Goal: Information Seeking & Learning: Learn about a topic

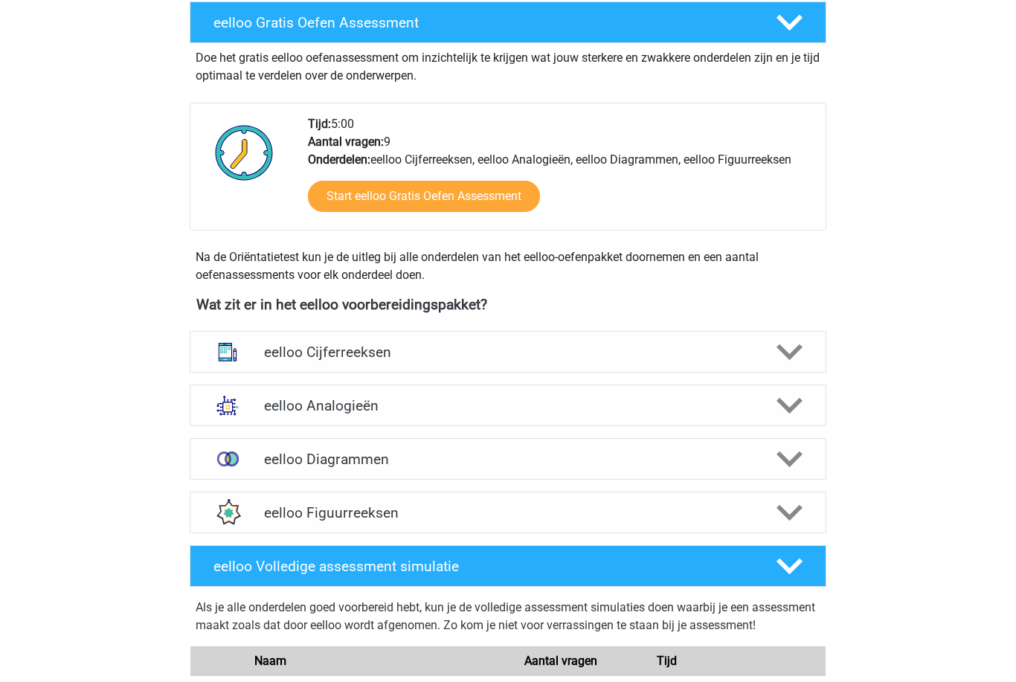
click at [793, 403] on icon at bounding box center [790, 407] width 26 height 26
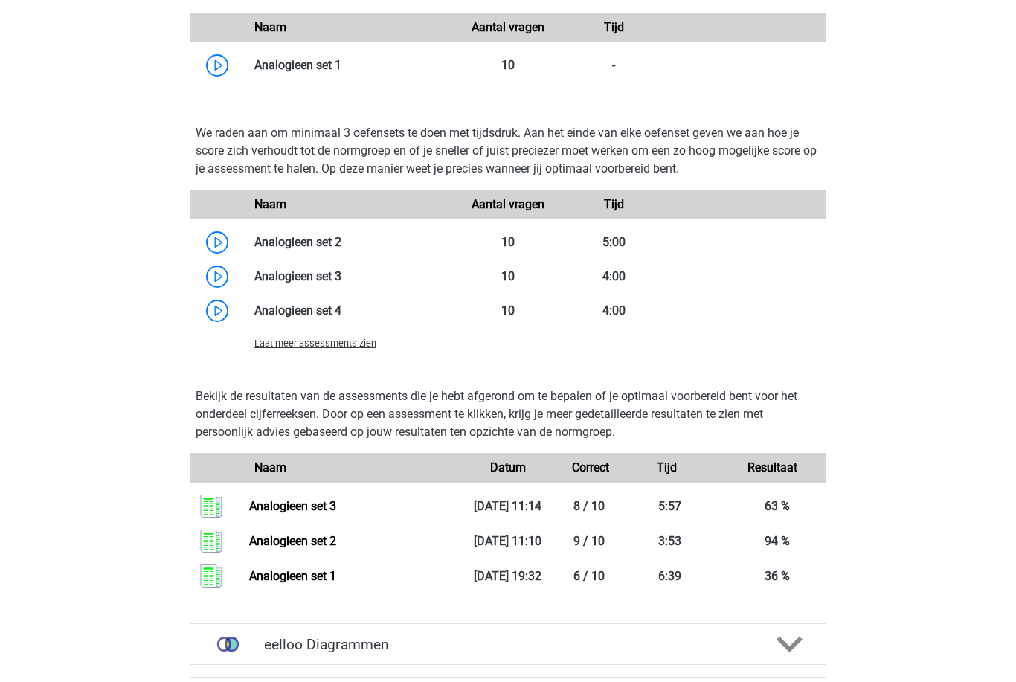
scroll to position [1227, 0]
click at [341, 311] on link at bounding box center [341, 310] width 0 height 14
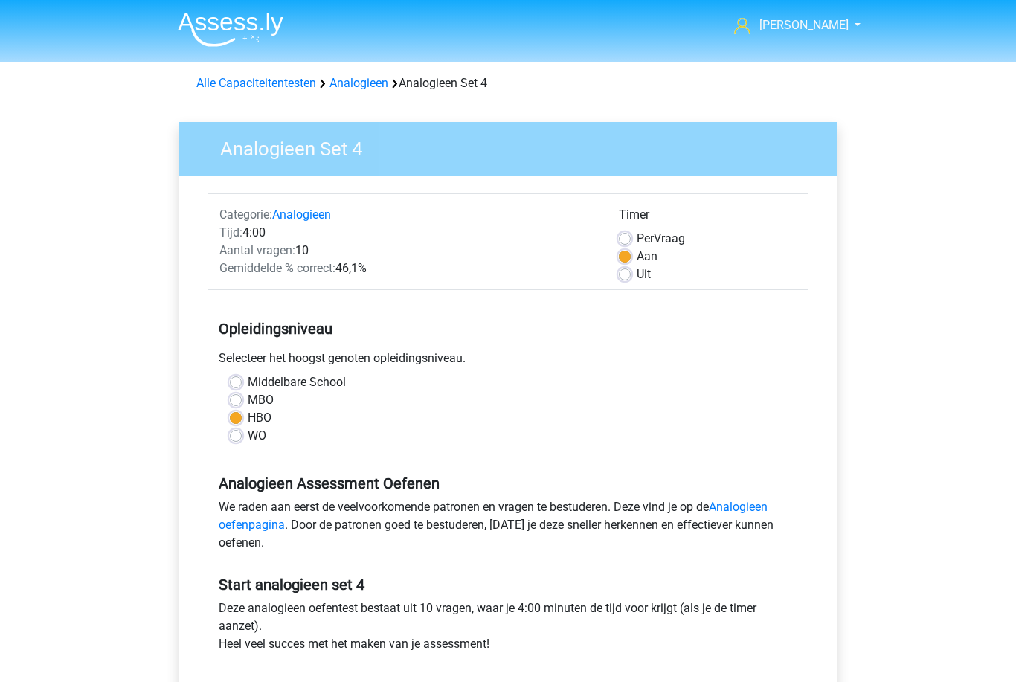
click at [637, 280] on label "Uit" at bounding box center [644, 275] width 14 height 18
click at [624, 280] on input "Uit" at bounding box center [625, 273] width 12 height 15
radio input "true"
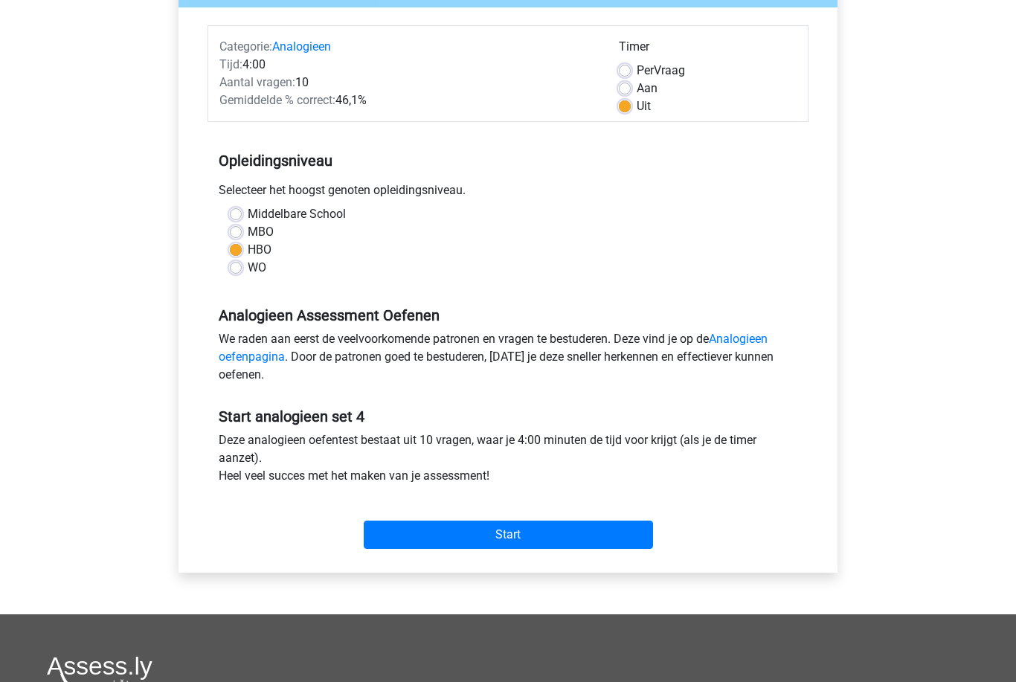
scroll to position [177, 0]
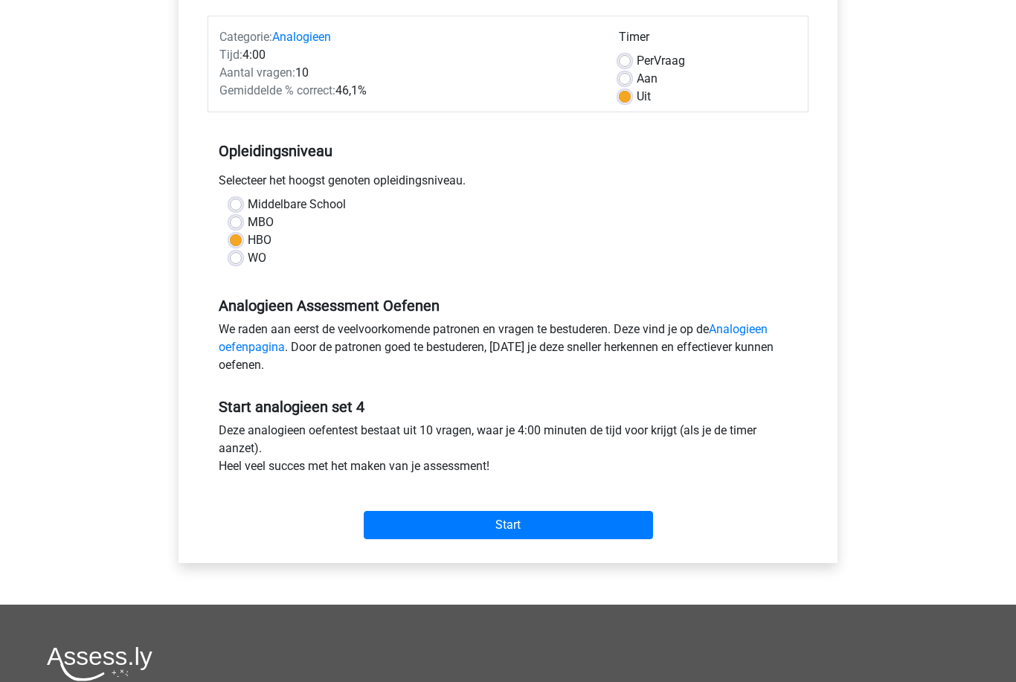
click at [609, 530] on input "Start" at bounding box center [508, 526] width 289 height 28
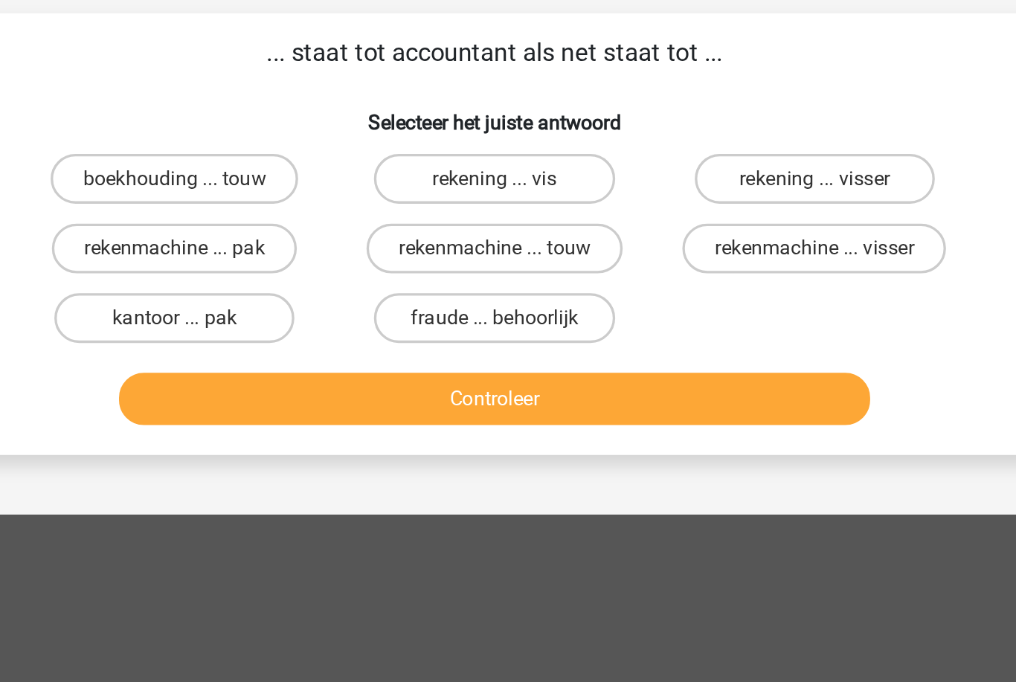
click at [620, 230] on label "rekenmachine ... visser" at bounding box center [699, 245] width 158 height 30
click at [699, 245] on input "rekenmachine ... visser" at bounding box center [704, 250] width 10 height 10
radio input "true"
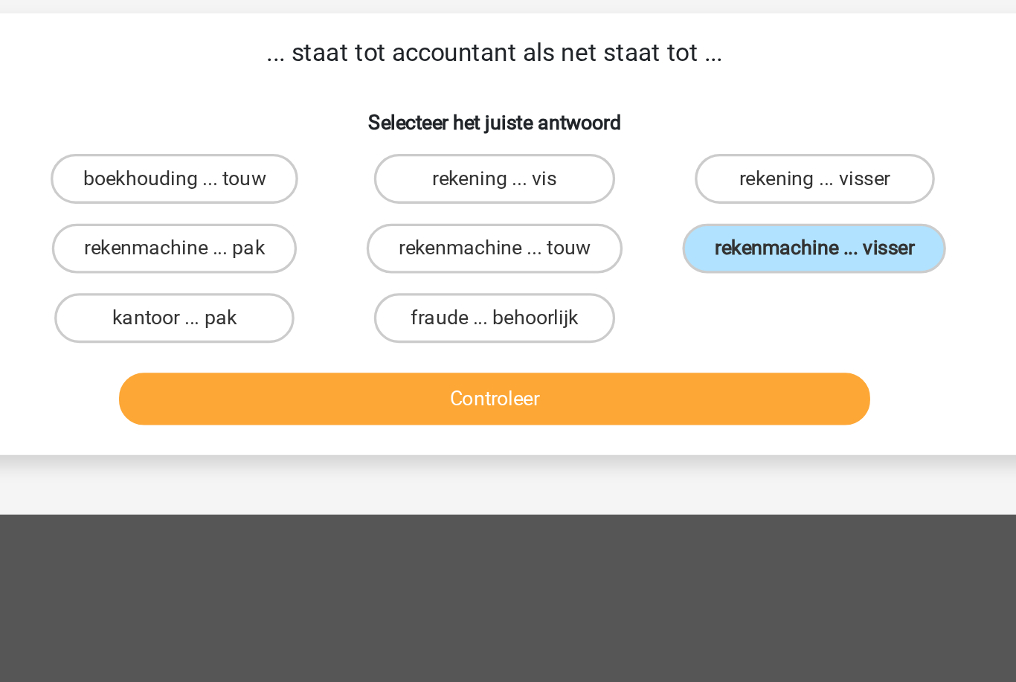
click at [472, 319] on button "Controleer" at bounding box center [508, 334] width 450 height 31
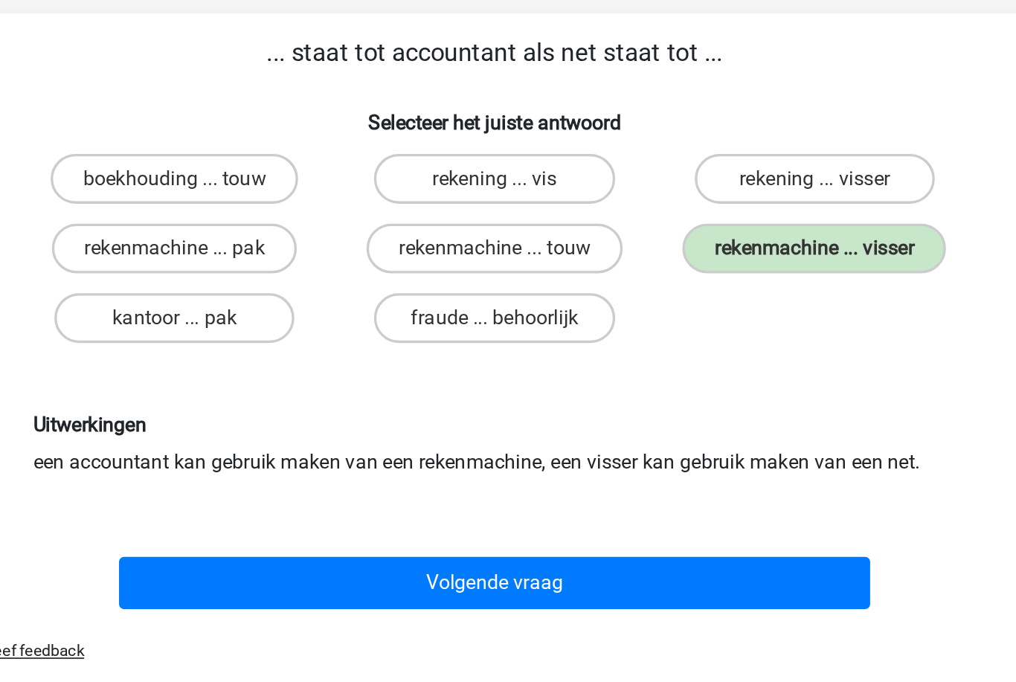
click at [440, 429] on button "Volgende vraag" at bounding box center [508, 444] width 450 height 31
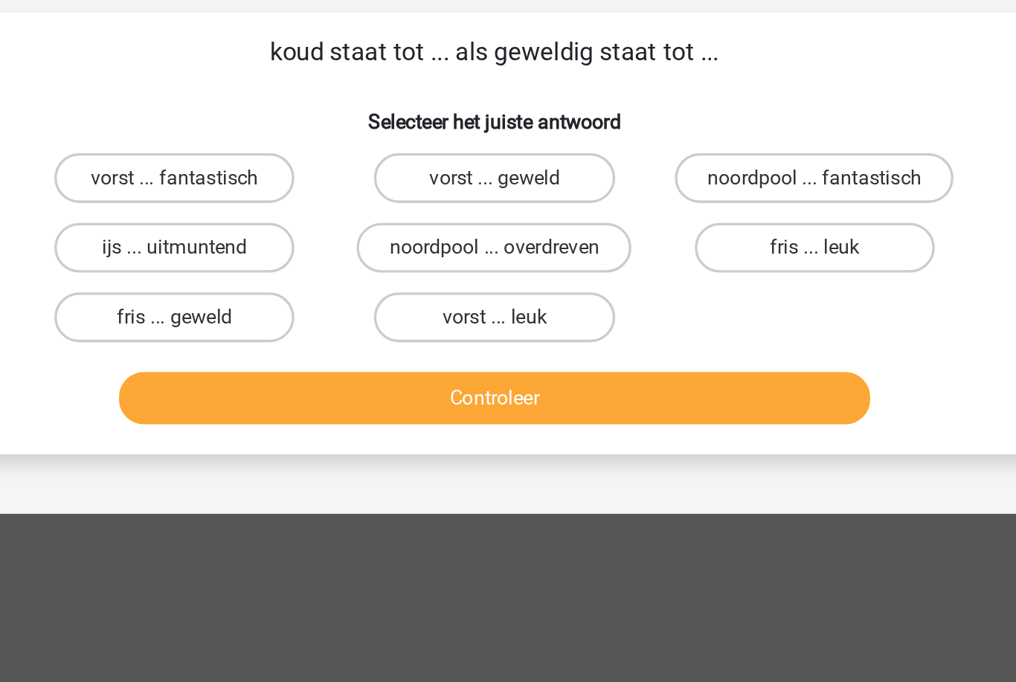
click at [245, 188] on label "vorst ... fantastisch" at bounding box center [317, 203] width 144 height 30
click at [317, 203] on input "vorst ... fantastisch" at bounding box center [322, 208] width 10 height 10
radio input "true"
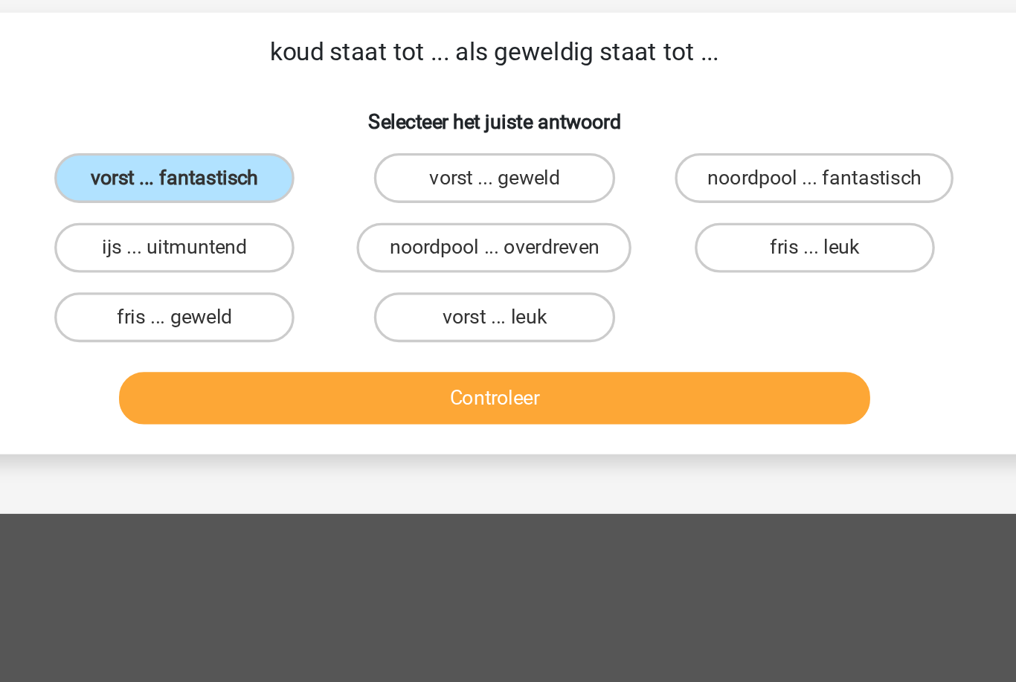
click at [699, 245] on input "fris ... leuk" at bounding box center [704, 250] width 10 height 10
radio input "true"
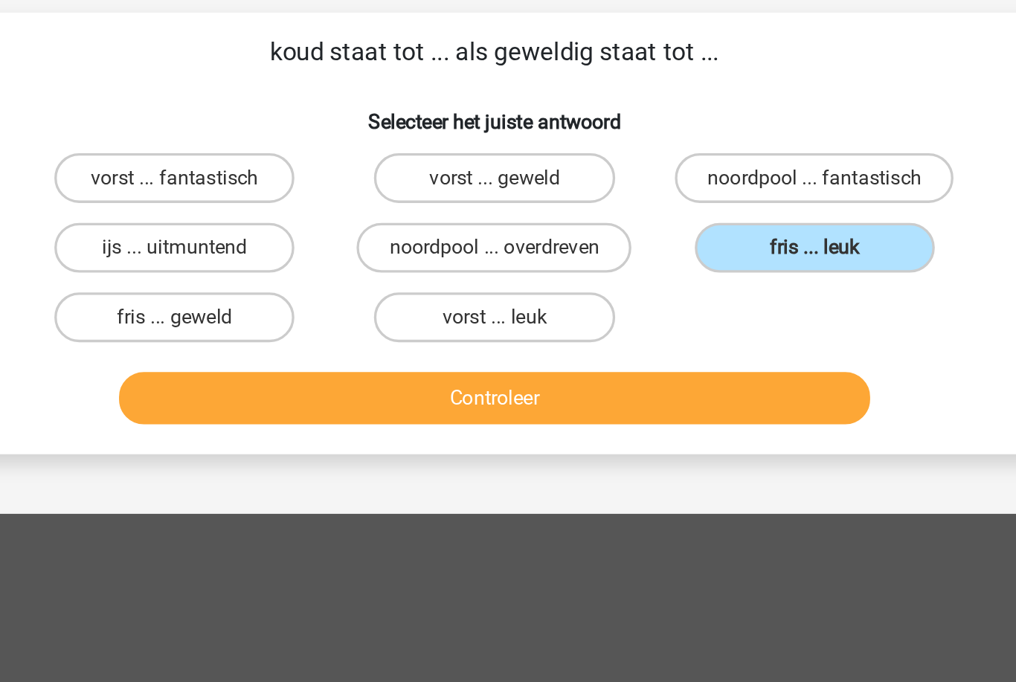
click at [368, 319] on button "Controleer" at bounding box center [508, 334] width 450 height 31
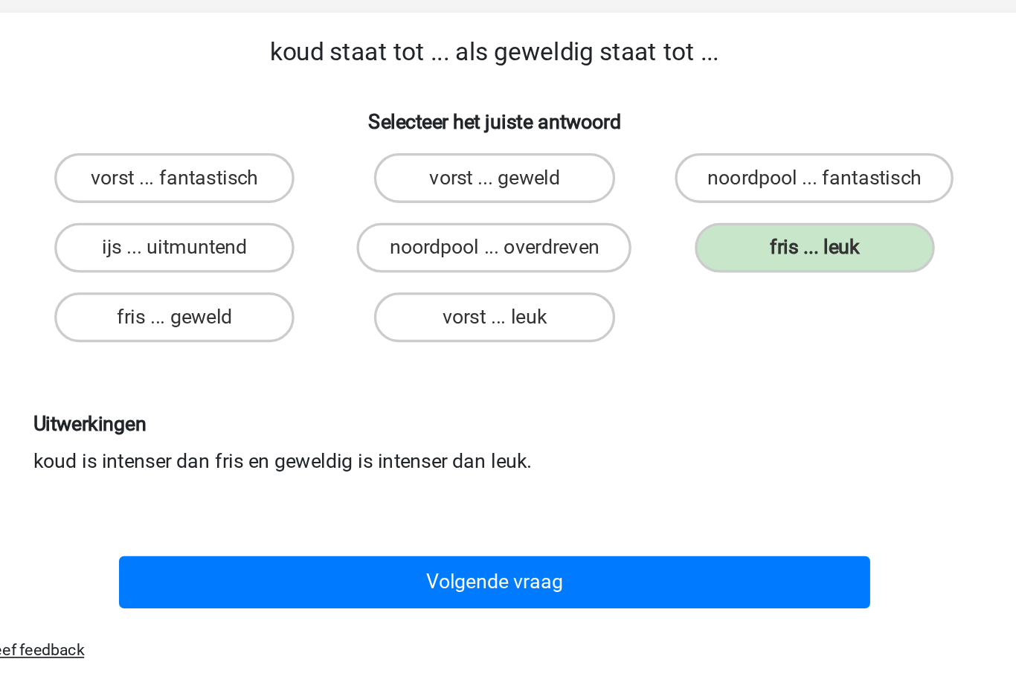
click at [336, 429] on button "Volgende vraag" at bounding box center [508, 444] width 450 height 31
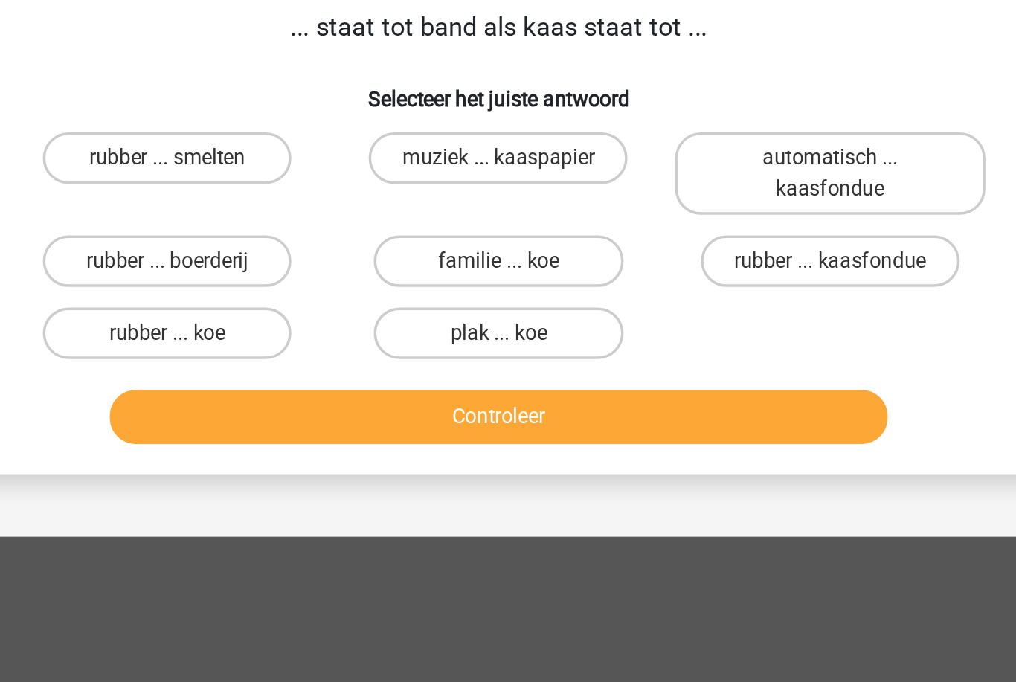
click at [245, 289] on label "rubber ... koe" at bounding box center [317, 304] width 144 height 30
click at [317, 304] on input "rubber ... koe" at bounding box center [322, 309] width 10 height 10
radio input "true"
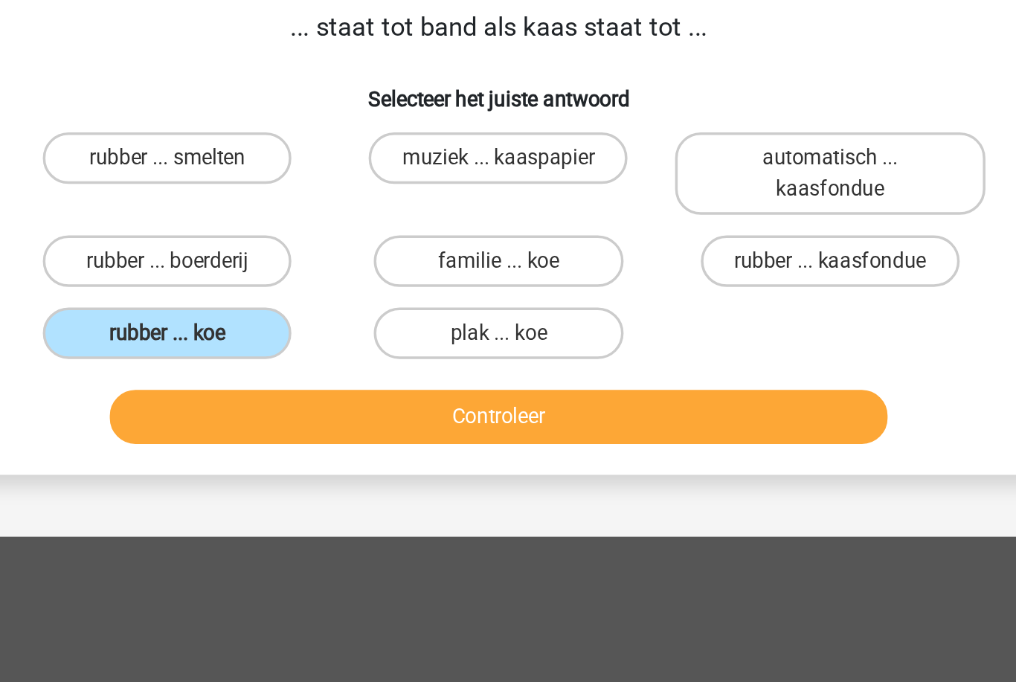
click at [625, 248] on label "rubber ... kaasfondue" at bounding box center [700, 263] width 150 height 30
click at [699, 263] on input "rubber ... kaasfondue" at bounding box center [704, 268] width 10 height 10
radio input "true"
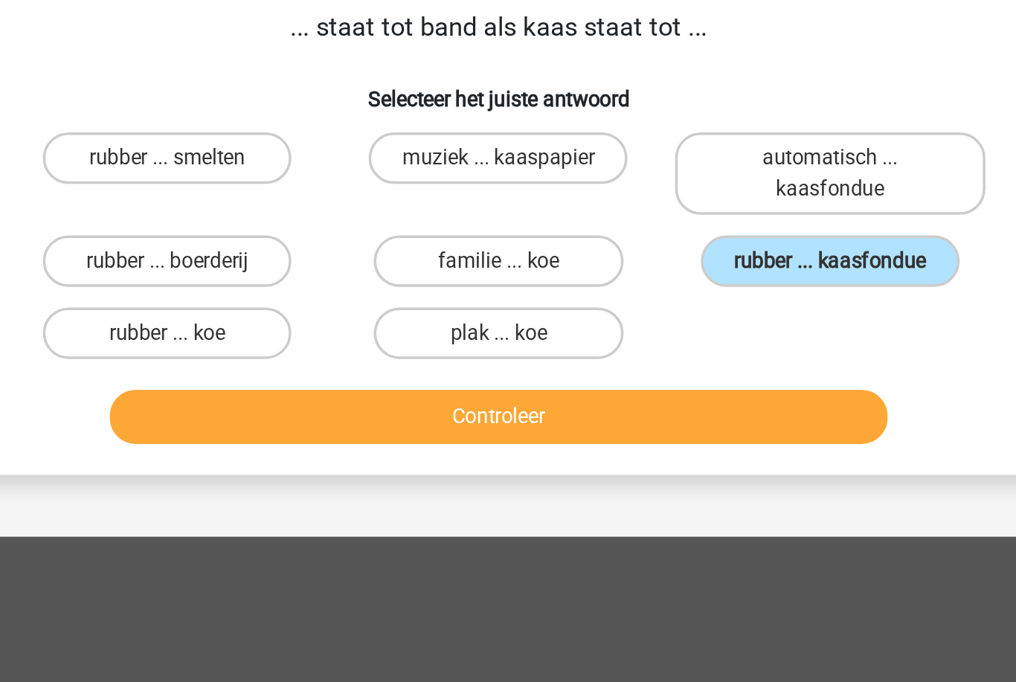
click at [625, 248] on label "rubber ... kaasfondue" at bounding box center [700, 263] width 150 height 30
click at [699, 263] on input "rubber ... kaasfondue" at bounding box center [704, 268] width 10 height 10
click at [445, 337] on button "Controleer" at bounding box center [508, 352] width 450 height 31
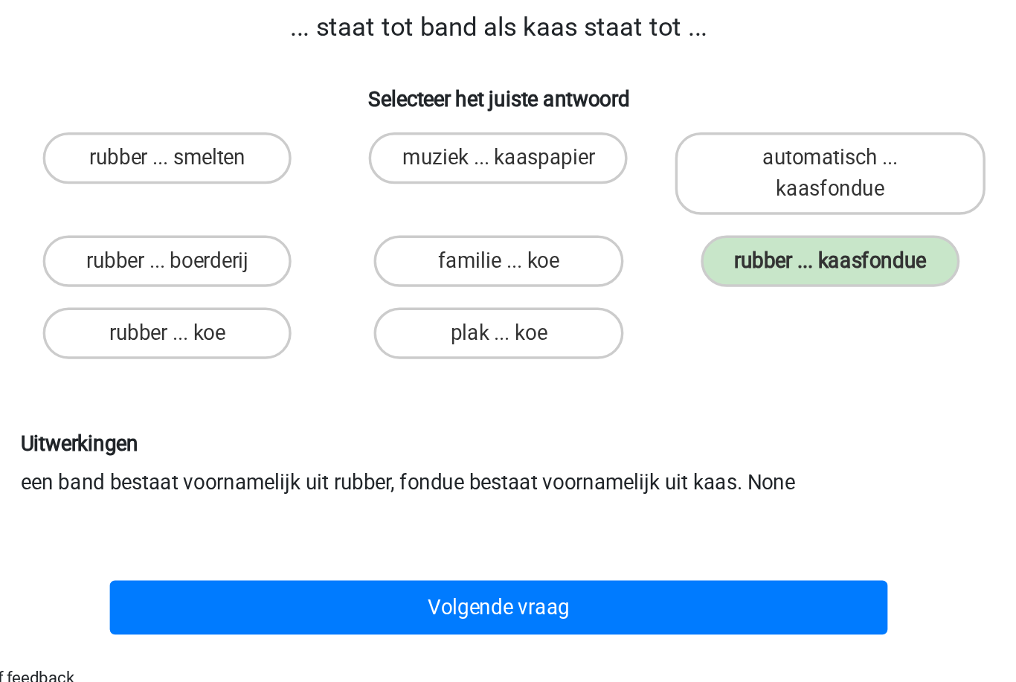
click at [295, 447] on button "Volgende vraag" at bounding box center [508, 462] width 450 height 31
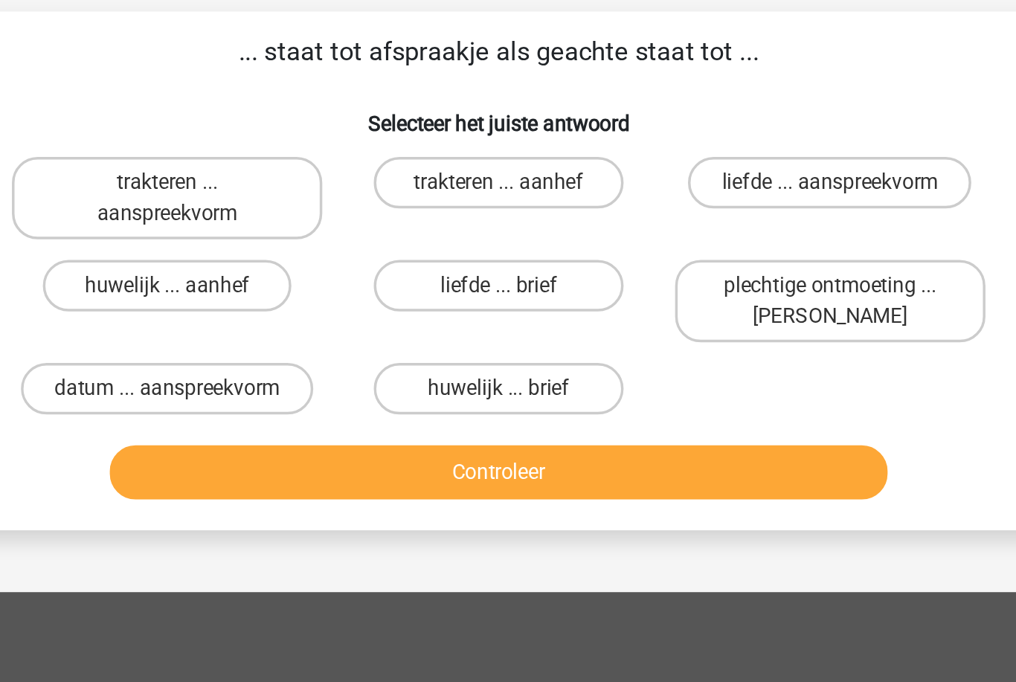
click at [617, 188] on label "liefde ... aanspreekvorm" at bounding box center [699, 203] width 164 height 30
click at [699, 203] on input "liefde ... aanspreekvorm" at bounding box center [704, 208] width 10 height 10
radio input "true"
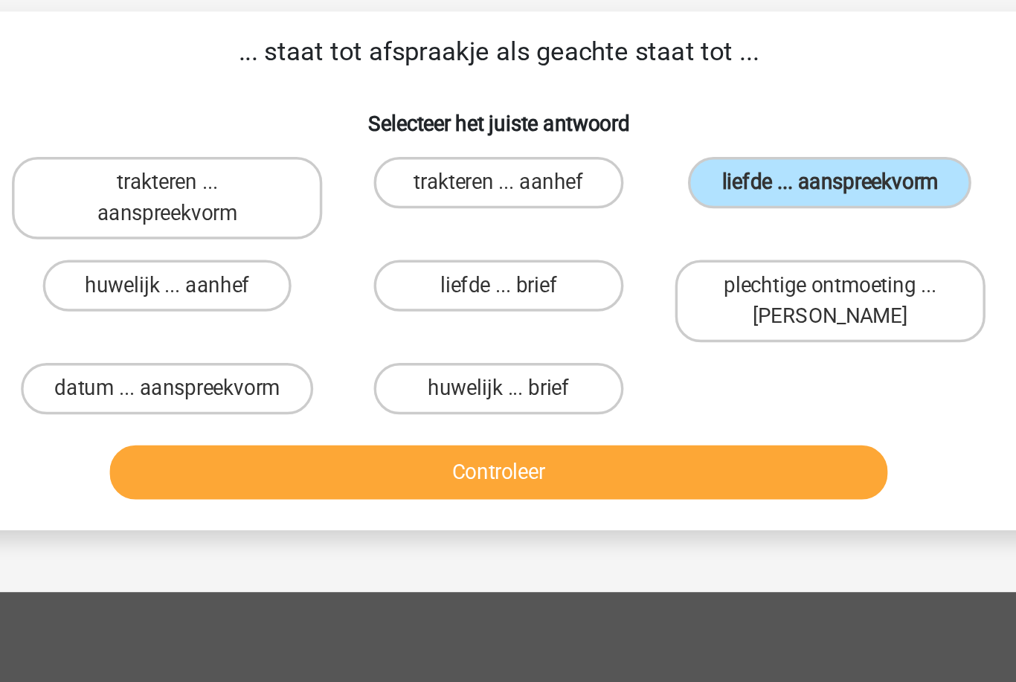
click at [382, 355] on button "Controleer" at bounding box center [508, 370] width 450 height 31
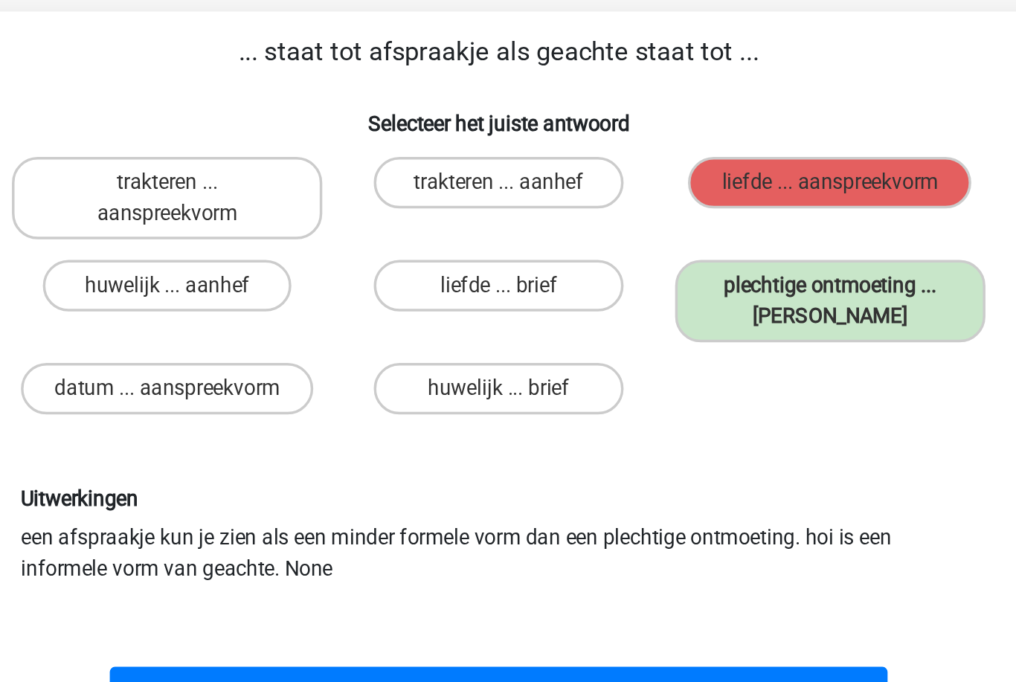
click at [383, 483] on button "Volgende vraag" at bounding box center [508, 498] width 450 height 31
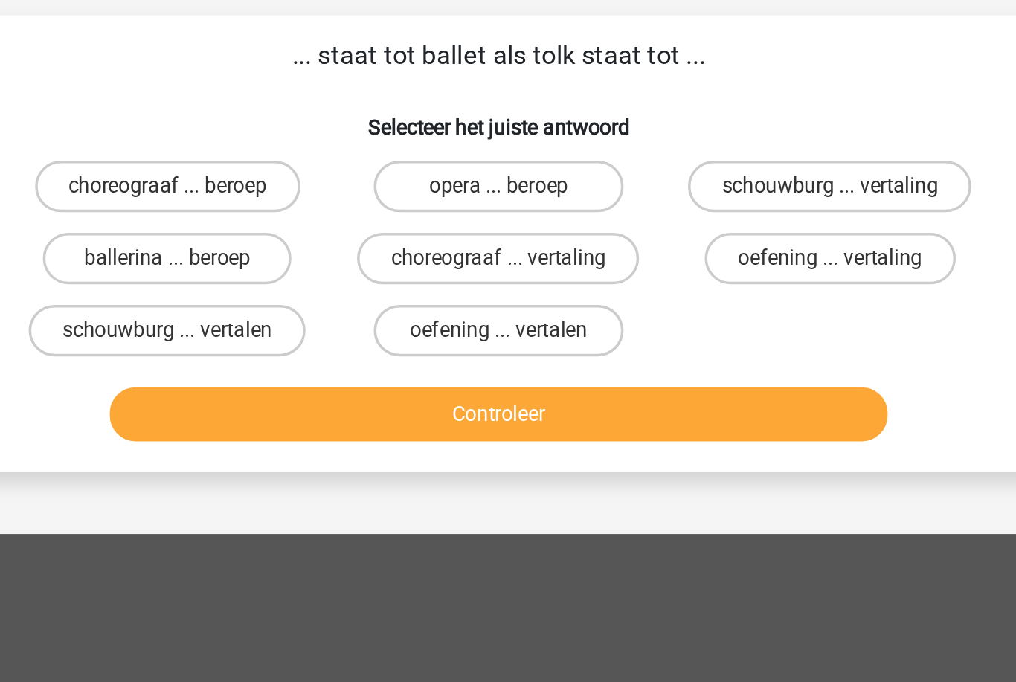
click at [426, 230] on label "choreograaf ... vertaling" at bounding box center [507, 245] width 163 height 30
click at [508, 245] on input "choreograaf ... vertaling" at bounding box center [513, 250] width 10 height 10
radio input "true"
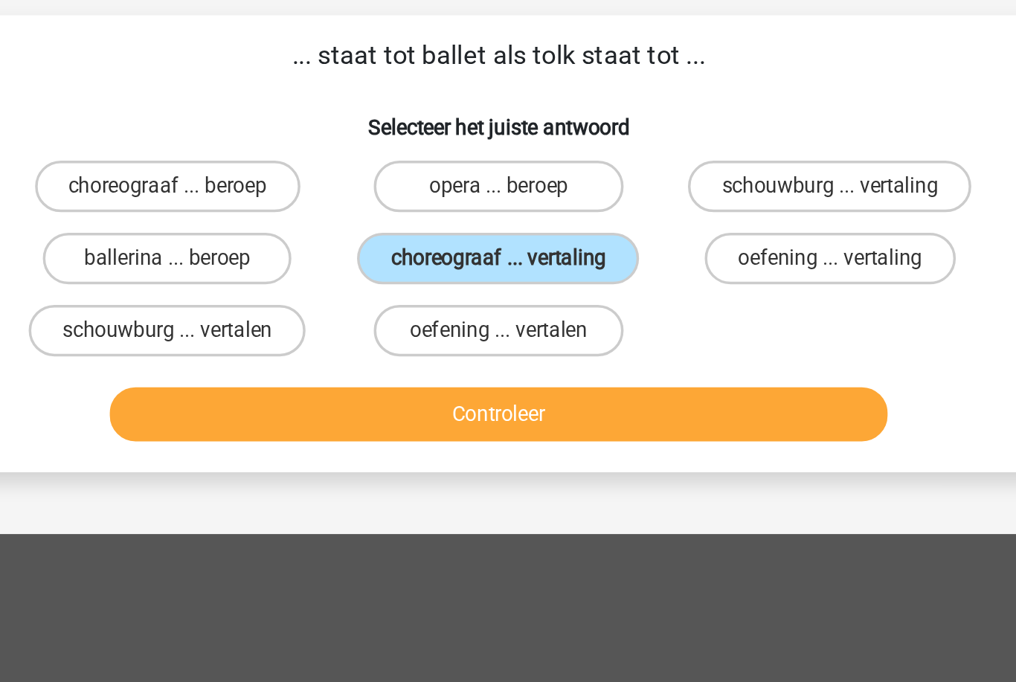
click at [283, 319] on button "Controleer" at bounding box center [508, 334] width 450 height 31
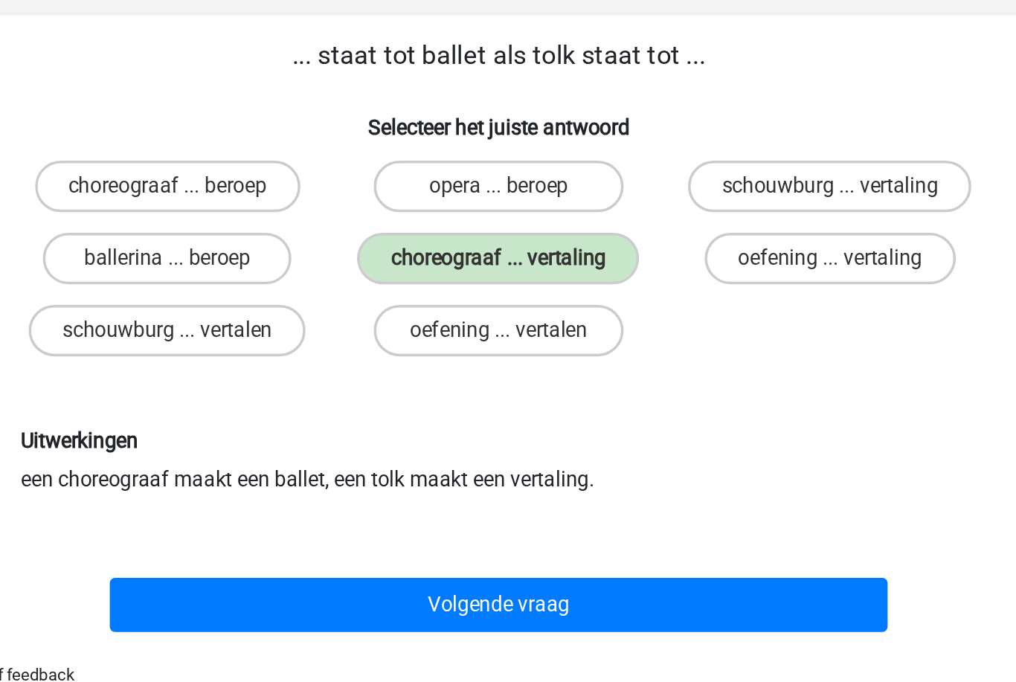
click at [308, 429] on button "Volgende vraag" at bounding box center [508, 444] width 450 height 31
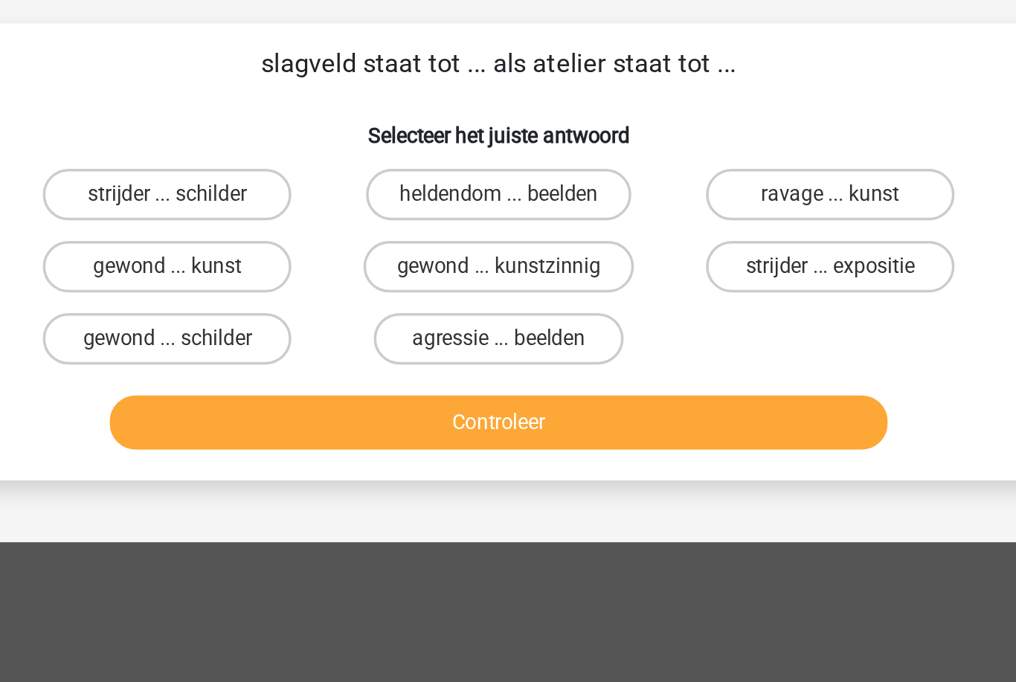
click at [245, 188] on label "strijder ... schilder" at bounding box center [317, 203] width 144 height 30
click at [317, 203] on input "strijder ... schilder" at bounding box center [322, 208] width 10 height 10
radio input "true"
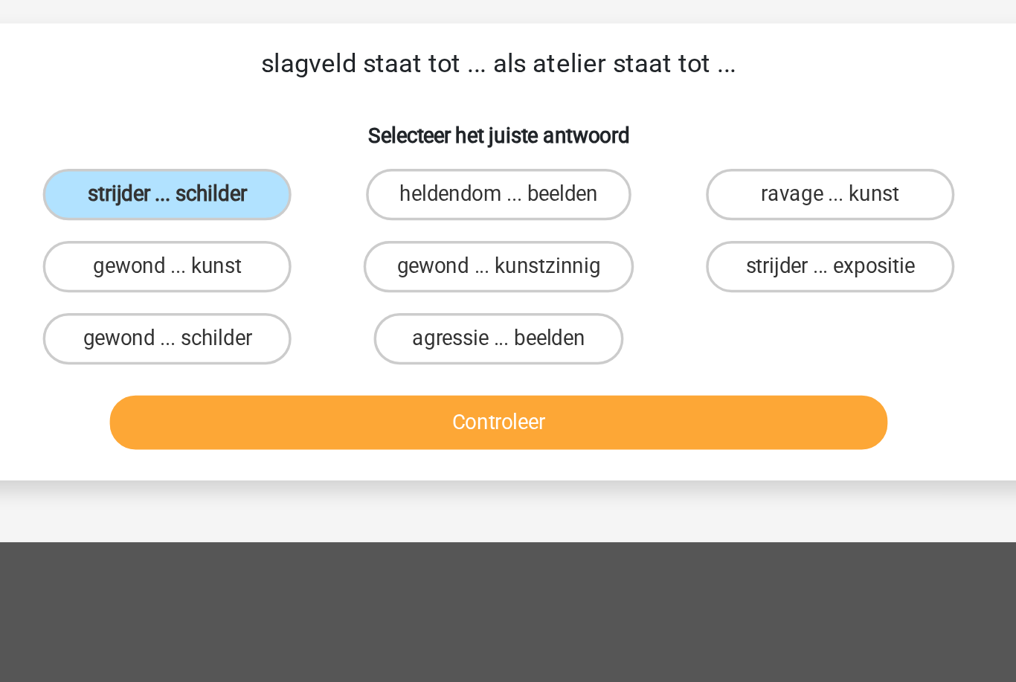
click at [283, 319] on button "Controleer" at bounding box center [508, 334] width 450 height 31
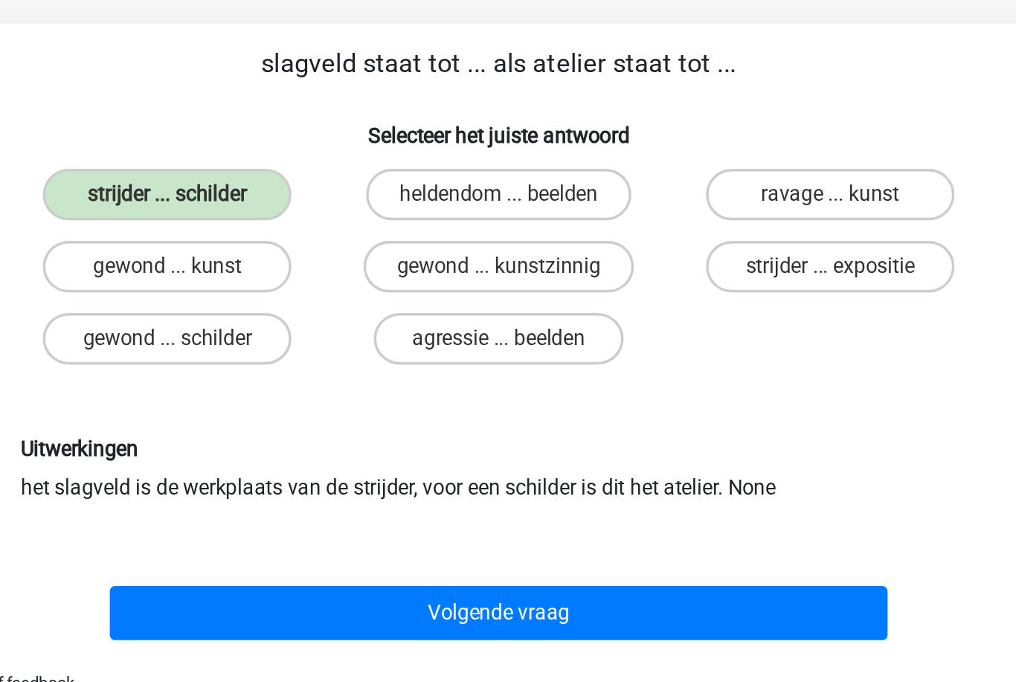
click at [308, 429] on button "Volgende vraag" at bounding box center [508, 444] width 450 height 31
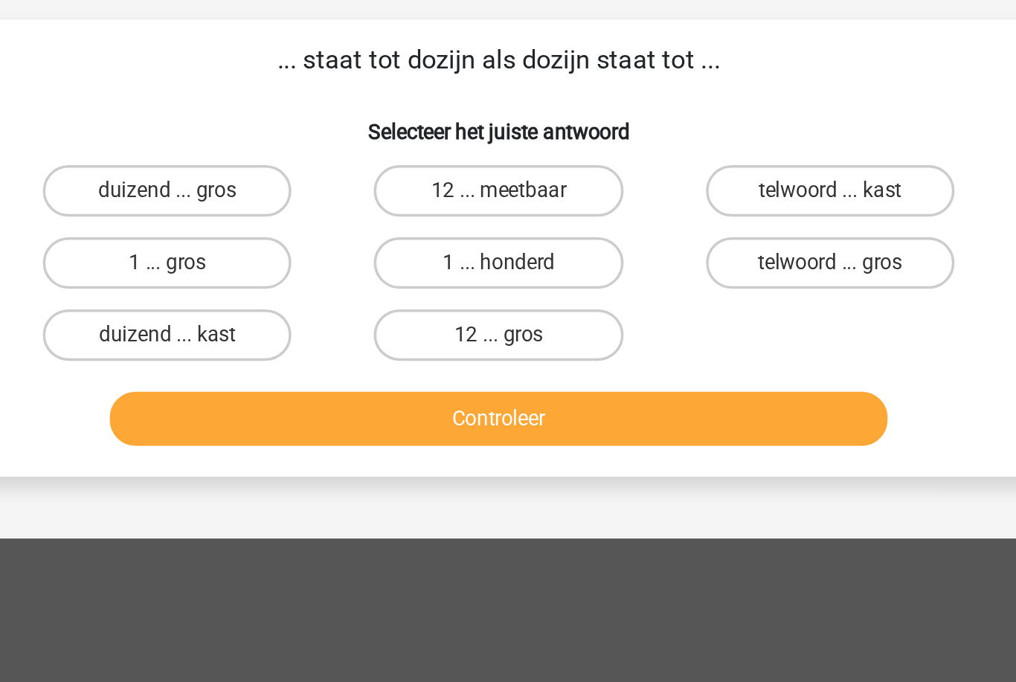
click at [436, 272] on label "12 ... gros" at bounding box center [508, 287] width 144 height 30
click at [508, 286] on input "12 ... gros" at bounding box center [513, 291] width 10 height 10
radio input "true"
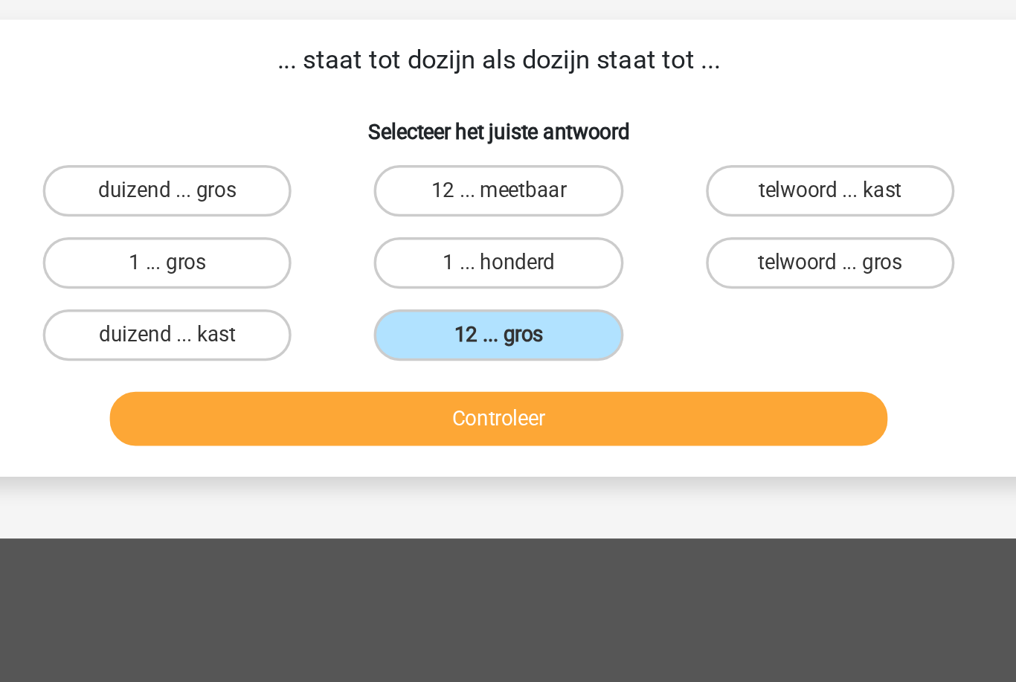
click at [340, 319] on button "Controleer" at bounding box center [508, 334] width 450 height 31
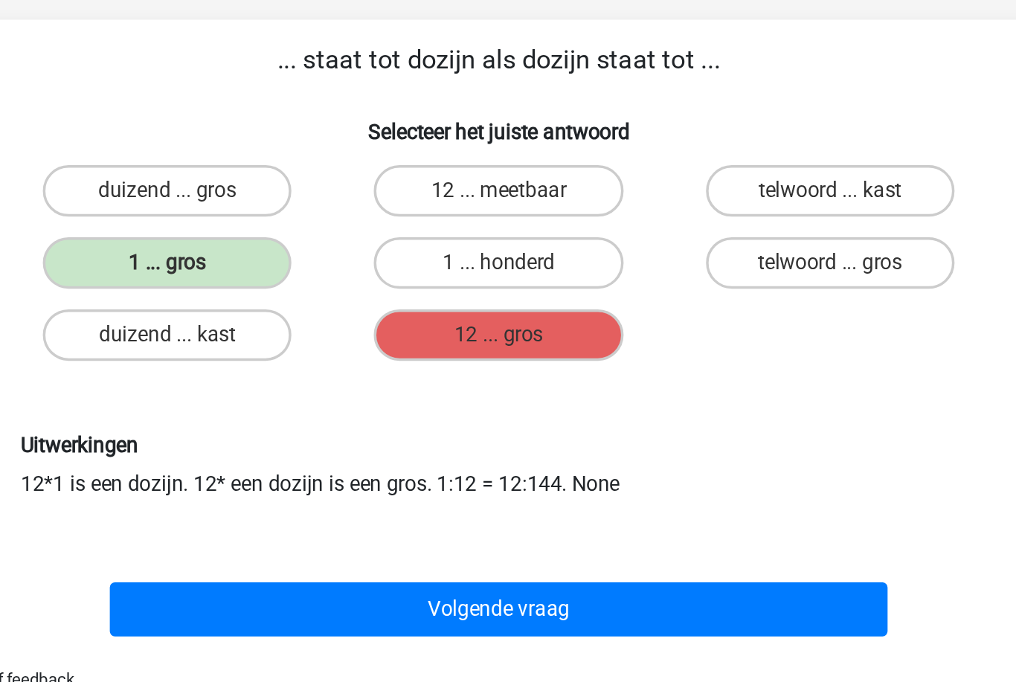
click at [484, 429] on button "Volgende vraag" at bounding box center [508, 444] width 450 height 31
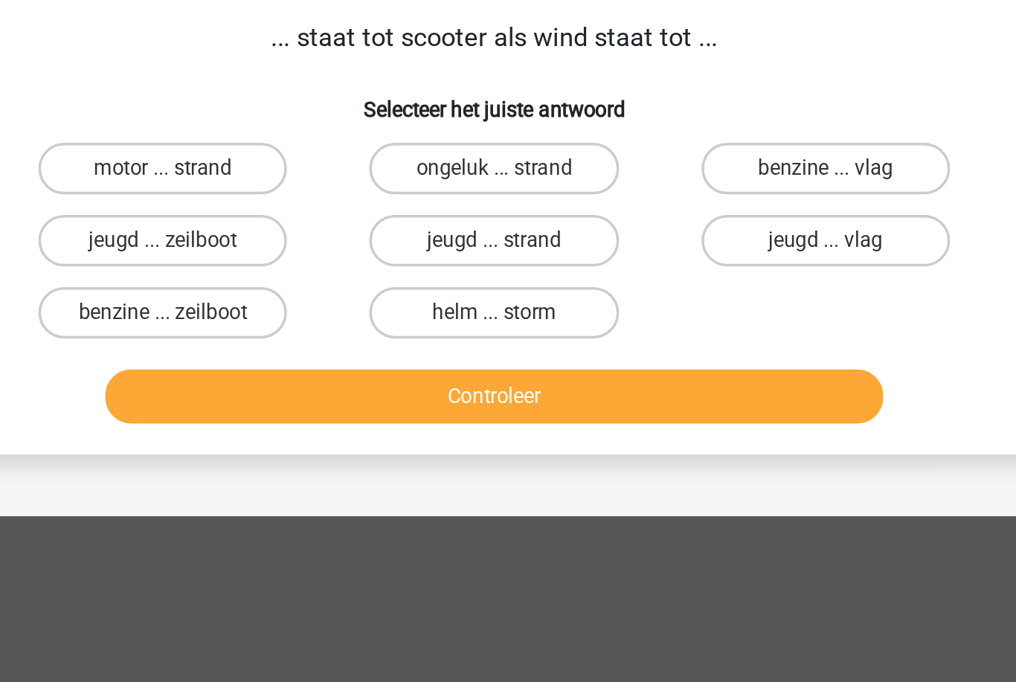
click at [245, 272] on label "benzine ... zeilboot" at bounding box center [317, 287] width 144 height 30
click at [317, 286] on input "benzine ... zeilboot" at bounding box center [322, 291] width 10 height 10
radio input "true"
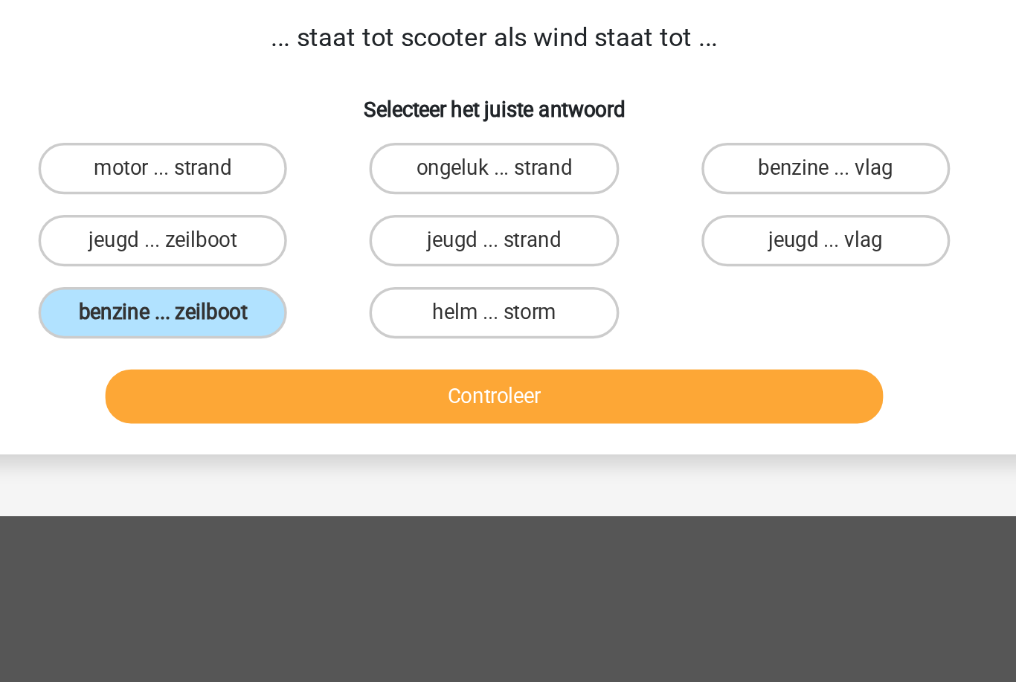
click at [379, 319] on button "Controleer" at bounding box center [508, 334] width 450 height 31
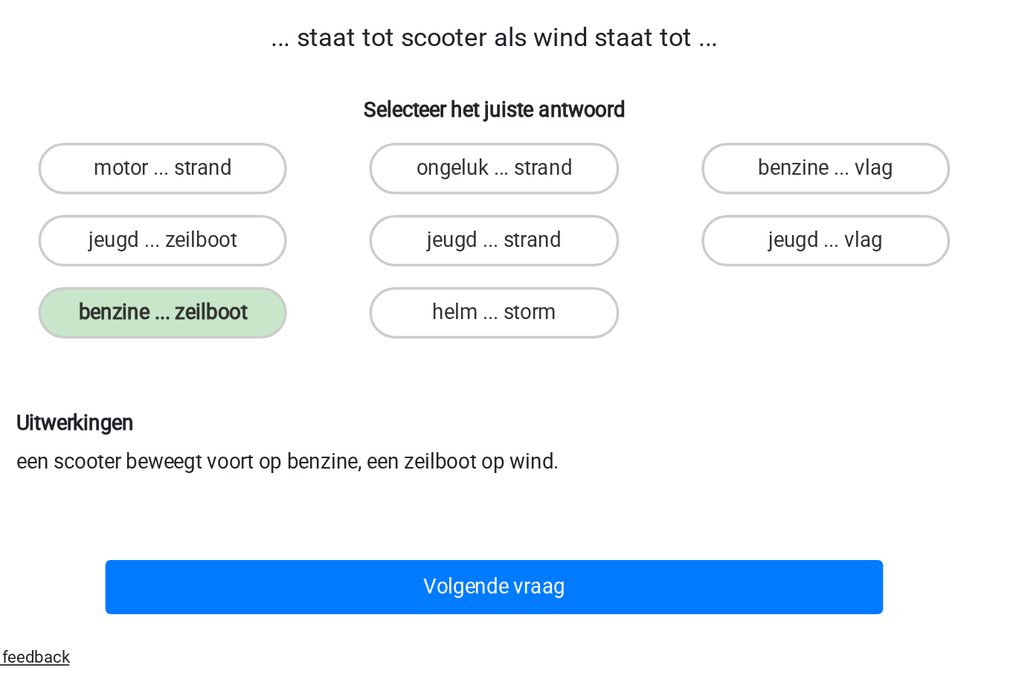
click at [354, 429] on button "Volgende vraag" at bounding box center [508, 444] width 450 height 31
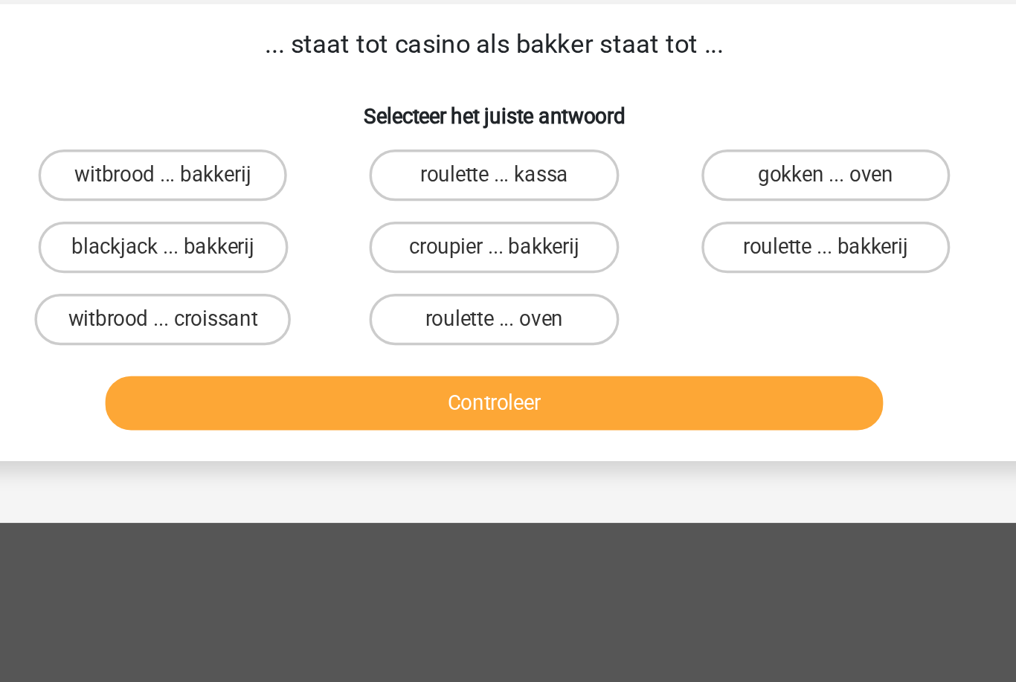
click at [436, 230] on label "croupier ... bakkerij" at bounding box center [508, 245] width 144 height 30
click at [508, 245] on input "croupier ... bakkerij" at bounding box center [513, 250] width 10 height 10
radio input "true"
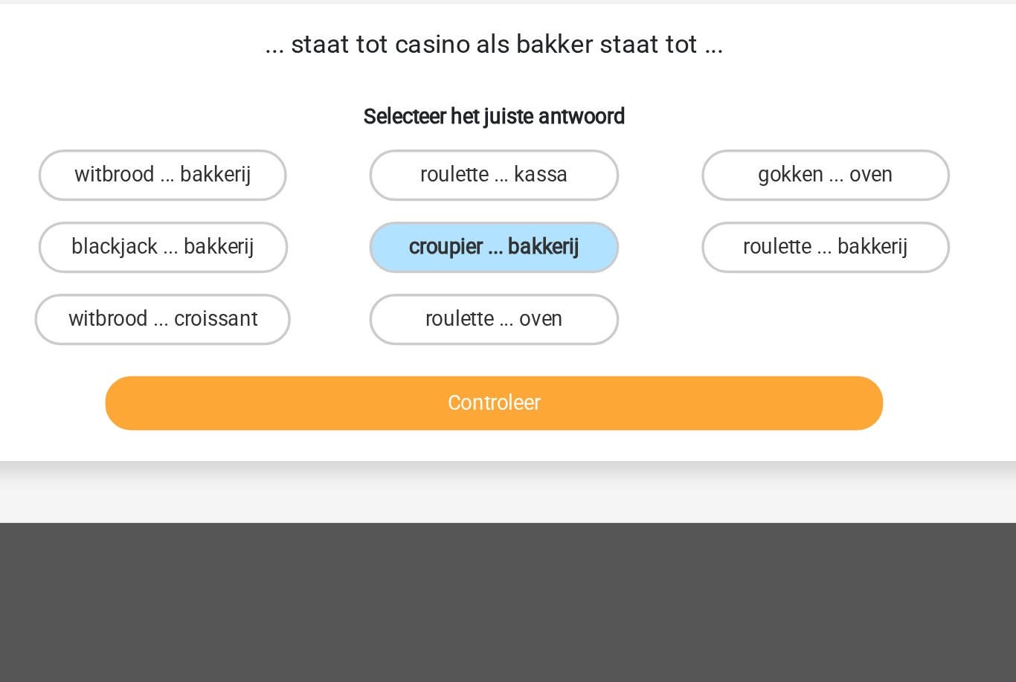
click at [330, 319] on button "Controleer" at bounding box center [508, 334] width 450 height 31
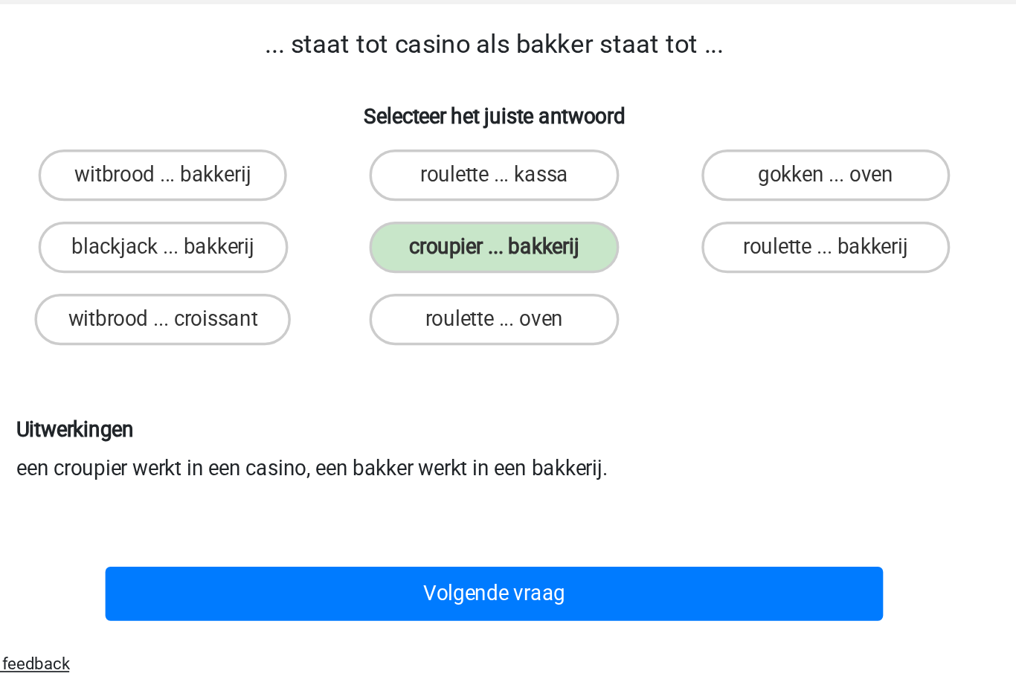
click at [330, 429] on button "Volgende vraag" at bounding box center [508, 444] width 450 height 31
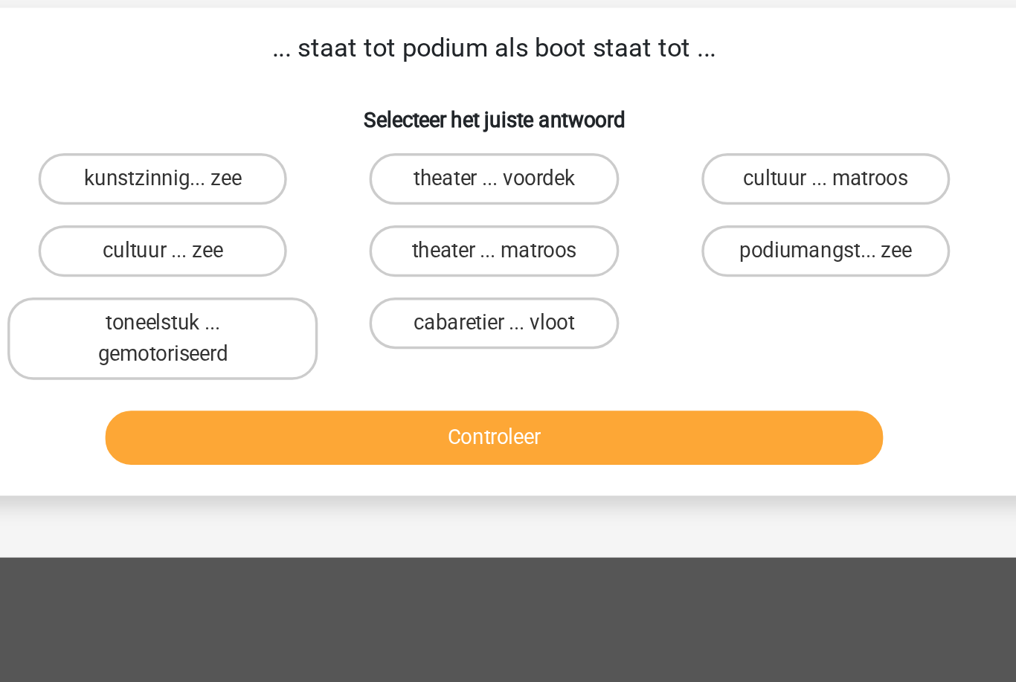
click at [436, 188] on label "theater ... voordek" at bounding box center [508, 203] width 144 height 30
click at [508, 203] on input "theater ... voordek" at bounding box center [513, 208] width 10 height 10
radio input "true"
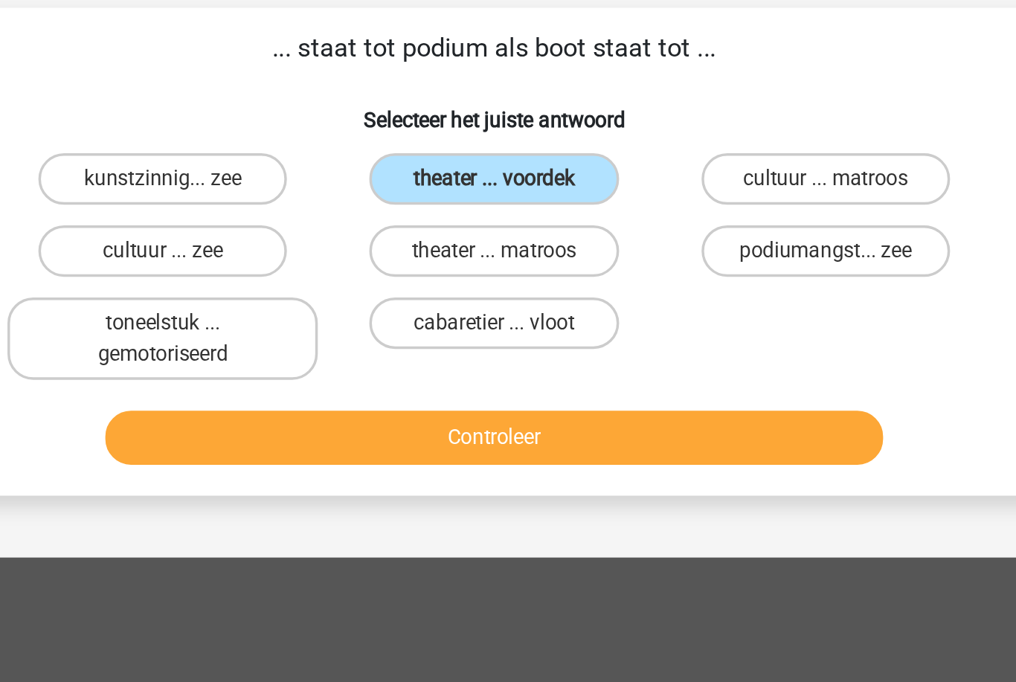
click at [481, 337] on button "Controleer" at bounding box center [508, 352] width 450 height 31
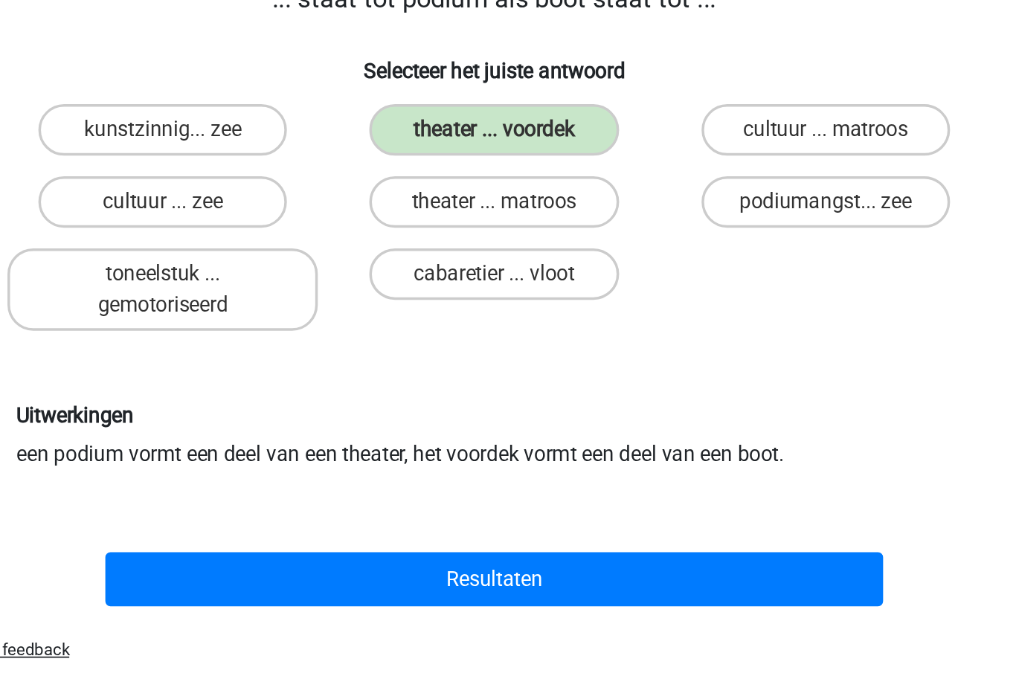
click at [484, 447] on button "Resultaten" at bounding box center [508, 462] width 450 height 31
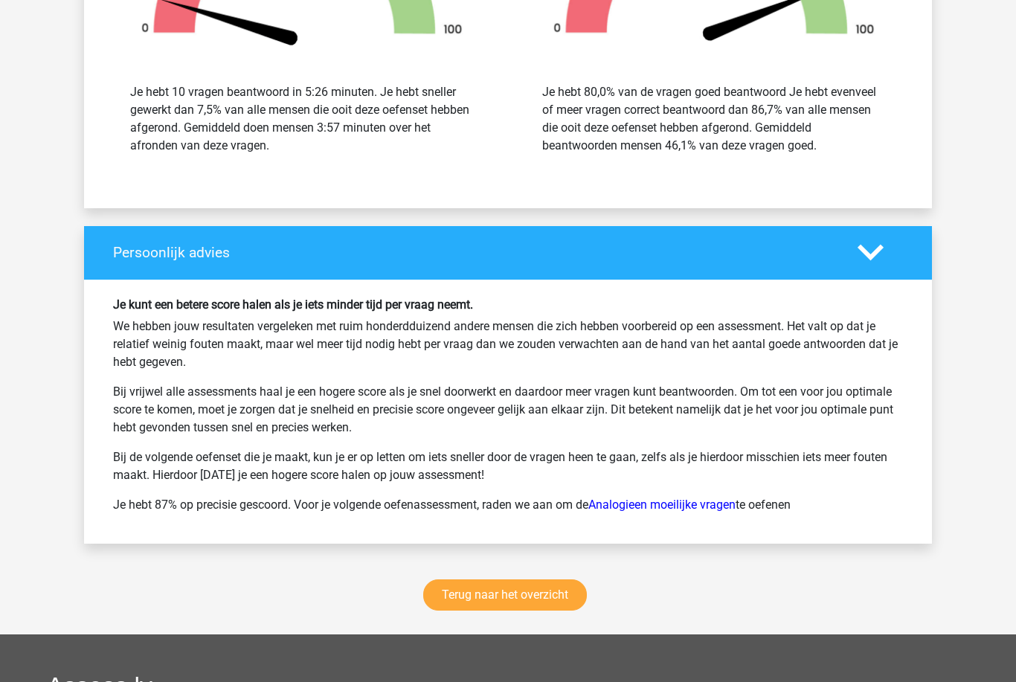
scroll to position [1738, 0]
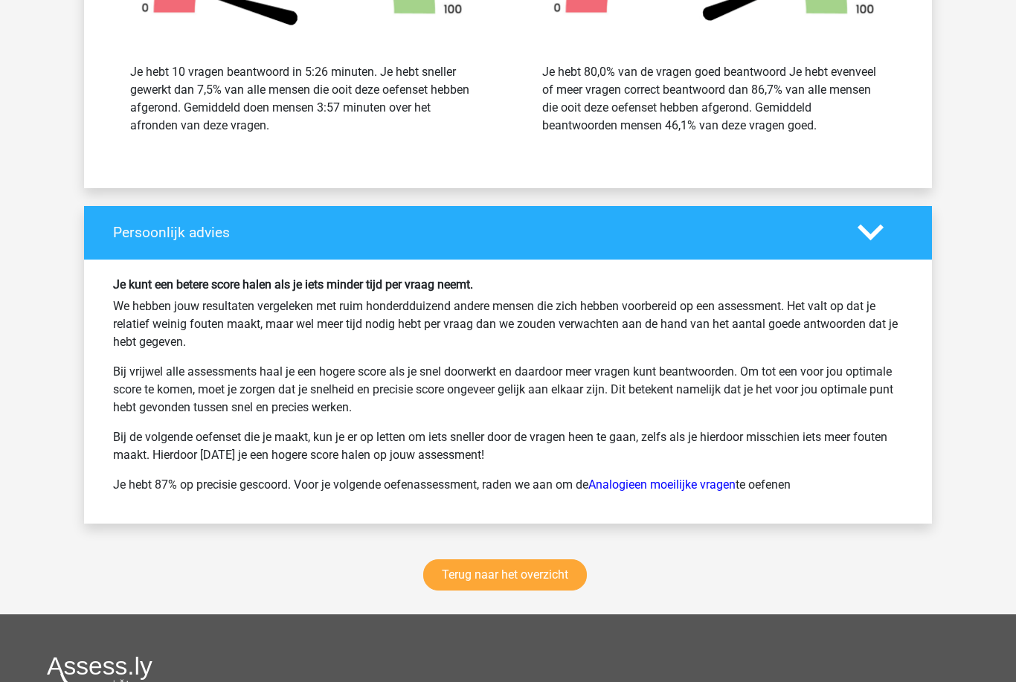
click at [536, 582] on link "Terug naar het overzicht" at bounding box center [505, 574] width 164 height 31
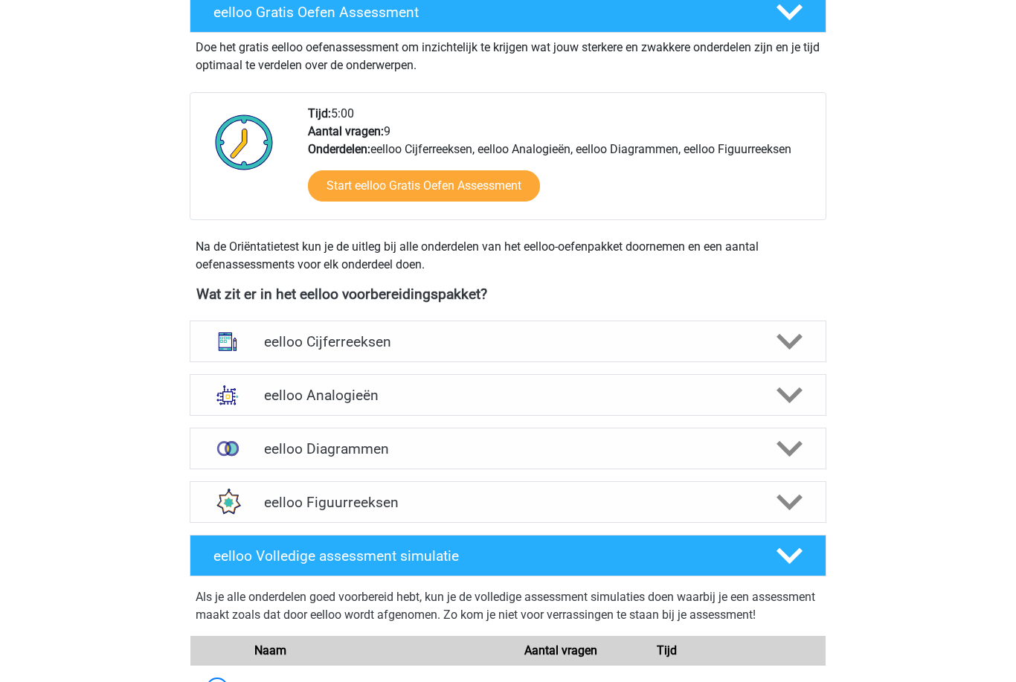
scroll to position [321, 0]
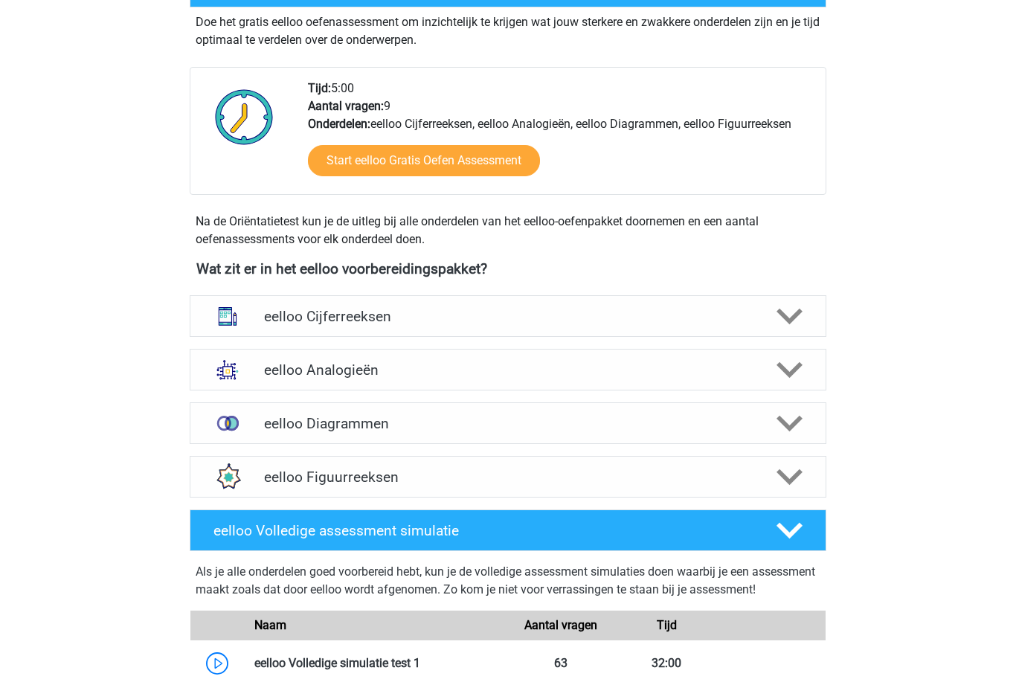
click at [803, 469] on div at bounding box center [788, 478] width 51 height 26
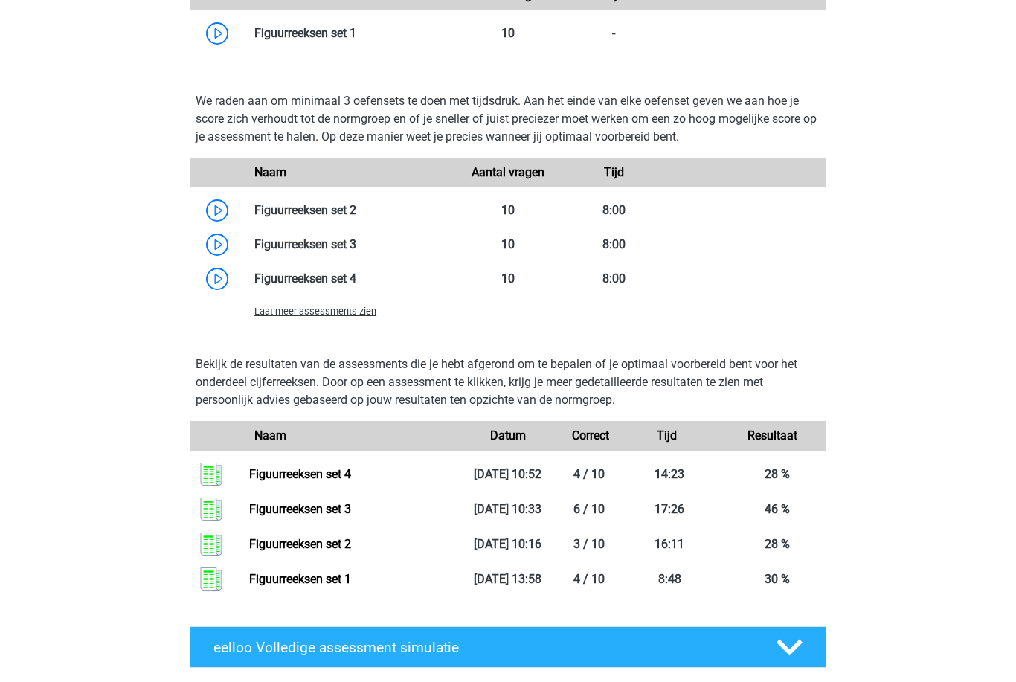
scroll to position [1021, 0]
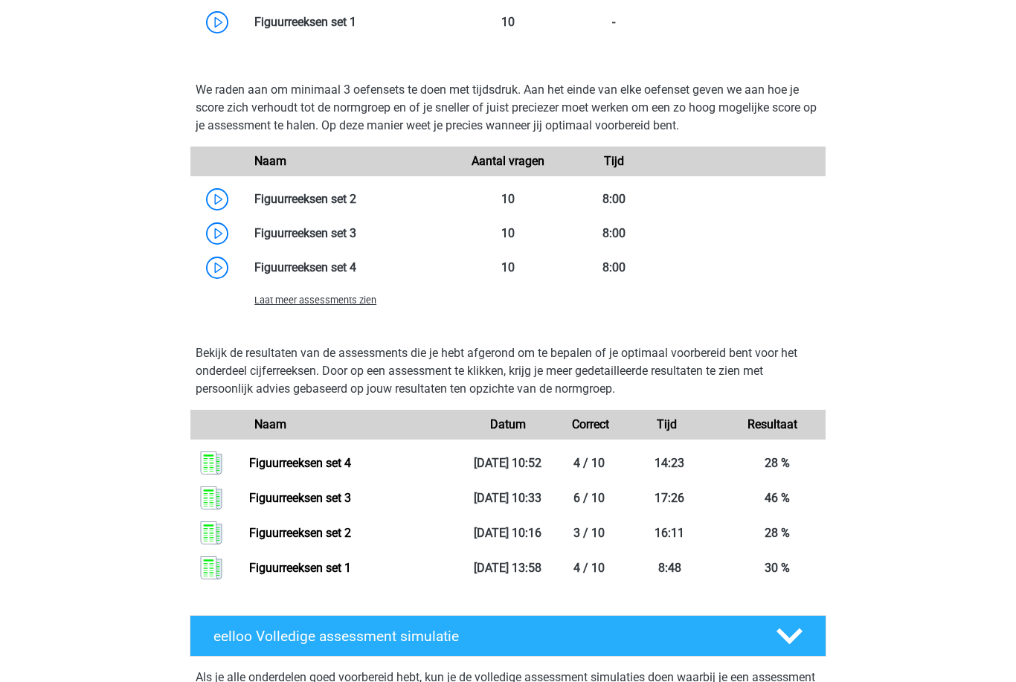
click at [343, 306] on span "Laat meer assessments zien" at bounding box center [315, 300] width 122 height 11
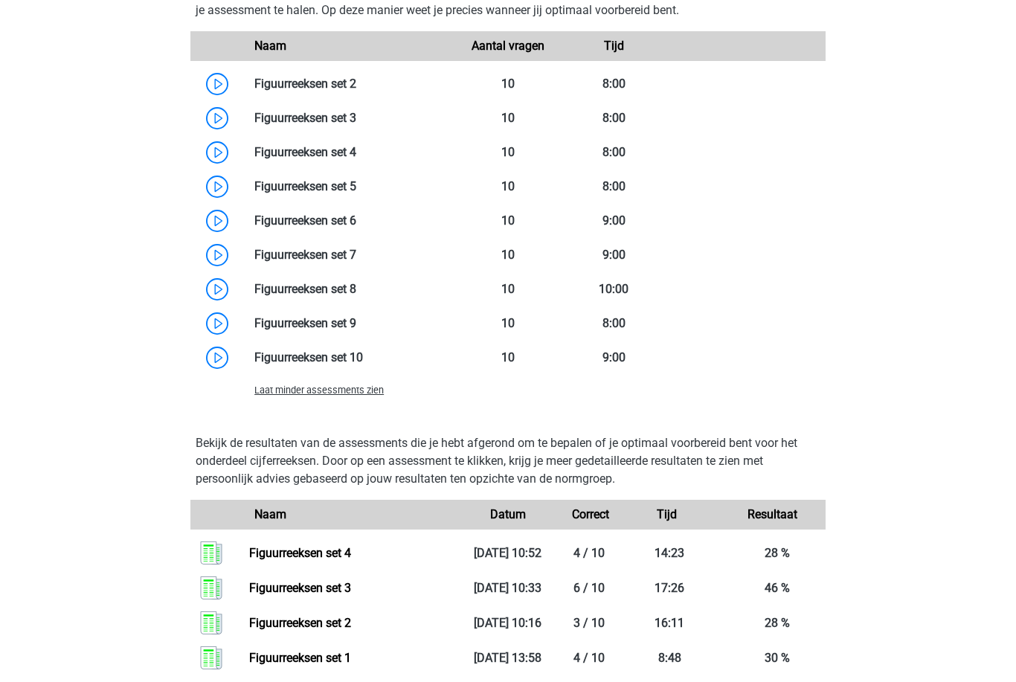
scroll to position [1135, 0]
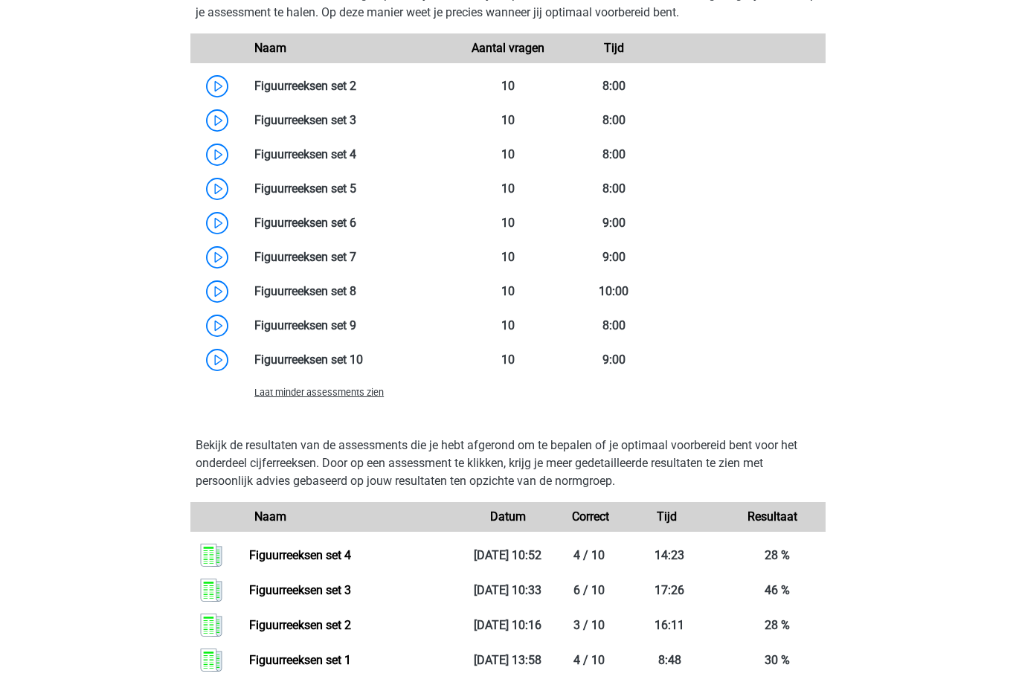
click at [356, 193] on link at bounding box center [356, 189] width 0 height 14
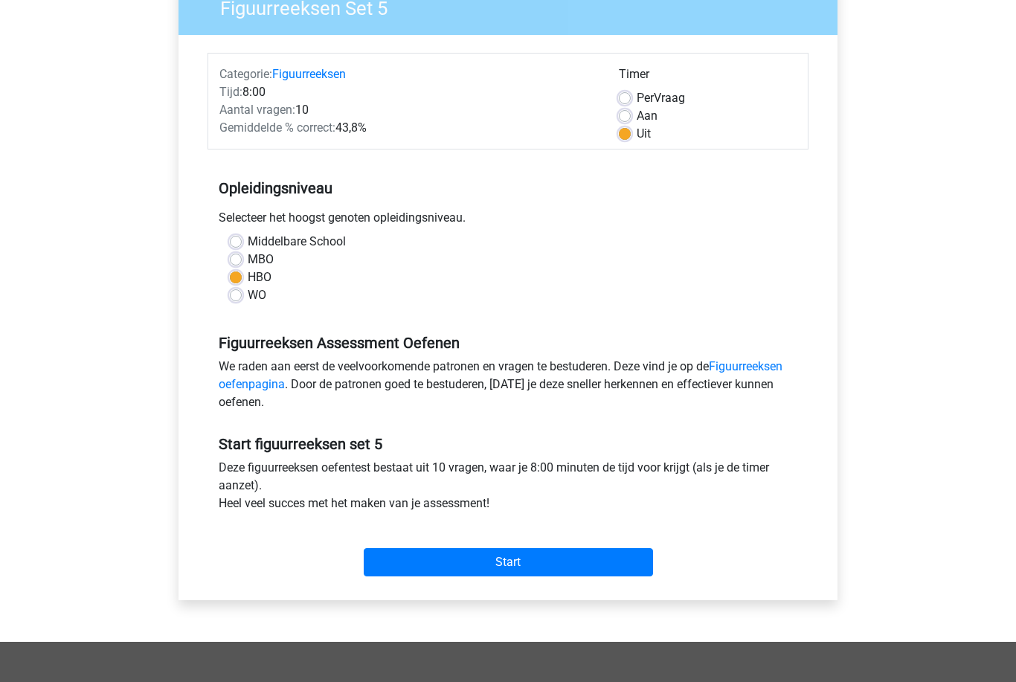
scroll to position [148, 0]
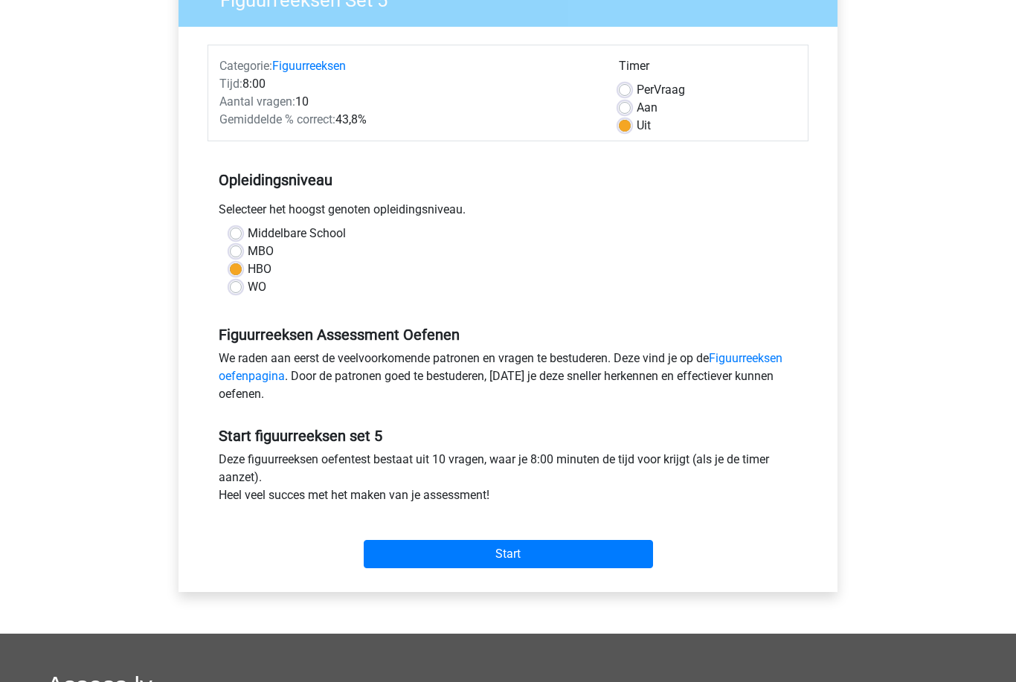
click at [555, 565] on input "Start" at bounding box center [508, 555] width 289 height 28
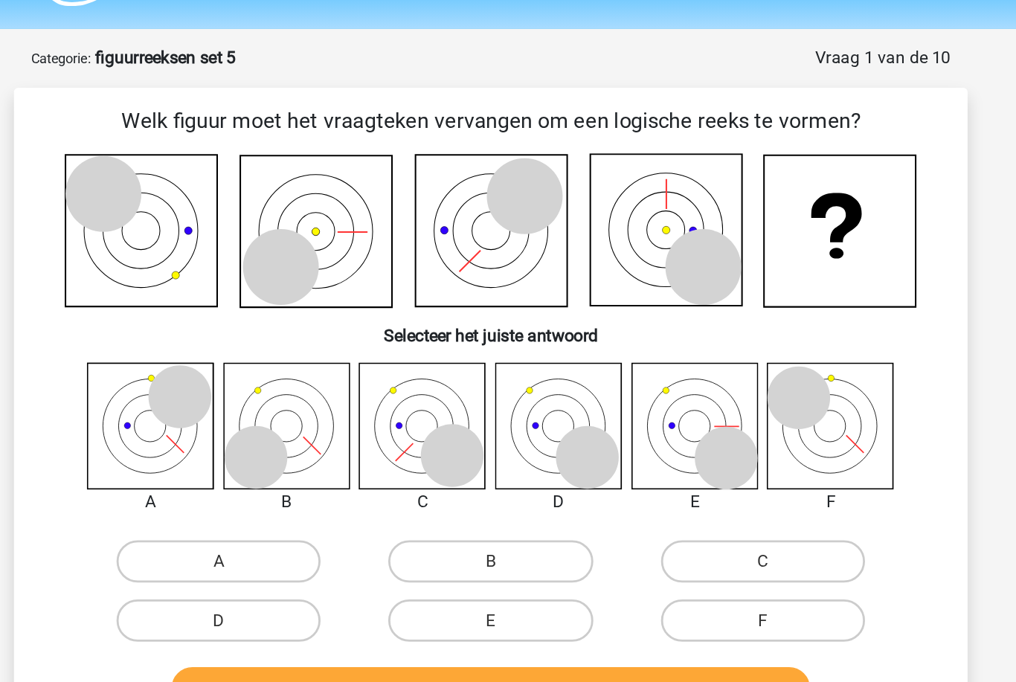
click at [245, 423] on label "A" at bounding box center [317, 438] width 144 height 30
click at [317, 437] on input "A" at bounding box center [322, 442] width 10 height 10
radio input "true"
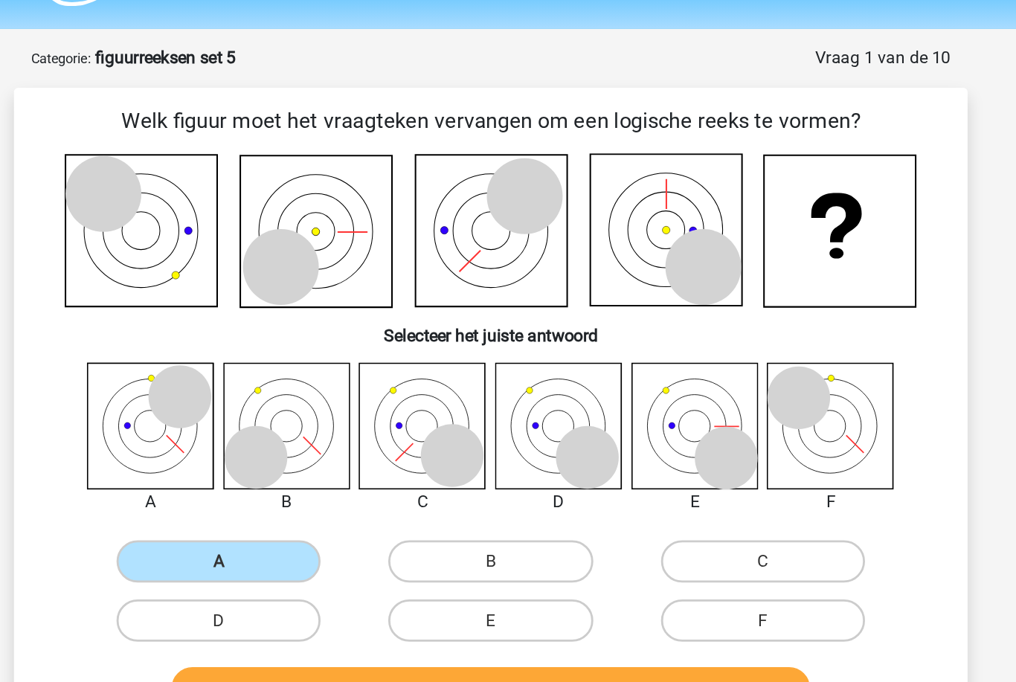
click at [283, 512] on button "Controleer" at bounding box center [508, 527] width 450 height 31
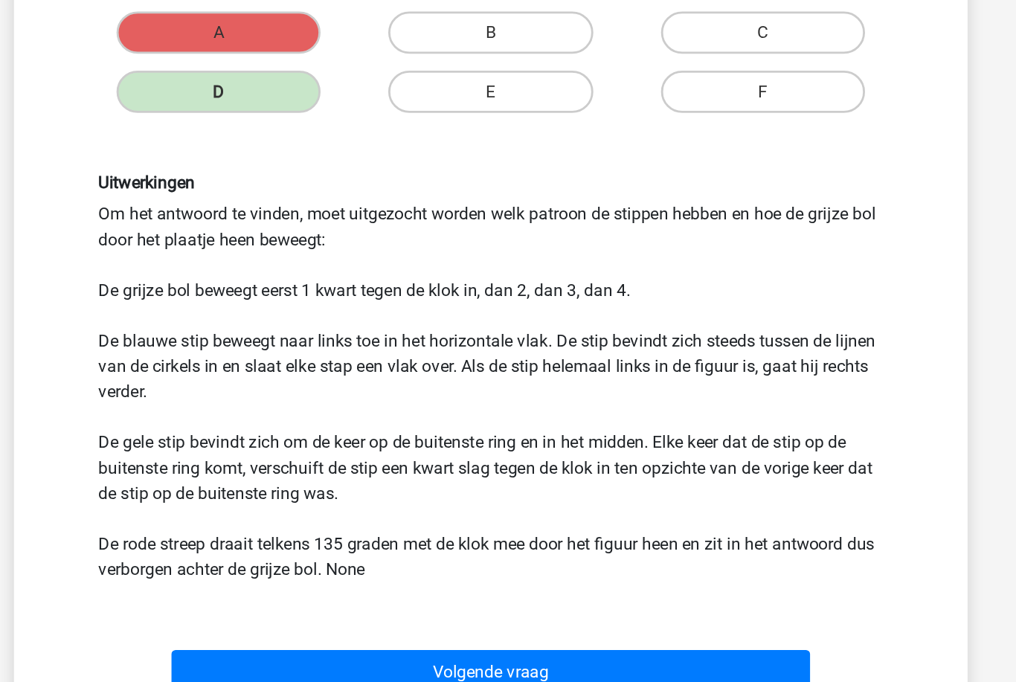
scroll to position [263, 0]
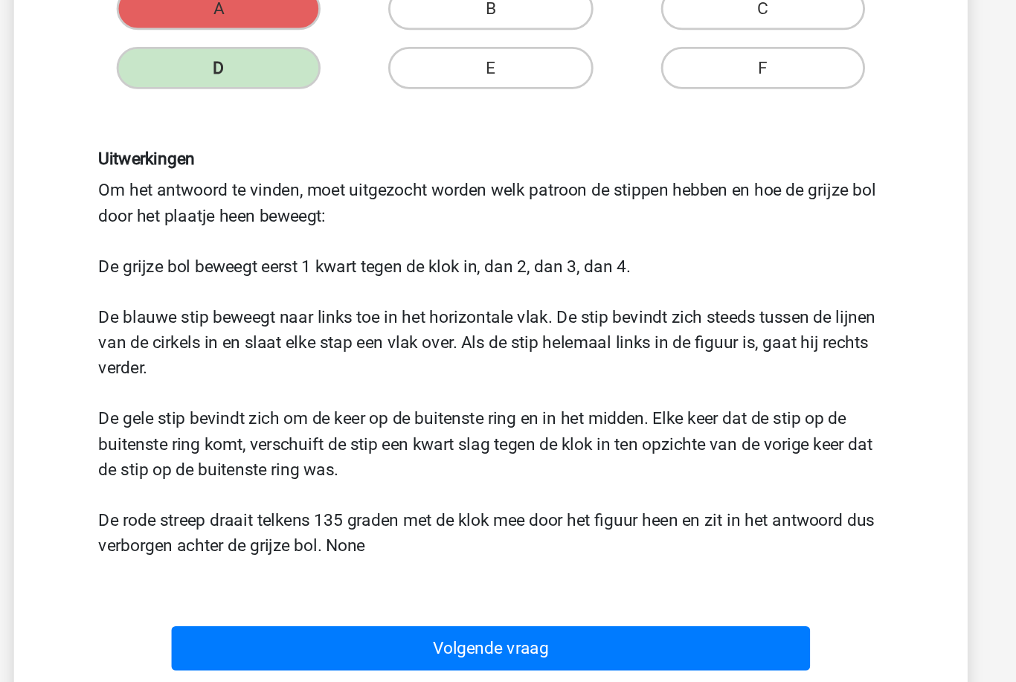
click at [542, 609] on button "Volgende vraag" at bounding box center [508, 624] width 450 height 31
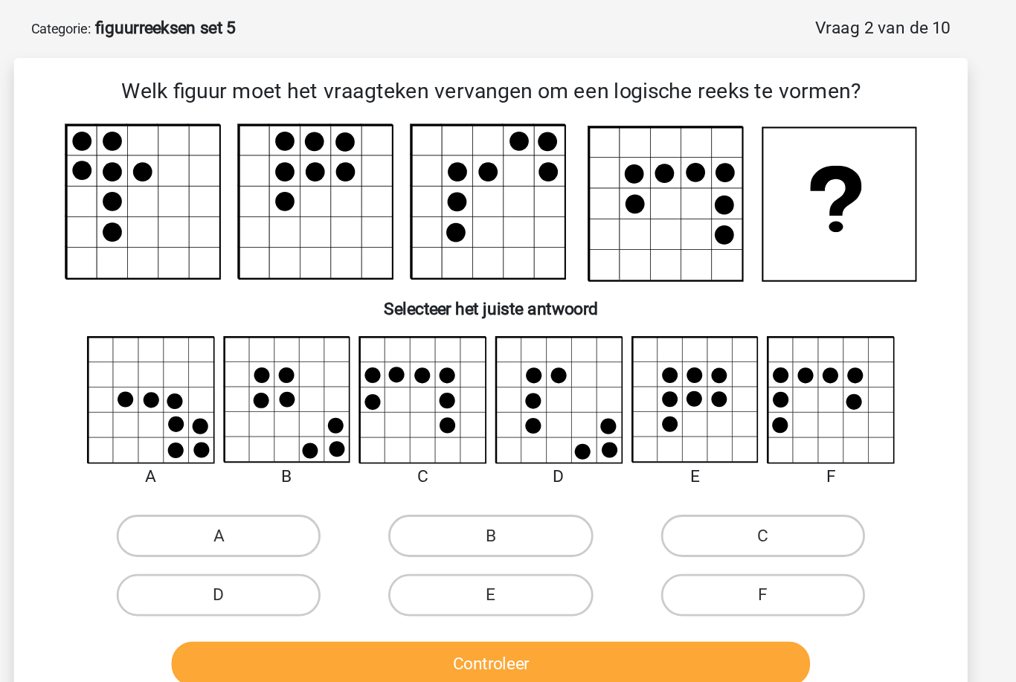
scroll to position [63, 0]
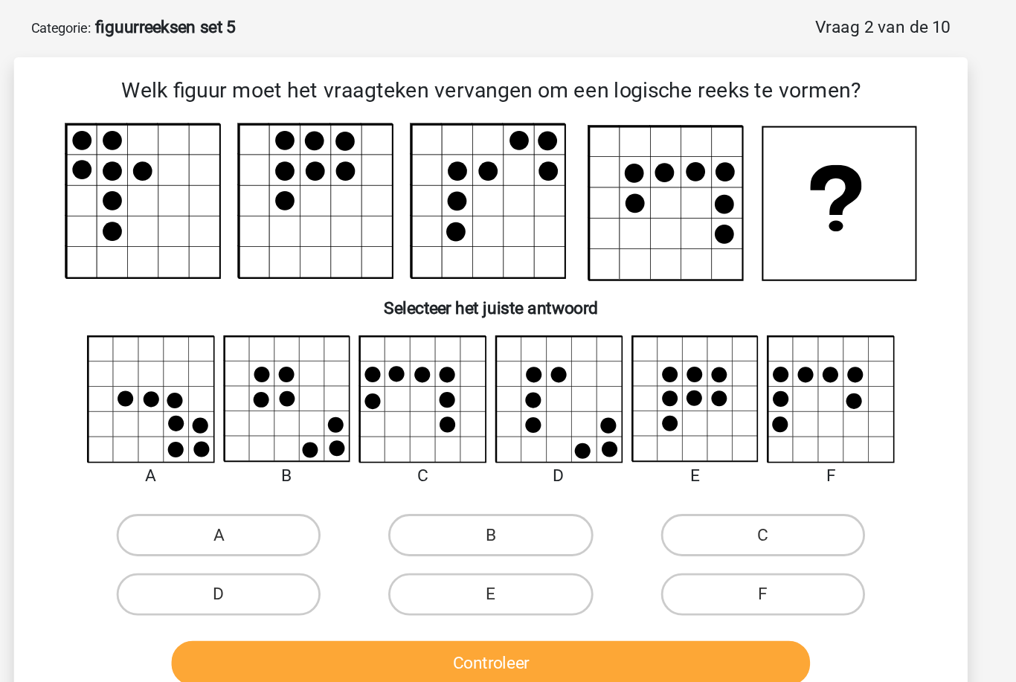
click at [245, 412] on label "D" at bounding box center [317, 419] width 144 height 30
click at [317, 419] on input "D" at bounding box center [322, 424] width 10 height 10
radio input "true"
click at [286, 470] on button "Controleer" at bounding box center [508, 467] width 450 height 31
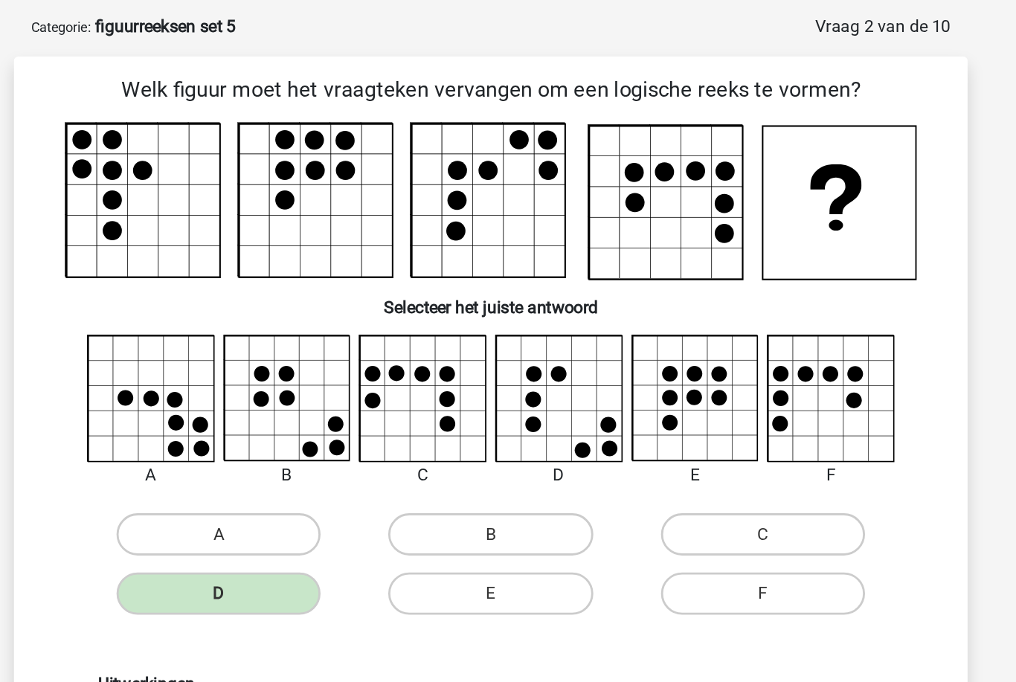
scroll to position [62, 0]
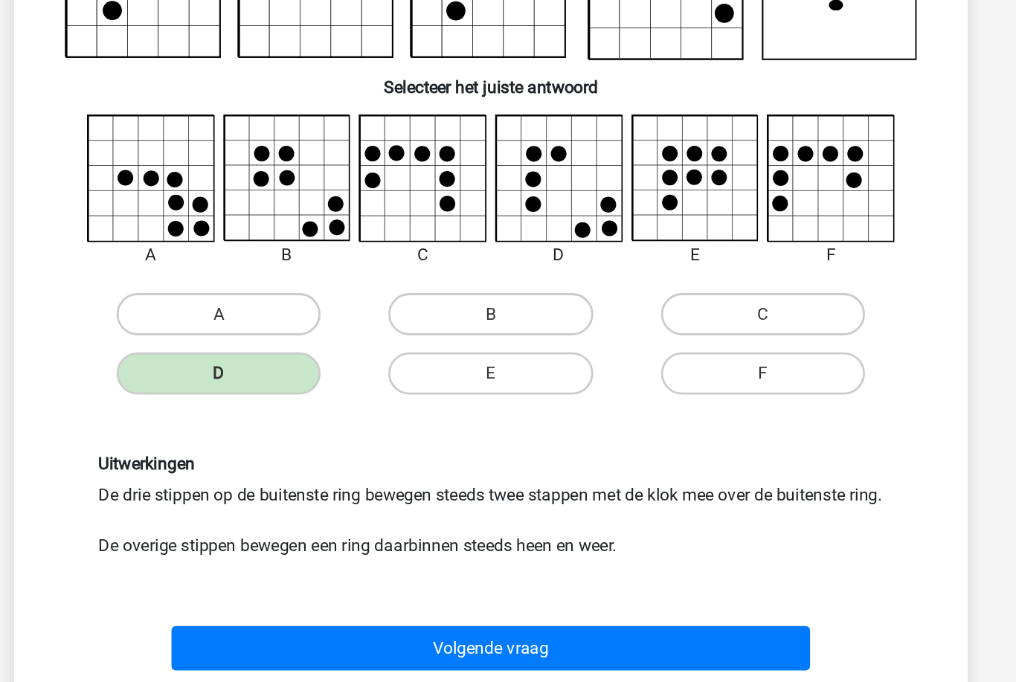
click at [539, 597] on button "Volgende vraag" at bounding box center [508, 612] width 450 height 31
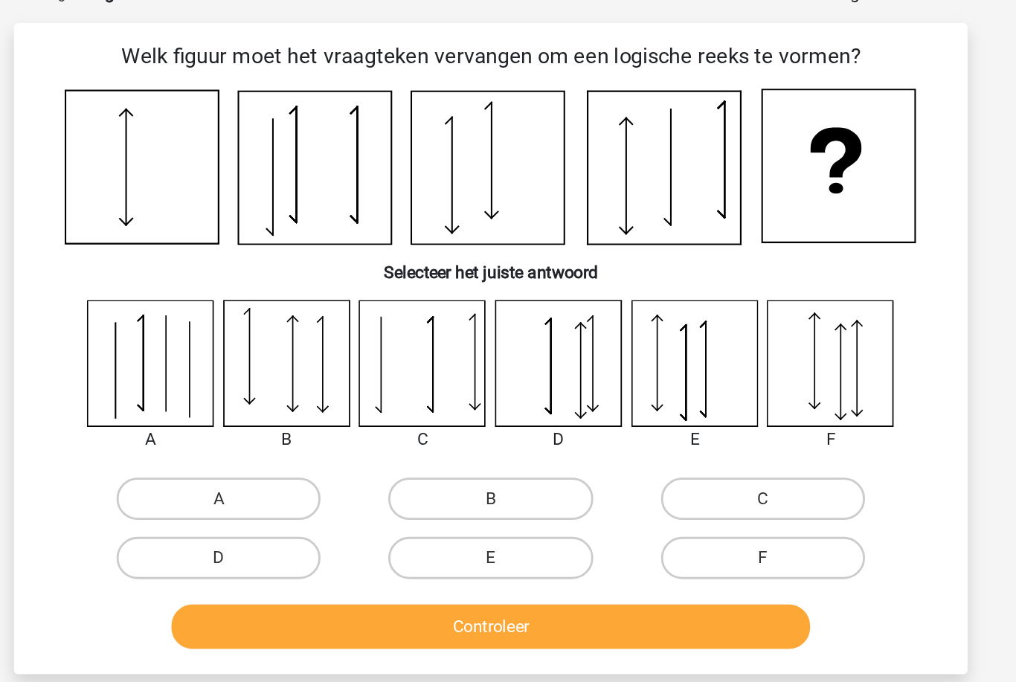
click at [436, 404] on label "E" at bounding box center [508, 418] width 144 height 30
click at [508, 418] on input "E" at bounding box center [513, 423] width 10 height 10
radio input "true"
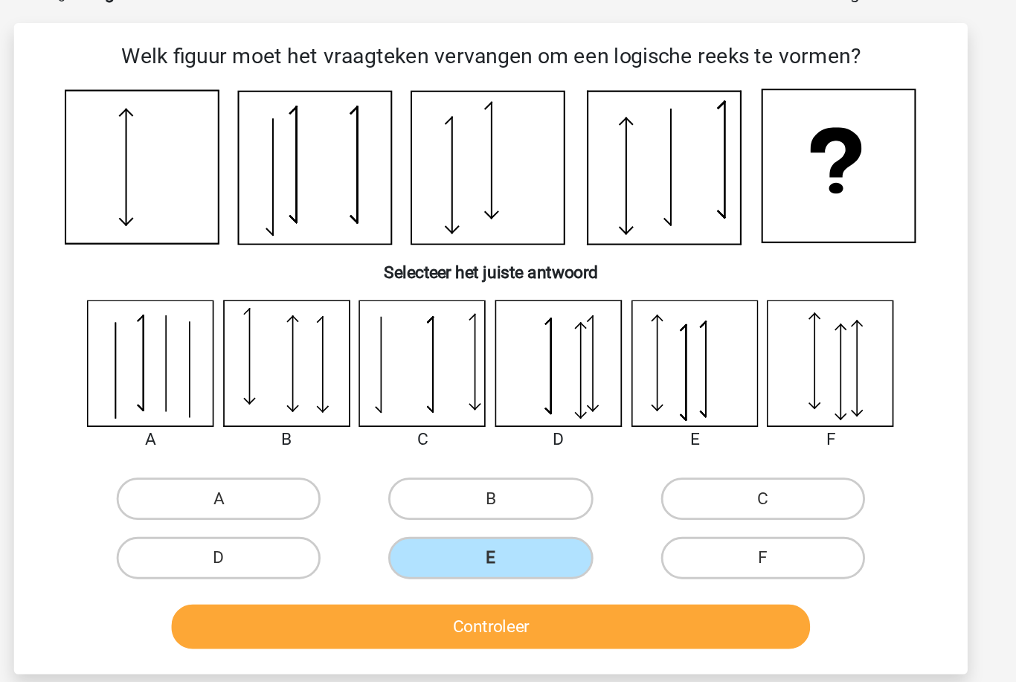
click at [404, 451] on button "Controleer" at bounding box center [508, 466] width 450 height 31
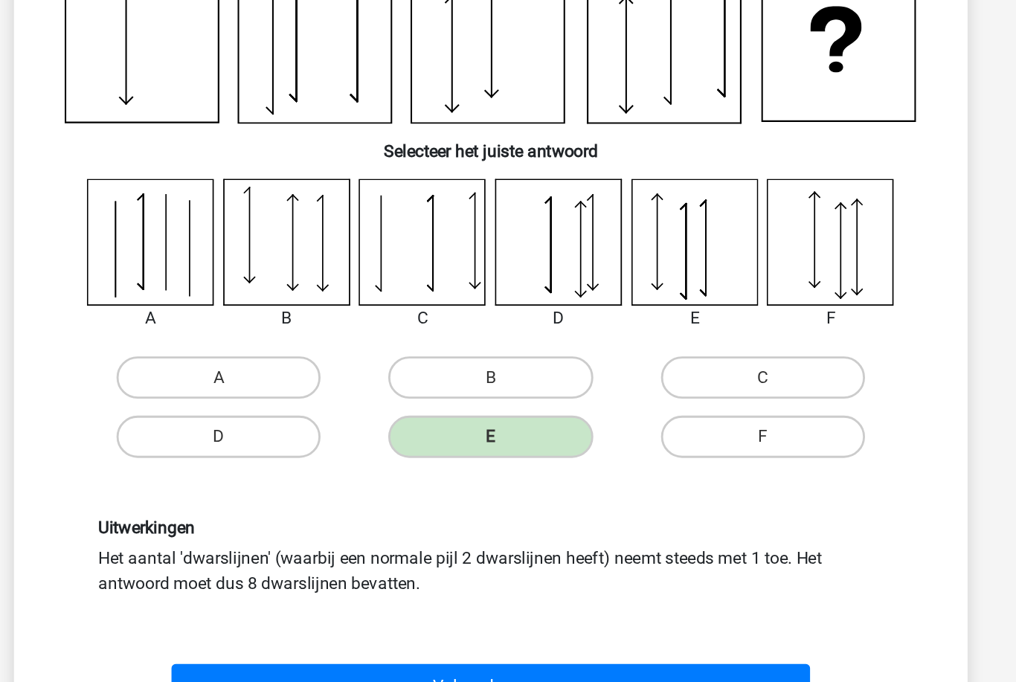
click at [491, 578] on button "Volgende vraag" at bounding box center [508, 593] width 450 height 31
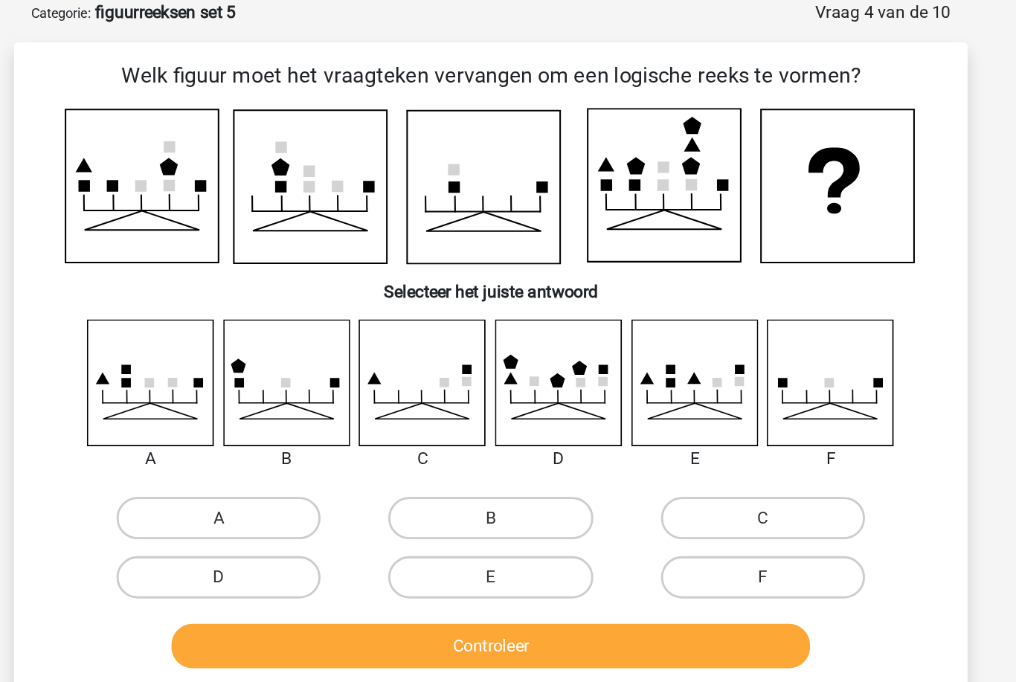
click at [245, 405] on label "D" at bounding box center [317, 418] width 144 height 30
click at [317, 418] on input "D" at bounding box center [322, 423] width 10 height 10
radio input "true"
click at [312, 451] on button "Controleer" at bounding box center [508, 466] width 450 height 31
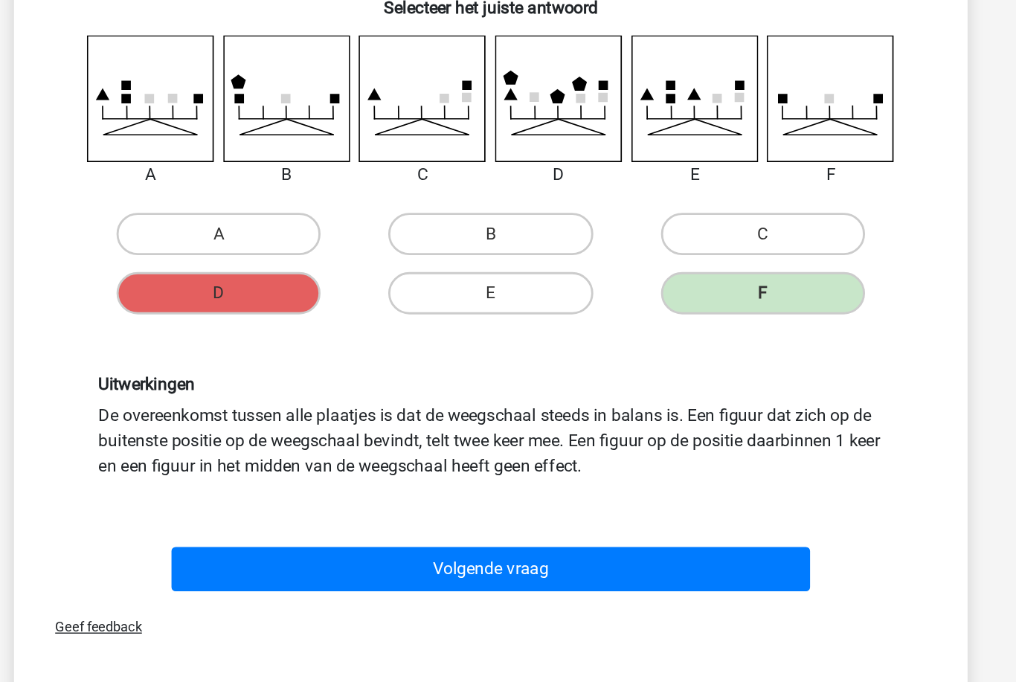
click at [283, 552] on button "Volgende vraag" at bounding box center [508, 567] width 450 height 31
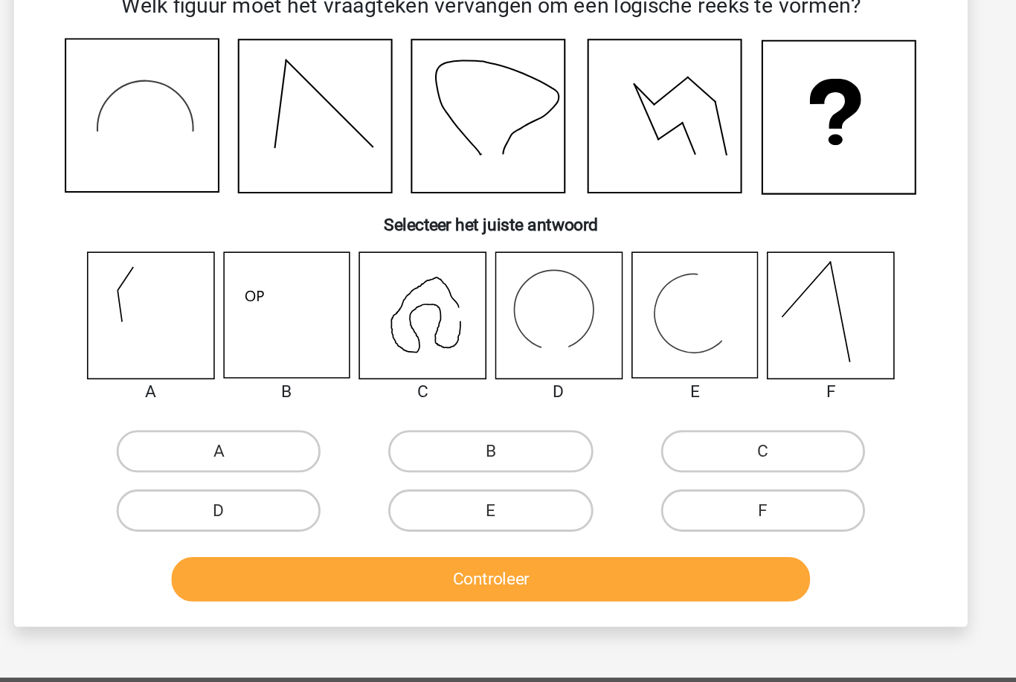
scroll to position [74, 0]
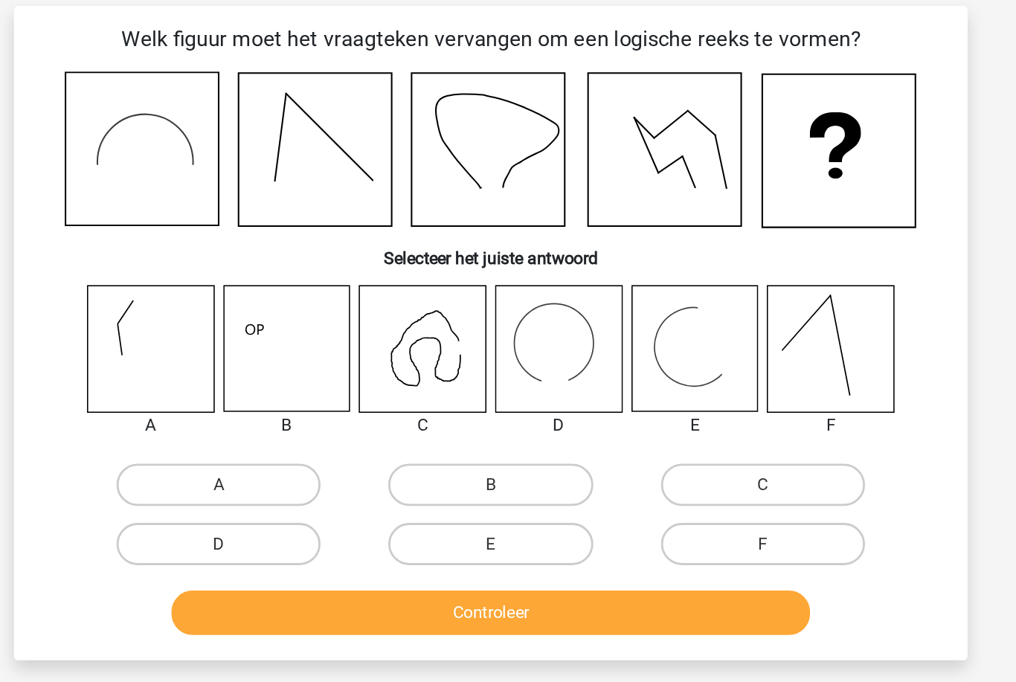
click at [245, 394] on label "D" at bounding box center [317, 409] width 144 height 30
click at [317, 409] on input "D" at bounding box center [322, 414] width 10 height 10
radio input "true"
click at [283, 442] on button "Controleer" at bounding box center [508, 457] width 450 height 31
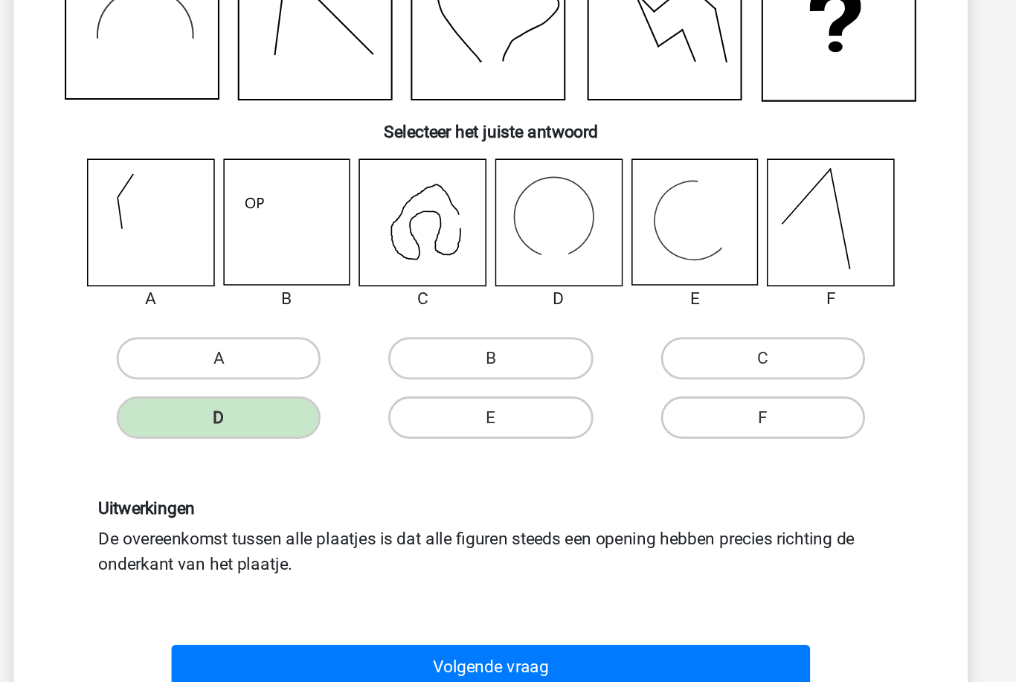
click at [519, 569] on button "Volgende vraag" at bounding box center [508, 584] width 450 height 31
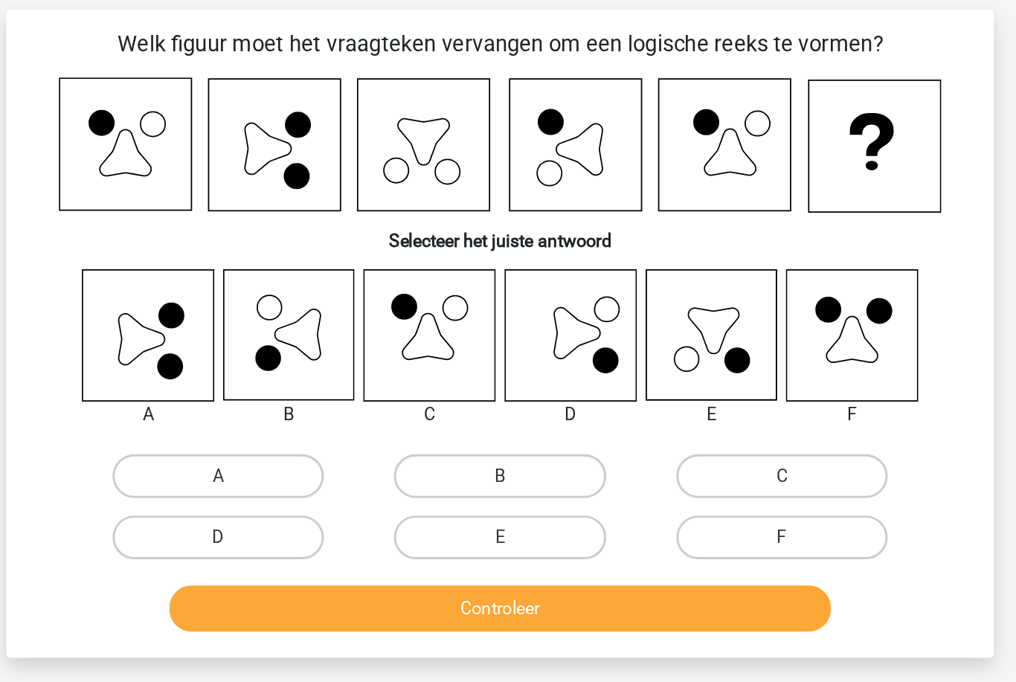
click at [245, 333] on label "A" at bounding box center [317, 348] width 144 height 30
click at [317, 347] on input "A" at bounding box center [322, 352] width 10 height 10
radio input "true"
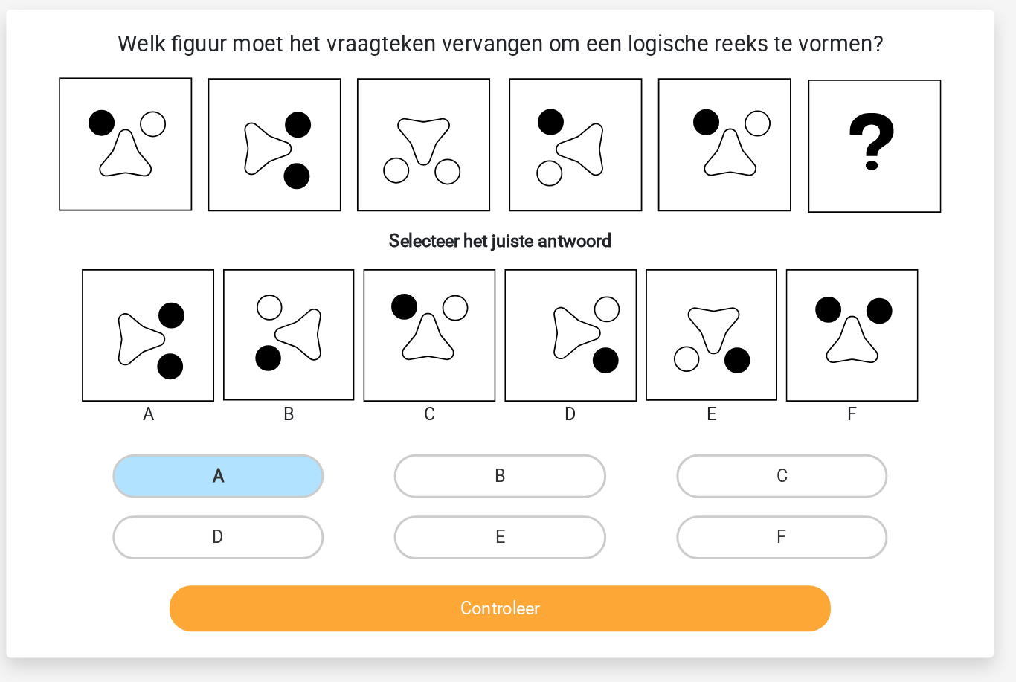
click at [283, 422] on button "Controleer" at bounding box center [508, 437] width 450 height 31
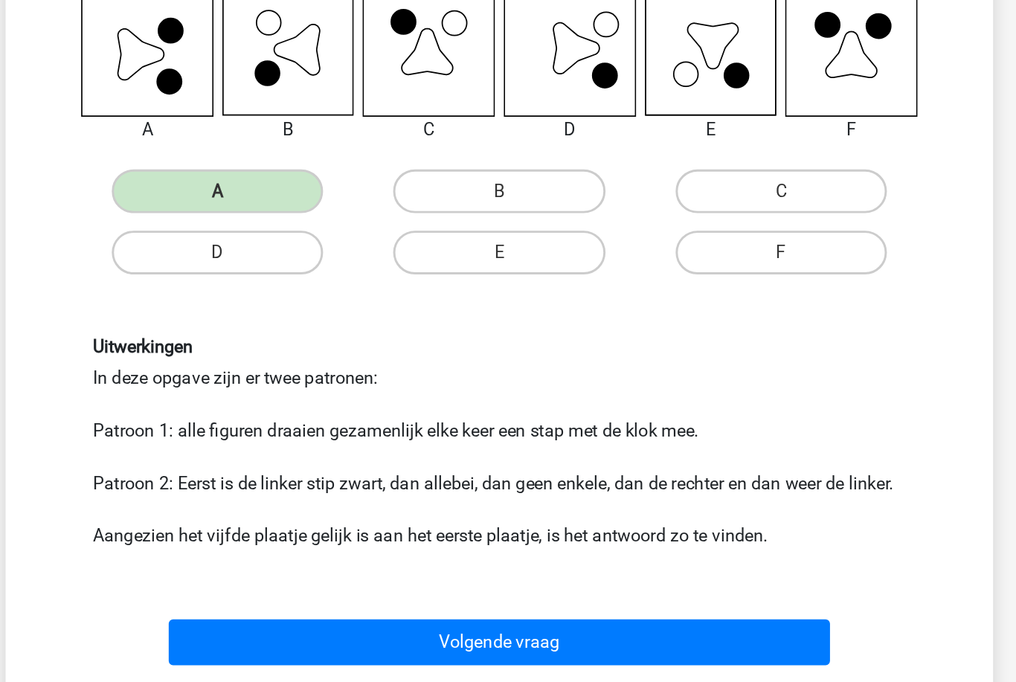
click at [517, 607] on button "Volgende vraag" at bounding box center [508, 622] width 450 height 31
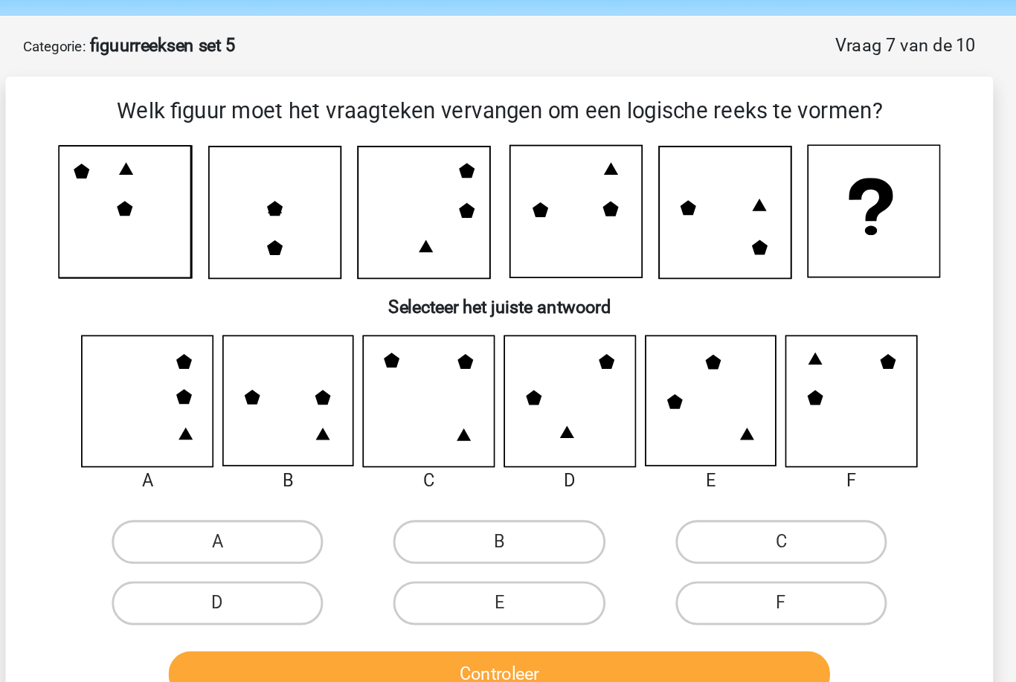
scroll to position [51, 0]
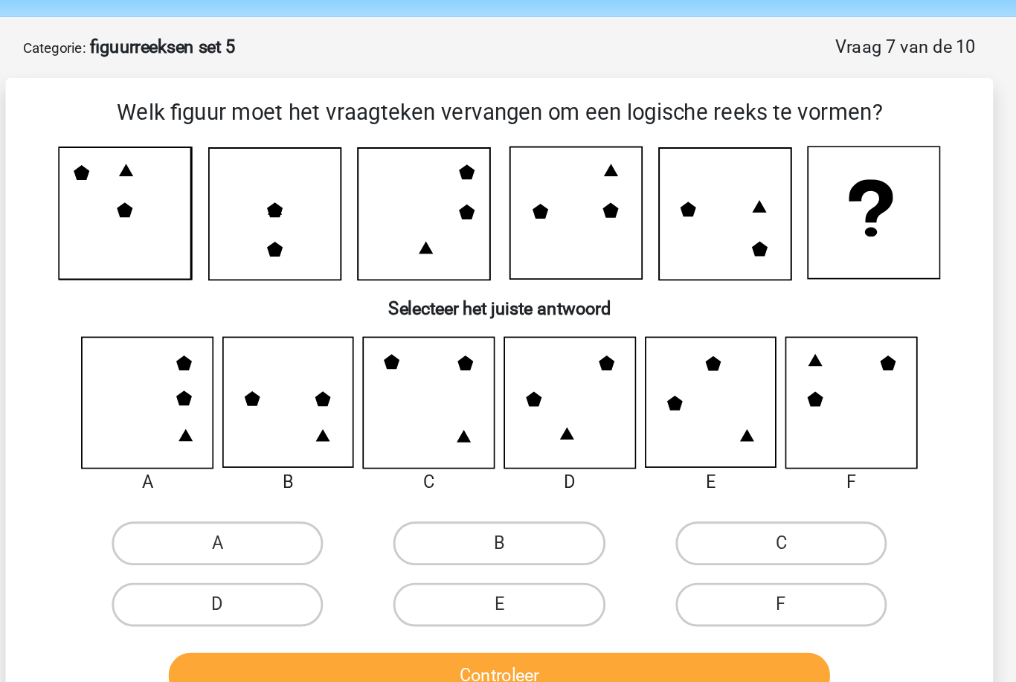
click at [628, 364] on label "C" at bounding box center [700, 369] width 144 height 30
click at [699, 369] on input "C" at bounding box center [704, 374] width 10 height 10
radio input "true"
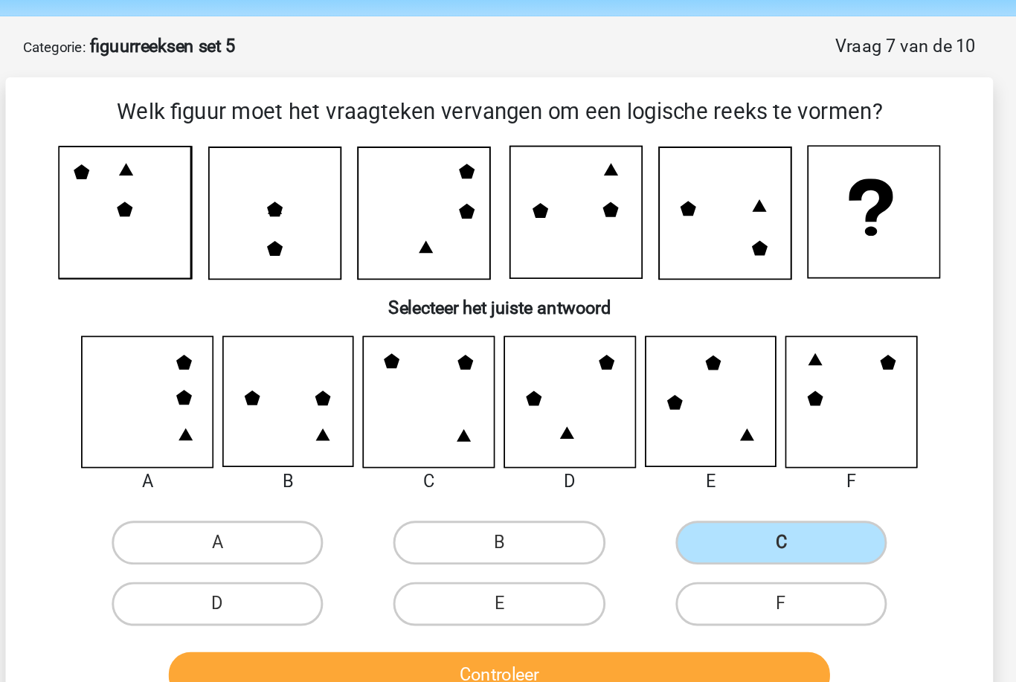
click at [467, 457] on button "Controleer" at bounding box center [508, 458] width 450 height 31
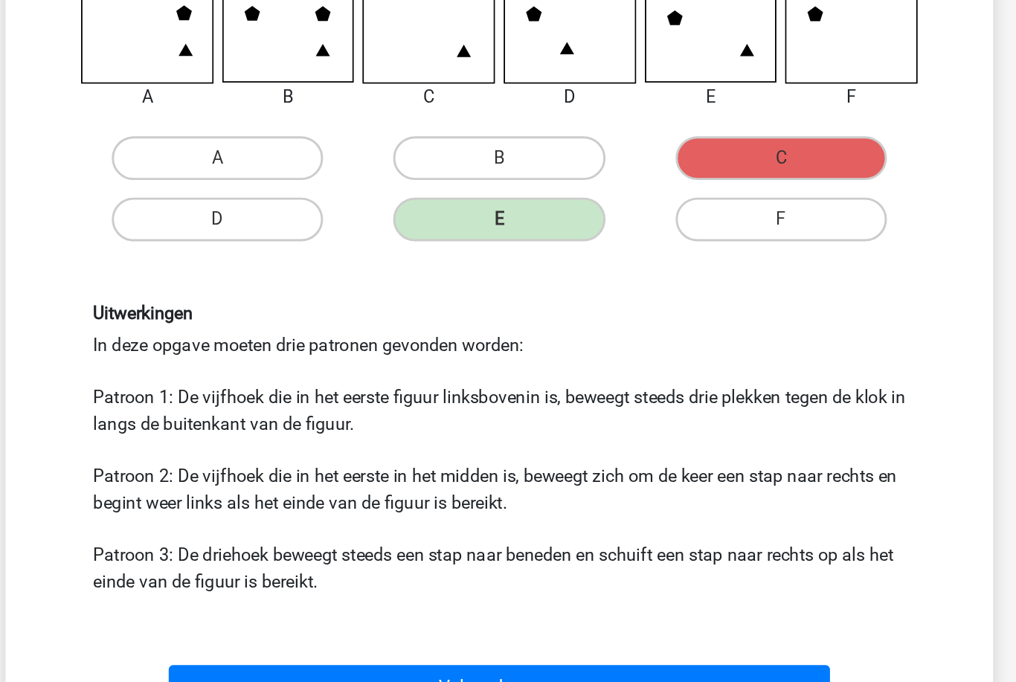
scroll to position [126, 0]
click at [530, 638] on button "Volgende vraag" at bounding box center [508, 653] width 450 height 31
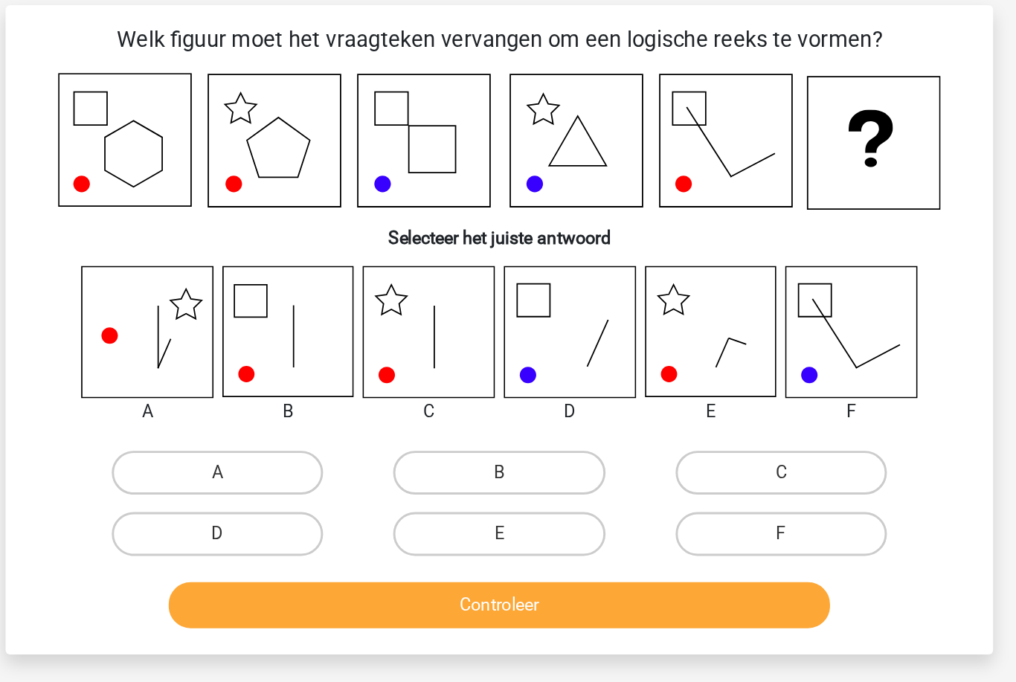
scroll to position [74, 0]
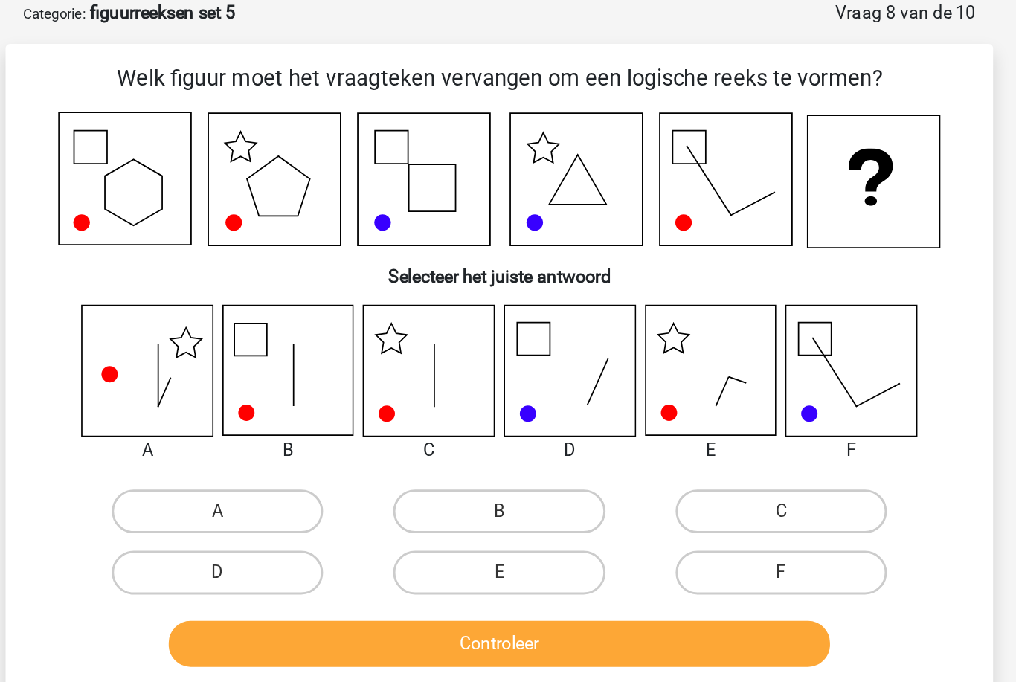
click at [628, 356] on label "C" at bounding box center [700, 348] width 144 height 30
click at [699, 356] on input "C" at bounding box center [704, 352] width 10 height 10
radio input "true"
click at [473, 431] on button "Controleer" at bounding box center [508, 437] width 450 height 31
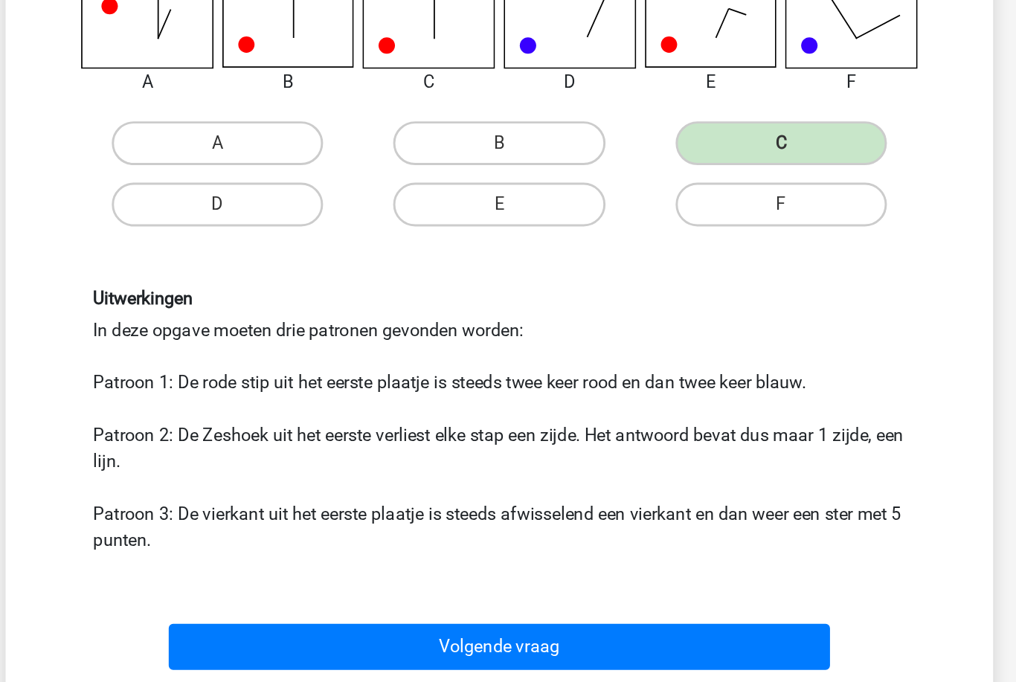
scroll to position [138, 0]
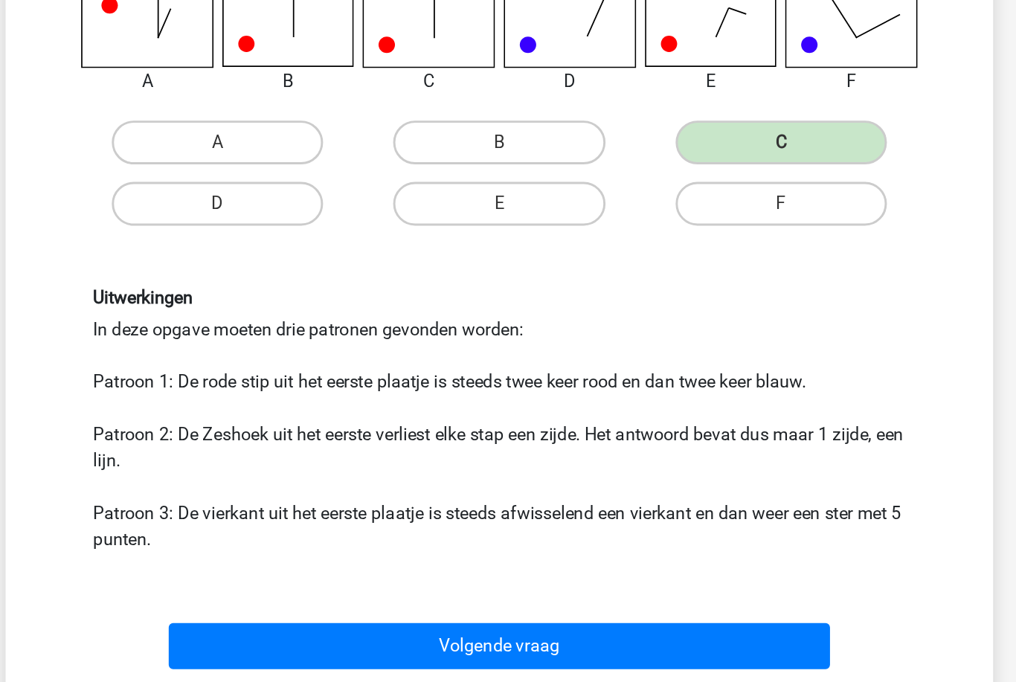
click at [497, 610] on button "Volgende vraag" at bounding box center [508, 625] width 450 height 31
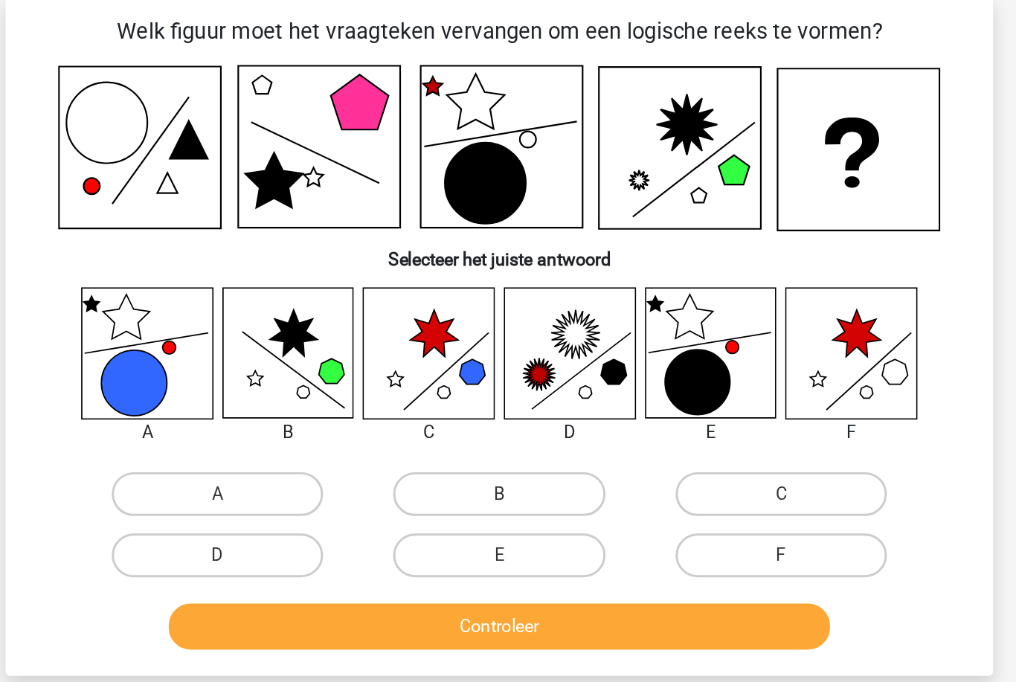
scroll to position [74, 0]
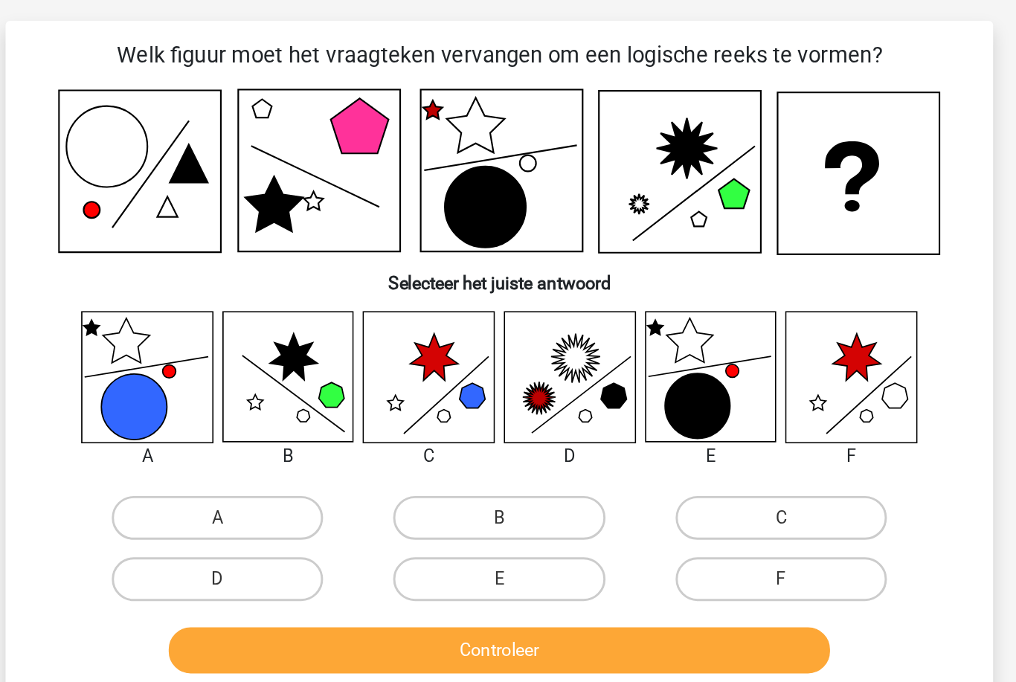
click at [436, 394] on label "E" at bounding box center [508, 409] width 144 height 30
click at [508, 409] on input "E" at bounding box center [513, 414] width 10 height 10
radio input "true"
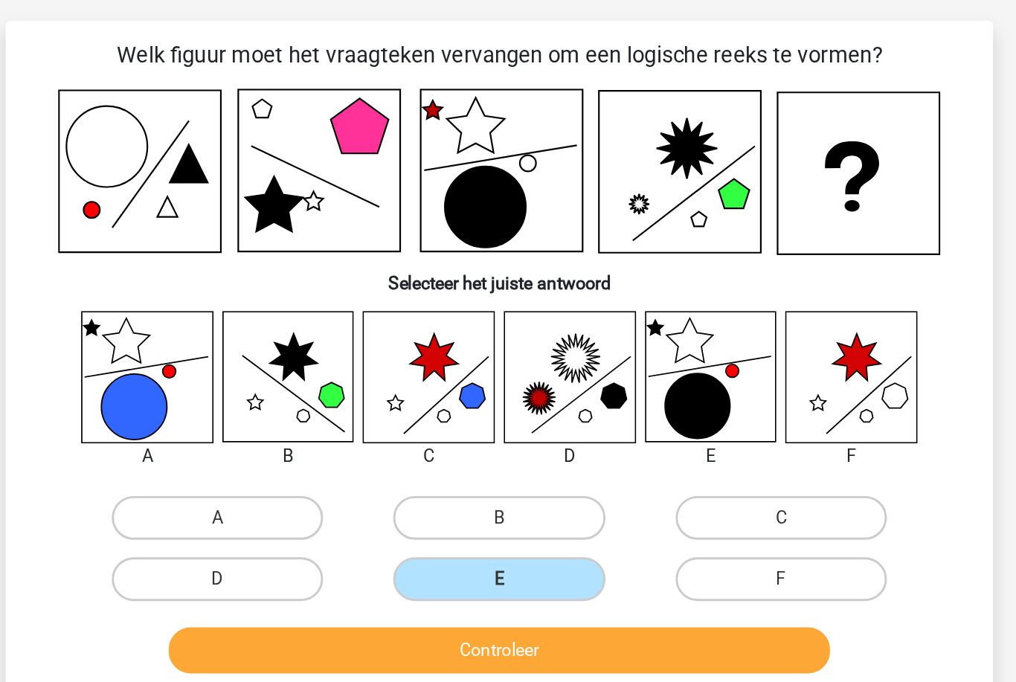
click at [406, 442] on button "Controleer" at bounding box center [508, 457] width 450 height 31
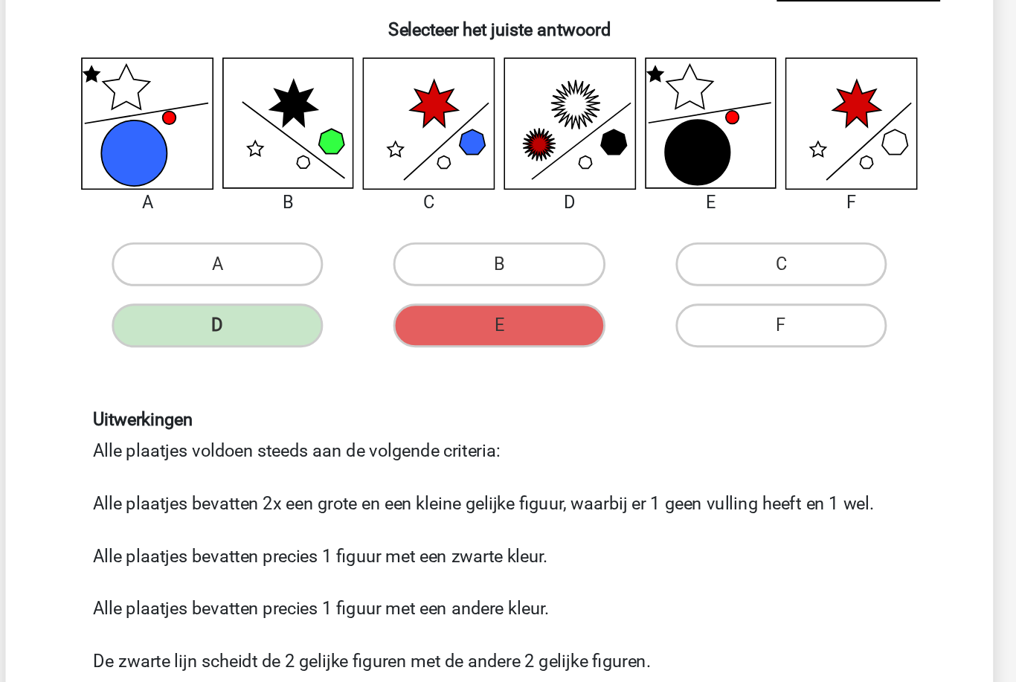
scroll to position [77, 0]
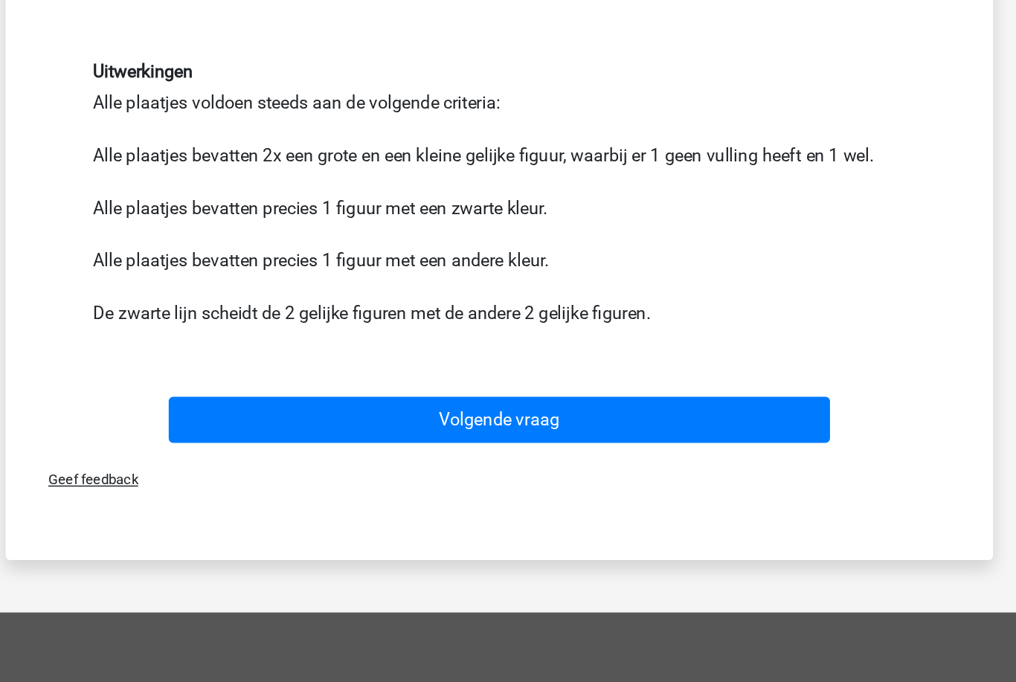
click at [494, 455] on button "Volgende vraag" at bounding box center [508, 470] width 450 height 31
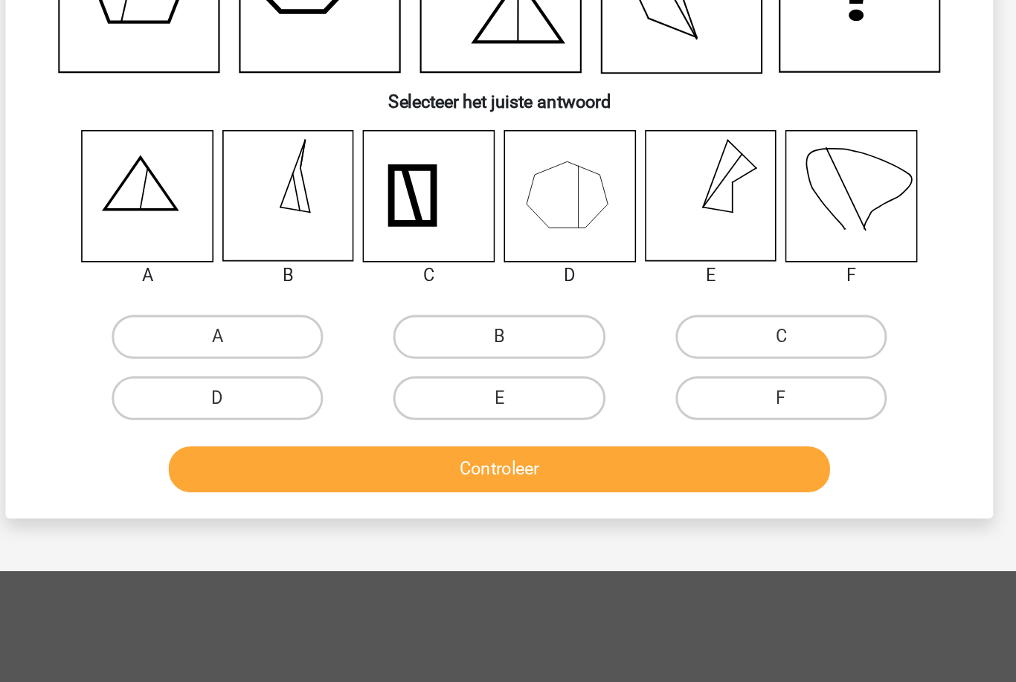
scroll to position [74, 0]
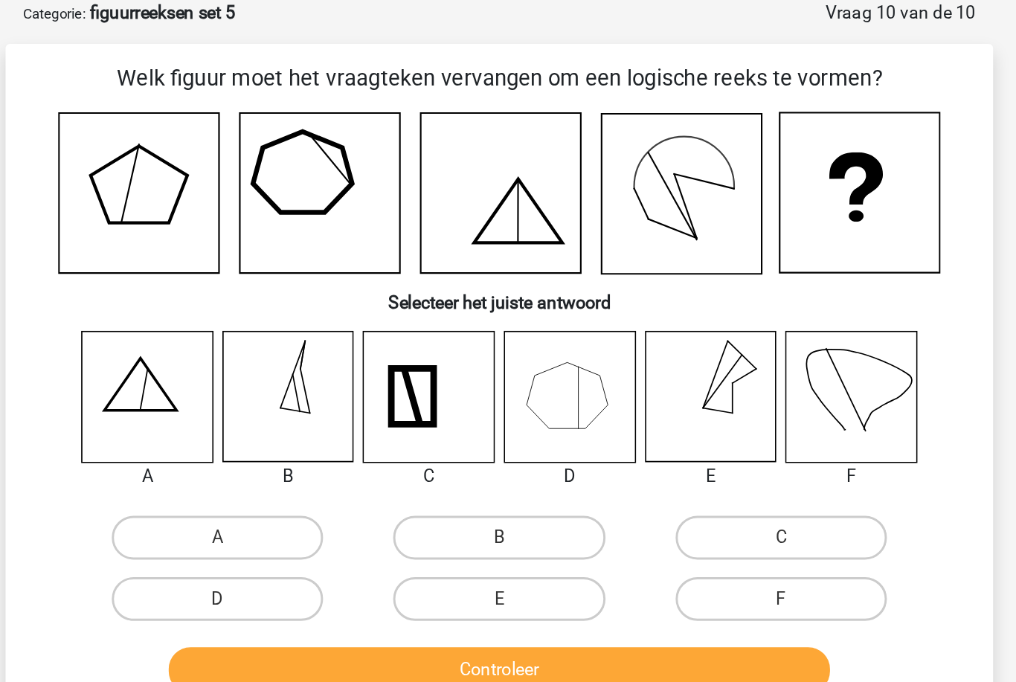
click at [245, 408] on label "D" at bounding box center [317, 407] width 144 height 30
click at [317, 408] on input "D" at bounding box center [322, 412] width 10 height 10
radio input "true"
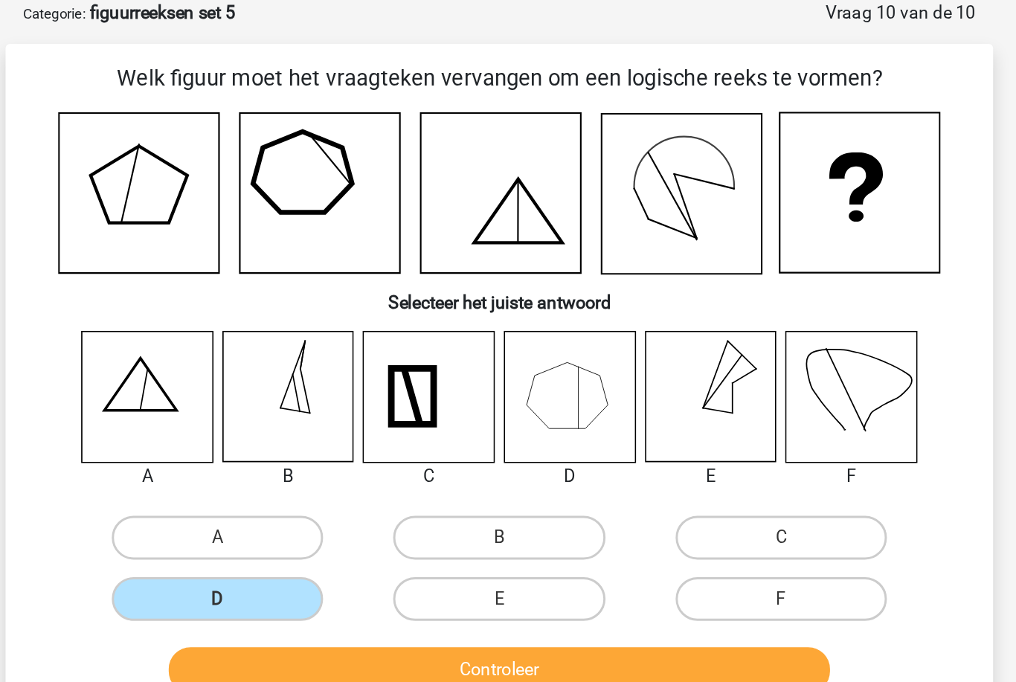
click at [283, 448] on button "Controleer" at bounding box center [508, 455] width 450 height 31
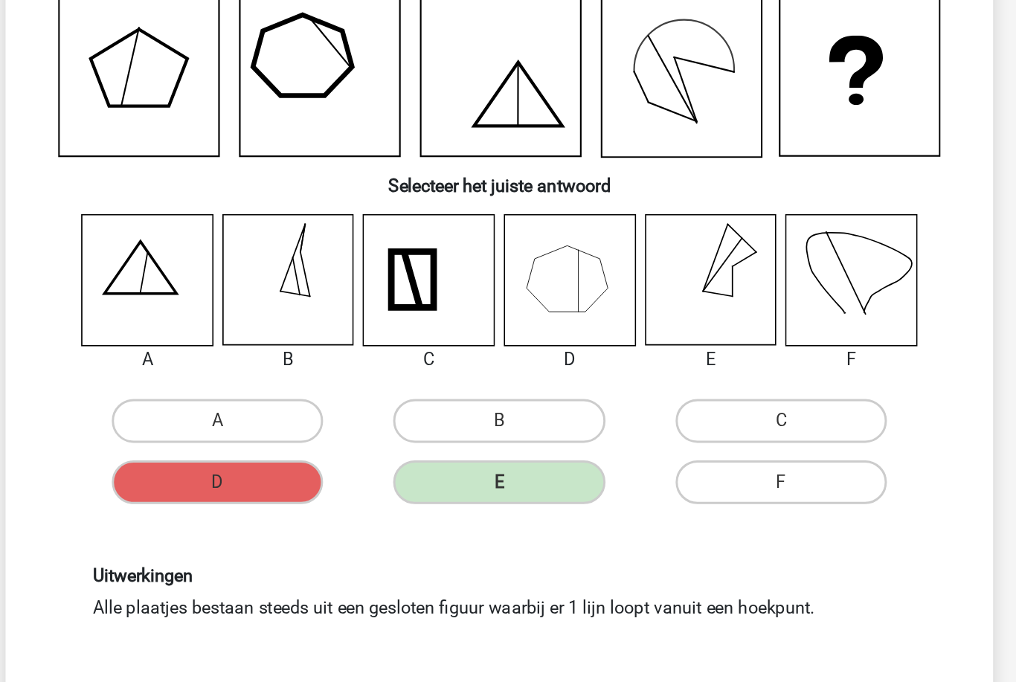
click at [512, 549] on button "Resultaten" at bounding box center [508, 564] width 450 height 31
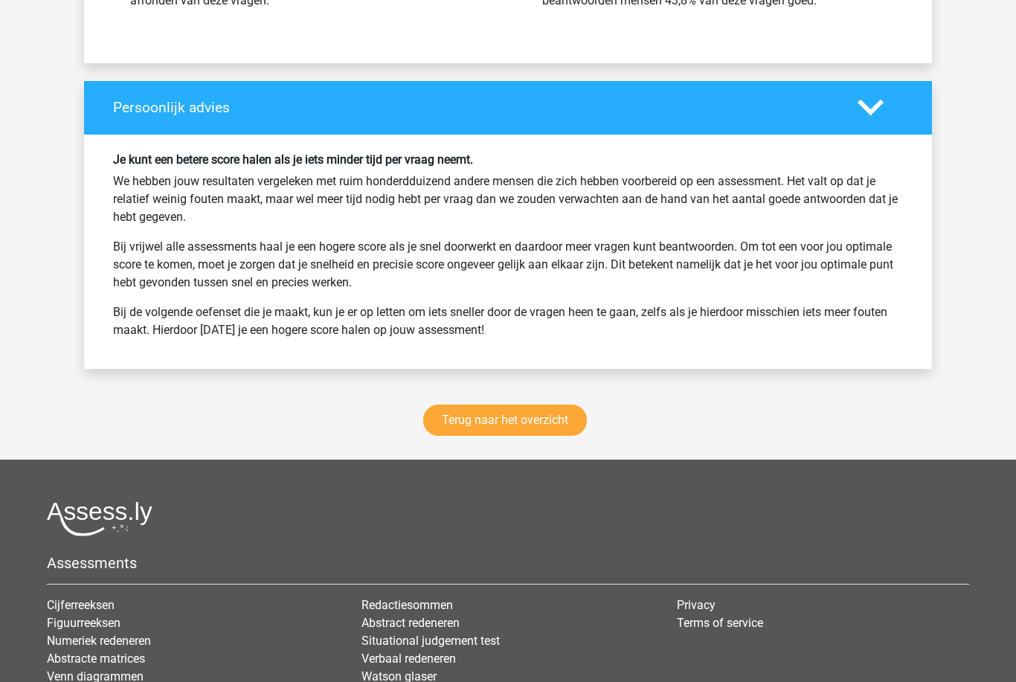
scroll to position [1862, 0]
click at [523, 434] on link "Terug naar het overzicht" at bounding box center [505, 420] width 164 height 31
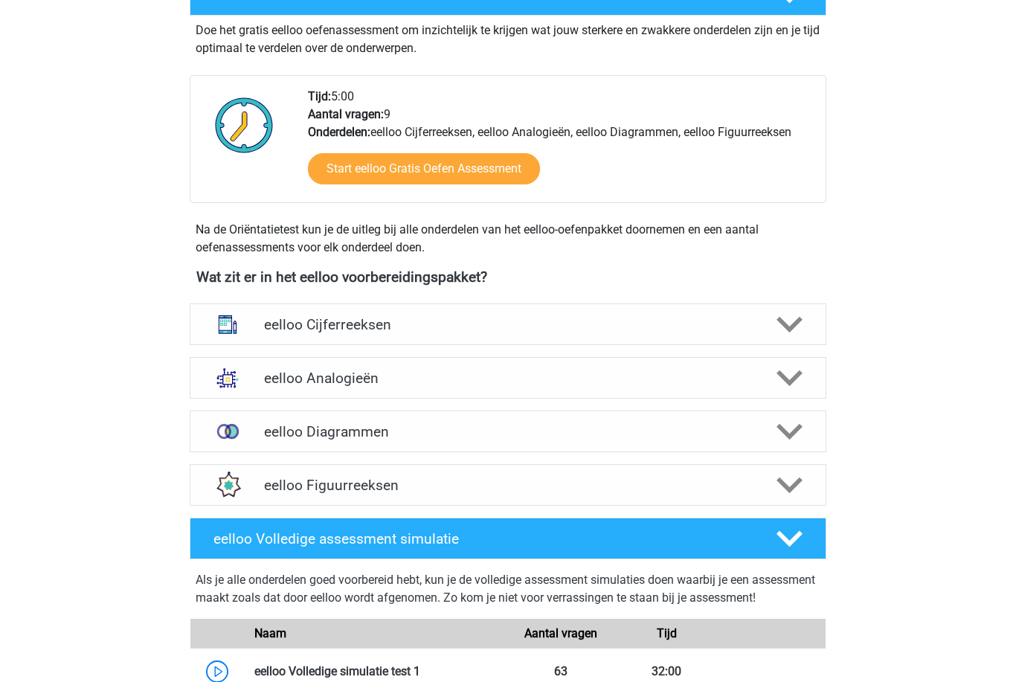
scroll to position [339, 0]
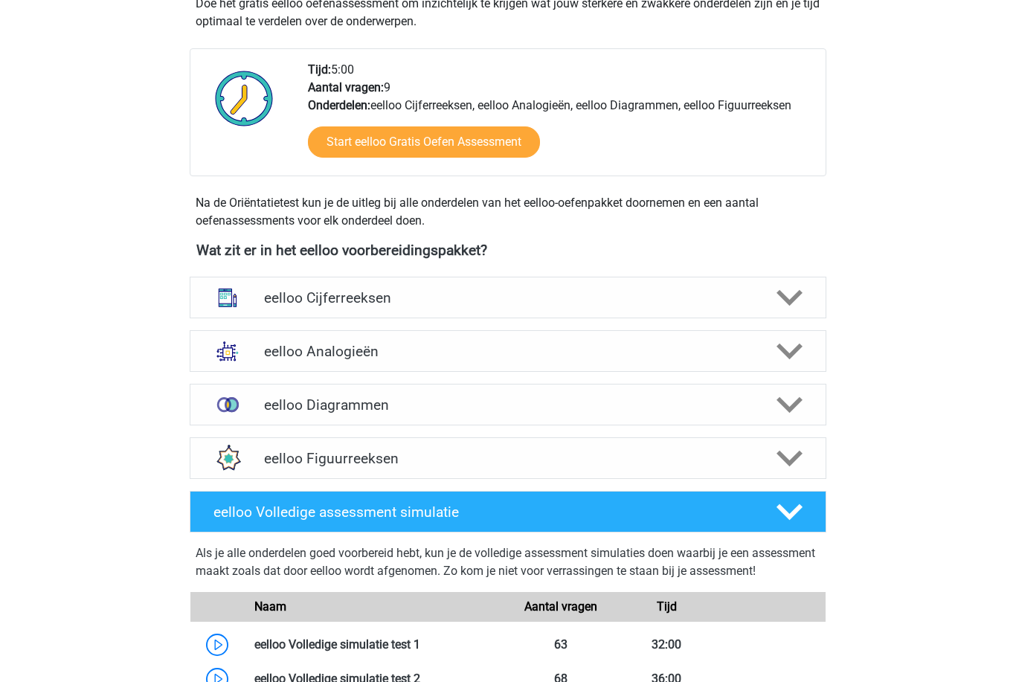
click at [803, 452] on div at bounding box center [788, 459] width 51 height 26
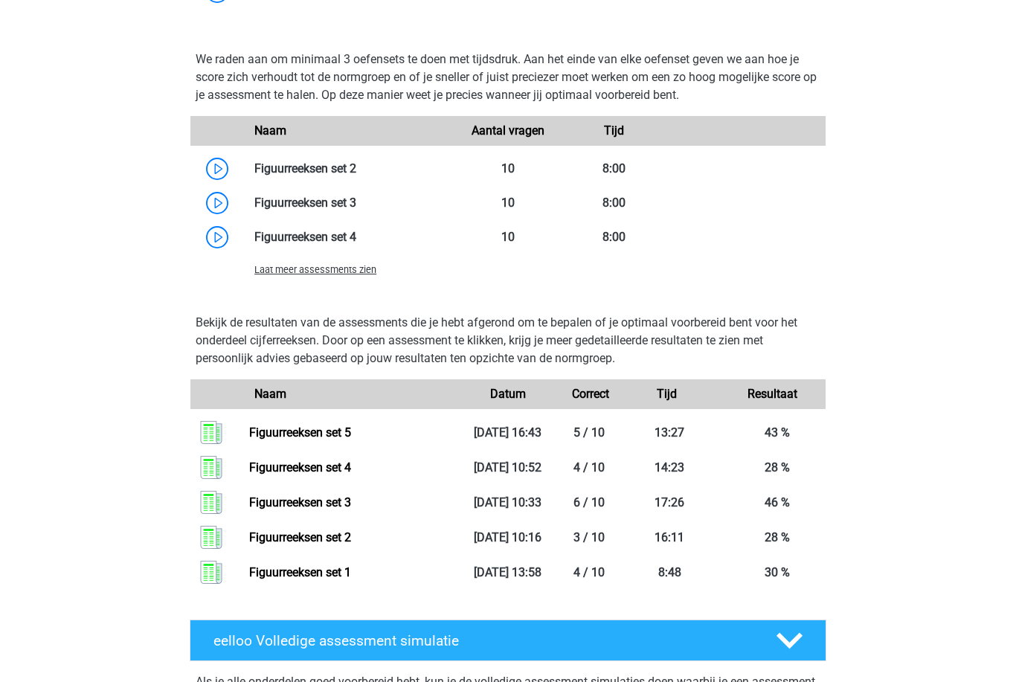
scroll to position [1047, 0]
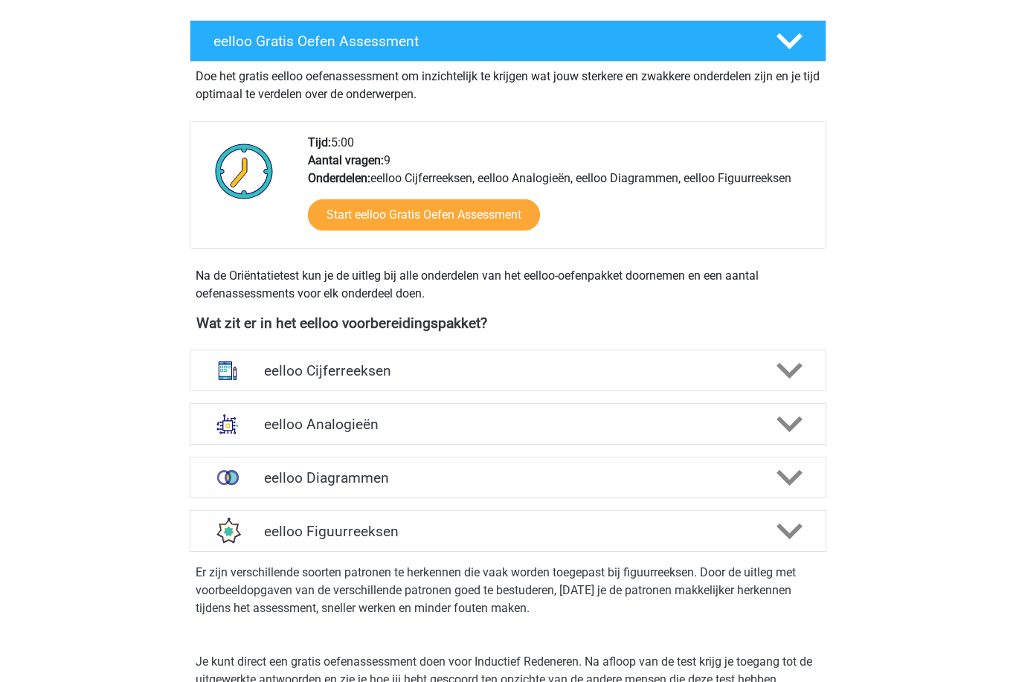
click at [789, 367] on icon at bounding box center [790, 372] width 26 height 26
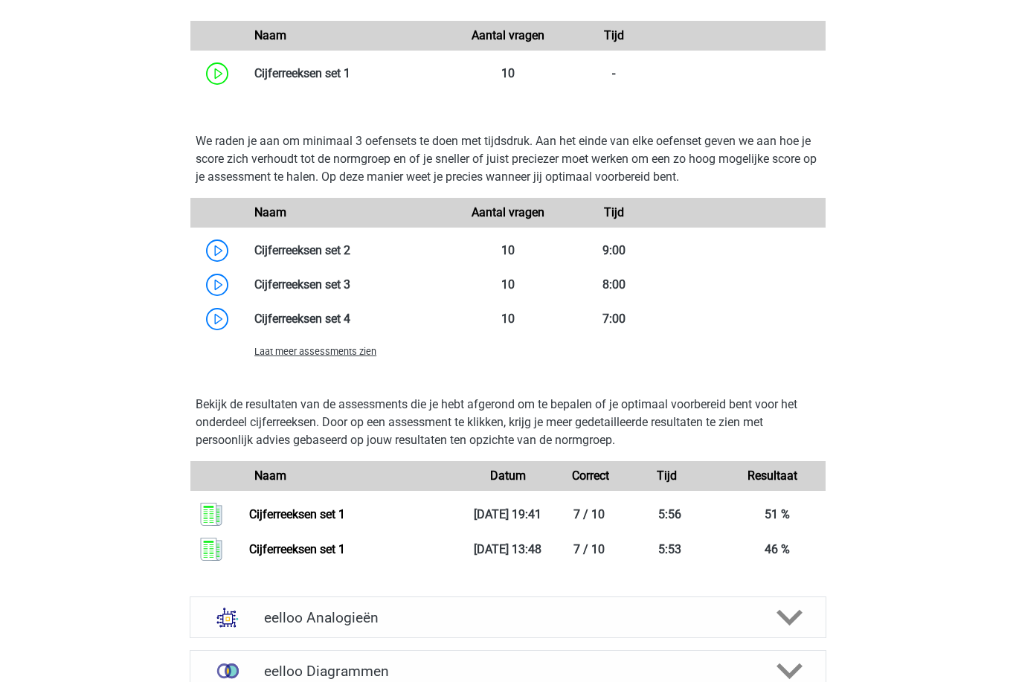
scroll to position [1021, 0]
click at [350, 256] on link at bounding box center [350, 250] width 0 height 14
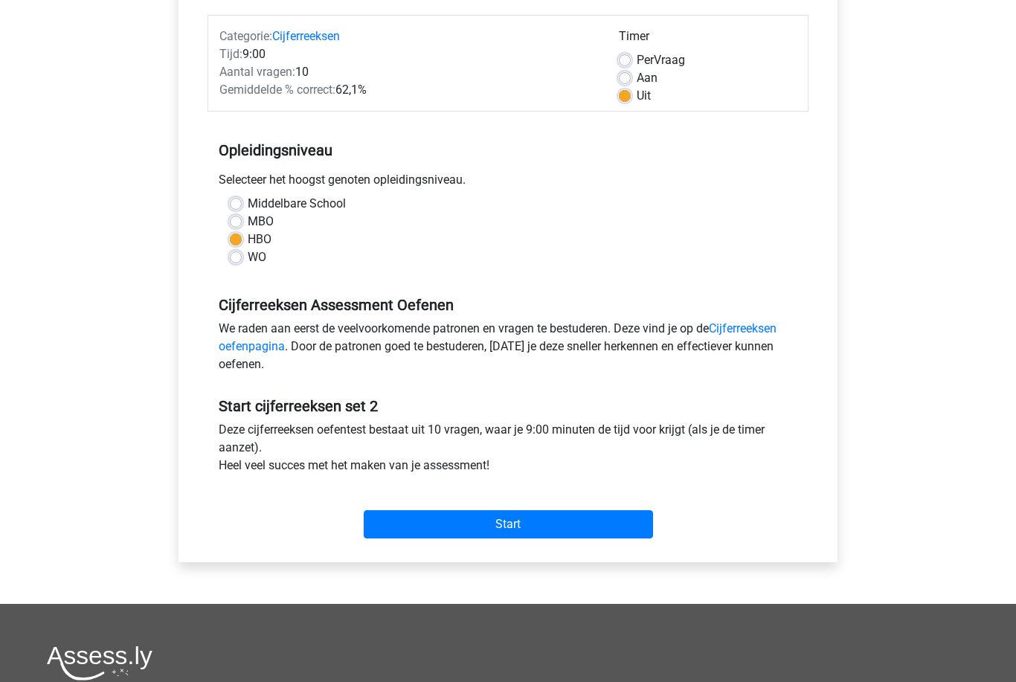
scroll to position [264, 0]
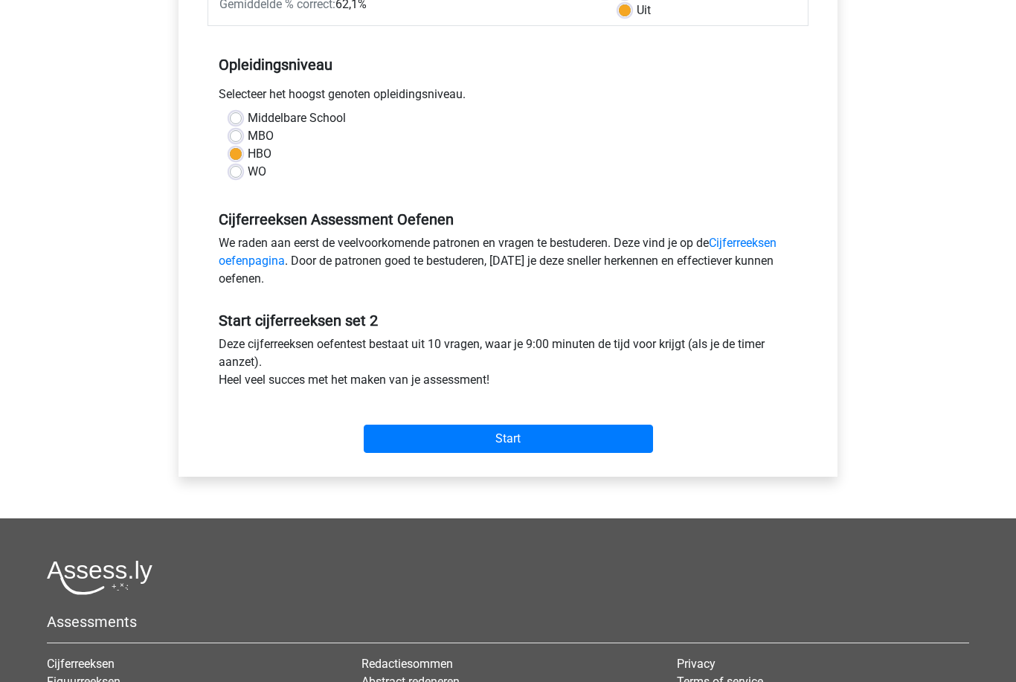
click at [602, 443] on input "Start" at bounding box center [508, 439] width 289 height 28
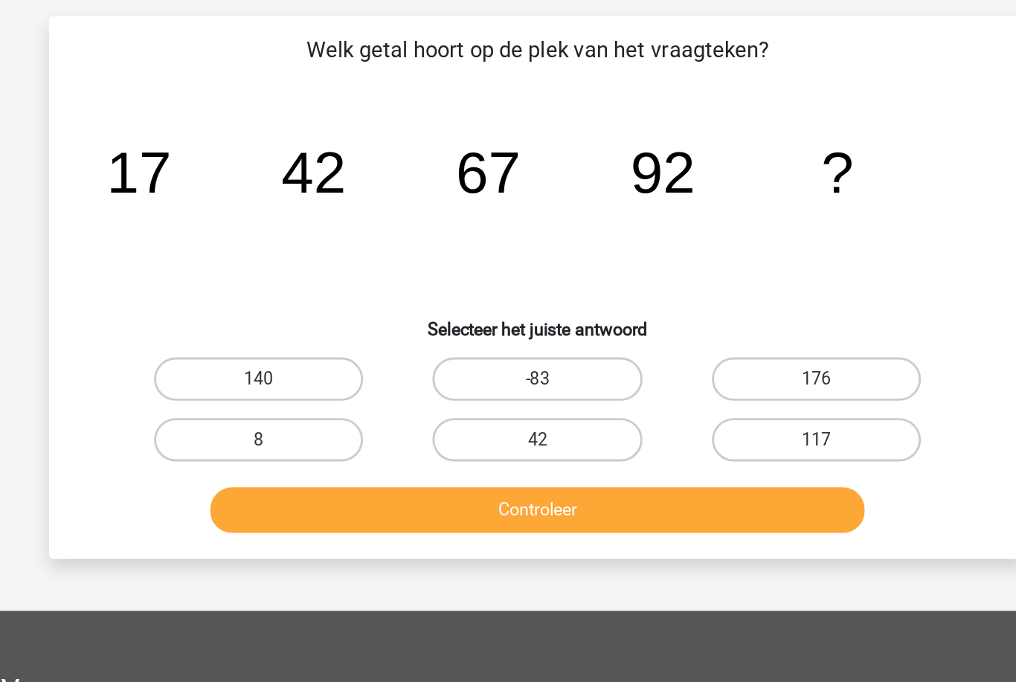
click at [628, 380] on label "117" at bounding box center [700, 395] width 144 height 30
click at [699, 395] on input "117" at bounding box center [704, 400] width 10 height 10
radio input "true"
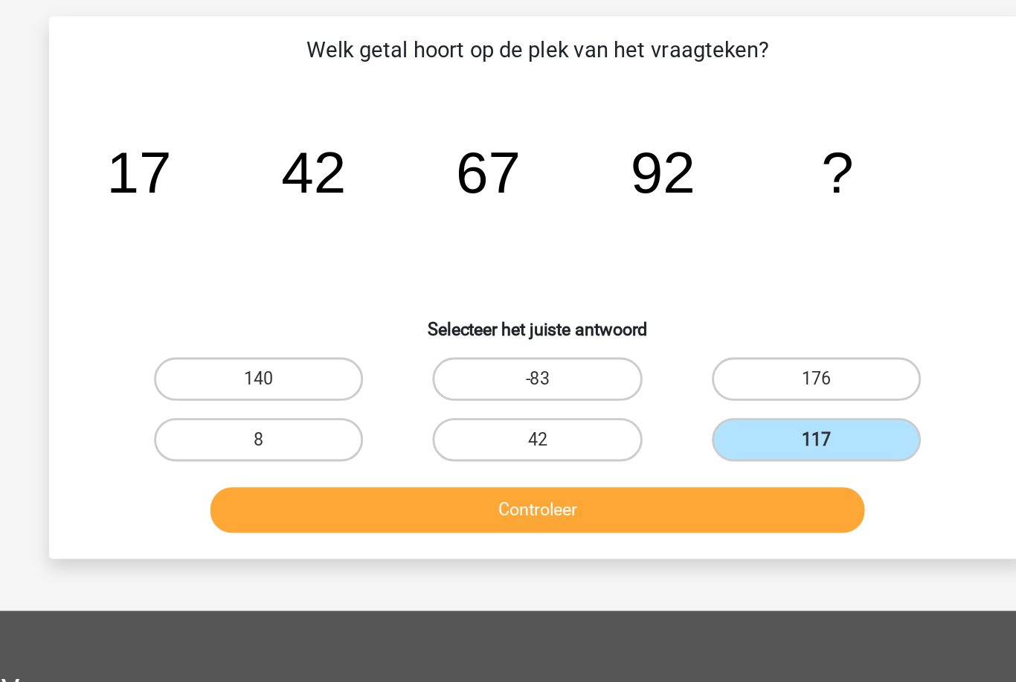
click at [516, 428] on button "Controleer" at bounding box center [508, 443] width 450 height 31
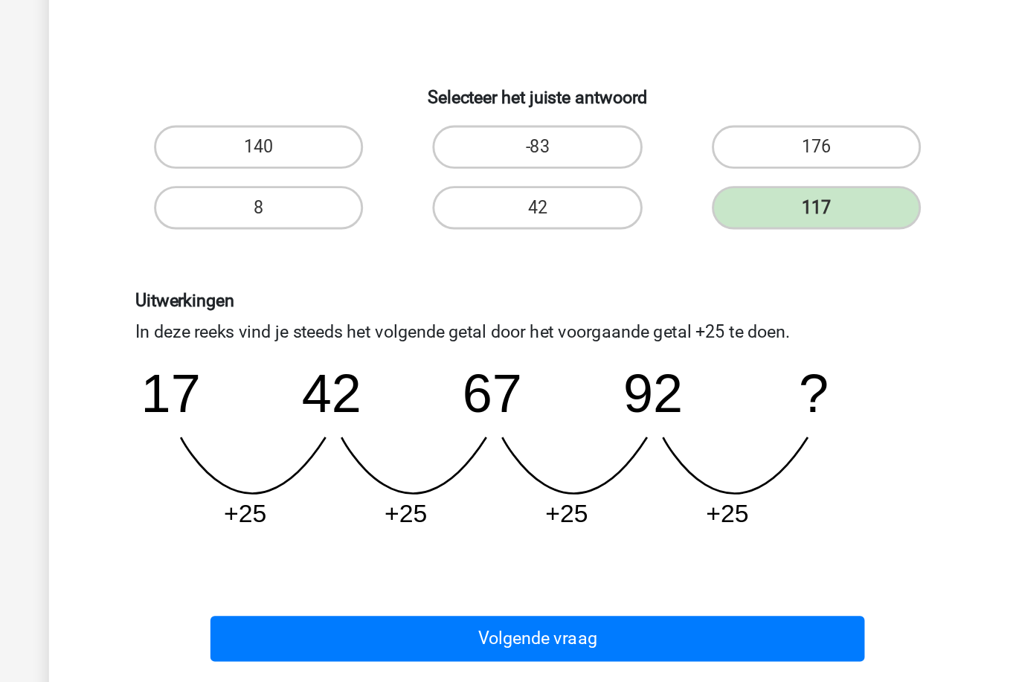
scroll to position [71, 0]
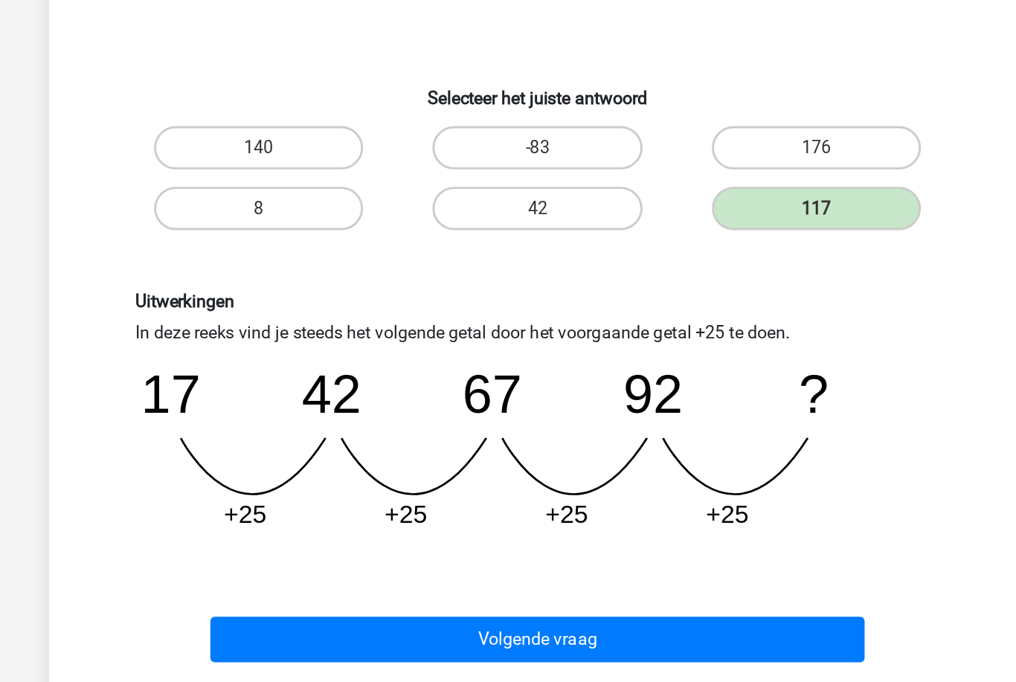
click at [504, 605] on button "Volgende vraag" at bounding box center [508, 620] width 450 height 31
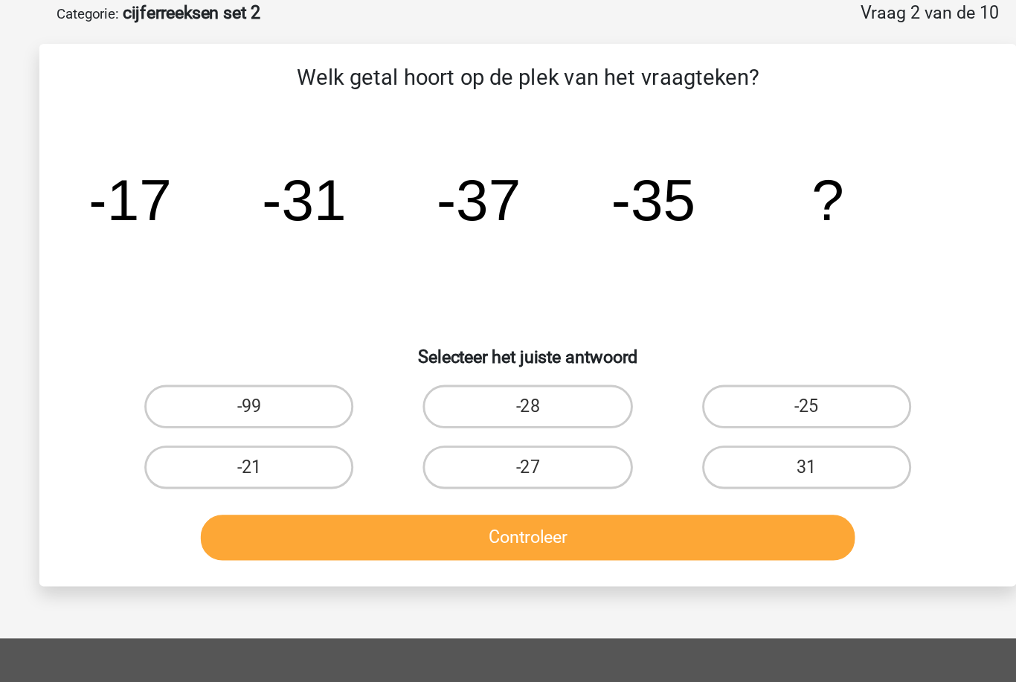
click at [628, 289] on label "-25" at bounding box center [700, 283] width 144 height 30
click at [699, 289] on input "-25" at bounding box center [704, 288] width 10 height 10
radio input "true"
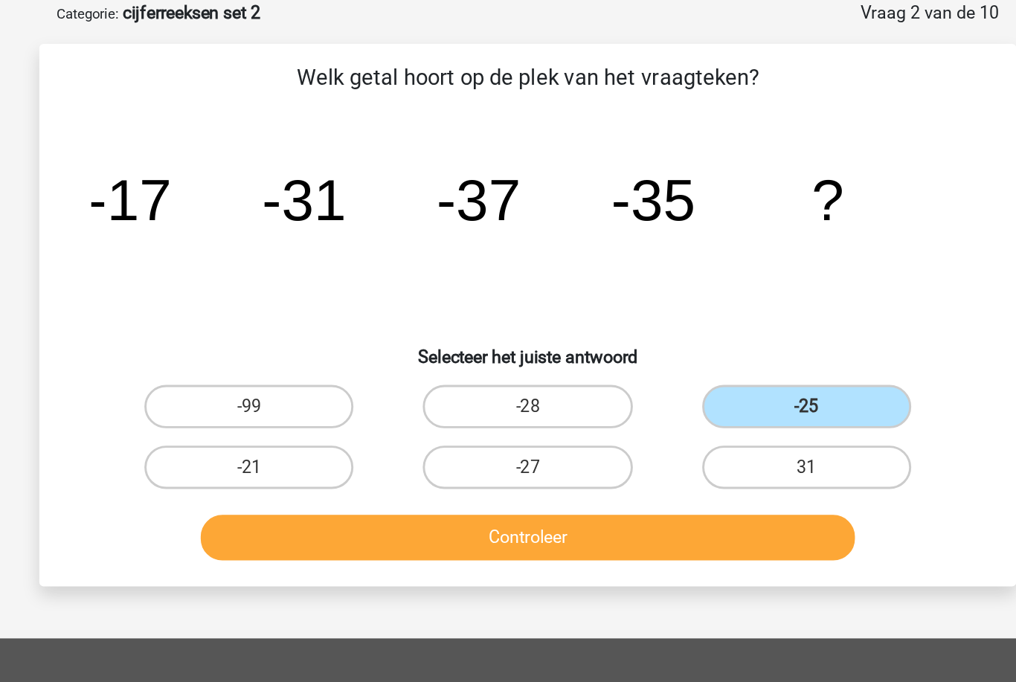
click at [542, 365] on button "Controleer" at bounding box center [508, 372] width 450 height 31
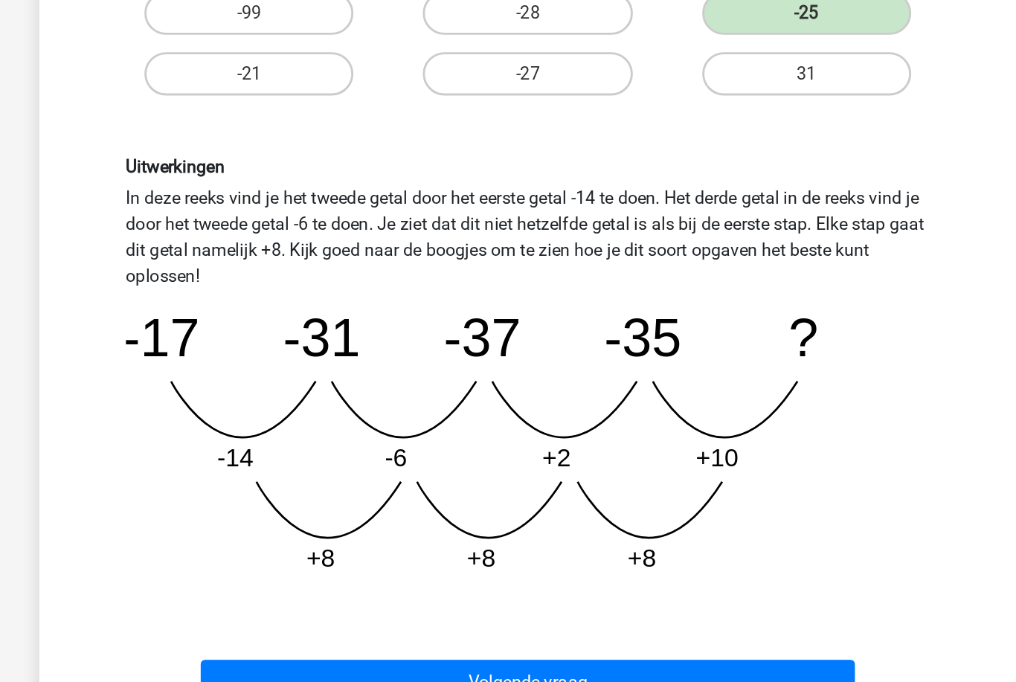
scroll to position [163, 0]
click at [544, 635] on button "Volgende vraag" at bounding box center [508, 650] width 450 height 31
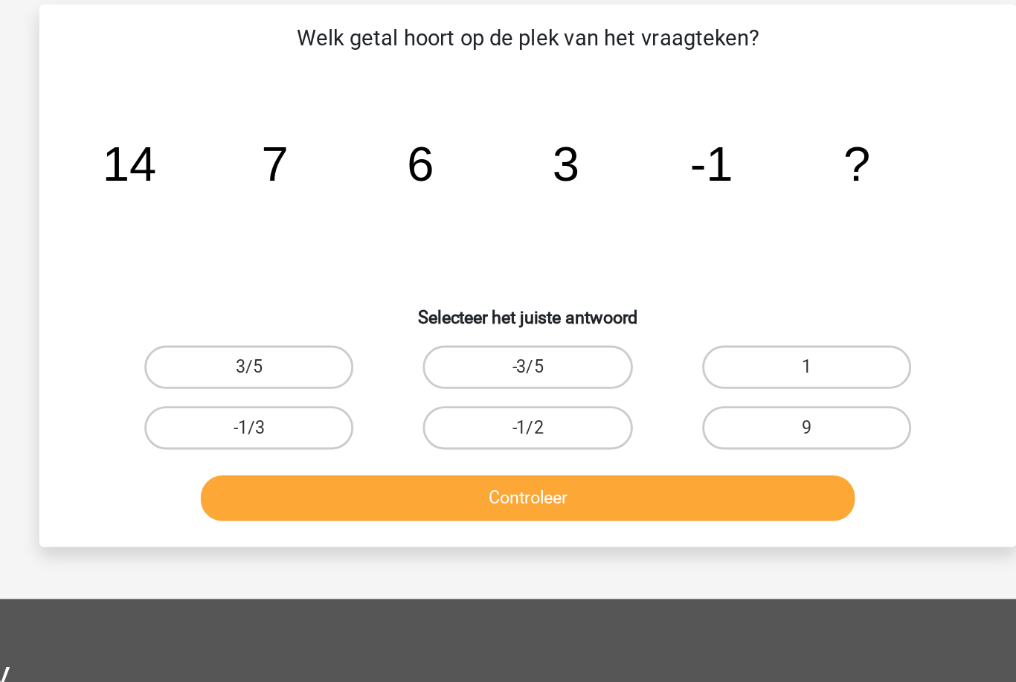
scroll to position [74, 0]
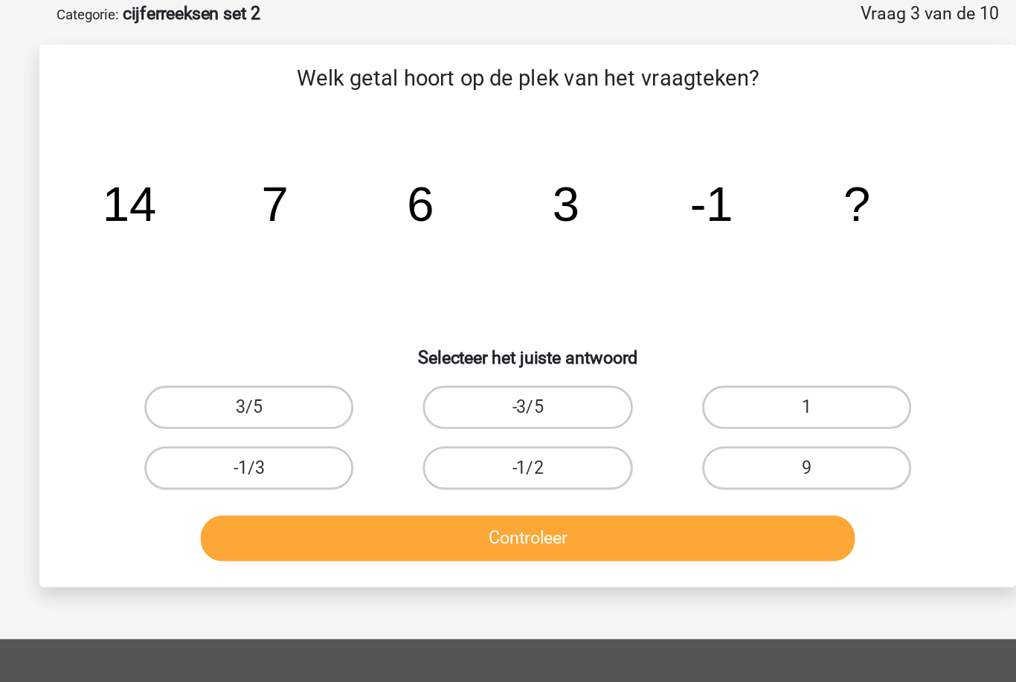
click at [245, 320] on label "-1/3" at bounding box center [317, 321] width 144 height 30
click at [317, 321] on input "-1/3" at bounding box center [322, 326] width 10 height 10
radio input "true"
click at [283, 366] on button "Controleer" at bounding box center [508, 369] width 450 height 31
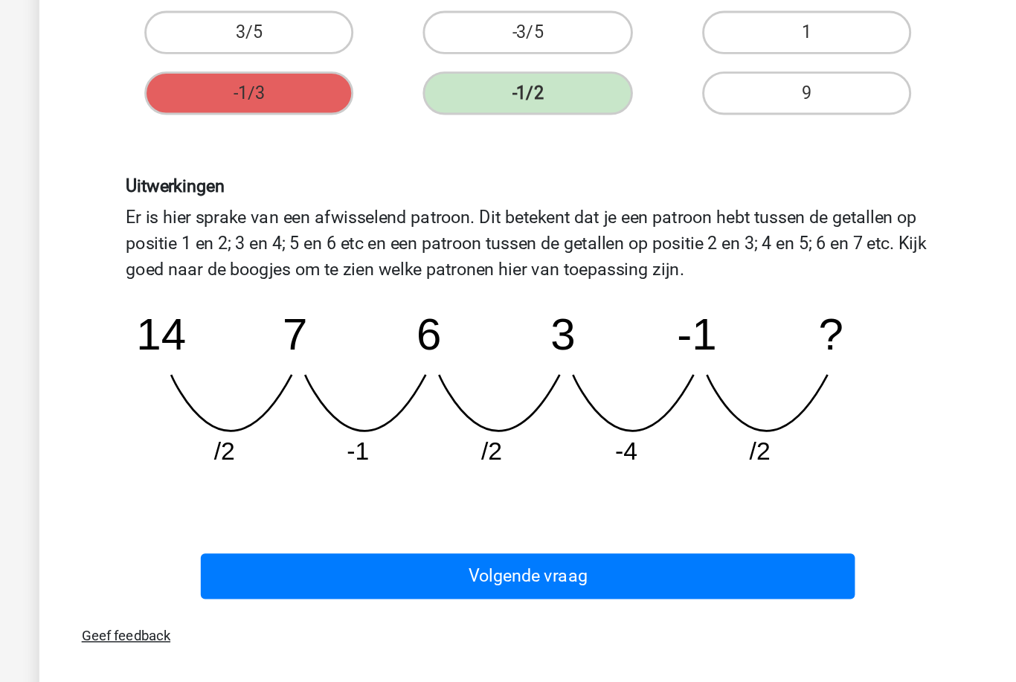
scroll to position [150, 0]
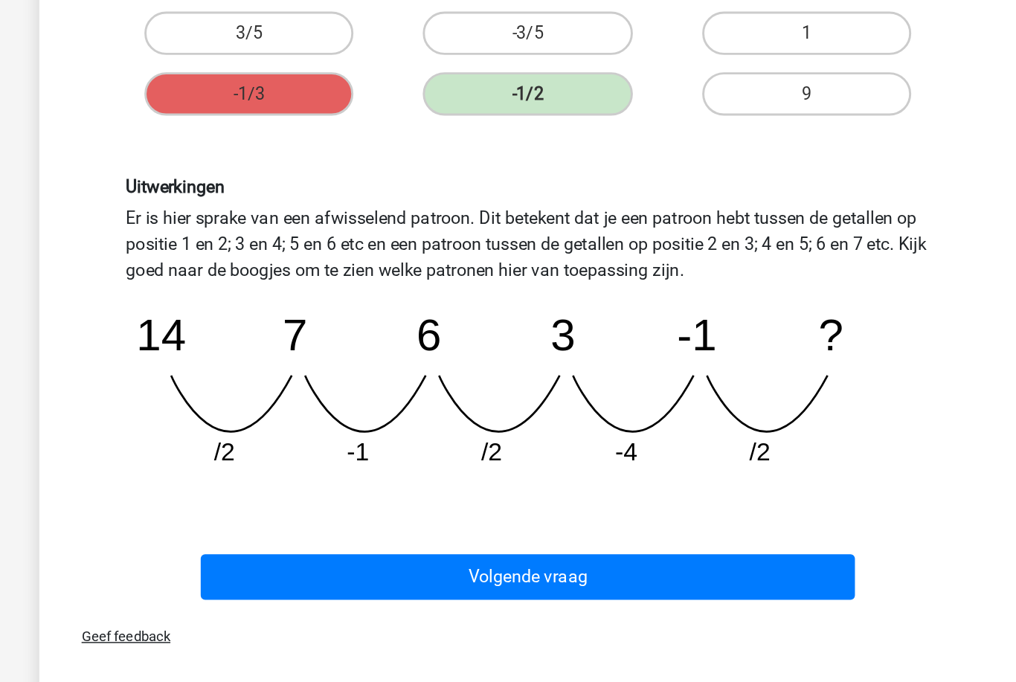
click at [492, 562] on button "Volgende vraag" at bounding box center [508, 577] width 450 height 31
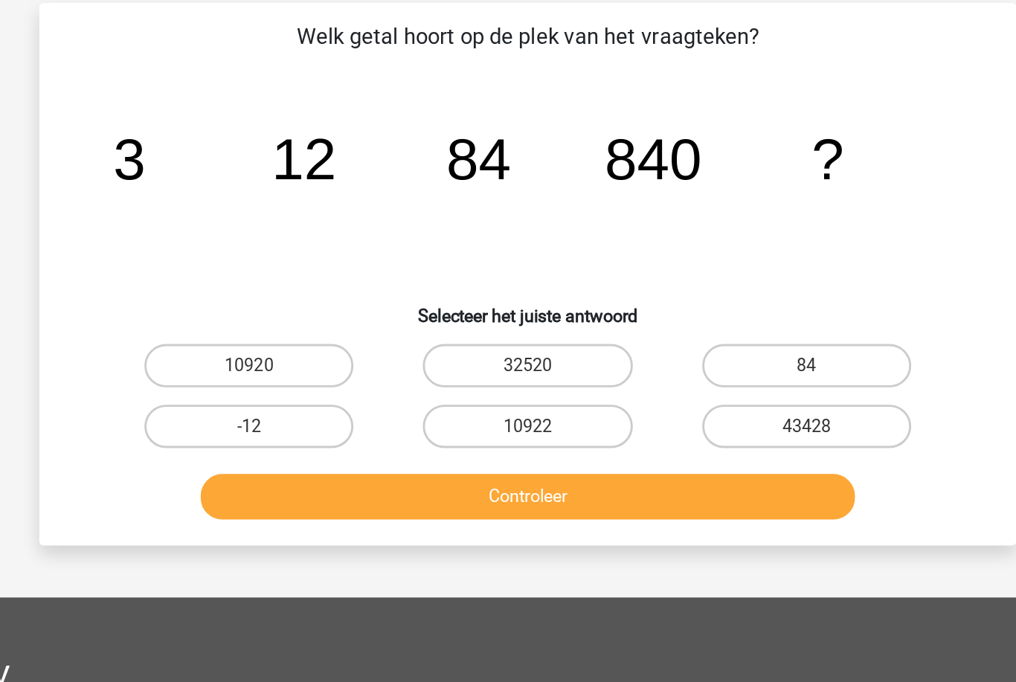
scroll to position [74, 0]
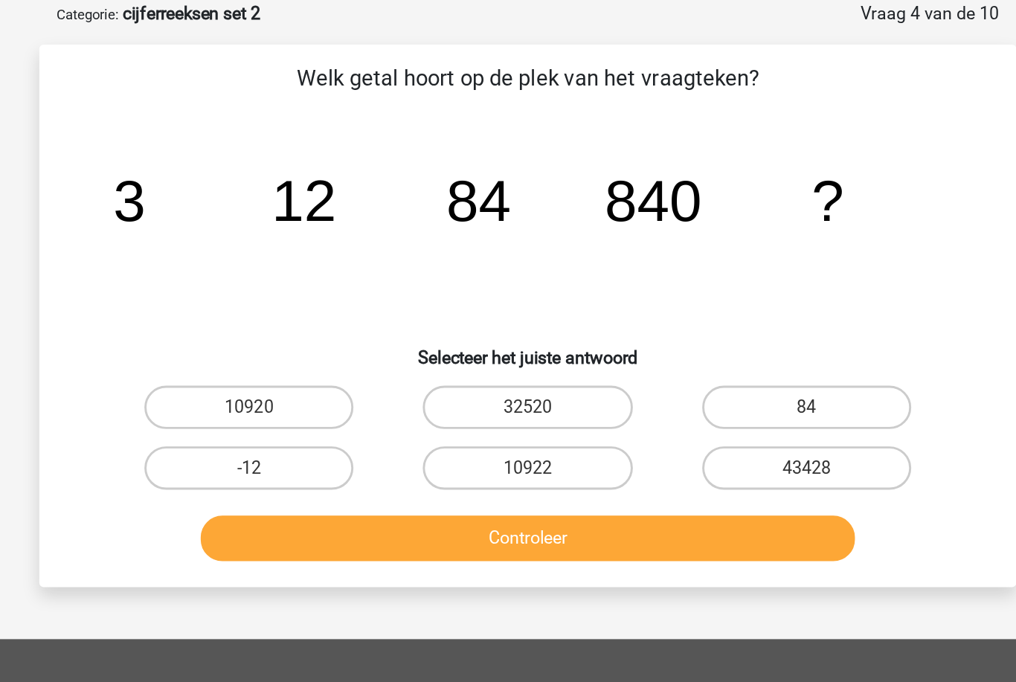
click at [436, 275] on label "32520" at bounding box center [508, 280] width 144 height 30
click at [508, 280] on input "32520" at bounding box center [513, 285] width 10 height 10
radio input "true"
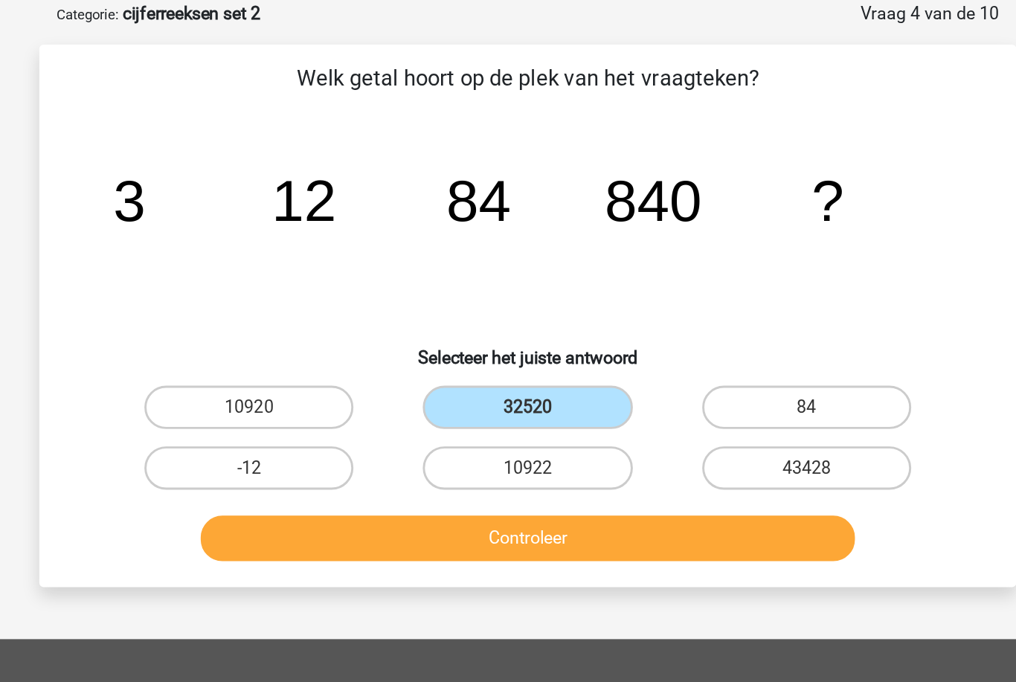
click at [420, 365] on button "Controleer" at bounding box center [508, 369] width 450 height 31
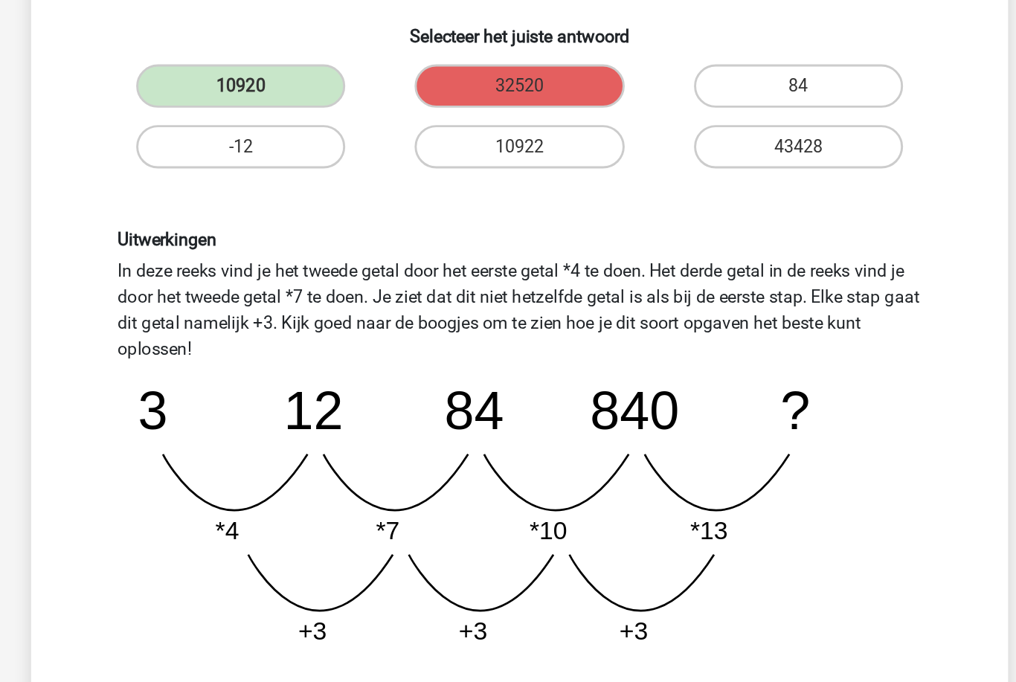
scroll to position [115, 0]
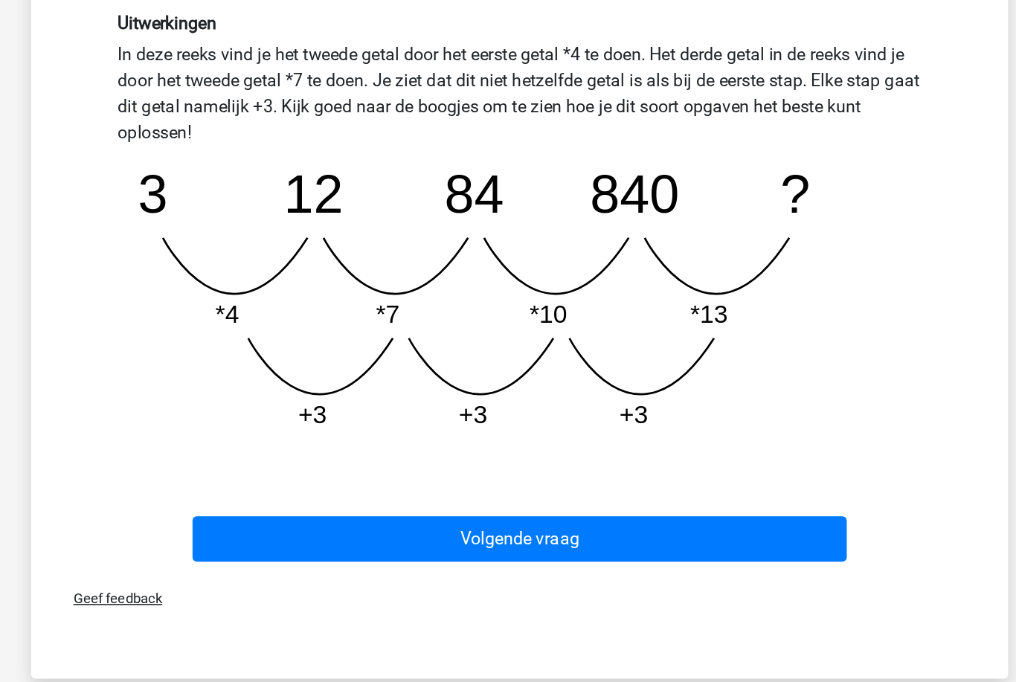
click at [557, 536] on button "Volgende vraag" at bounding box center [508, 551] width 450 height 31
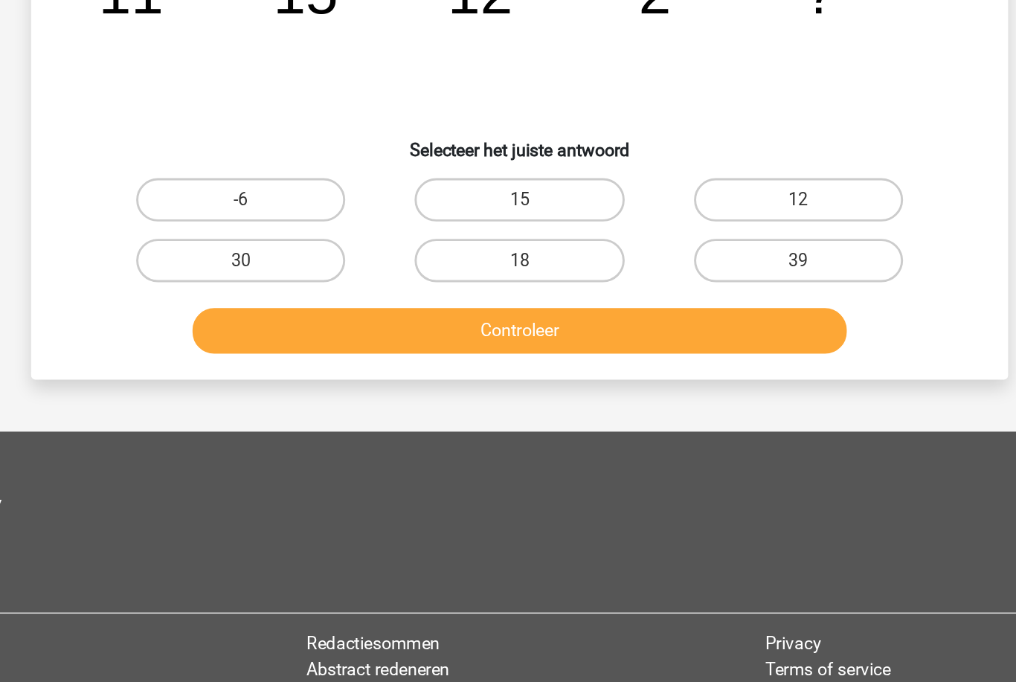
scroll to position [74, 0]
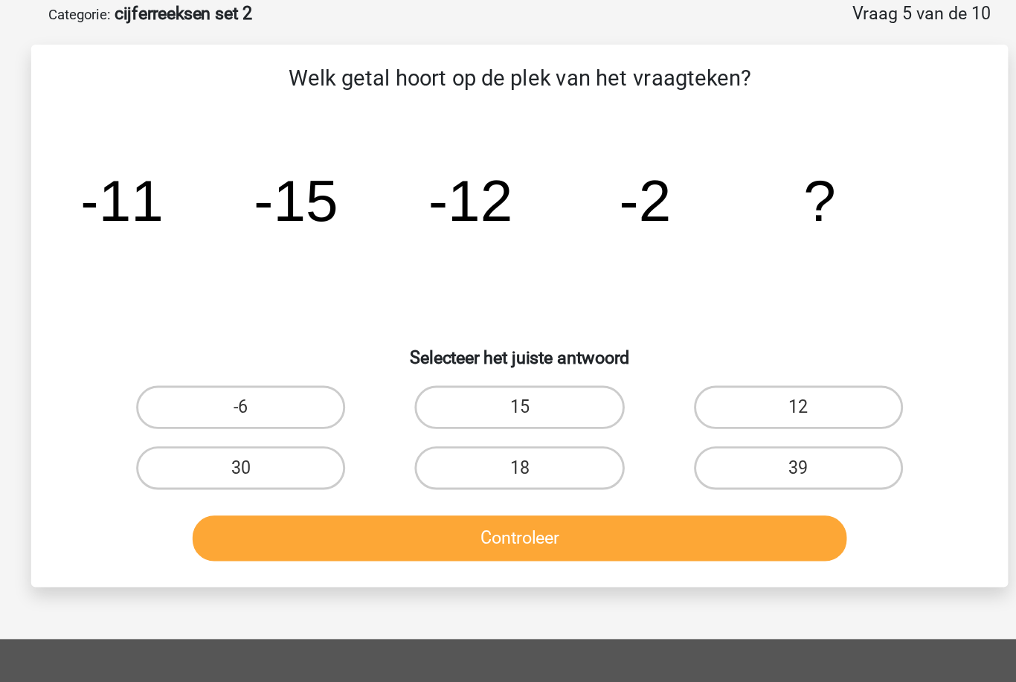
click at [245, 286] on label "-6" at bounding box center [317, 280] width 144 height 30
click at [317, 286] on input "-6" at bounding box center [322, 285] width 10 height 10
radio input "true"
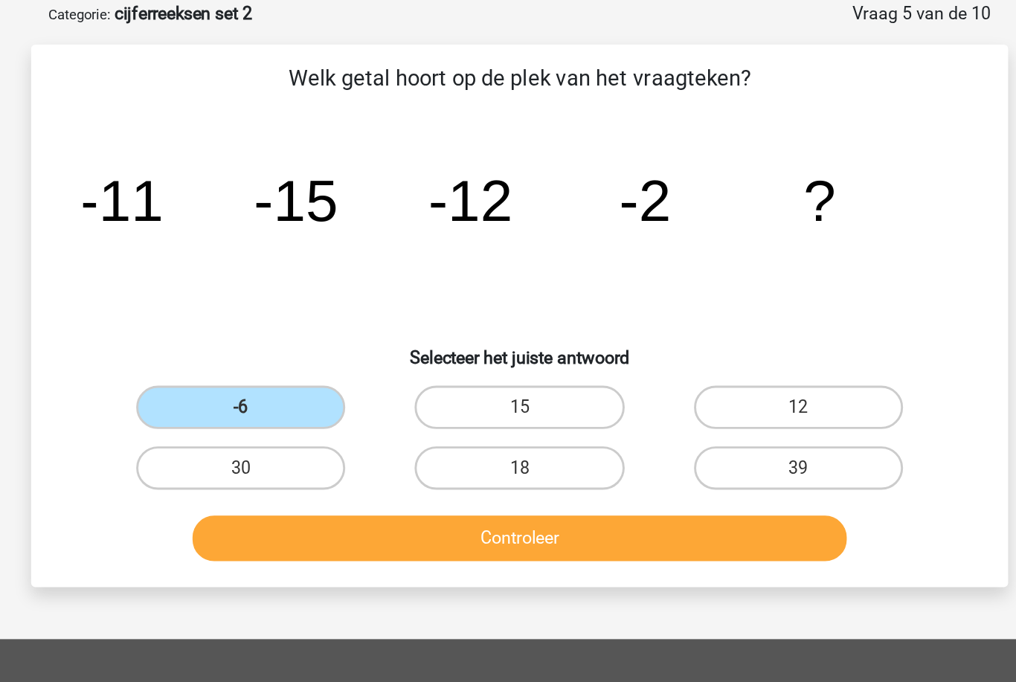
click at [288, 359] on button "Controleer" at bounding box center [508, 369] width 450 height 31
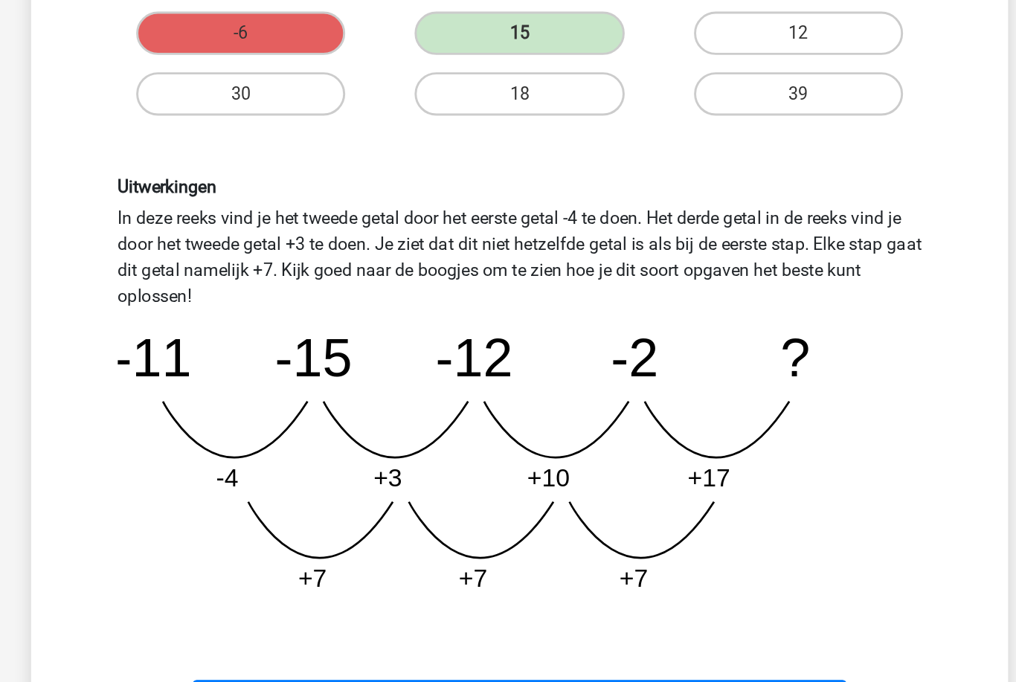
scroll to position [149, 0]
click at [338, 649] on button "Volgende vraag" at bounding box center [508, 664] width 450 height 31
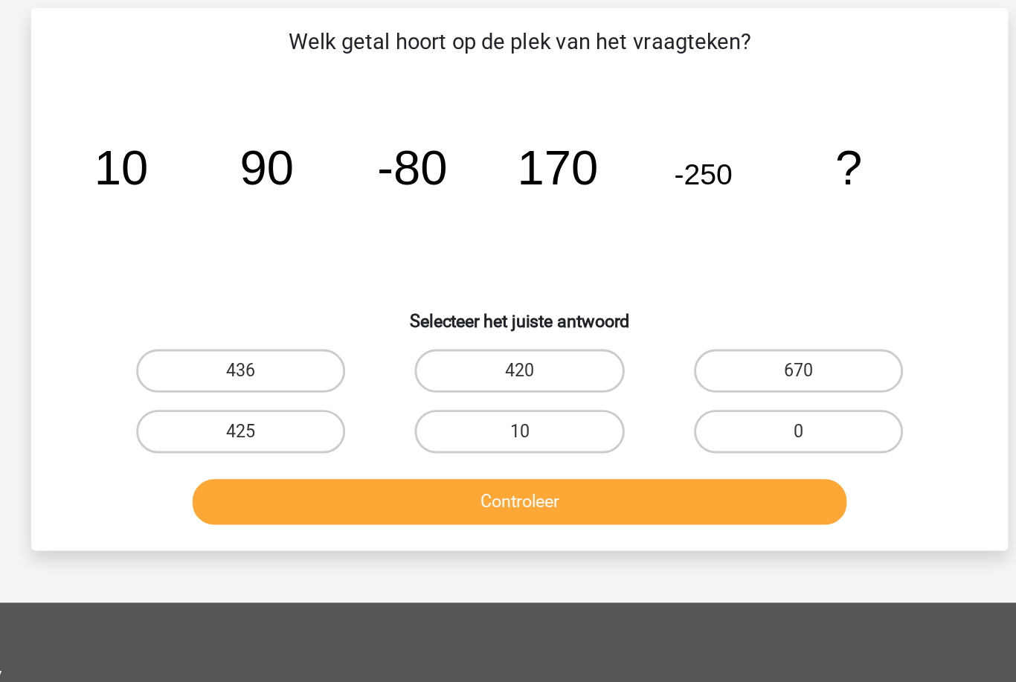
scroll to position [74, 0]
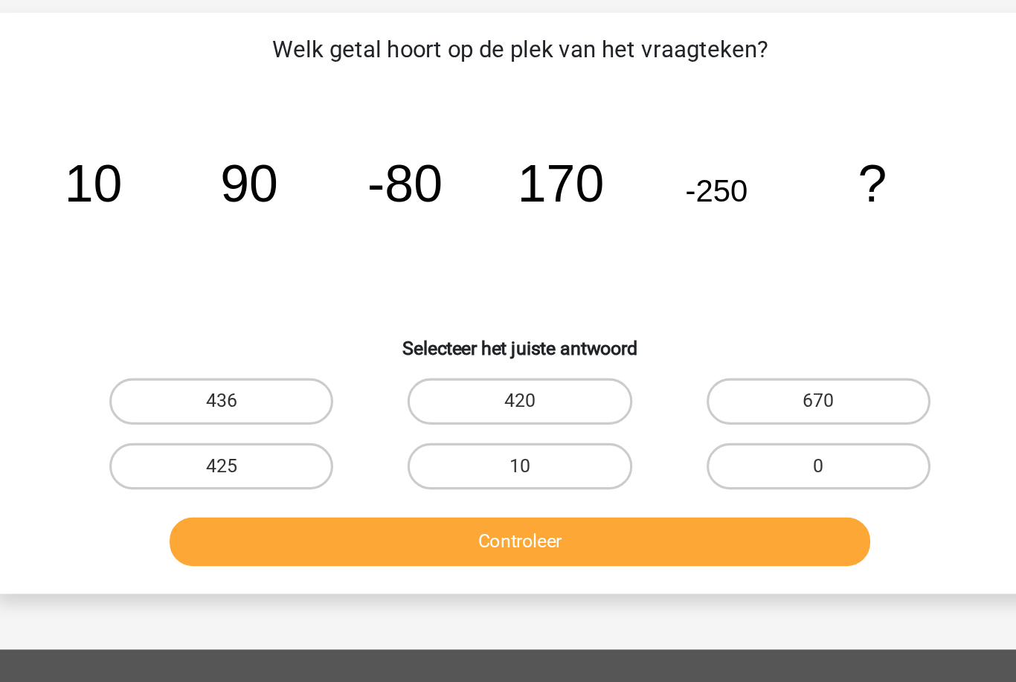
click at [436, 306] on label "10" at bounding box center [508, 321] width 144 height 30
click at [508, 321] on input "10" at bounding box center [513, 326] width 10 height 10
radio input "true"
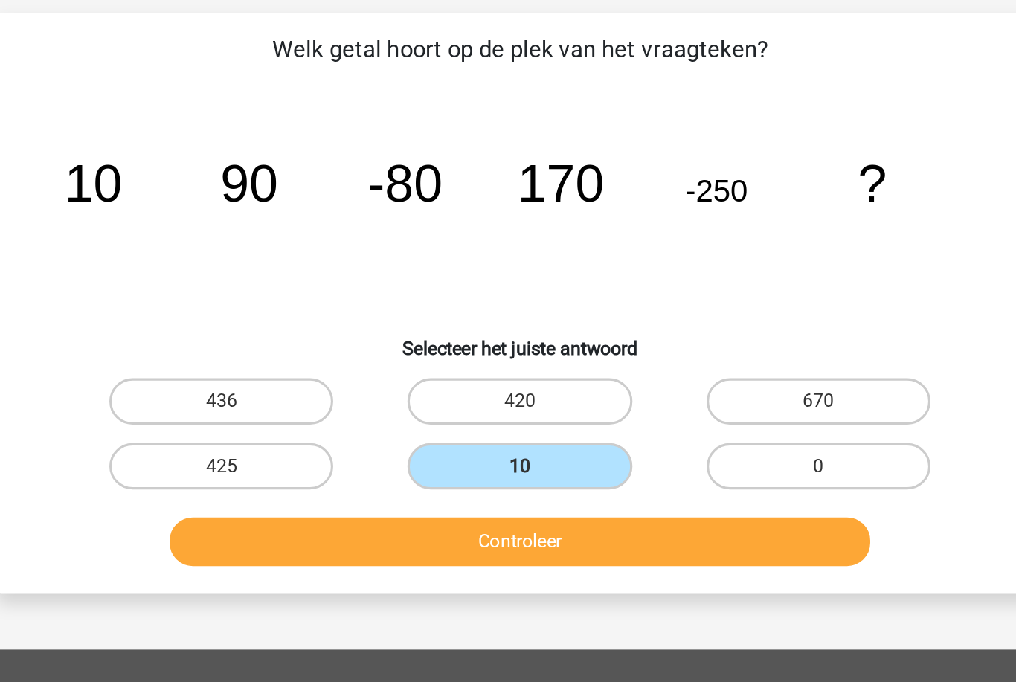
click at [436, 265] on label "420" at bounding box center [508, 280] width 144 height 30
click at [508, 280] on input "420" at bounding box center [513, 285] width 10 height 10
radio input "true"
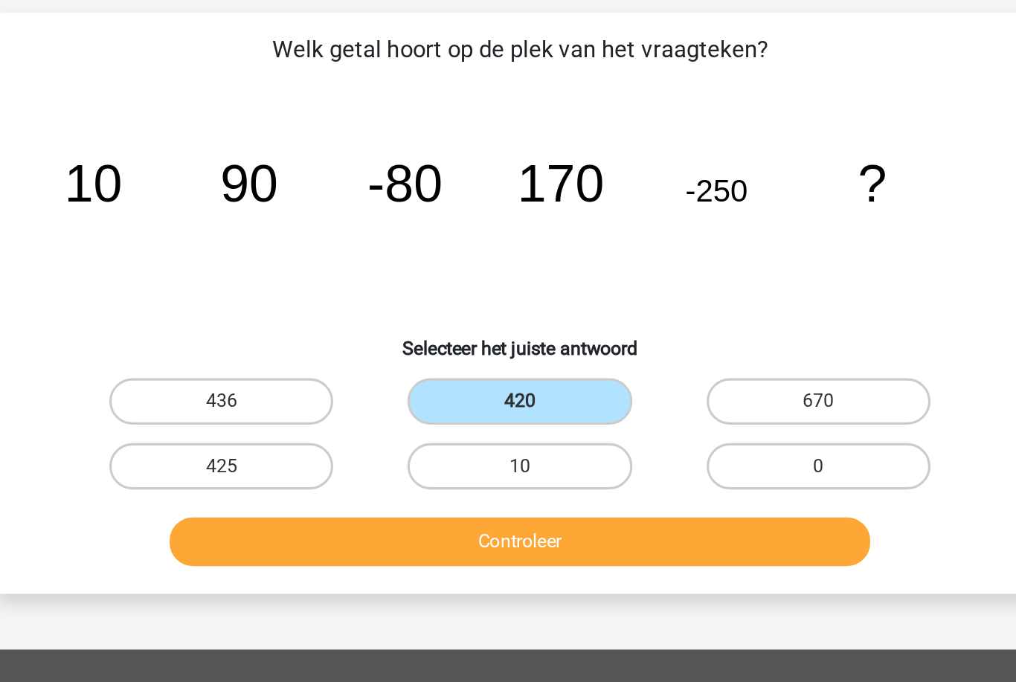
click at [353, 354] on button "Controleer" at bounding box center [508, 369] width 450 height 31
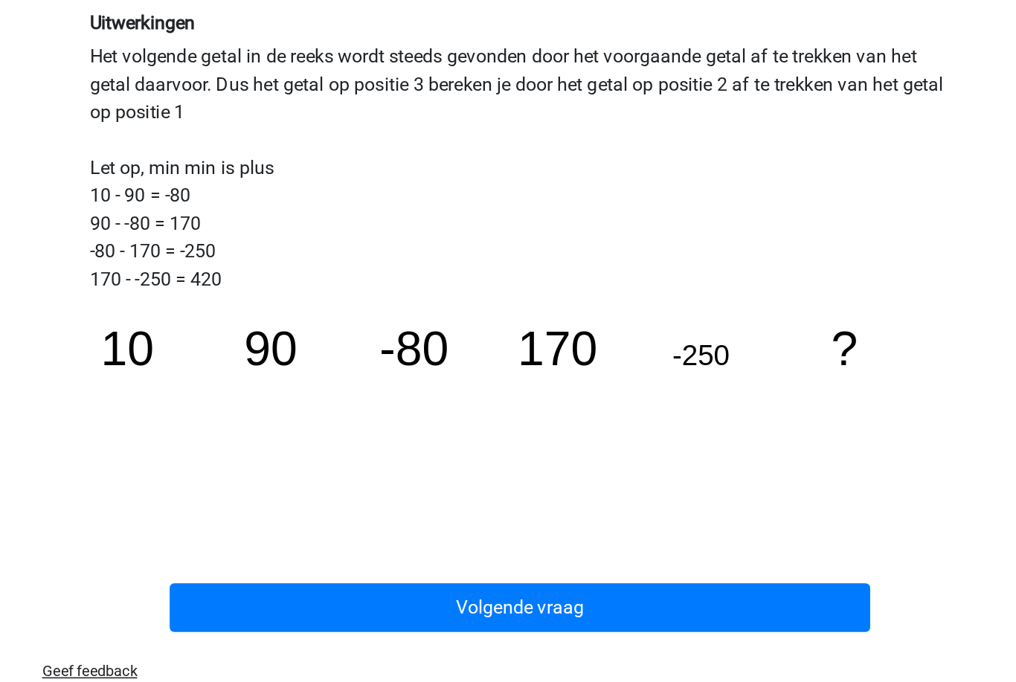
scroll to position [232, 0]
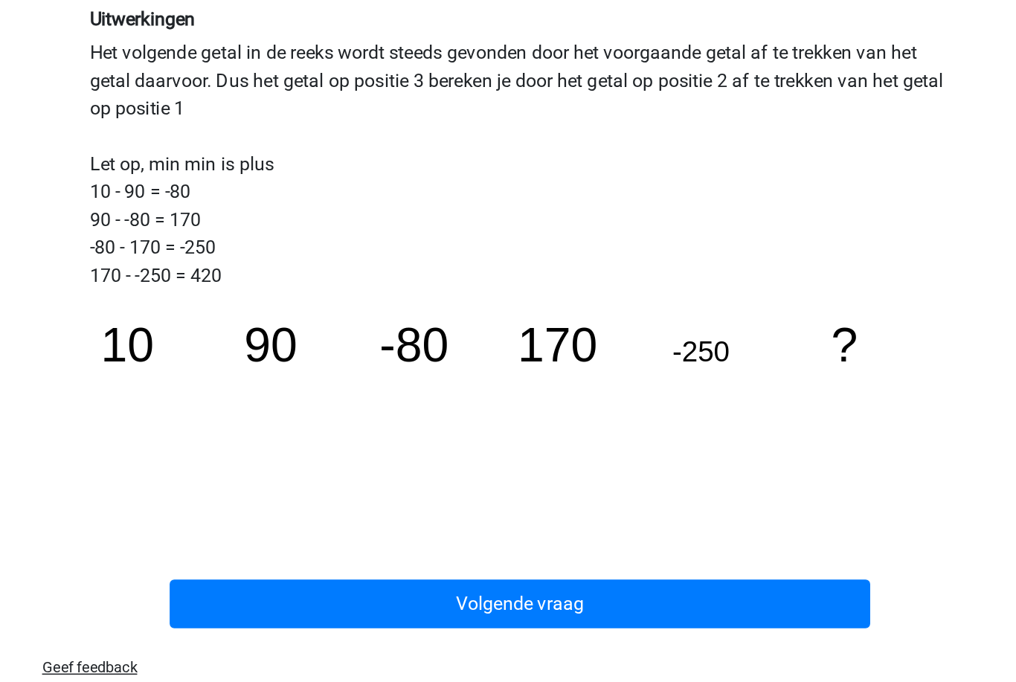
click at [524, 586] on button "Volgende vraag" at bounding box center [508, 601] width 450 height 31
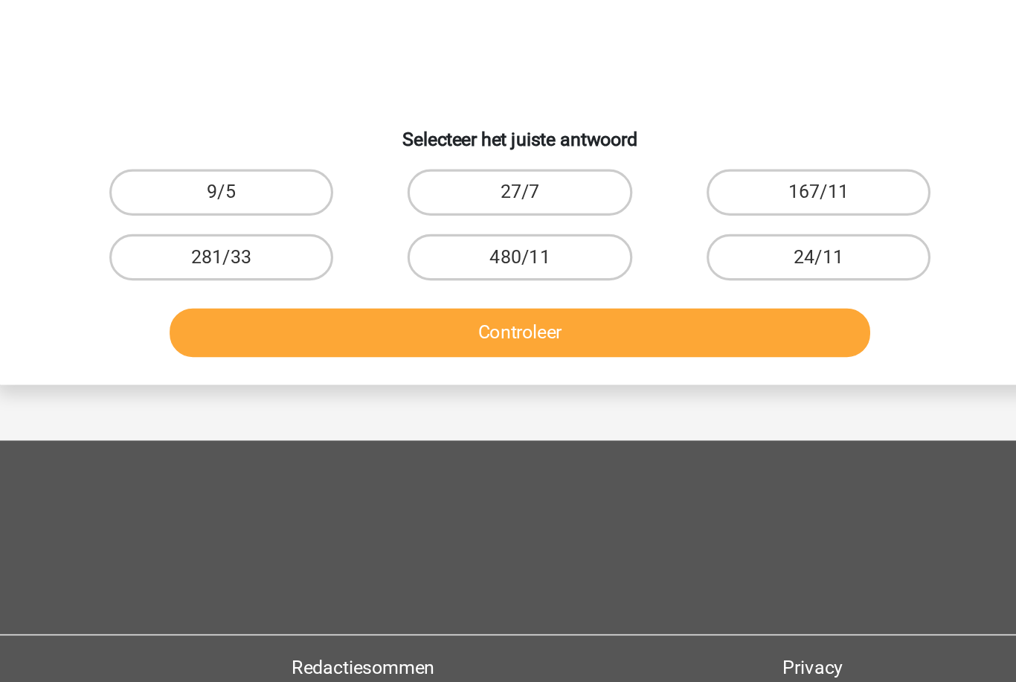
scroll to position [74, 0]
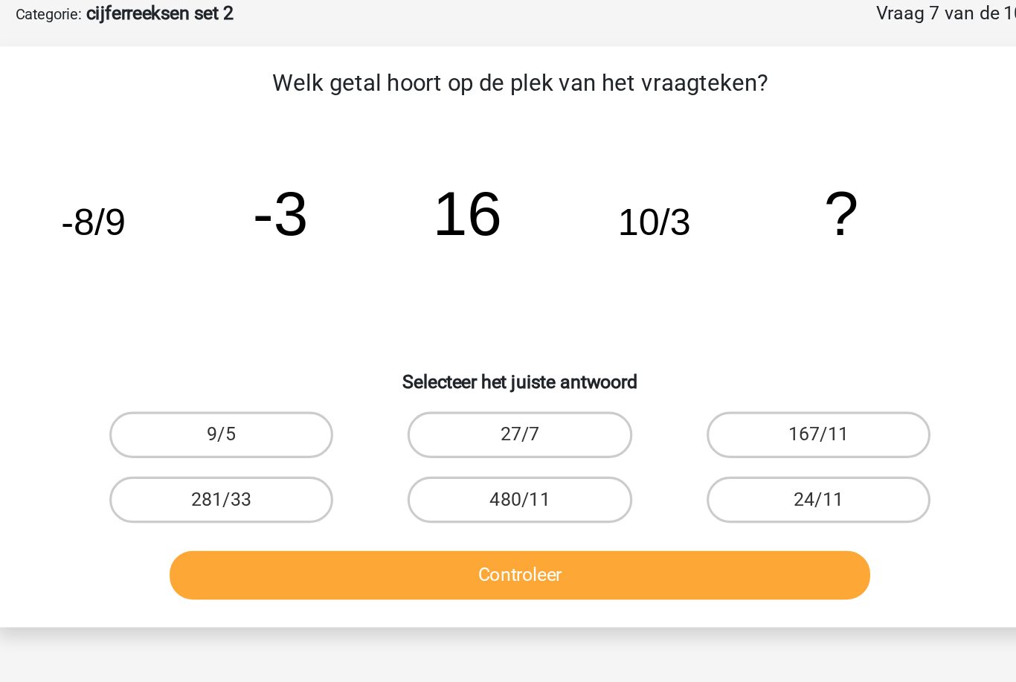
click at [245, 276] on label "9/5" at bounding box center [317, 279] width 144 height 30
click at [317, 279] on input "9/5" at bounding box center [322, 284] width 10 height 10
radio input "true"
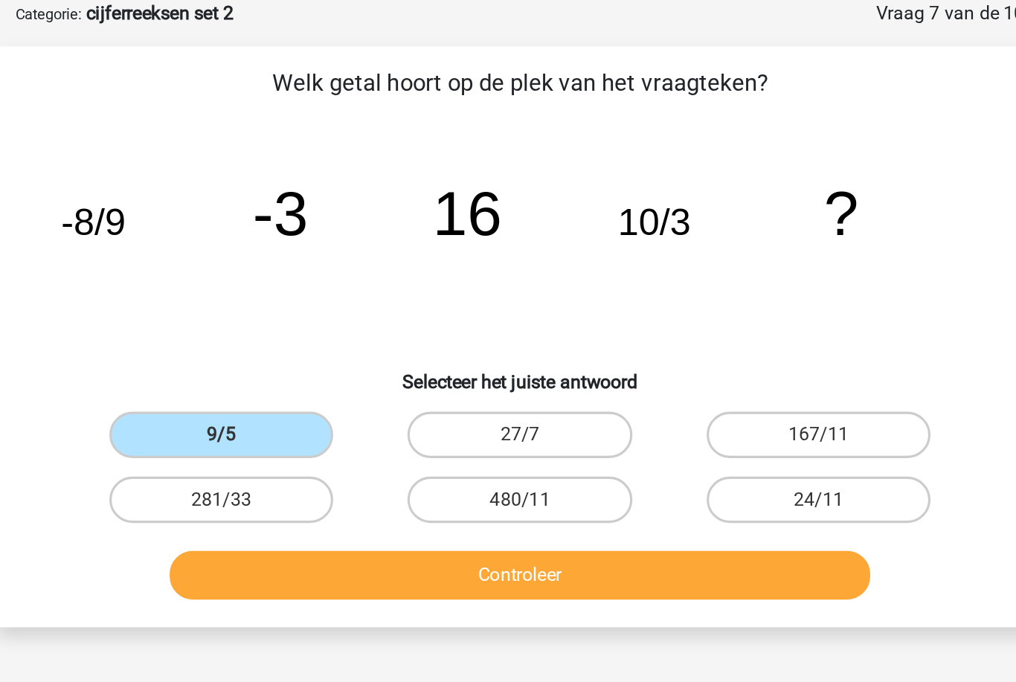
click at [283, 358] on button "Controleer" at bounding box center [508, 368] width 450 height 31
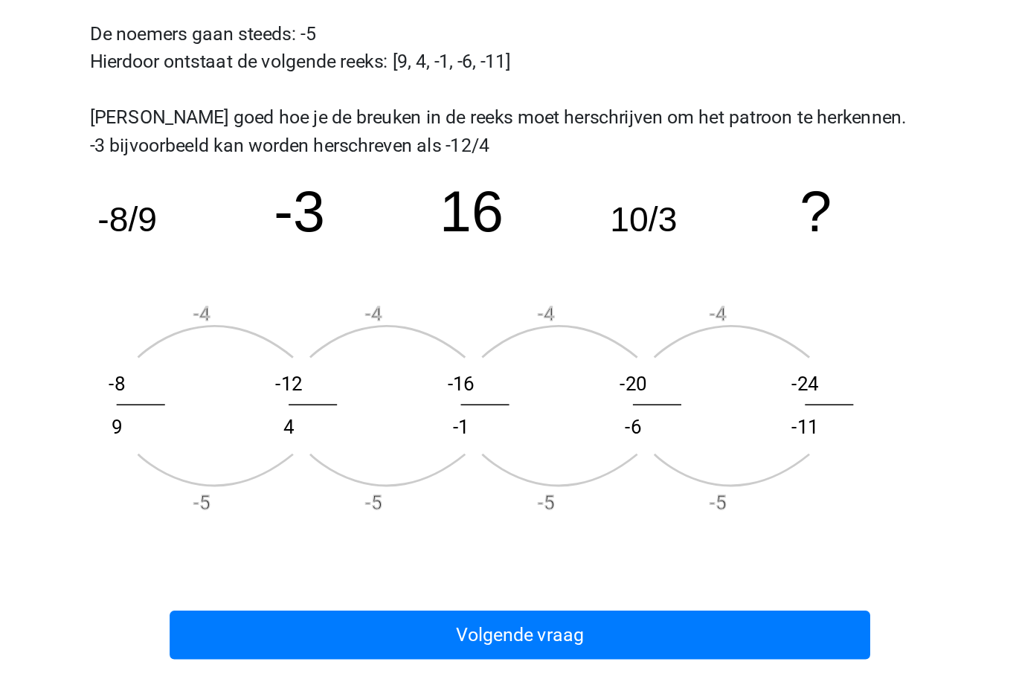
scroll to position [317, 0]
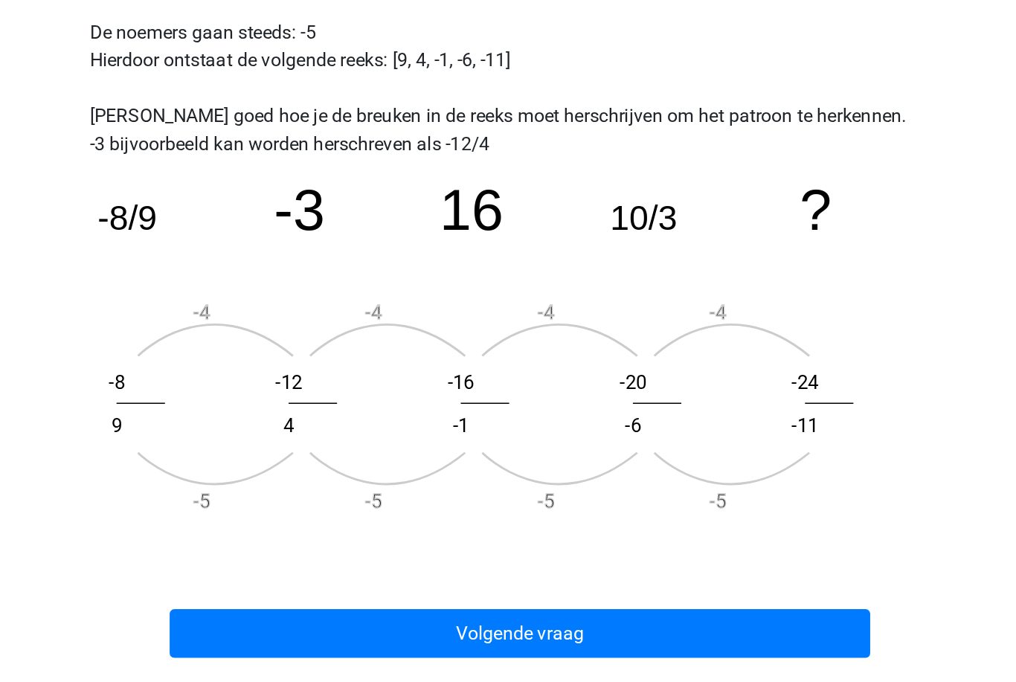
click at [504, 605] on button "Volgende vraag" at bounding box center [508, 620] width 450 height 31
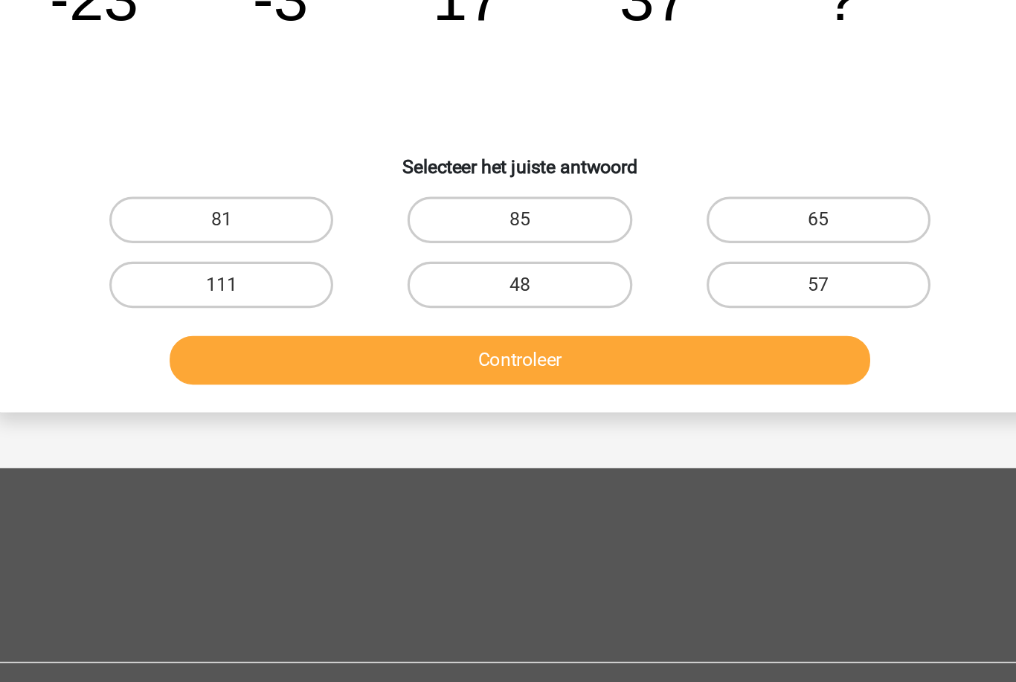
scroll to position [74, 0]
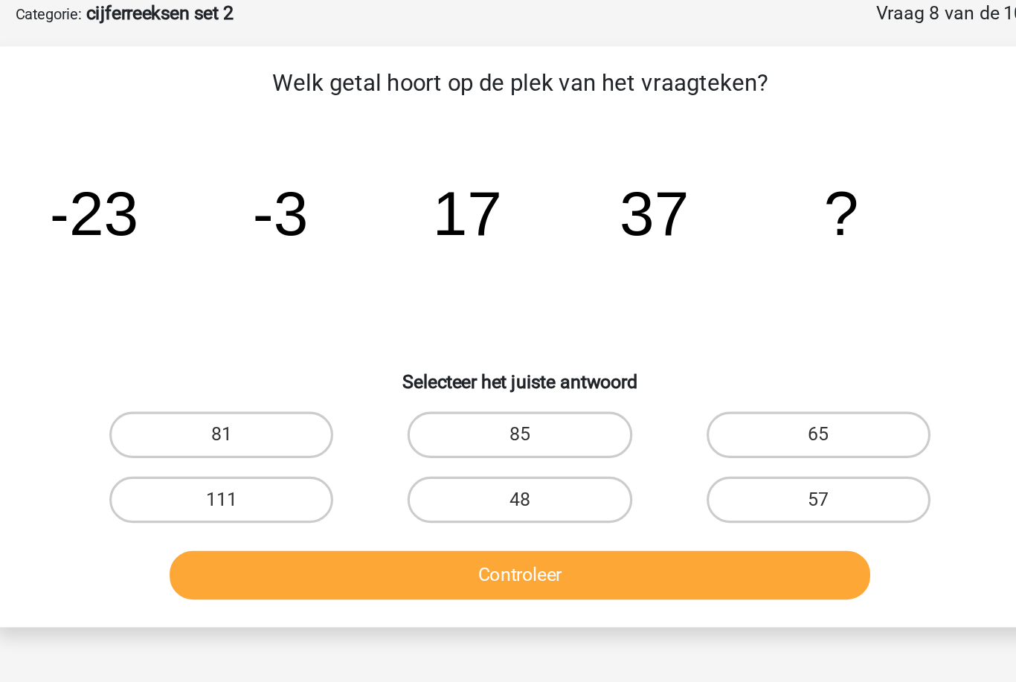
click at [628, 320] on label "57" at bounding box center [700, 321] width 144 height 30
click at [699, 321] on input "57" at bounding box center [704, 326] width 10 height 10
radio input "true"
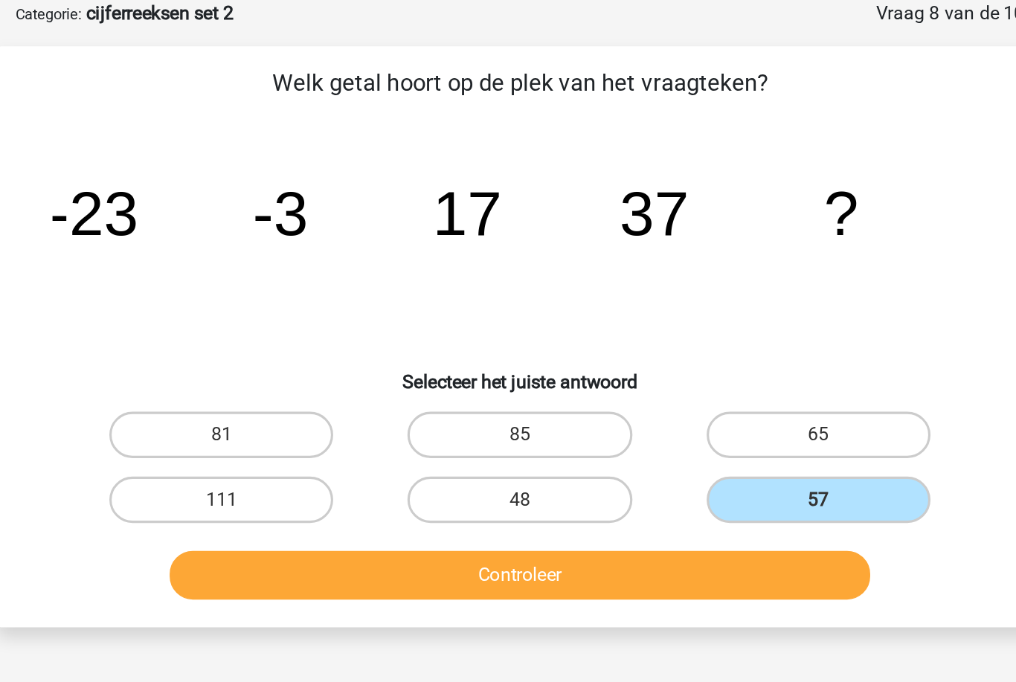
click at [476, 363] on button "Controleer" at bounding box center [508, 368] width 450 height 31
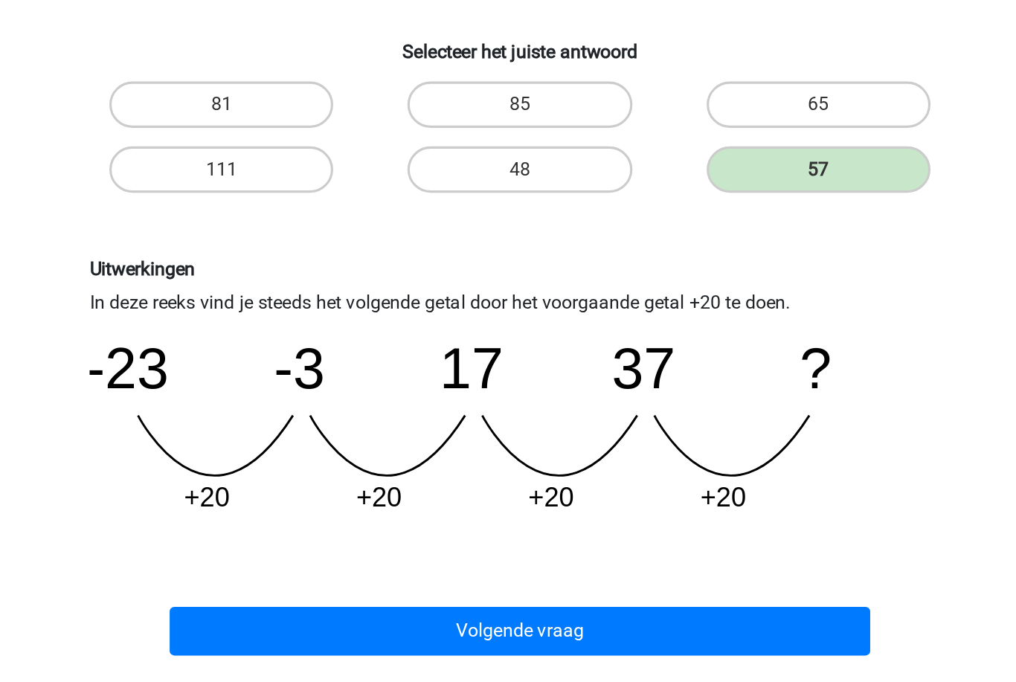
click at [505, 601] on button "Volgende vraag" at bounding box center [508, 616] width 450 height 31
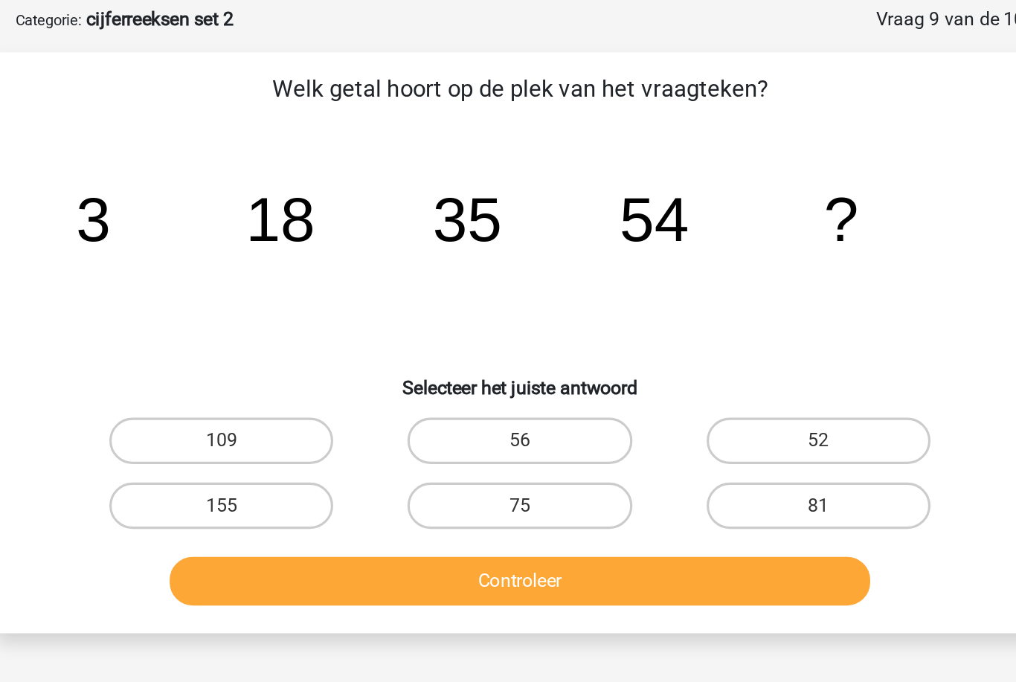
scroll to position [68, 0]
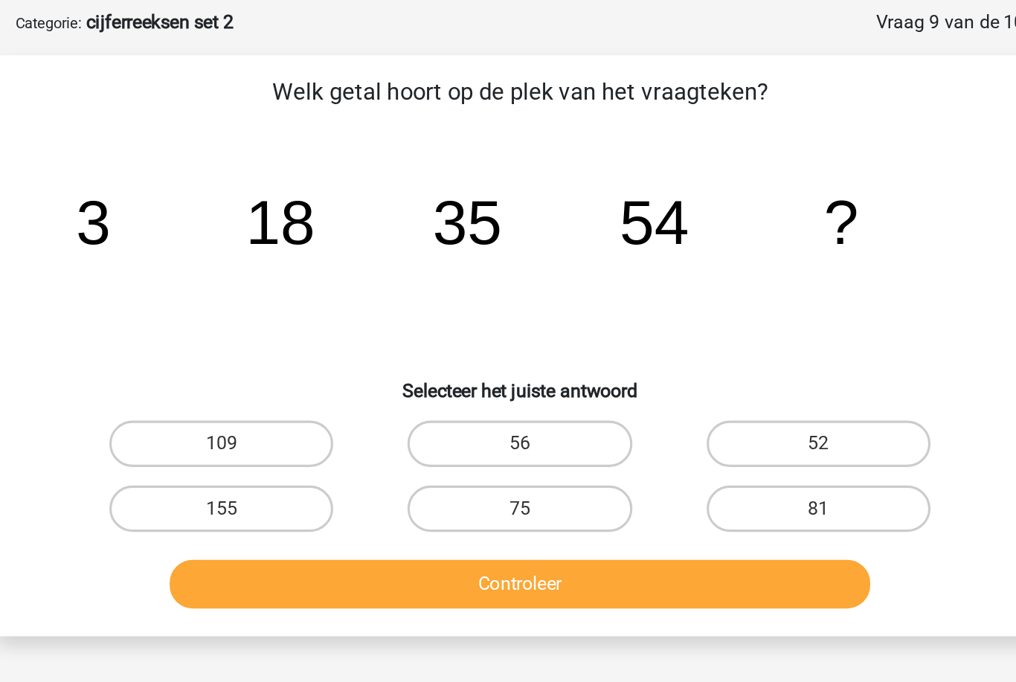
click at [436, 330] on label "75" at bounding box center [508, 327] width 144 height 30
click at [508, 330] on input "75" at bounding box center [513, 332] width 10 height 10
radio input "true"
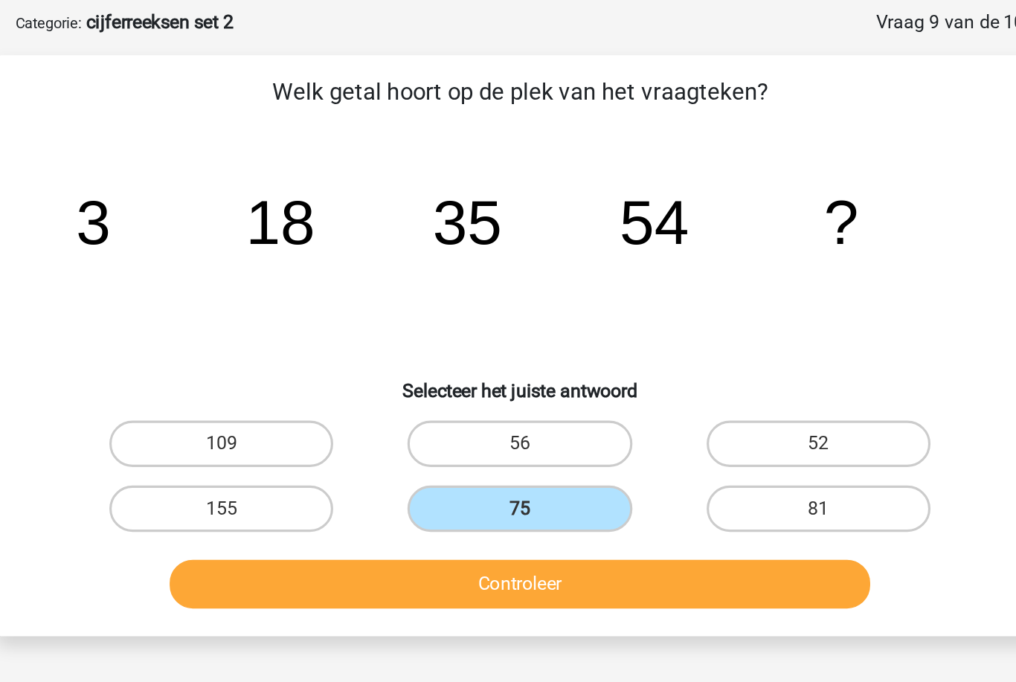
click at [406, 373] on button "Controleer" at bounding box center [508, 374] width 450 height 31
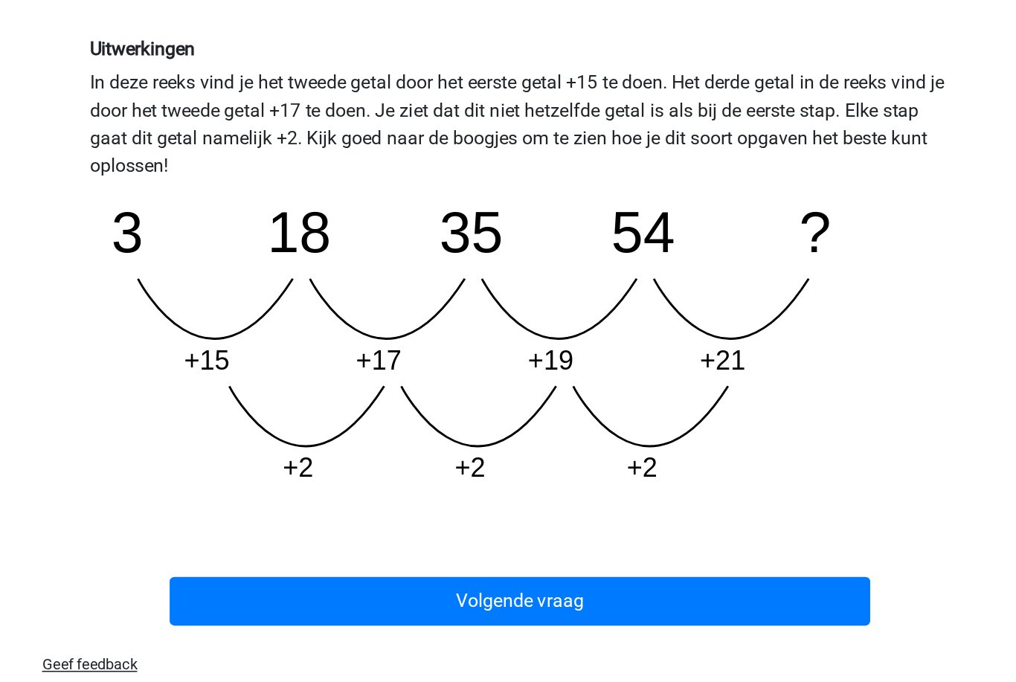
click at [499, 584] on button "Volgende vraag" at bounding box center [508, 599] width 450 height 31
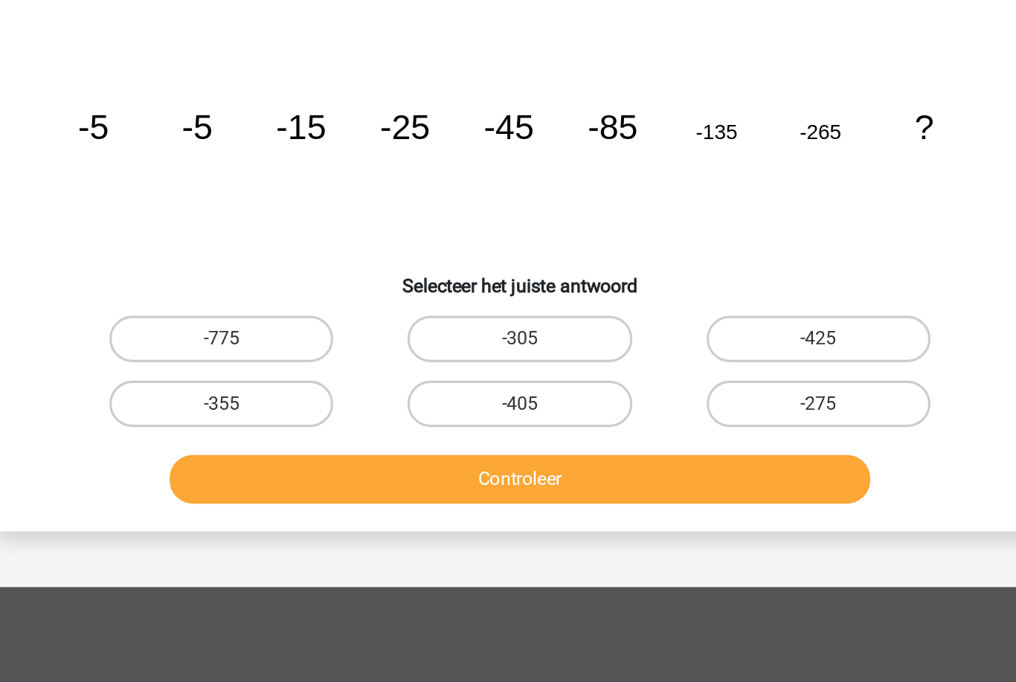
scroll to position [74, 0]
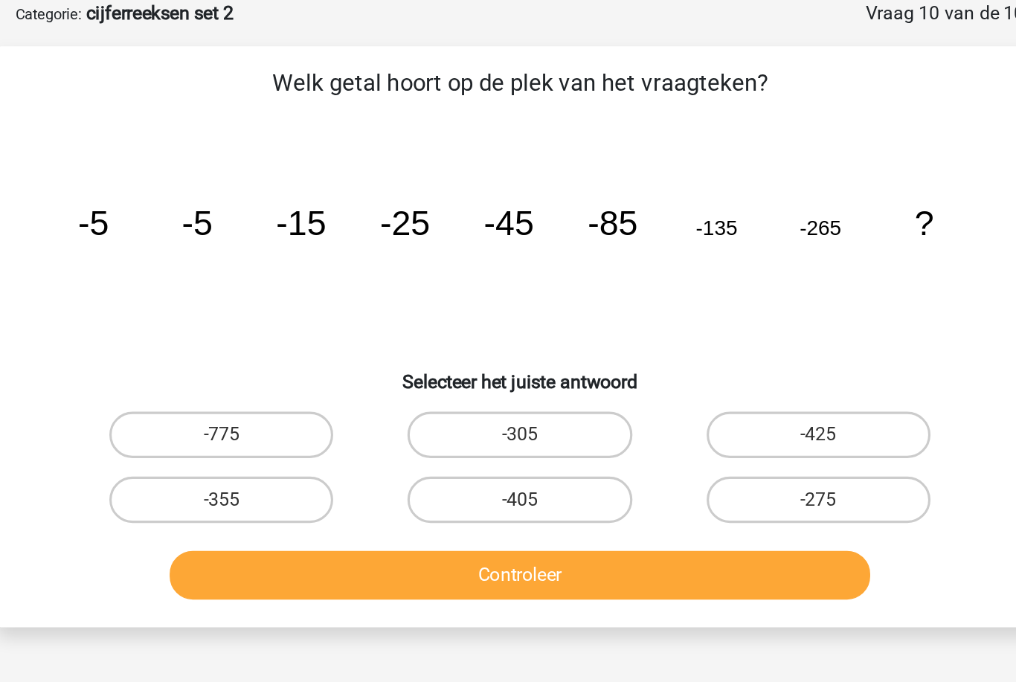
click at [436, 322] on label "-405" at bounding box center [508, 321] width 144 height 30
click at [508, 322] on input "-405" at bounding box center [513, 326] width 10 height 10
radio input "true"
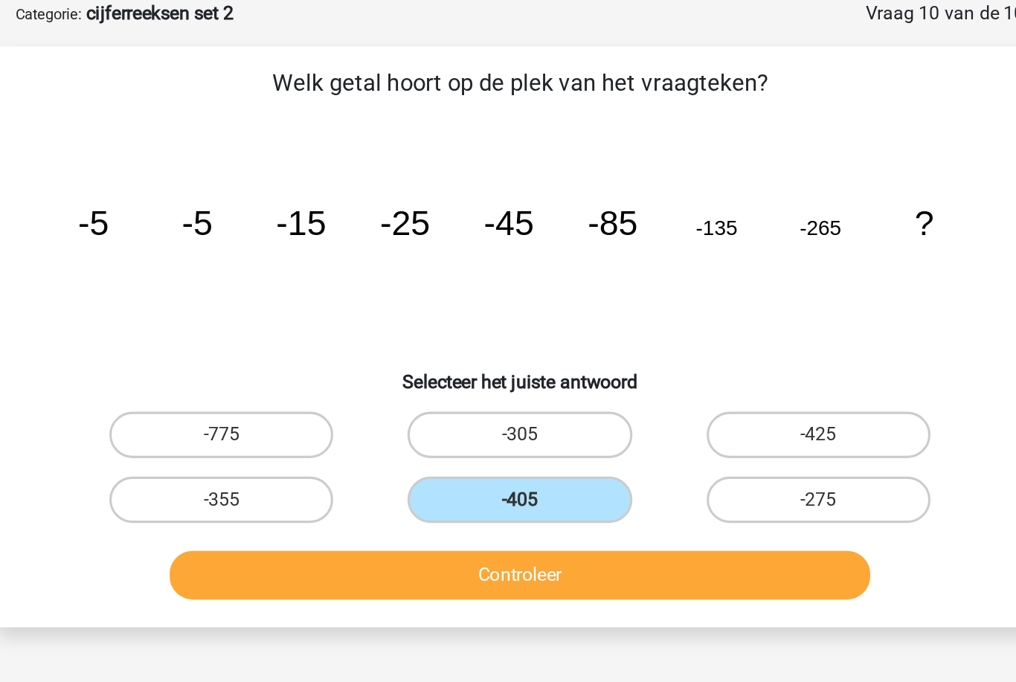
click at [287, 379] on button "Controleer" at bounding box center [508, 368] width 450 height 31
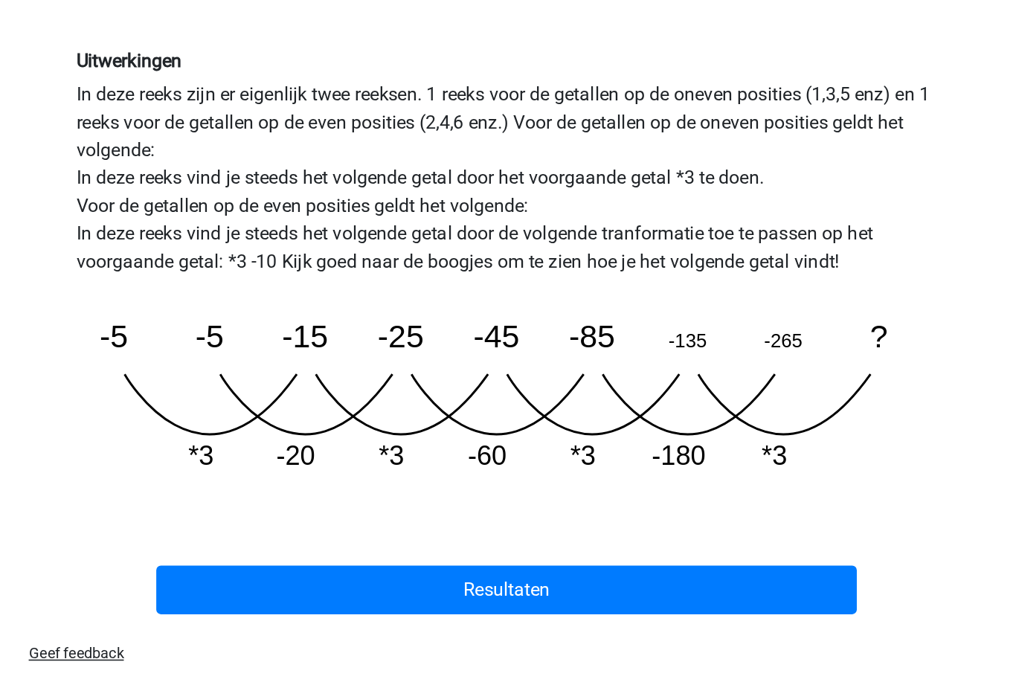
scroll to position [206, 0]
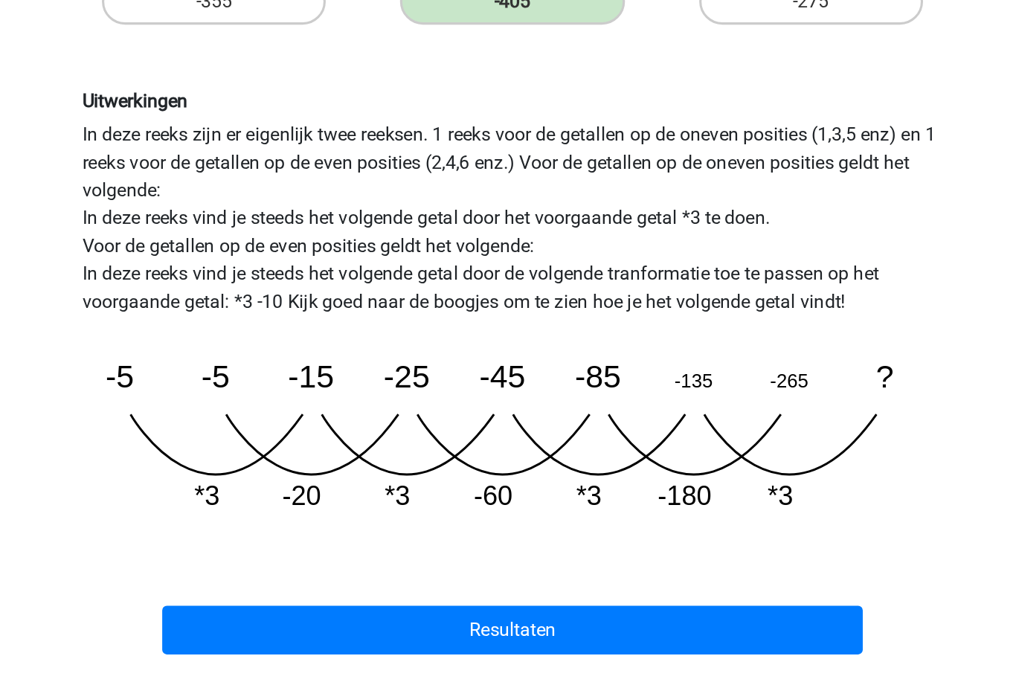
click at [290, 577] on button "Resultaten" at bounding box center [508, 592] width 450 height 31
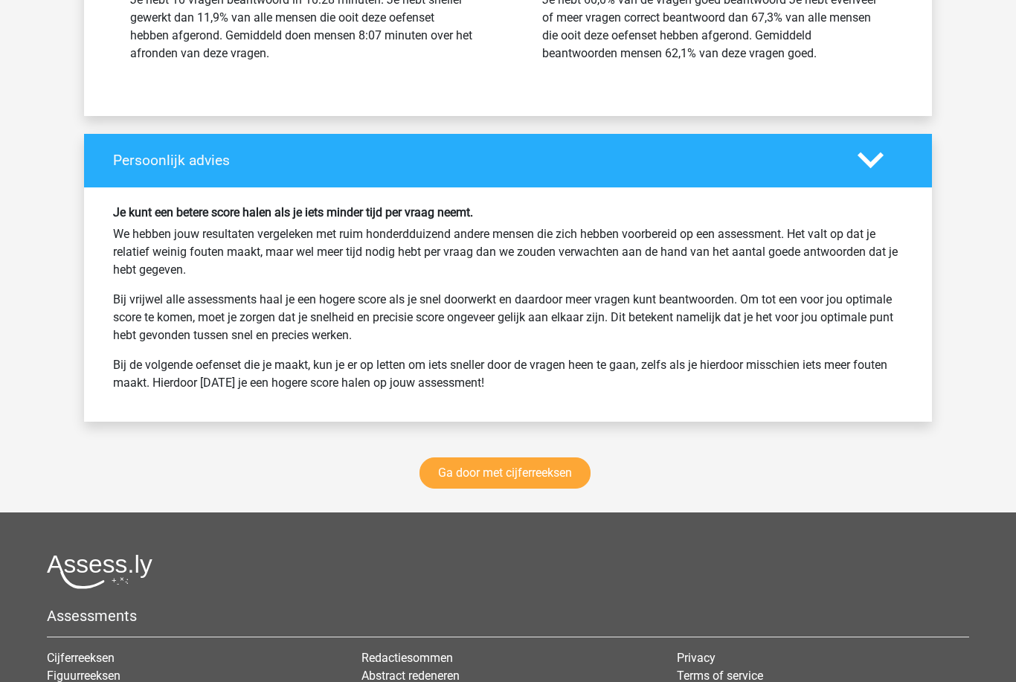
scroll to position [1860, 0]
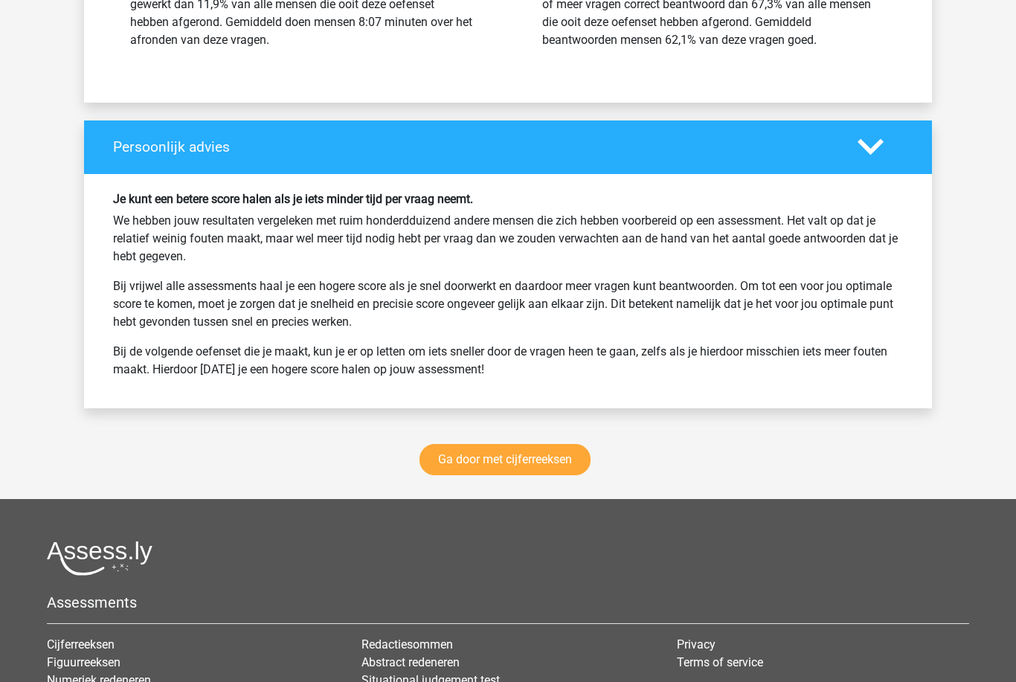
click at [443, 456] on link "Ga door met cijferreeksen" at bounding box center [505, 460] width 171 height 31
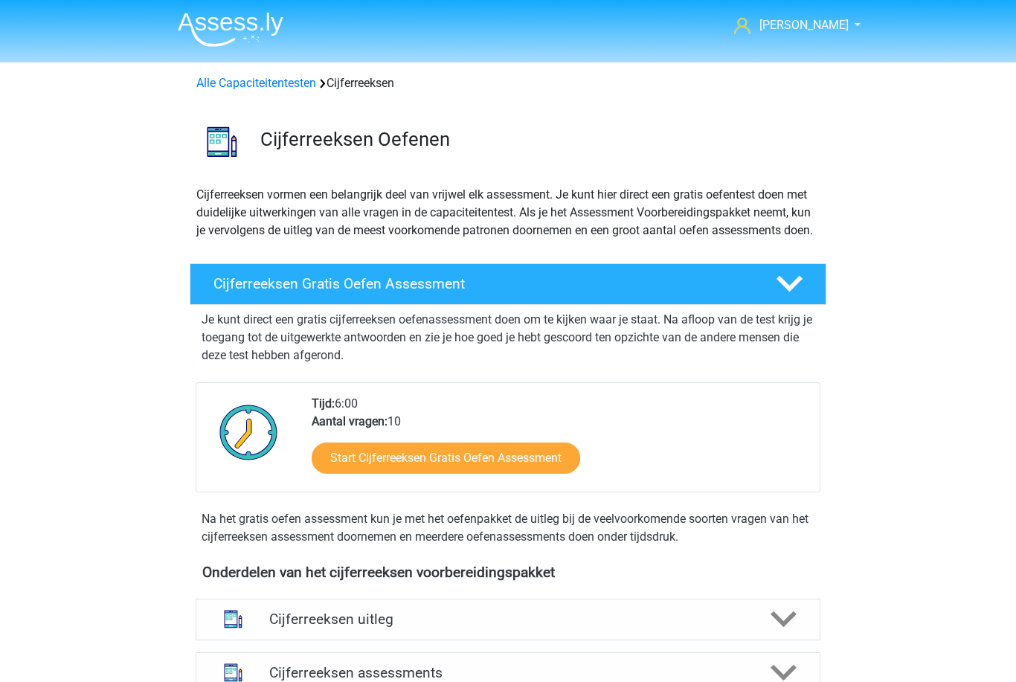
click at [279, 80] on link "Alle Capaciteitentesten" at bounding box center [256, 83] width 120 height 14
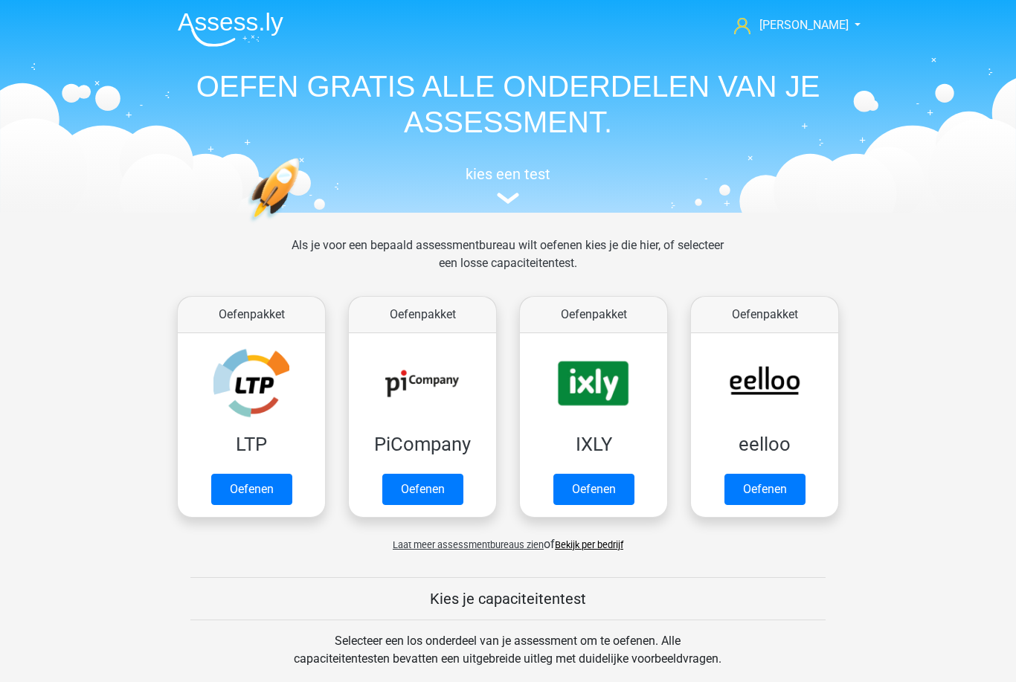
scroll to position [632, 0]
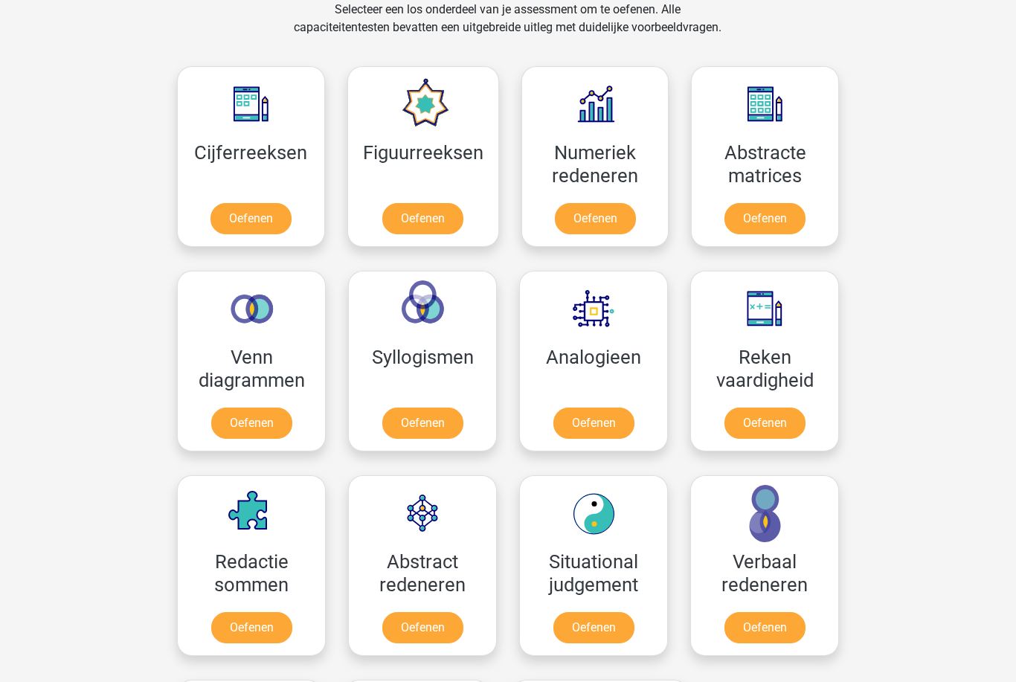
click at [444, 212] on link "Oefenen" at bounding box center [422, 218] width 81 height 31
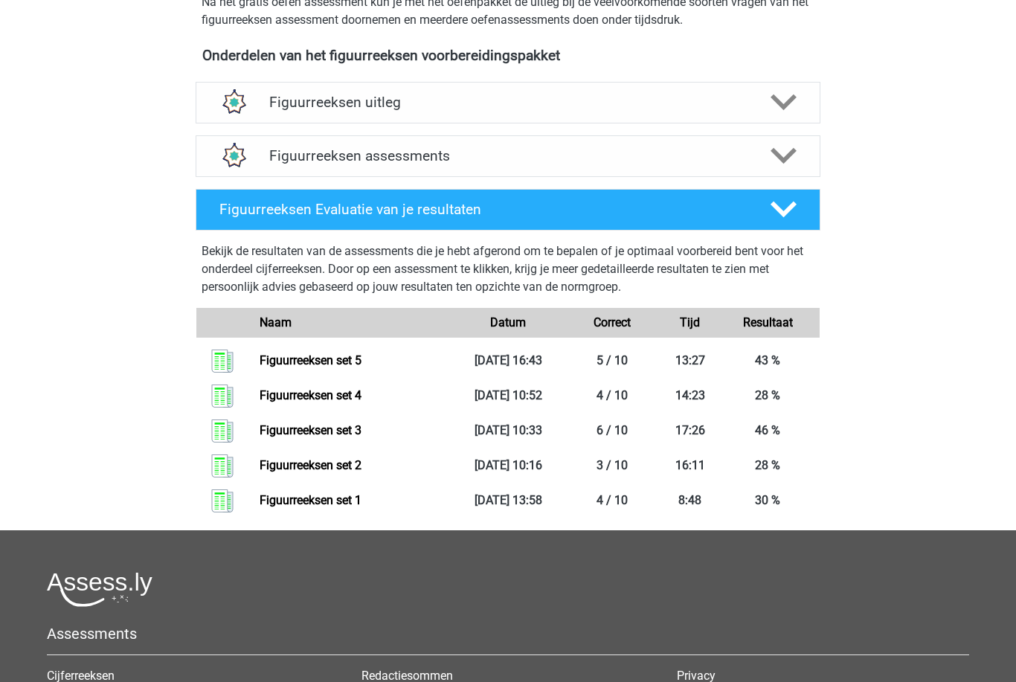
click at [789, 214] on icon at bounding box center [784, 210] width 26 height 26
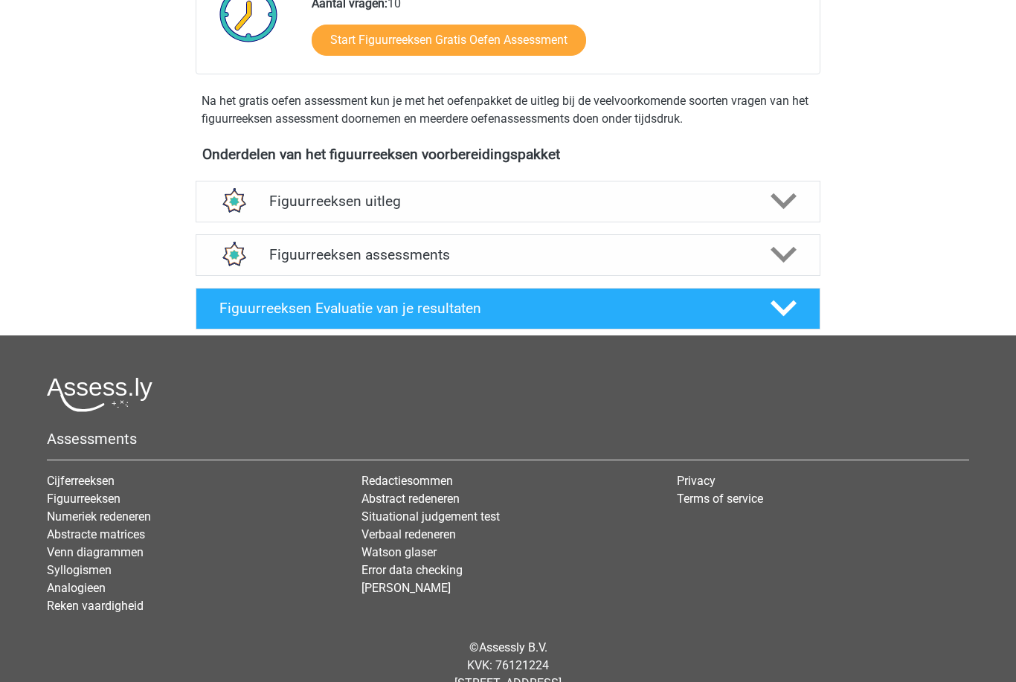
scroll to position [417, 0]
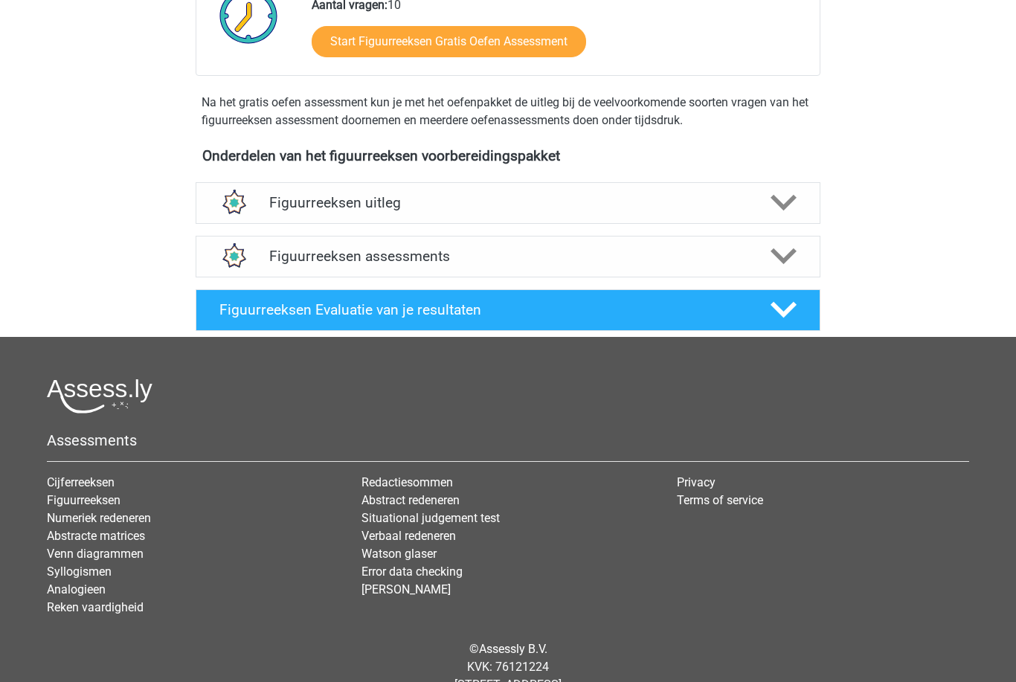
click at [788, 252] on icon at bounding box center [784, 256] width 26 height 26
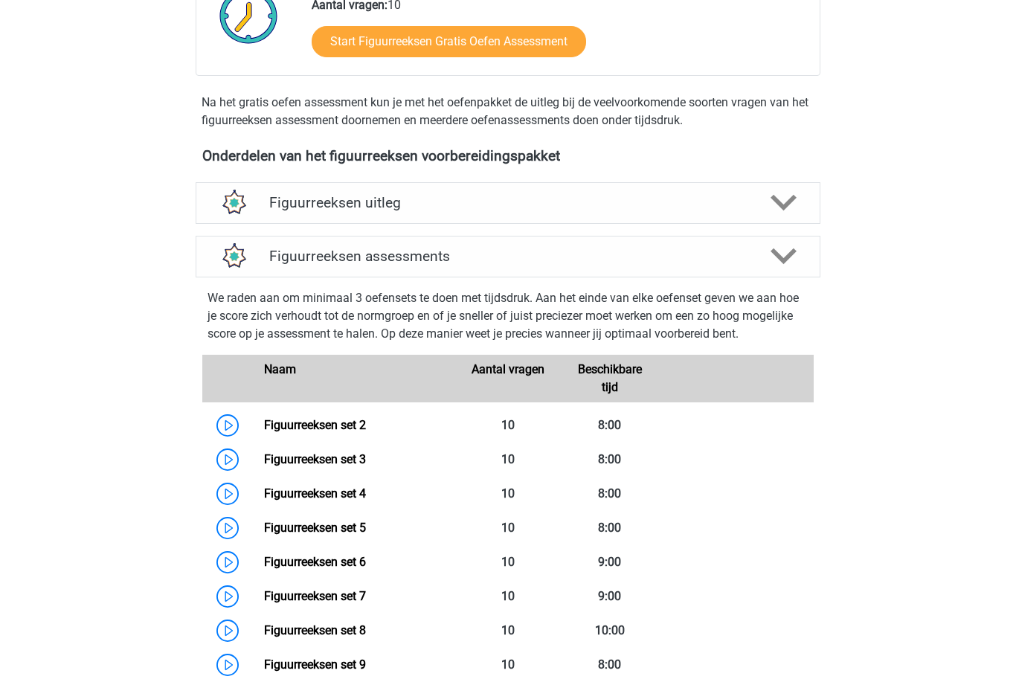
click at [784, 260] on polygon at bounding box center [784, 256] width 26 height 16
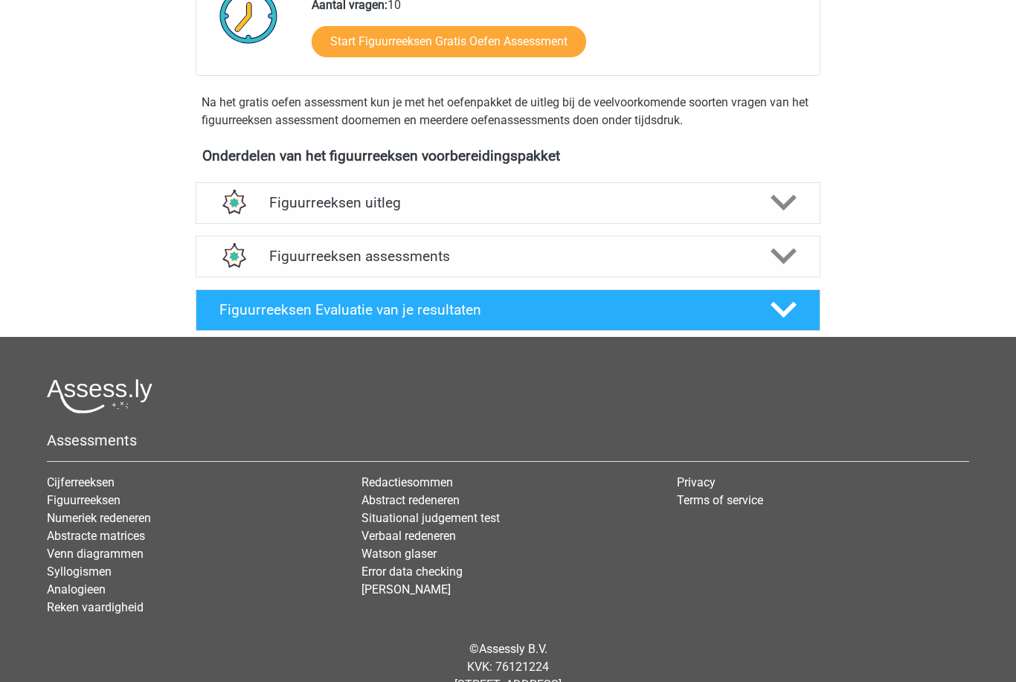
click at [789, 318] on icon at bounding box center [784, 310] width 26 height 26
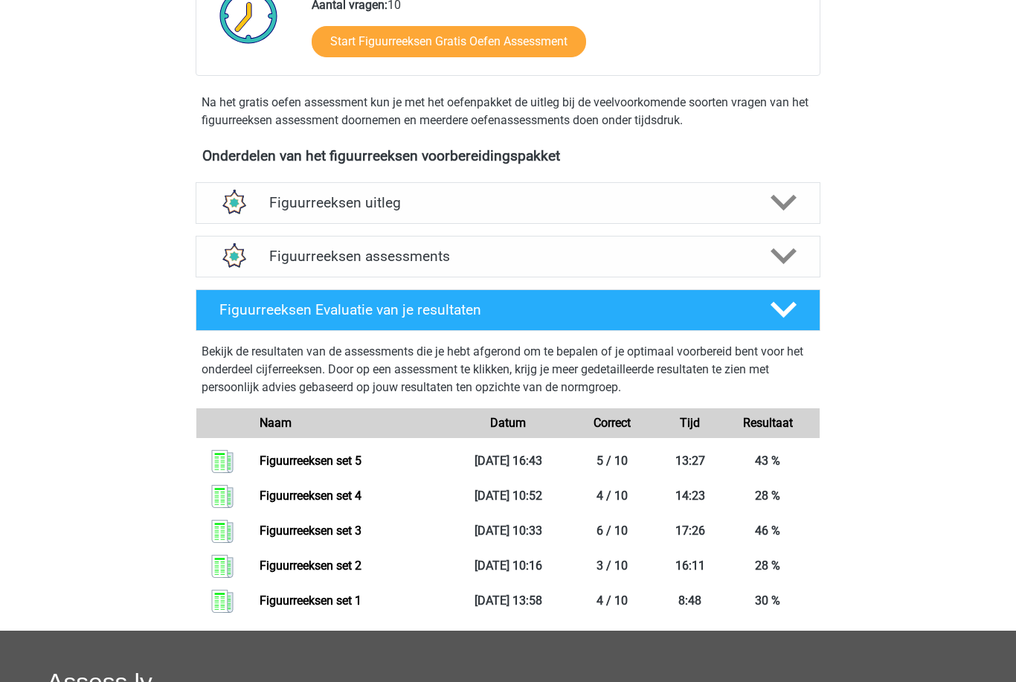
click at [789, 261] on icon at bounding box center [784, 256] width 26 height 26
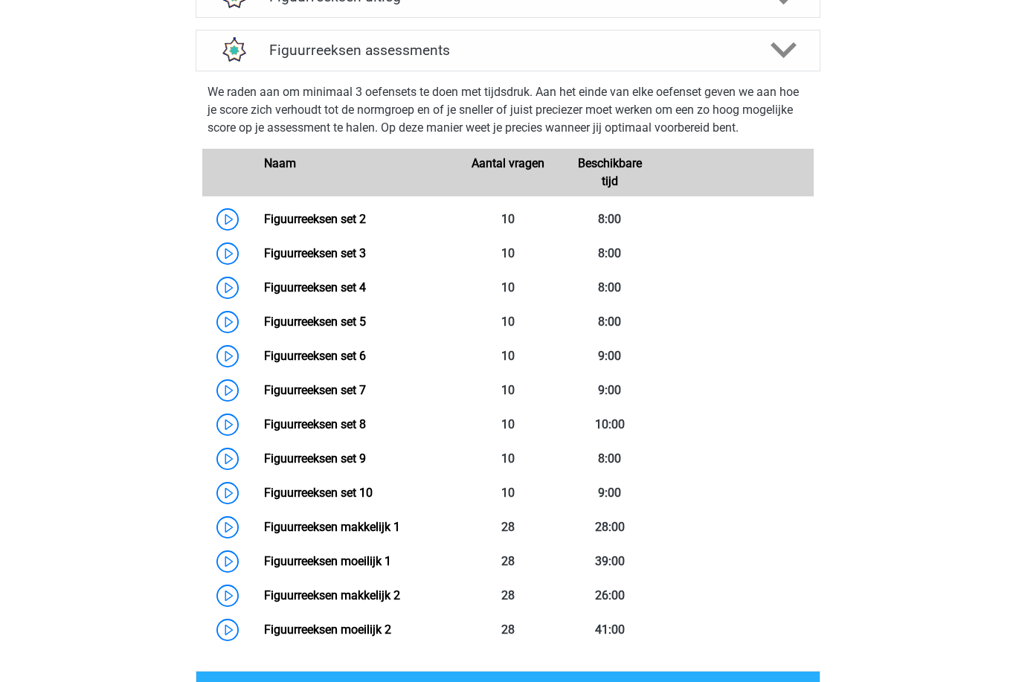
scroll to position [623, 0]
click at [359, 356] on link "Figuurreeksen set 6" at bounding box center [315, 356] width 102 height 14
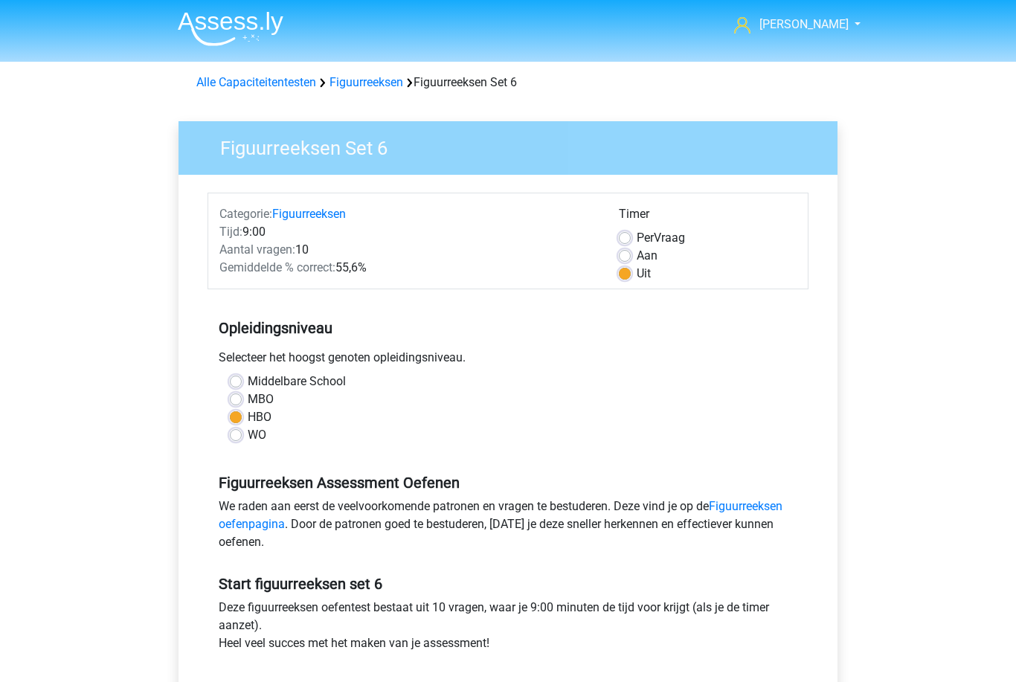
scroll to position [62, 0]
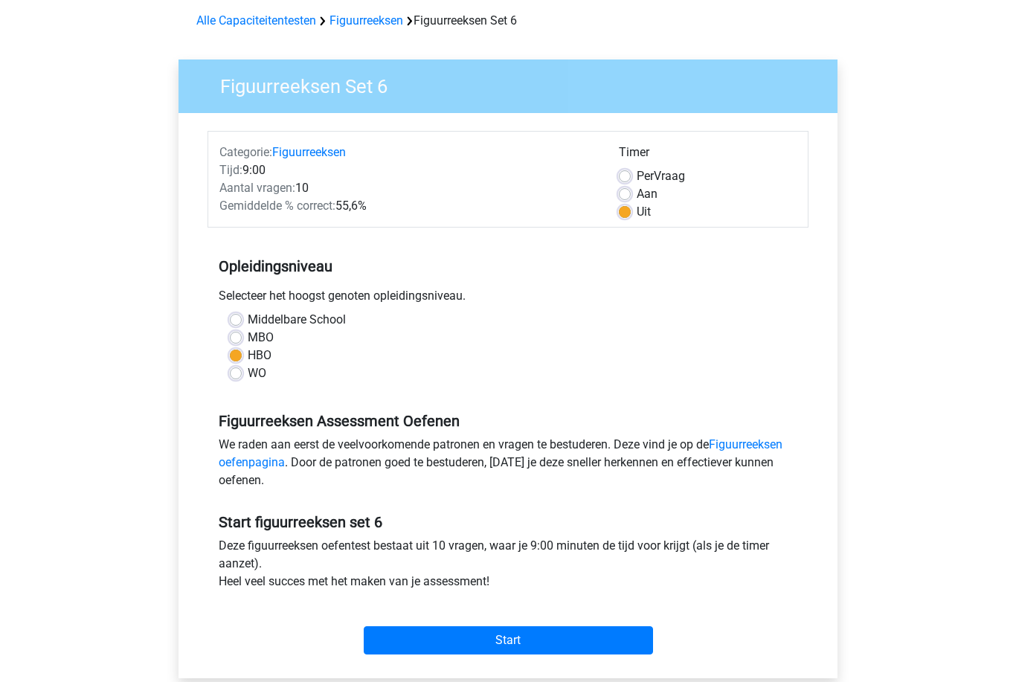
click at [583, 643] on input "Start" at bounding box center [508, 641] width 289 height 28
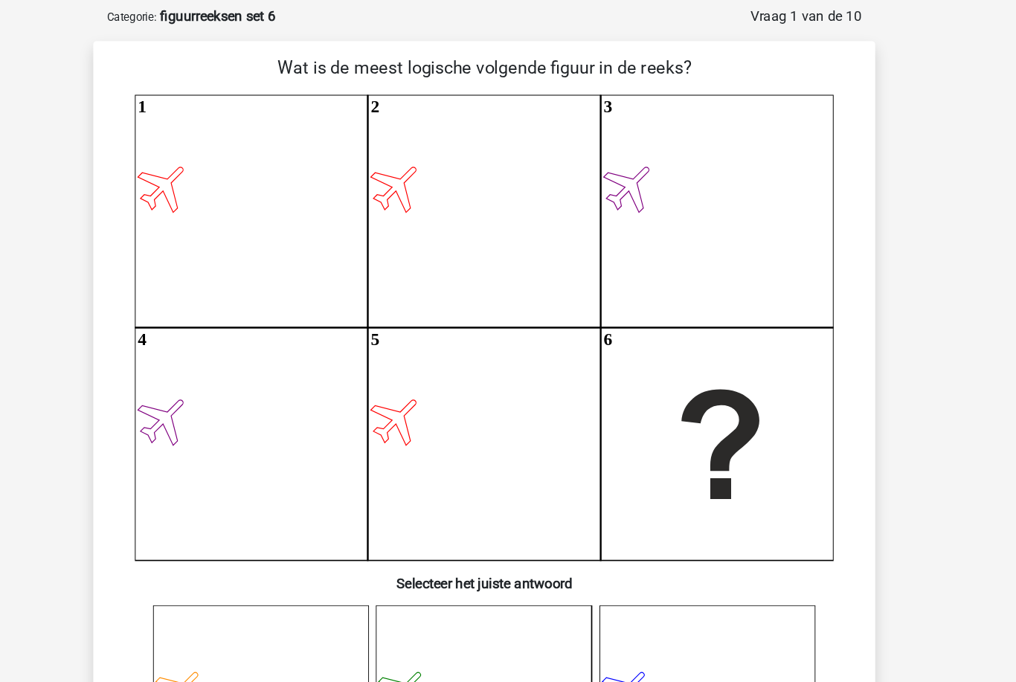
scroll to position [65, 0]
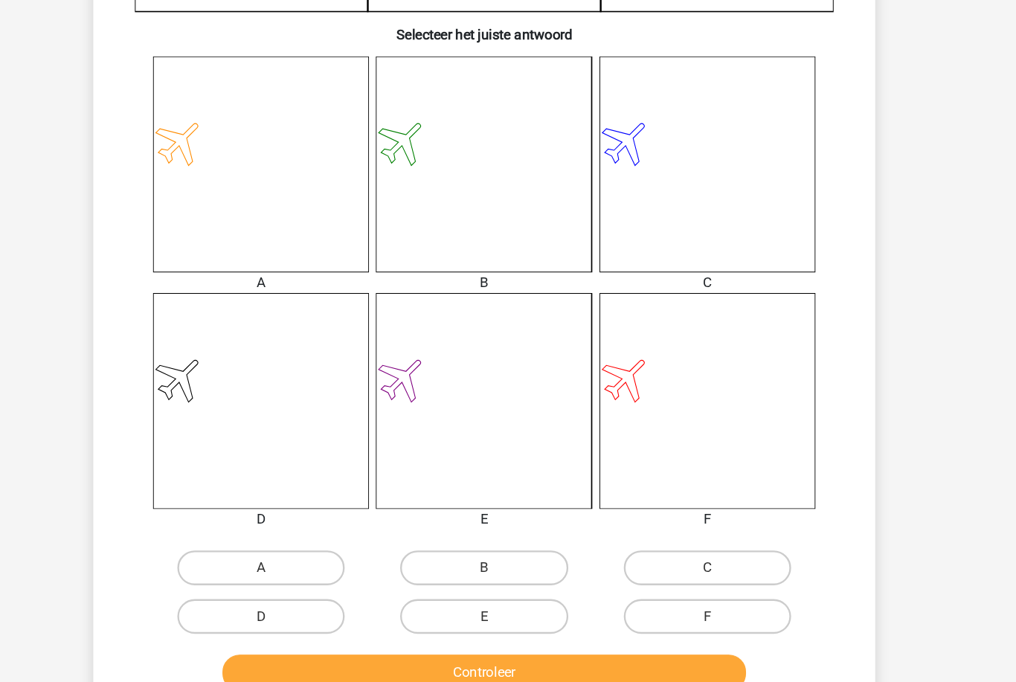
click at [655, 571] on label "F" at bounding box center [700, 586] width 144 height 30
click at [699, 585] on input "F" at bounding box center [704, 590] width 10 height 10
radio input "true"
click at [628, 617] on button "Controleer" at bounding box center [508, 632] width 450 height 31
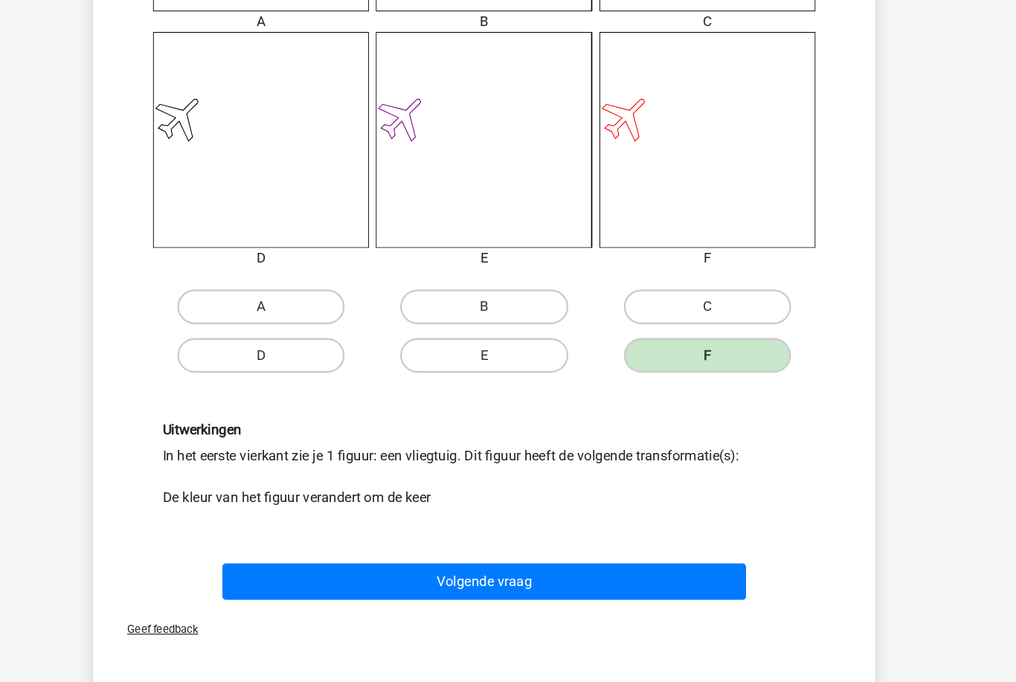
scroll to position [719, 0]
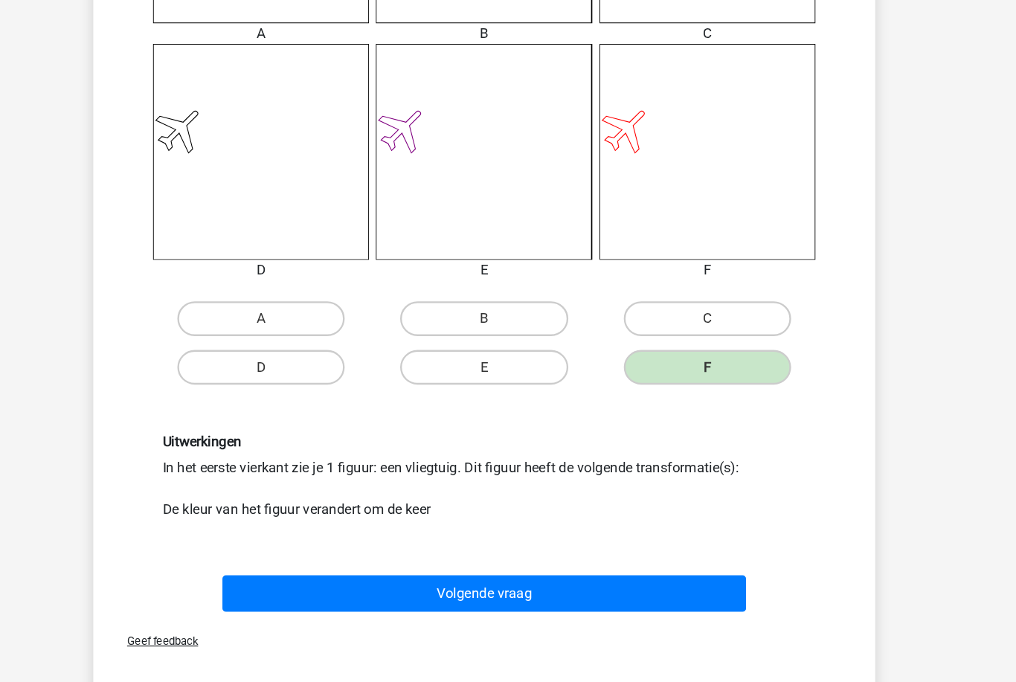
click at [617, 550] on button "Volgende vraag" at bounding box center [508, 565] width 450 height 31
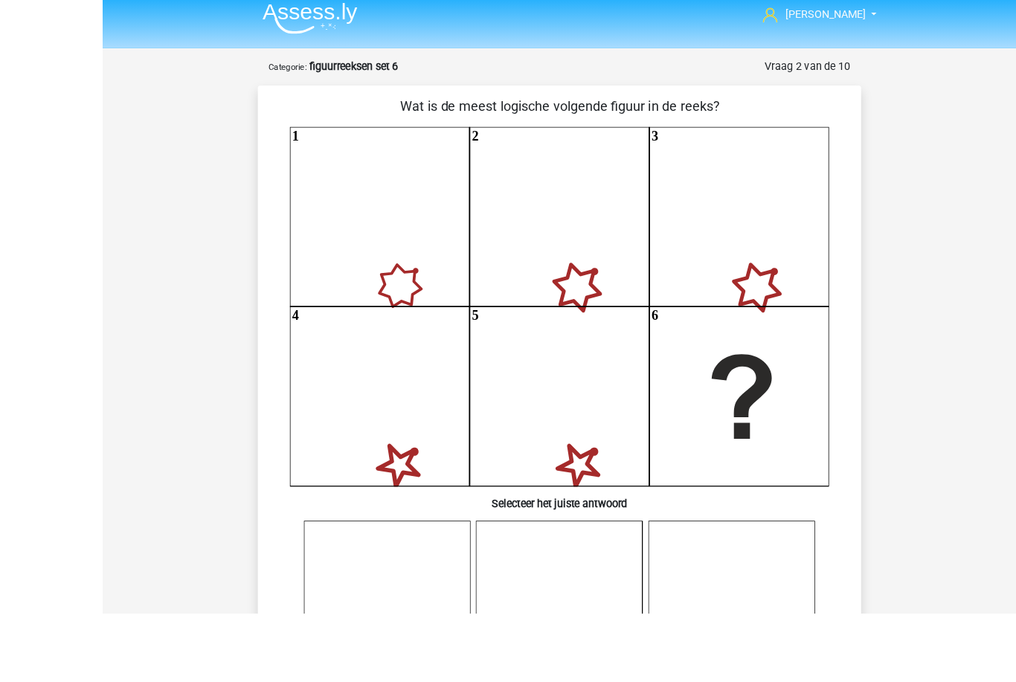
scroll to position [103, 0]
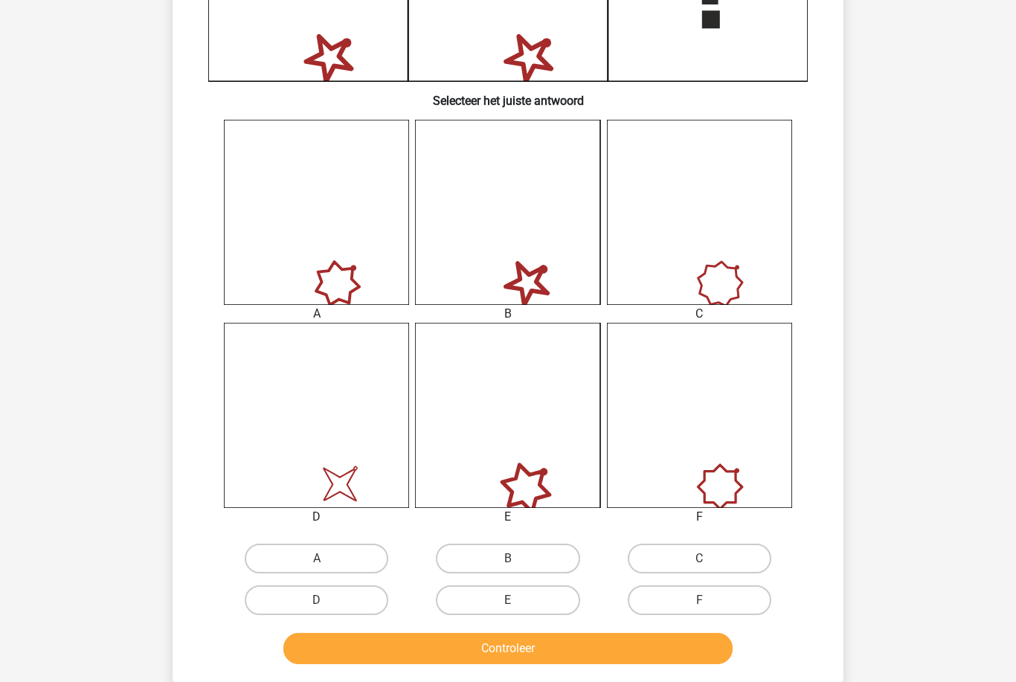
click at [368, 601] on label "D" at bounding box center [317, 601] width 144 height 30
click at [327, 601] on input "D" at bounding box center [322, 606] width 10 height 10
radio input "true"
click at [398, 641] on button "Controleer" at bounding box center [508, 648] width 450 height 31
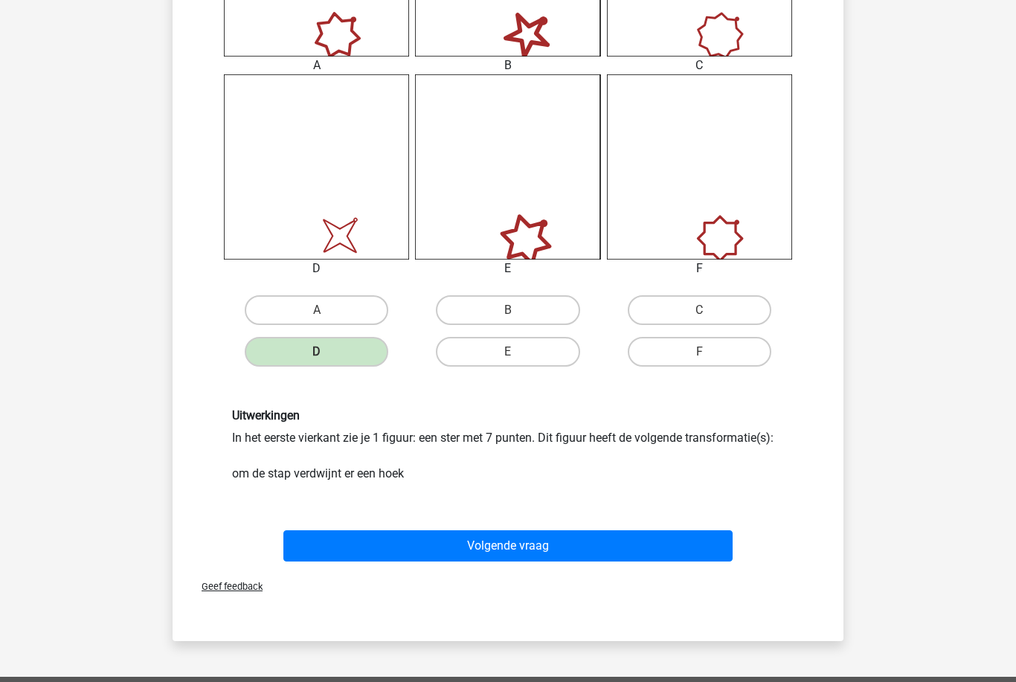
scroll to position [724, 0]
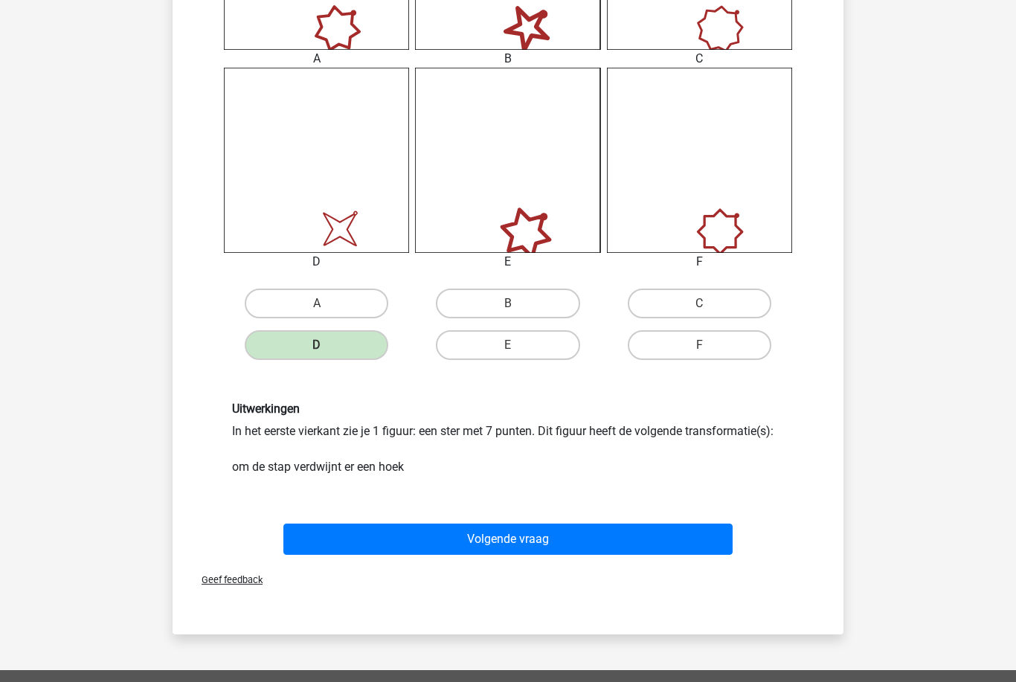
click at [657, 534] on button "Volgende vraag" at bounding box center [508, 539] width 450 height 31
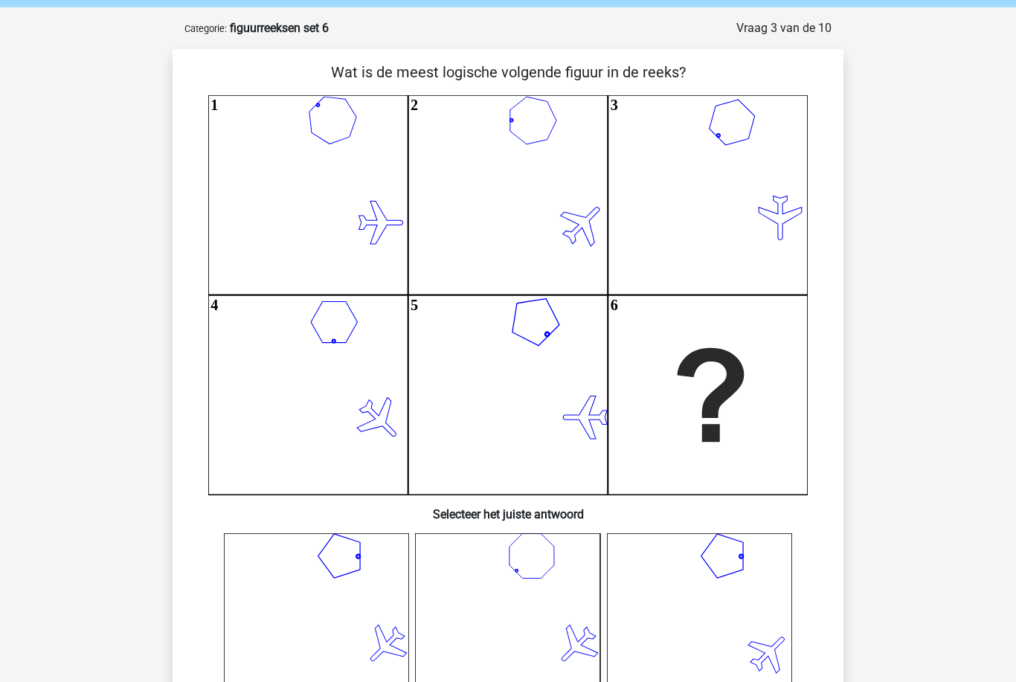
scroll to position [53, 0]
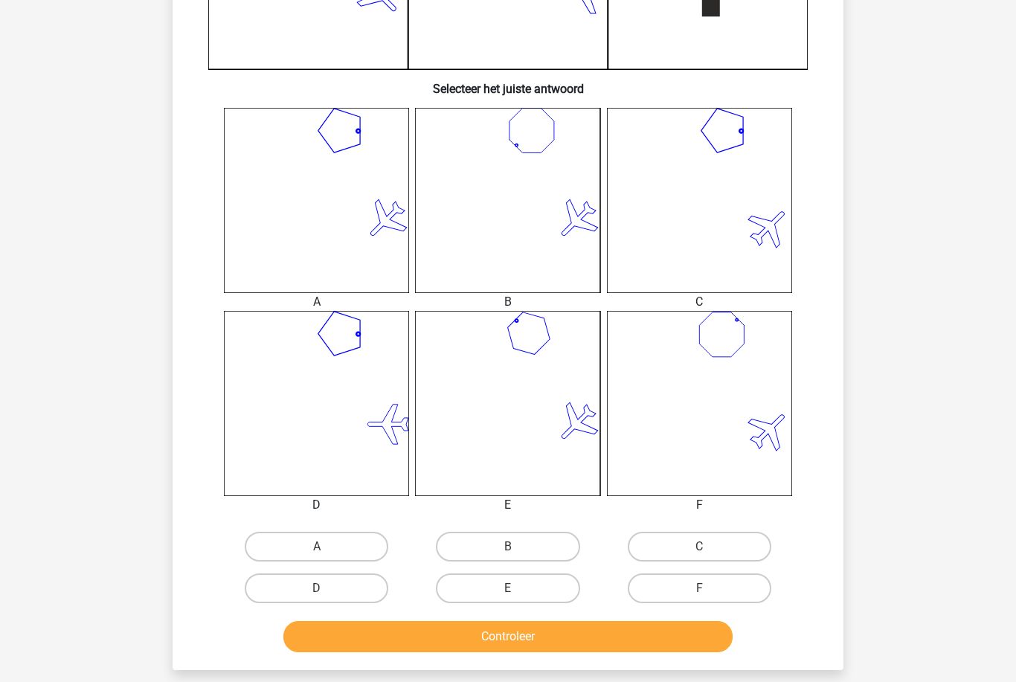
click at [254, 542] on label "A" at bounding box center [317, 548] width 144 height 30
click at [317, 548] on input "A" at bounding box center [322, 553] width 10 height 10
radio input "true"
click at [298, 632] on button "Controleer" at bounding box center [508, 636] width 450 height 31
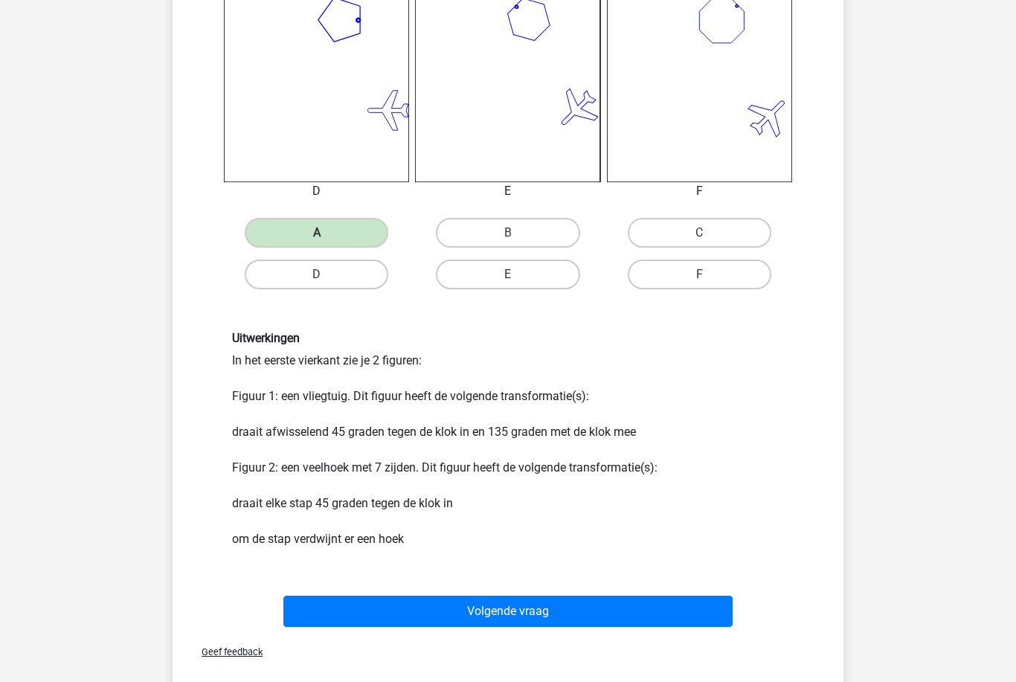
scroll to position [799, 0]
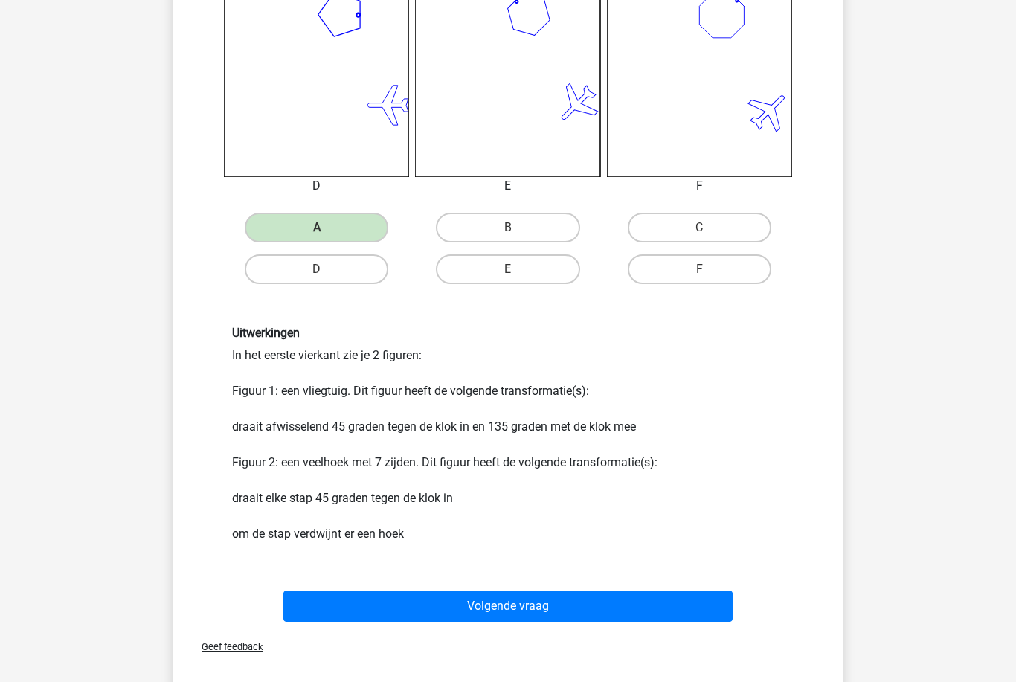
click at [297, 611] on button "Volgende vraag" at bounding box center [508, 606] width 450 height 31
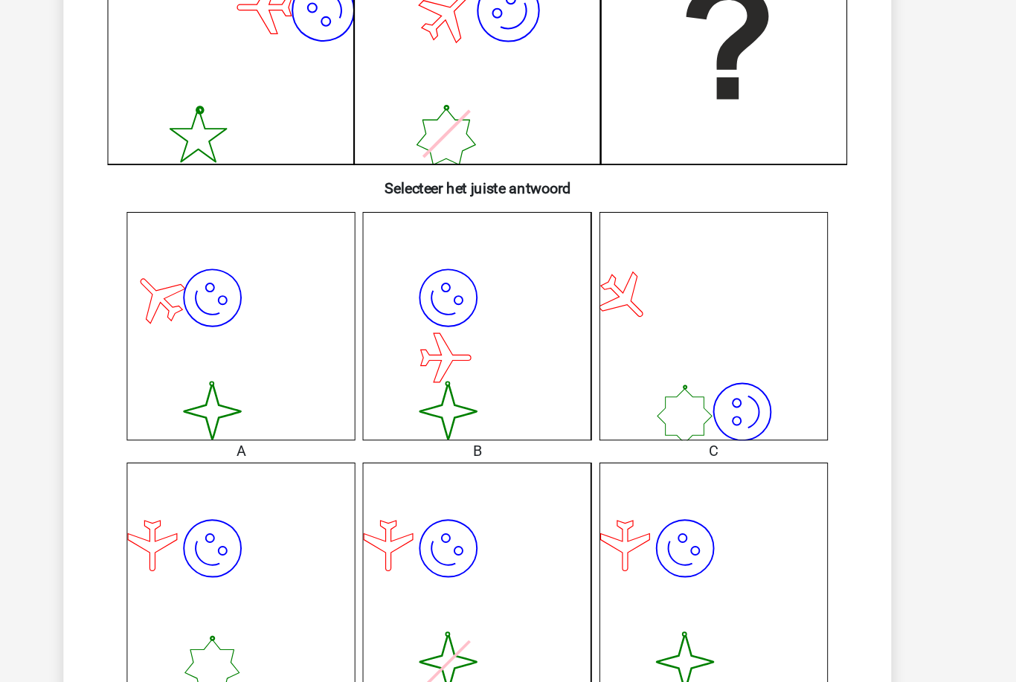
scroll to position [341, 0]
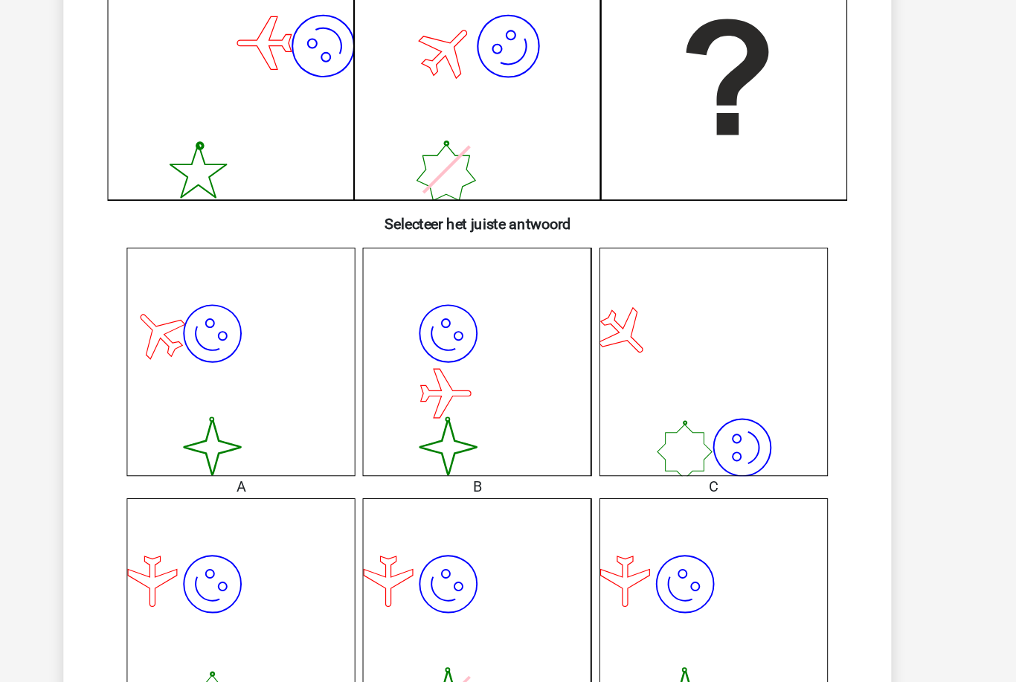
click at [252, 331] on icon "image/svg+xml image/svg+xml" at bounding box center [316, 340] width 185 height 185
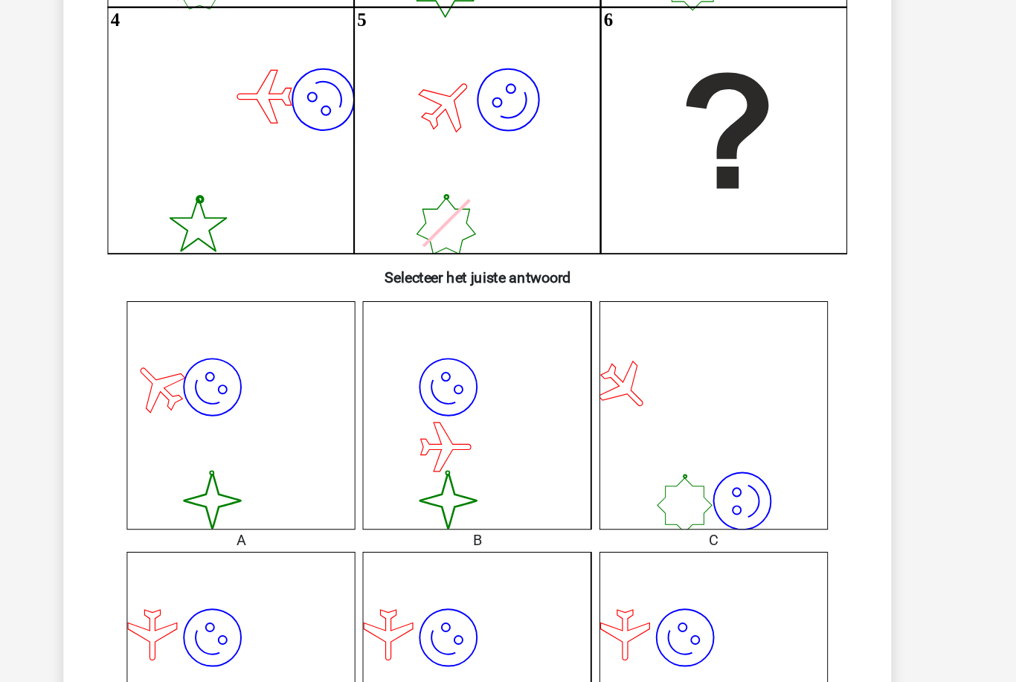
click at [245, 370] on icon "image/svg+xml image/svg+xml" at bounding box center [316, 427] width 185 height 185
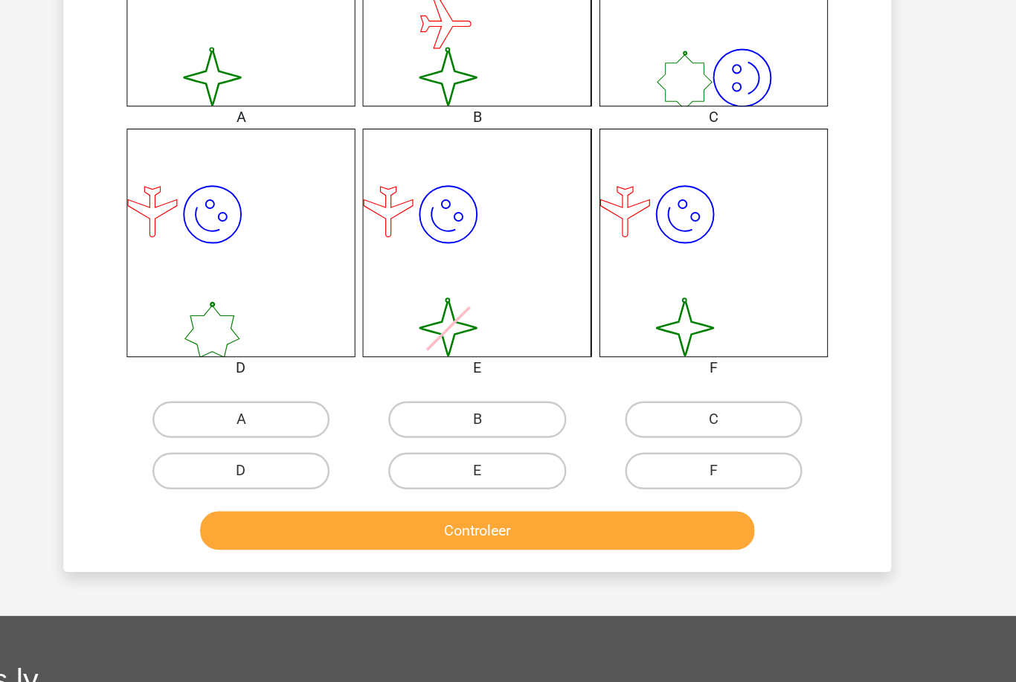
click at [252, 416] on label "A" at bounding box center [317, 431] width 144 height 30
click at [317, 431] on input "A" at bounding box center [322, 436] width 10 height 10
radio input "true"
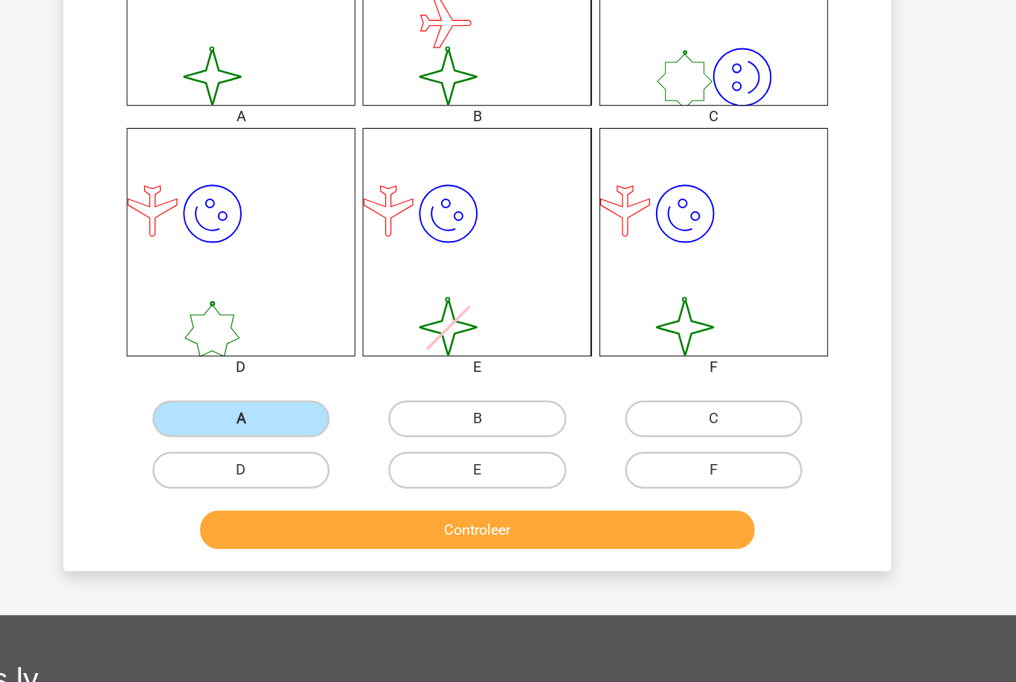
click at [324, 504] on button "Controleer" at bounding box center [508, 519] width 450 height 31
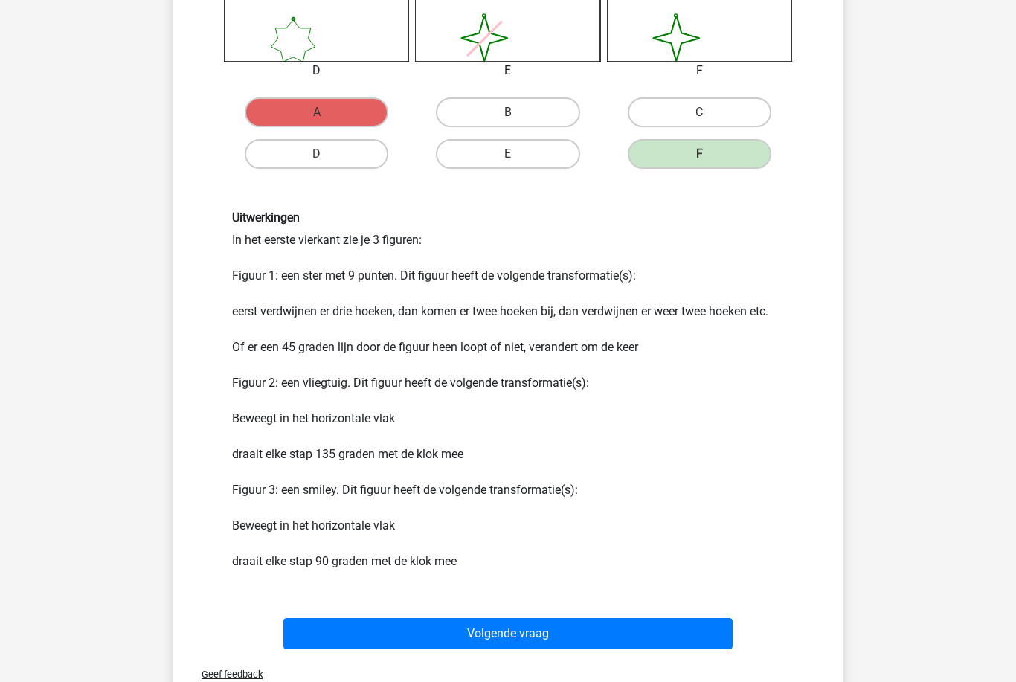
scroll to position [914, 0]
click at [345, 635] on button "Volgende vraag" at bounding box center [508, 634] width 450 height 31
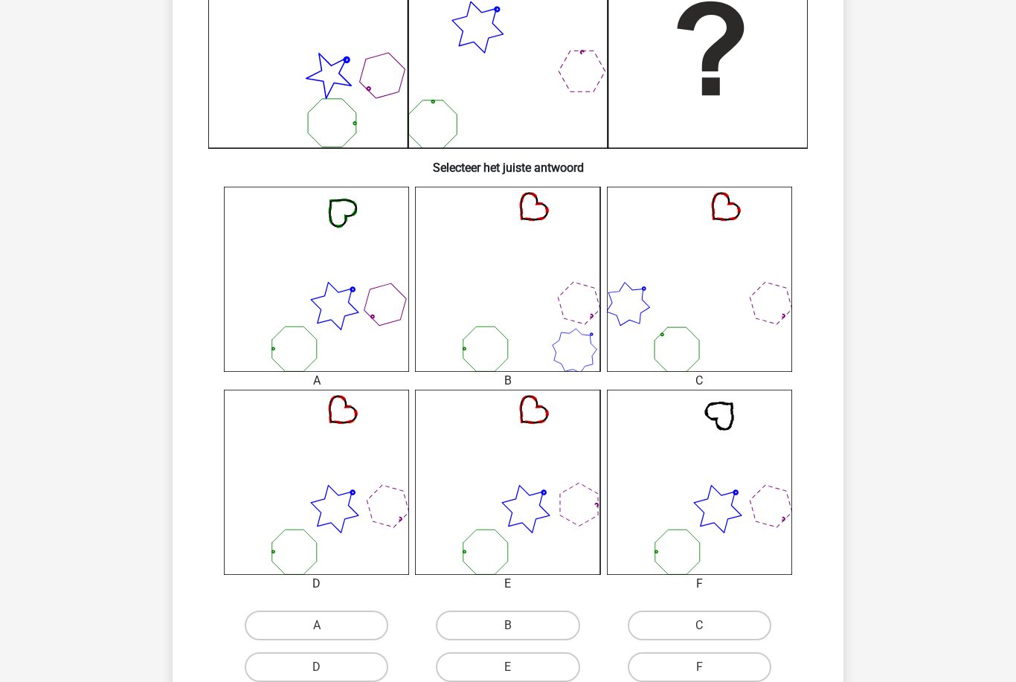
scroll to position [464, 0]
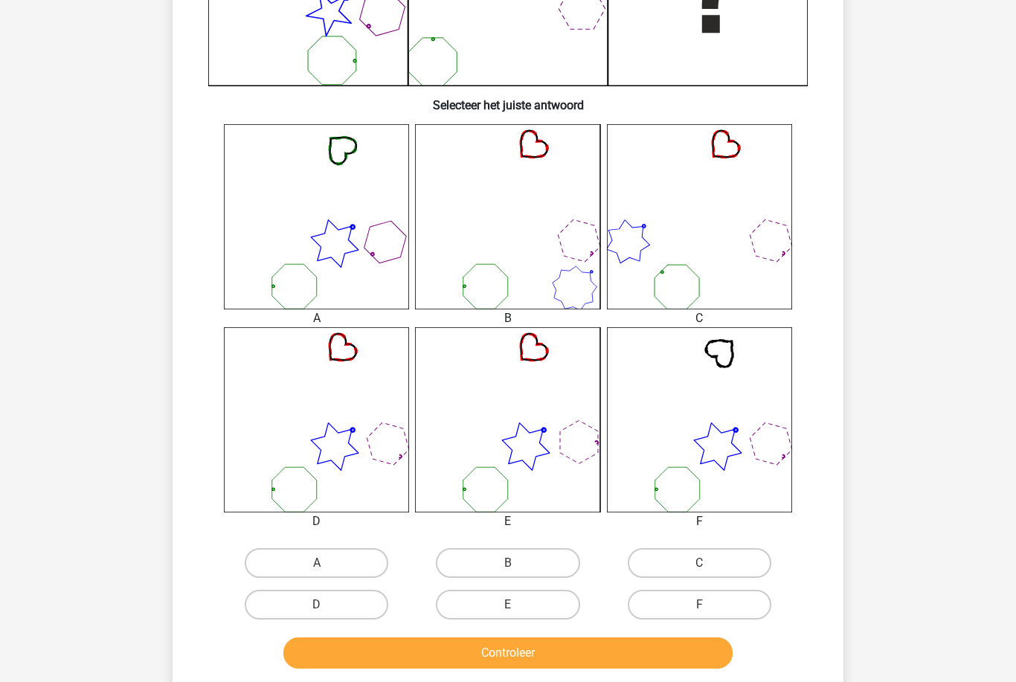
click at [361, 598] on label "D" at bounding box center [317, 605] width 144 height 30
click at [327, 605] on input "D" at bounding box center [322, 610] width 10 height 10
radio input "true"
click at [403, 654] on button "Controleer" at bounding box center [508, 653] width 450 height 31
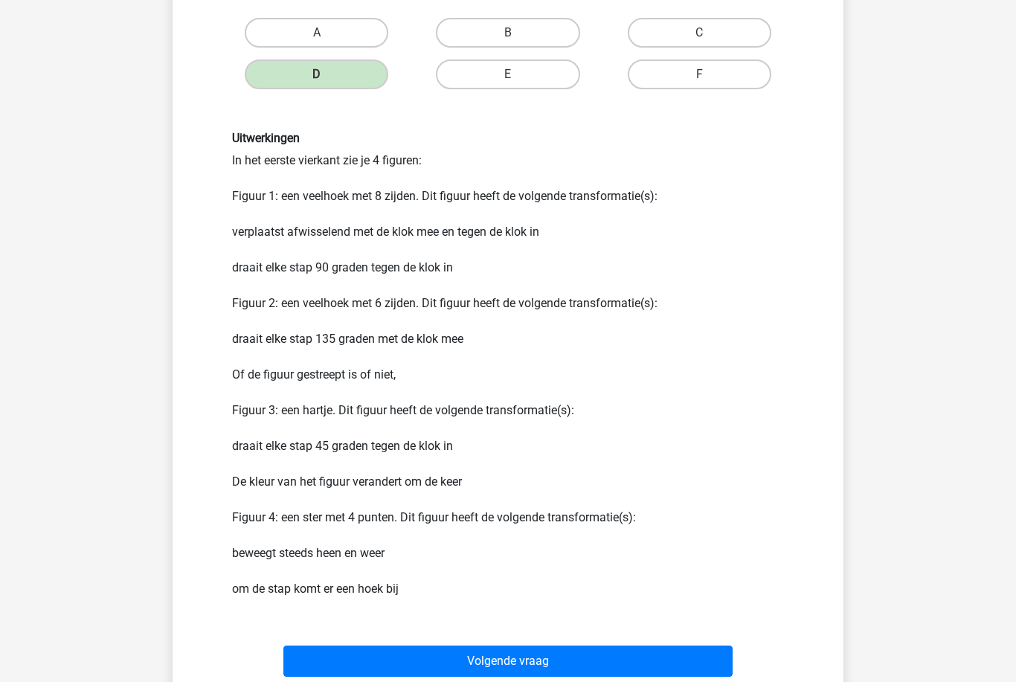
scroll to position [995, 0]
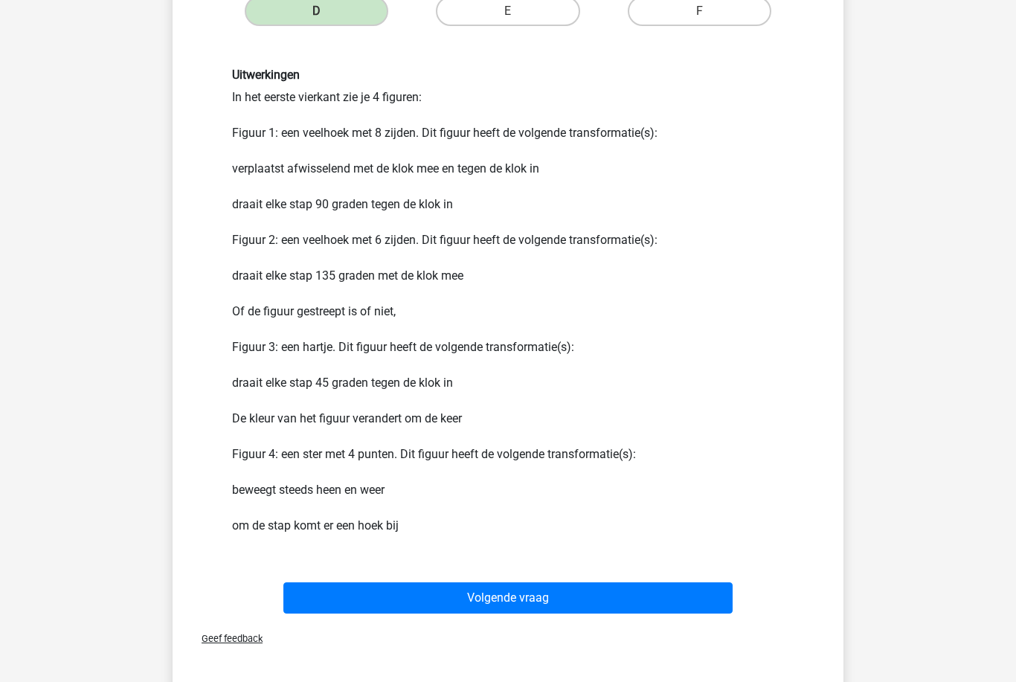
click at [317, 588] on button "Volgende vraag" at bounding box center [508, 598] width 450 height 31
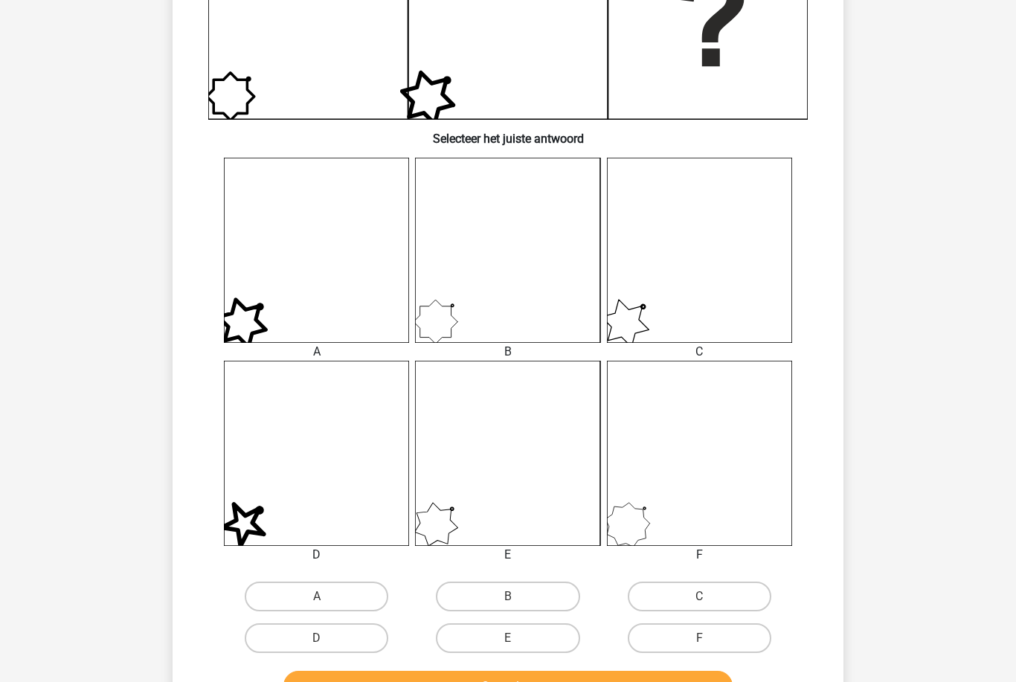
scroll to position [431, 0]
click at [727, 626] on label "F" at bounding box center [700, 638] width 144 height 30
click at [709, 638] on input "F" at bounding box center [704, 643] width 10 height 10
radio input "true"
click at [707, 681] on button "Controleer" at bounding box center [508, 686] width 450 height 31
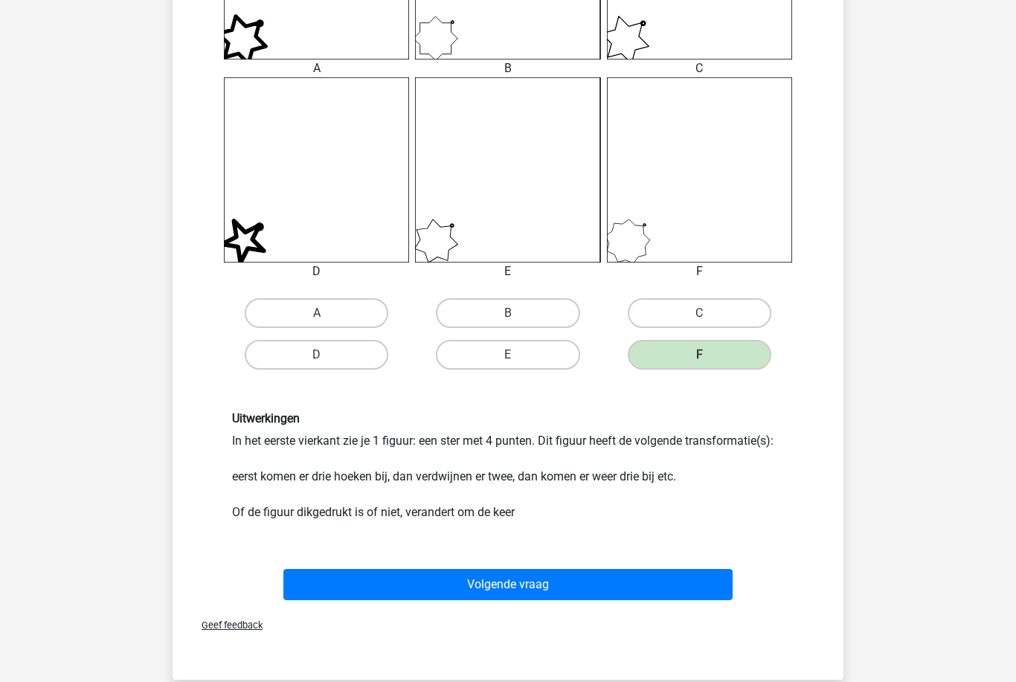
scroll to position [722, 0]
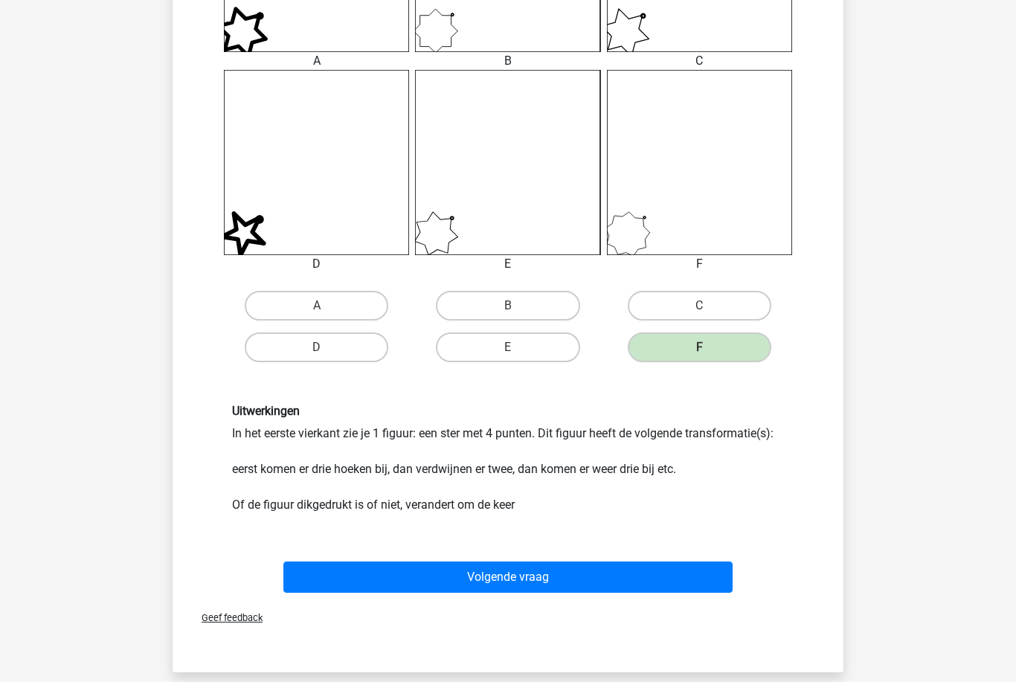
click at [690, 578] on button "Volgende vraag" at bounding box center [508, 577] width 450 height 31
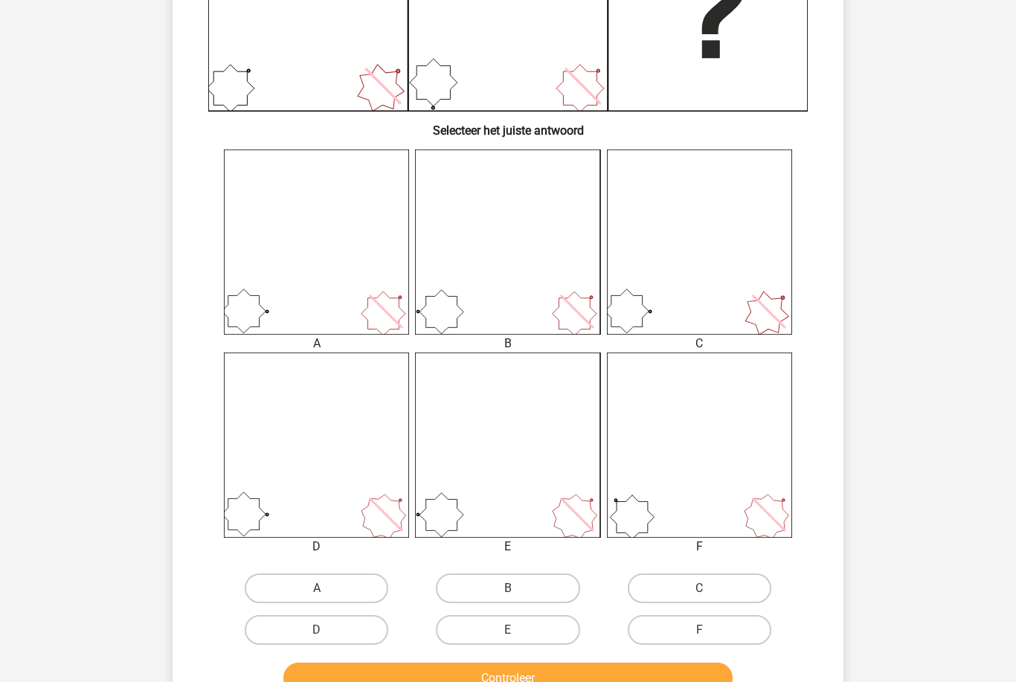
scroll to position [441, 0]
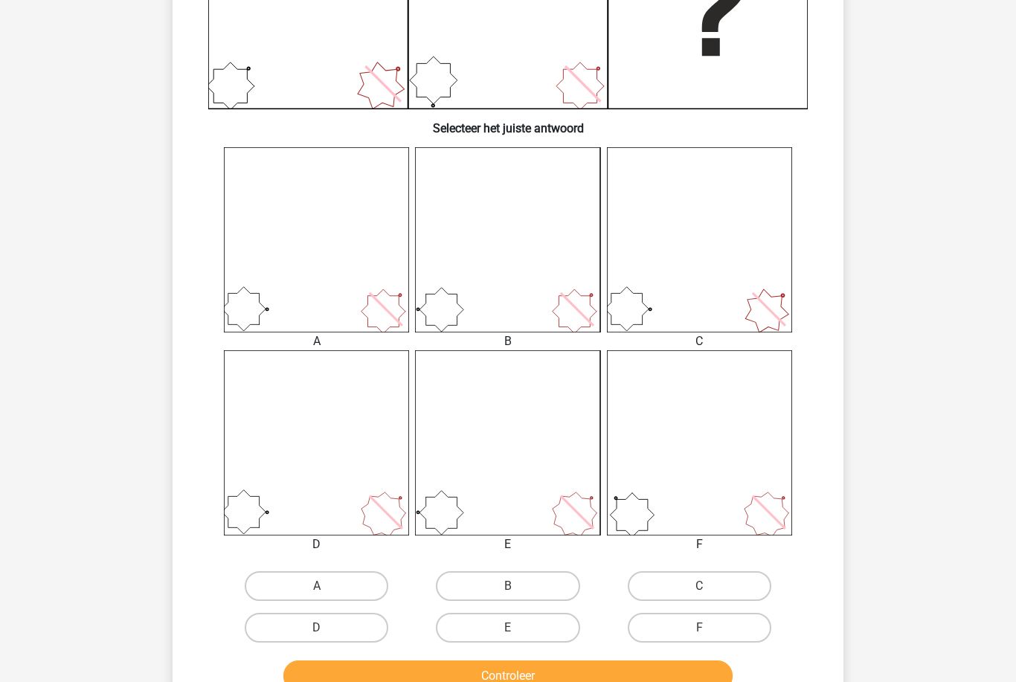
click at [555, 636] on label "E" at bounding box center [508, 628] width 144 height 30
click at [518, 636] on input "E" at bounding box center [513, 633] width 10 height 10
radio input "true"
click at [584, 675] on button "Controleer" at bounding box center [508, 676] width 450 height 31
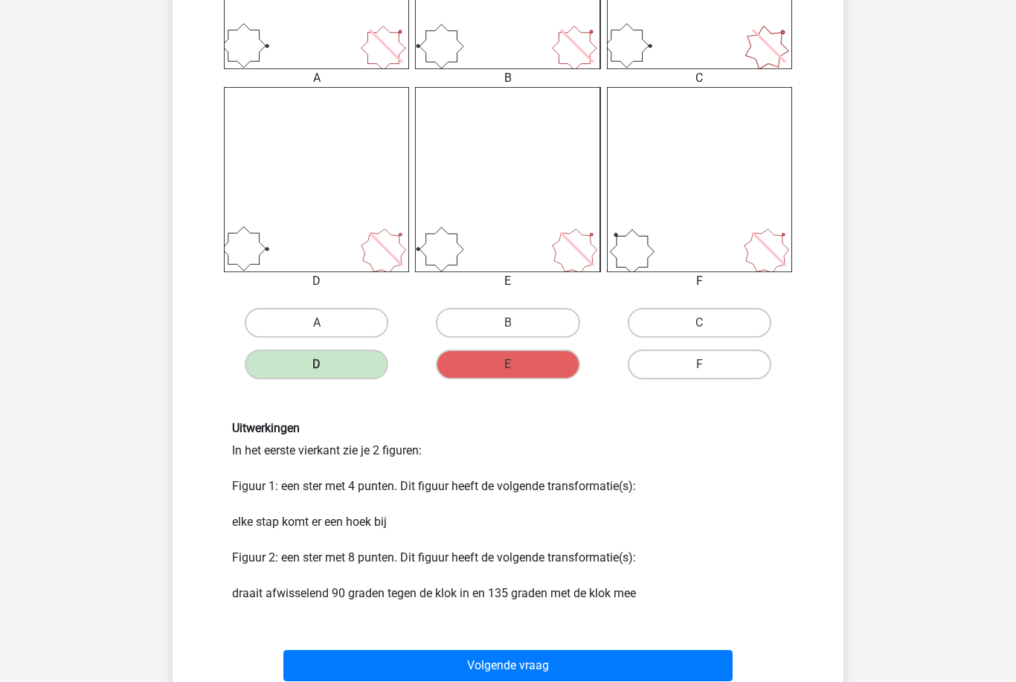
scroll to position [714, 0]
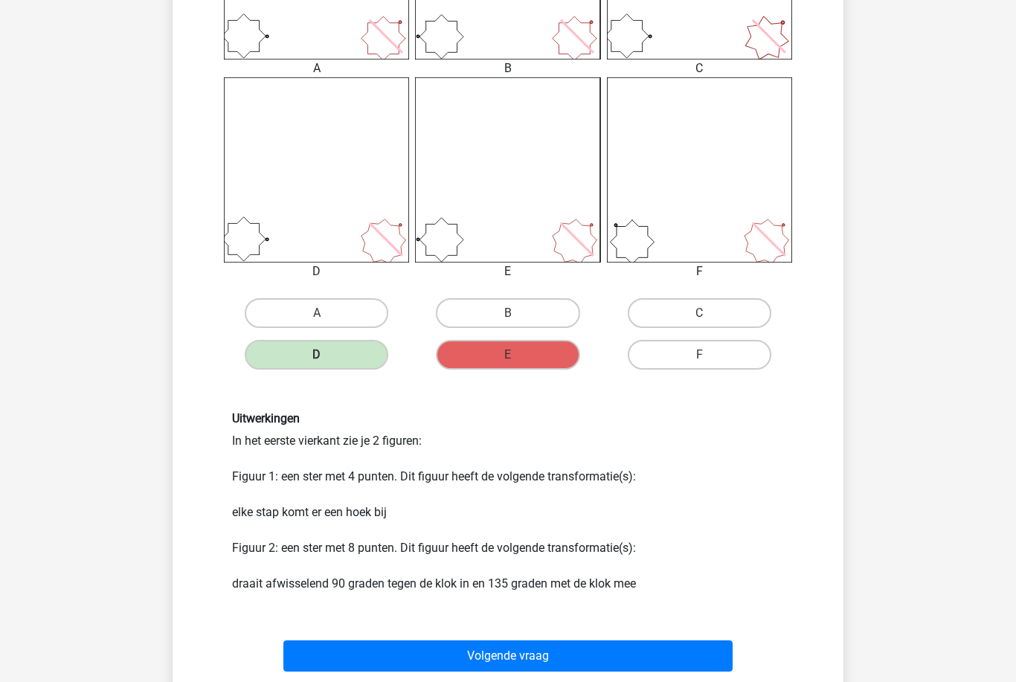
click at [687, 657] on button "Volgende vraag" at bounding box center [508, 656] width 450 height 31
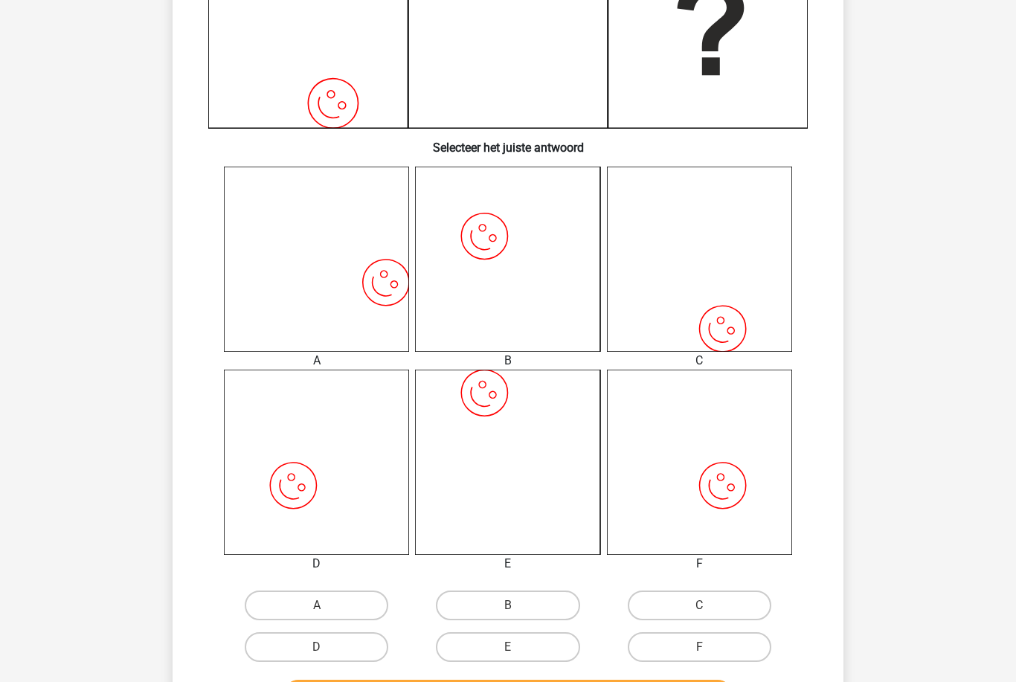
scroll to position [427, 0]
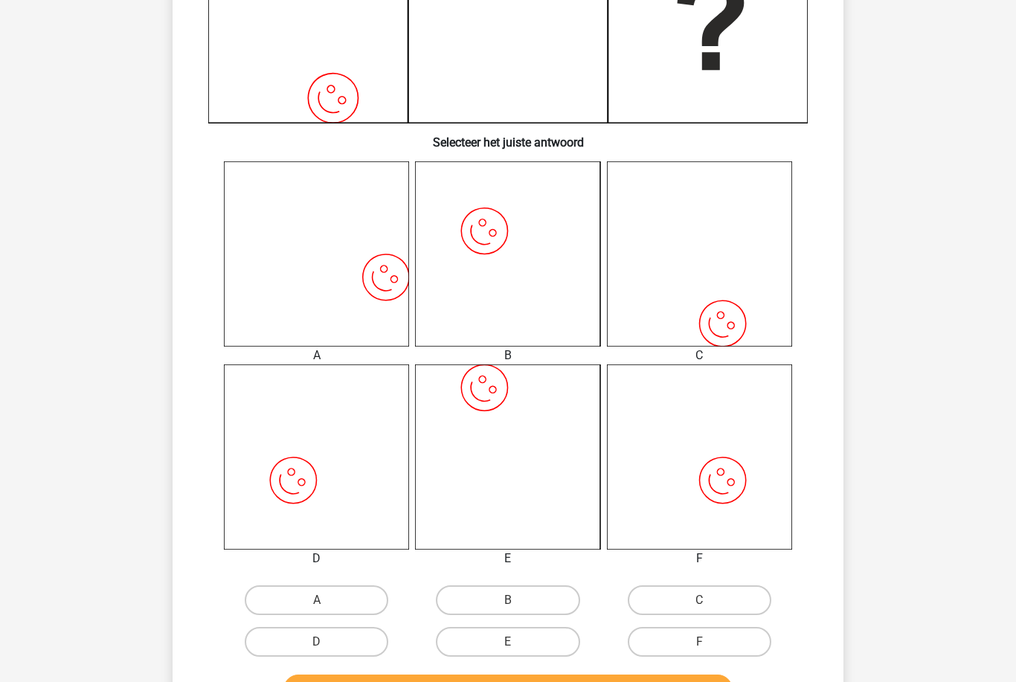
click at [378, 594] on label "A" at bounding box center [317, 600] width 144 height 30
click at [327, 600] on input "A" at bounding box center [322, 605] width 10 height 10
radio input "true"
click at [404, 681] on button "Controleer" at bounding box center [508, 690] width 450 height 31
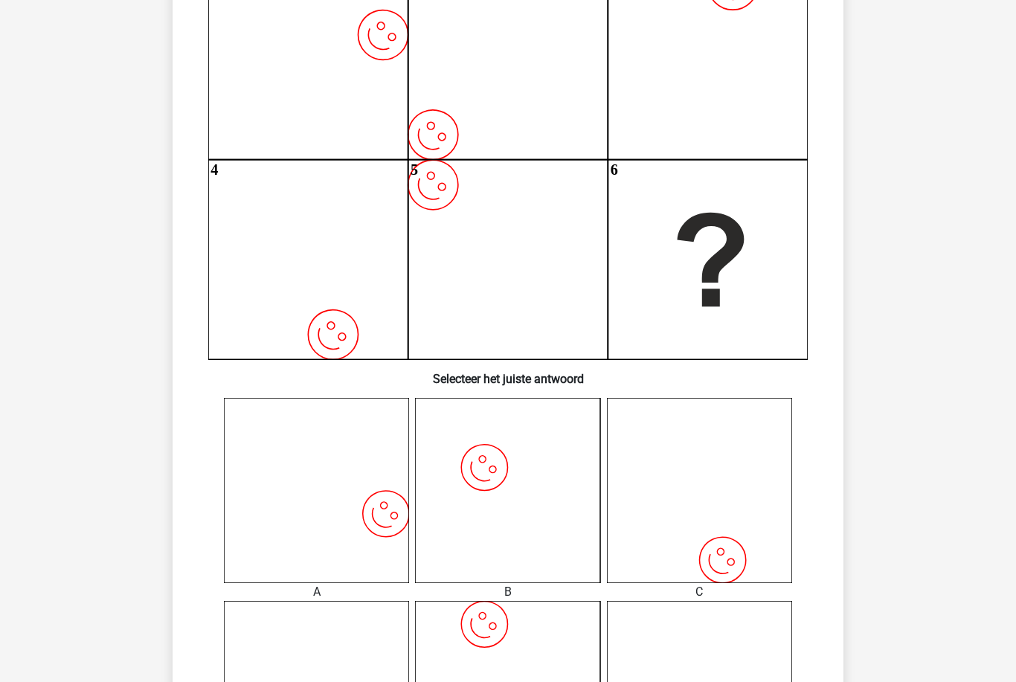
scroll to position [190, 0]
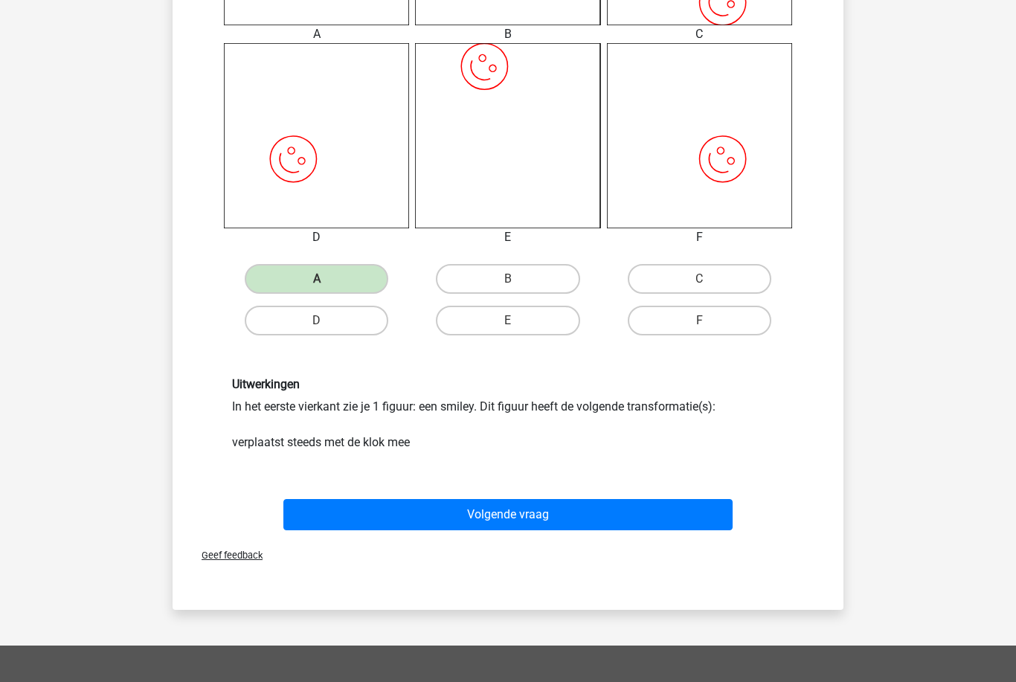
click at [673, 524] on button "Volgende vraag" at bounding box center [508, 514] width 450 height 31
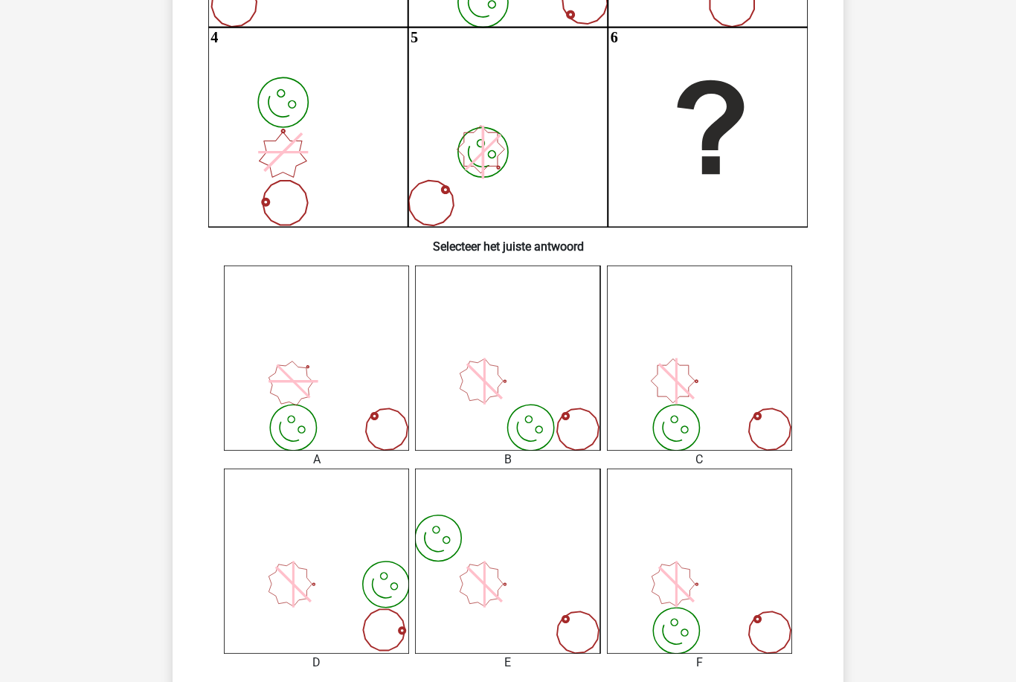
scroll to position [325, 0]
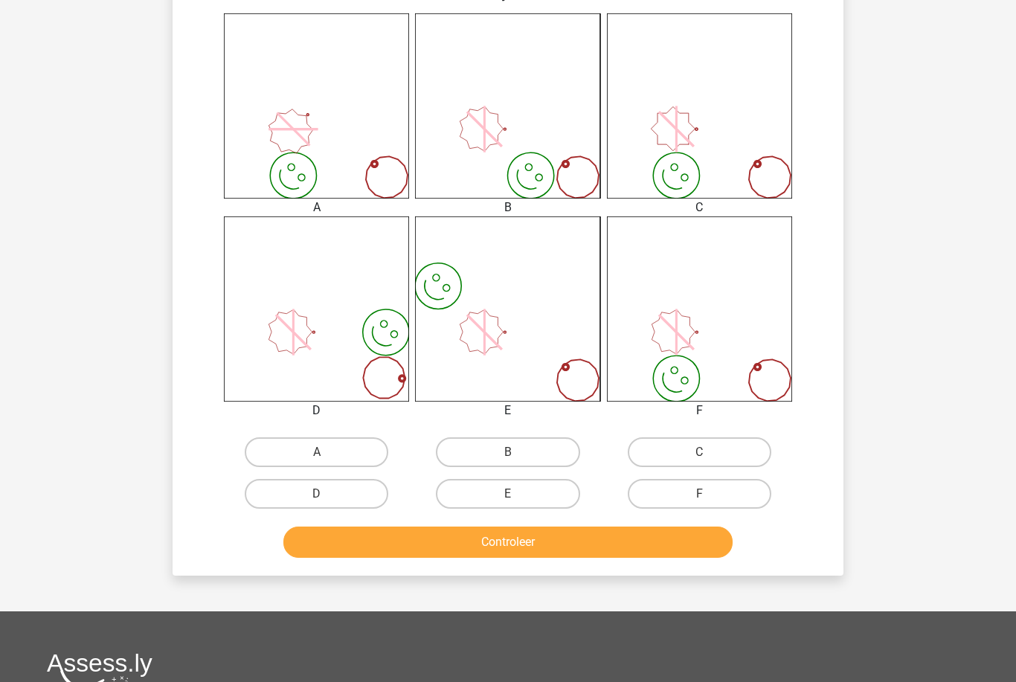
click at [271, 450] on label "A" at bounding box center [317, 453] width 144 height 30
click at [317, 453] on input "A" at bounding box center [322, 458] width 10 height 10
radio input "true"
click at [330, 535] on button "Controleer" at bounding box center [508, 542] width 450 height 31
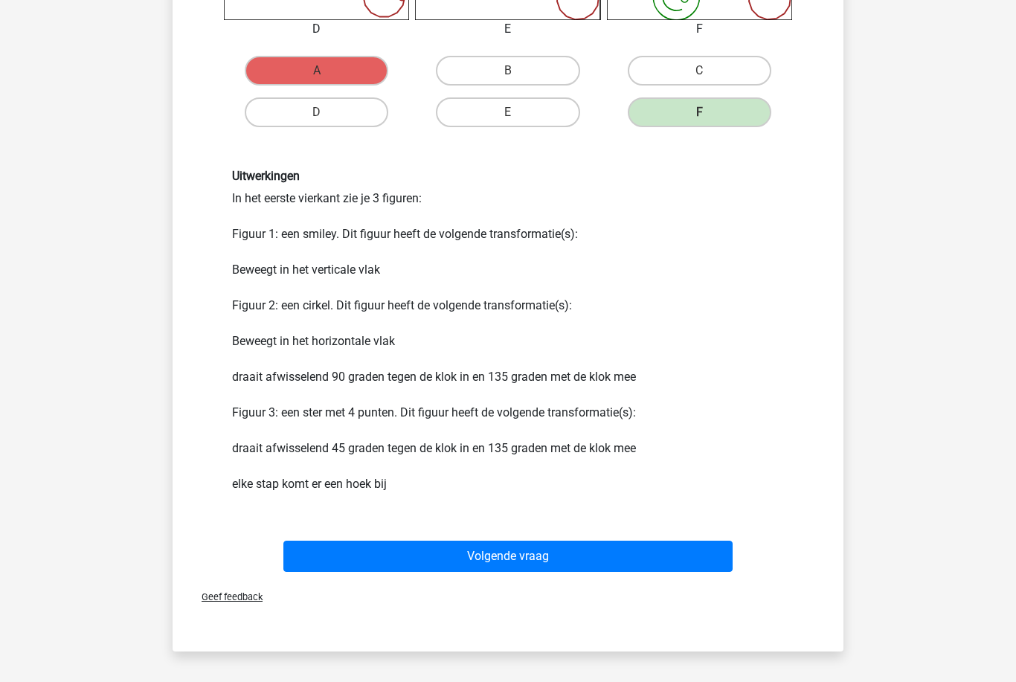
scroll to position [958, 0]
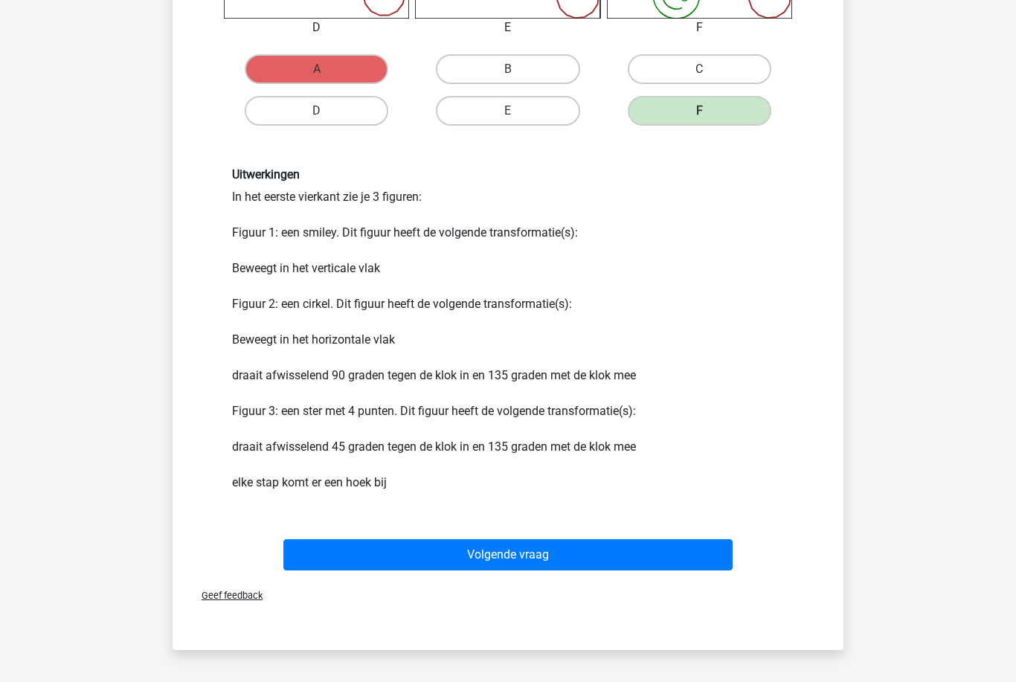
click at [350, 544] on button "Volgende vraag" at bounding box center [508, 554] width 450 height 31
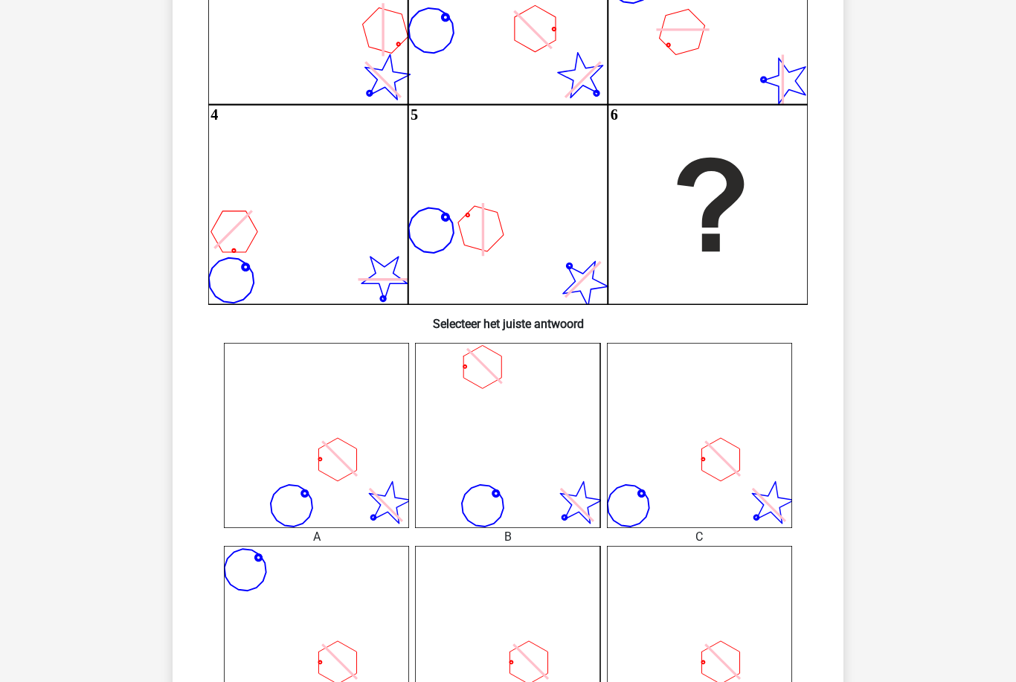
scroll to position [232, 0]
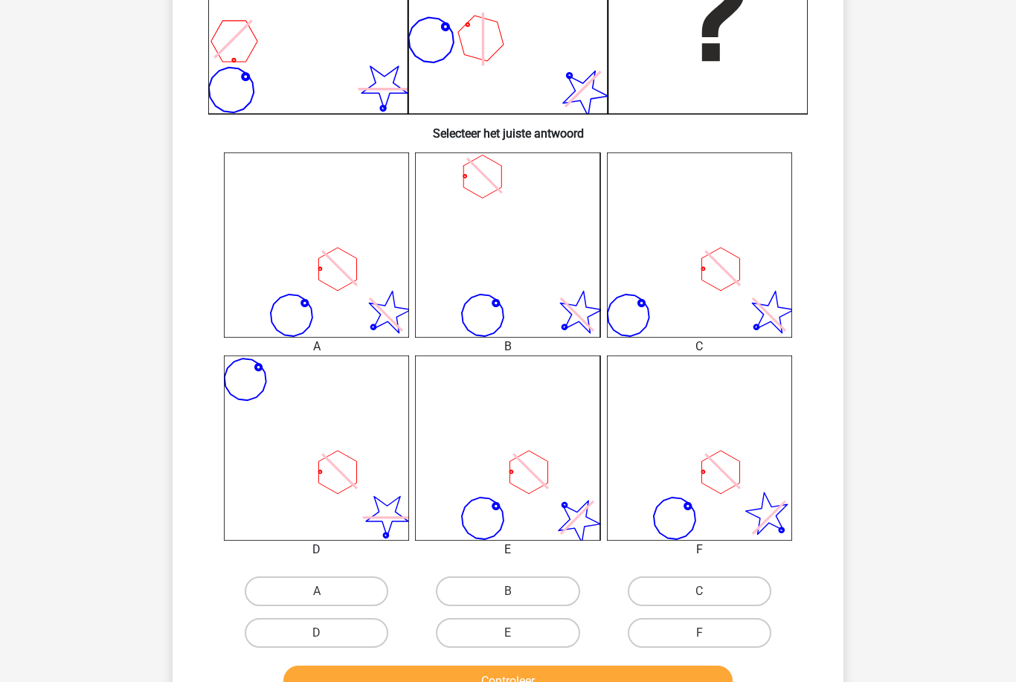
click at [733, 600] on label "C" at bounding box center [700, 592] width 144 height 30
click at [709, 600] on input "C" at bounding box center [704, 597] width 10 height 10
radio input "true"
click at [690, 680] on button "Controleer" at bounding box center [508, 681] width 450 height 31
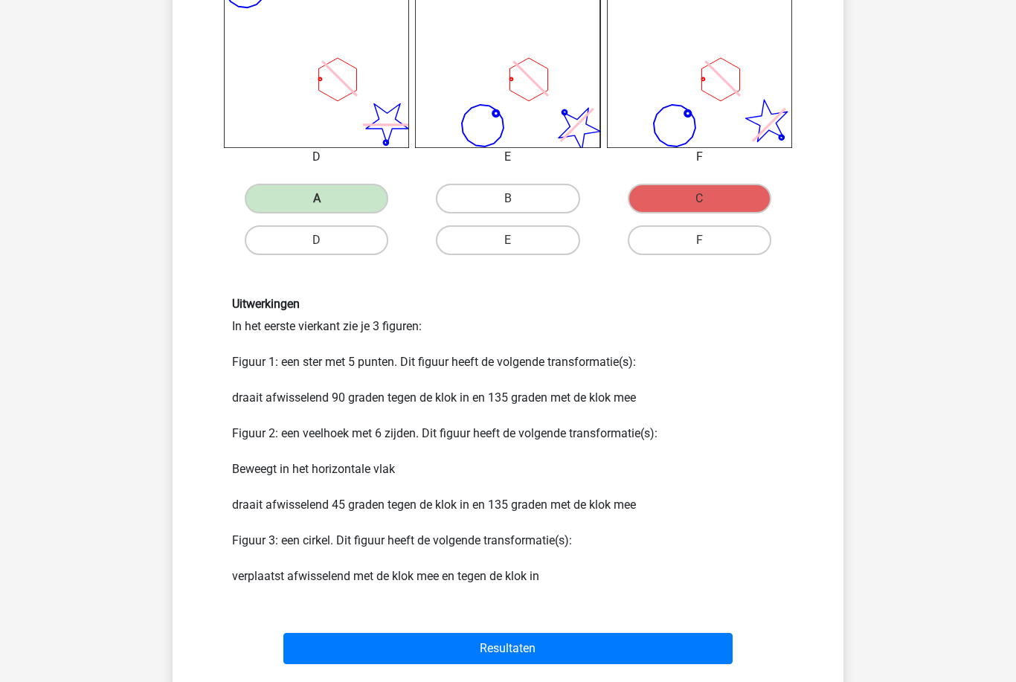
scroll to position [851, 0]
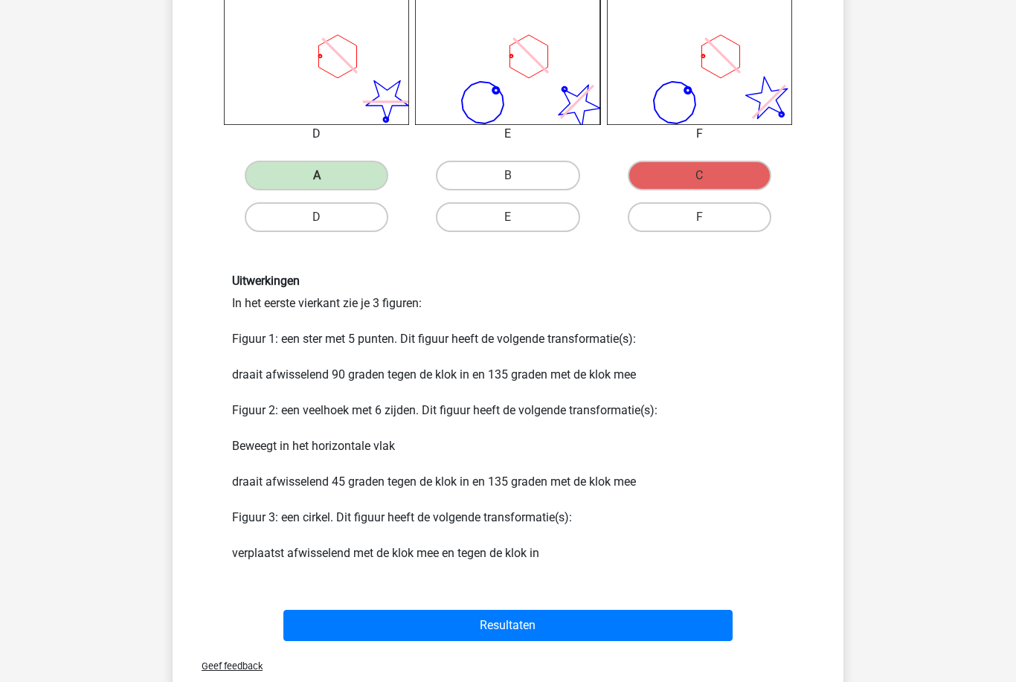
click at [698, 623] on button "Resultaten" at bounding box center [508, 626] width 450 height 31
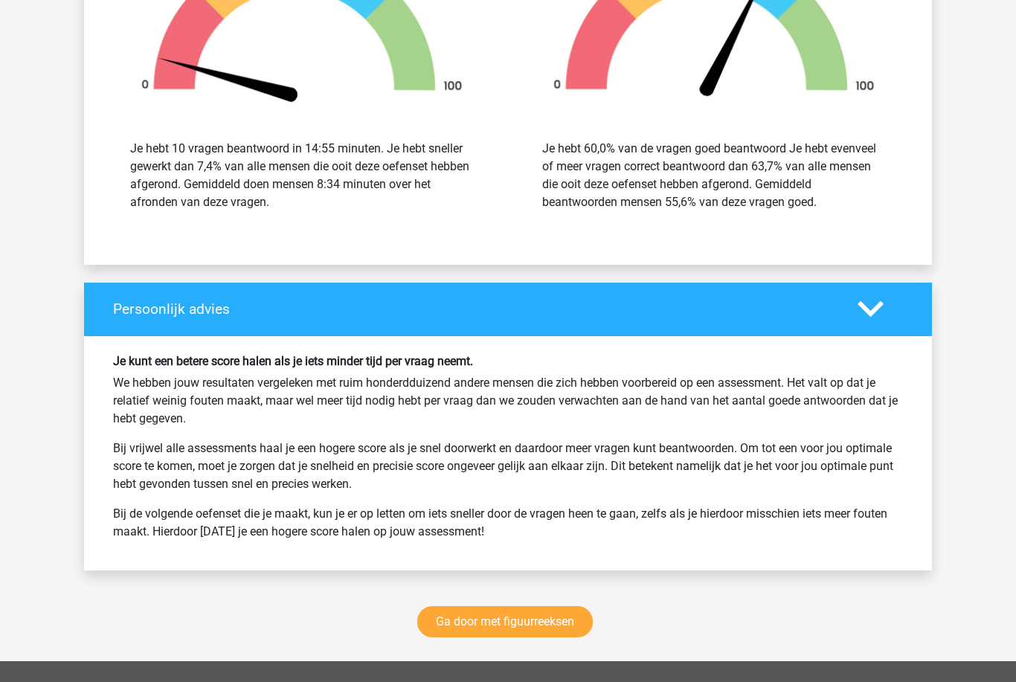
scroll to position [1724, 0]
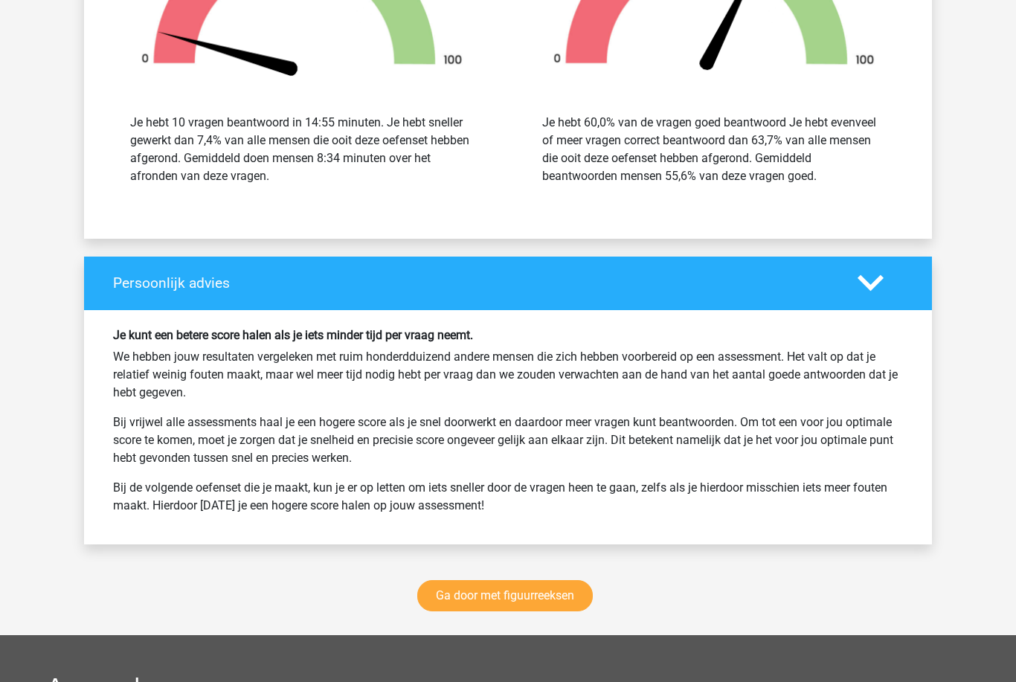
click at [565, 596] on link "Ga door met figuurreeksen" at bounding box center [505, 596] width 176 height 31
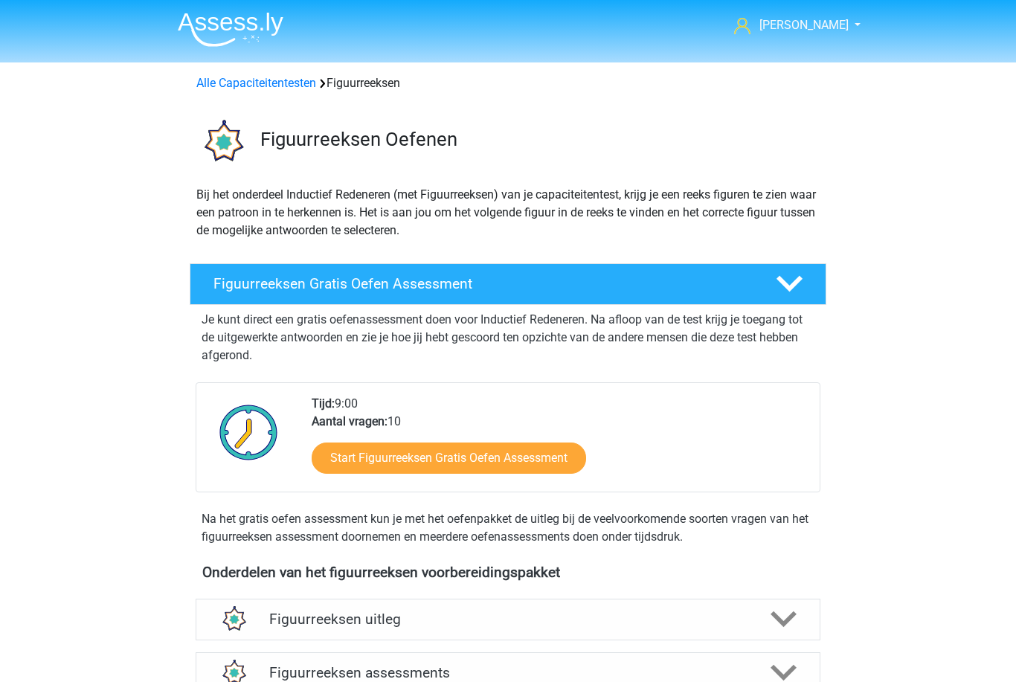
click at [293, 89] on link "Alle Capaciteitentesten" at bounding box center [256, 83] width 120 height 14
